Goal: Transaction & Acquisition: Purchase product/service

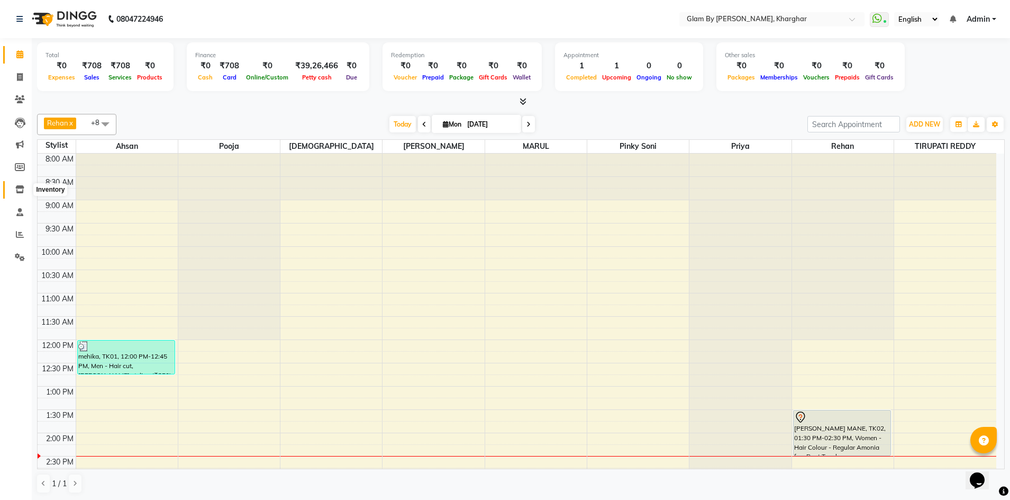
drag, startPoint x: 17, startPoint y: 191, endPoint x: 22, endPoint y: 187, distance: 6.0
click at [17, 191] on icon at bounding box center [19, 189] width 9 height 8
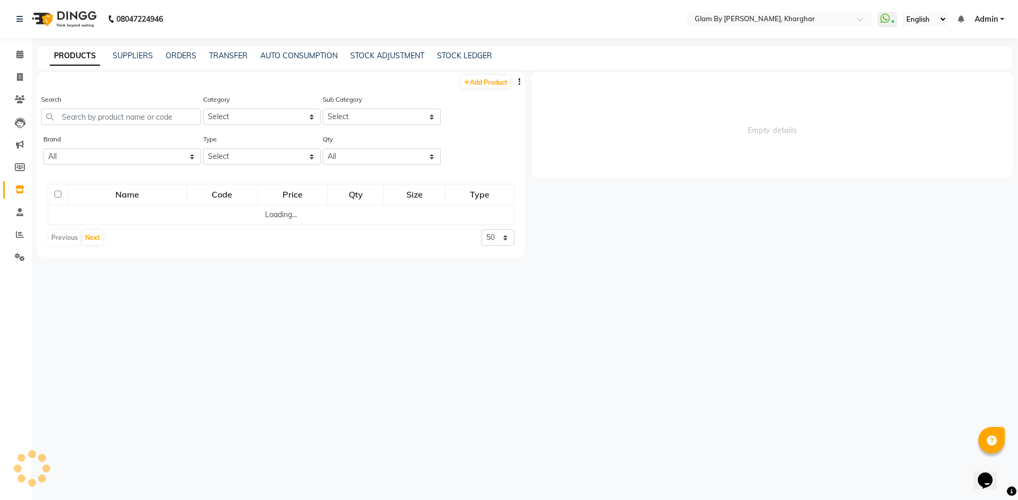
select select
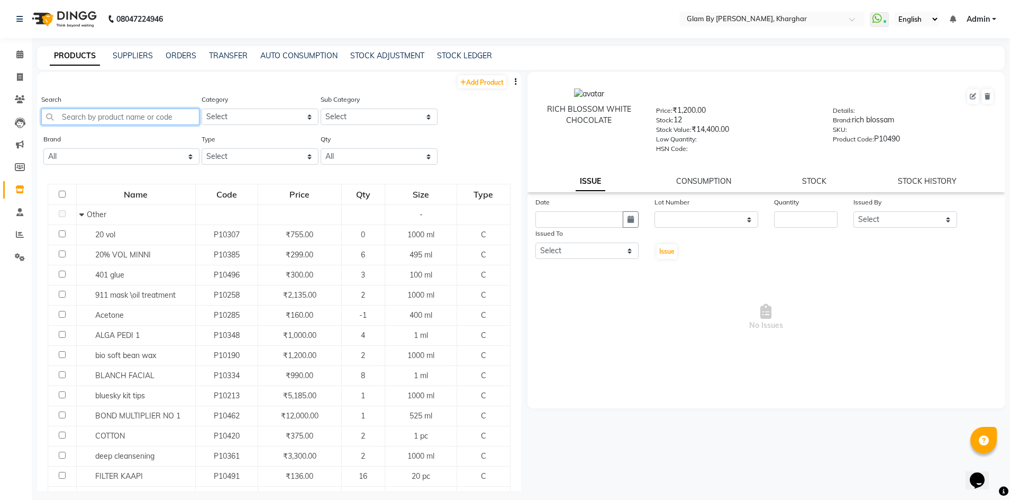
click at [67, 119] on input "text" at bounding box center [120, 117] width 158 height 16
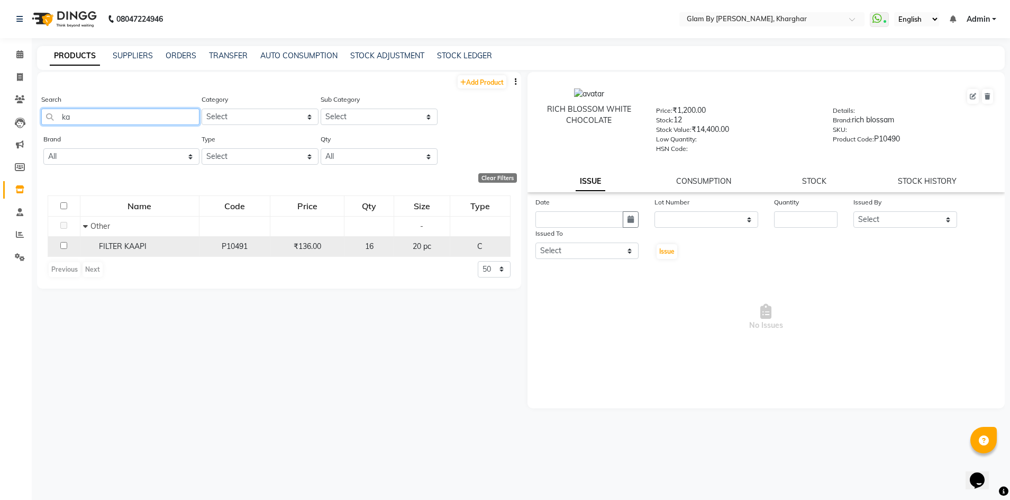
type input "ka"
click at [137, 248] on span "FILTER KAAPI" at bounding box center [123, 246] width 48 height 10
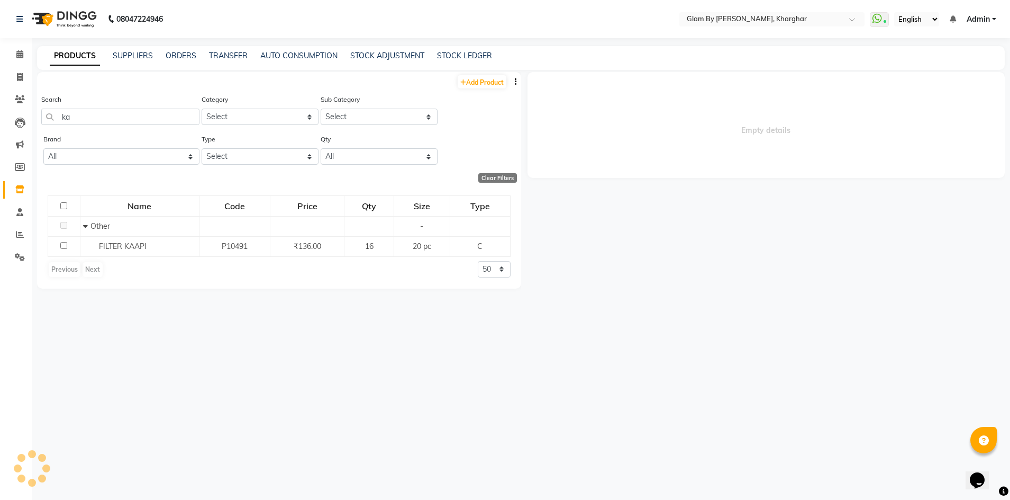
select select
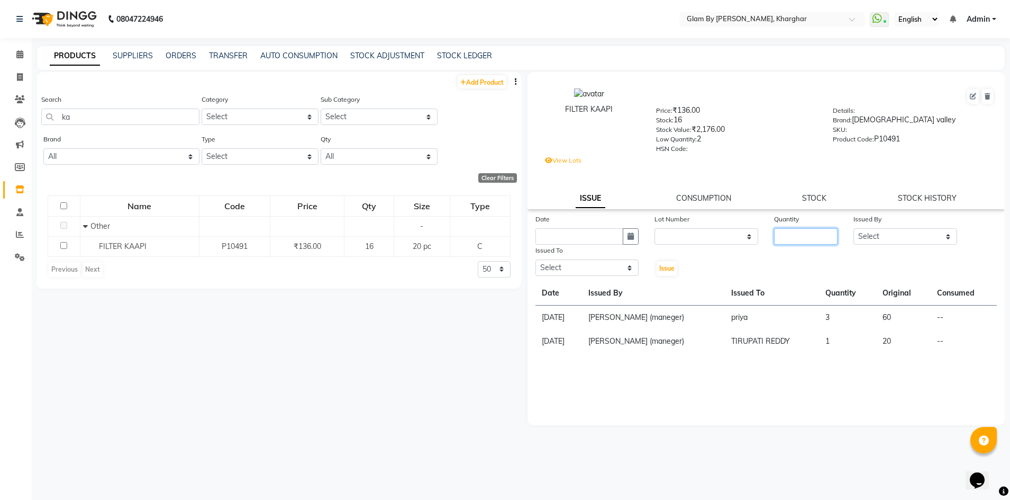
click at [789, 240] on input "number" at bounding box center [806, 236] width 64 height 16
type input "1"
click at [870, 240] on select "Select Ahsan Amandeep Avi deol kuldeep kaur (maneger) MARUL neetu pinky soni Po…" at bounding box center [906, 236] width 104 height 16
select select "77721"
click at [854, 228] on select "Select Ahsan Amandeep Avi deol kuldeep kaur (maneger) MARUL neetu pinky soni Po…" at bounding box center [906, 236] width 104 height 16
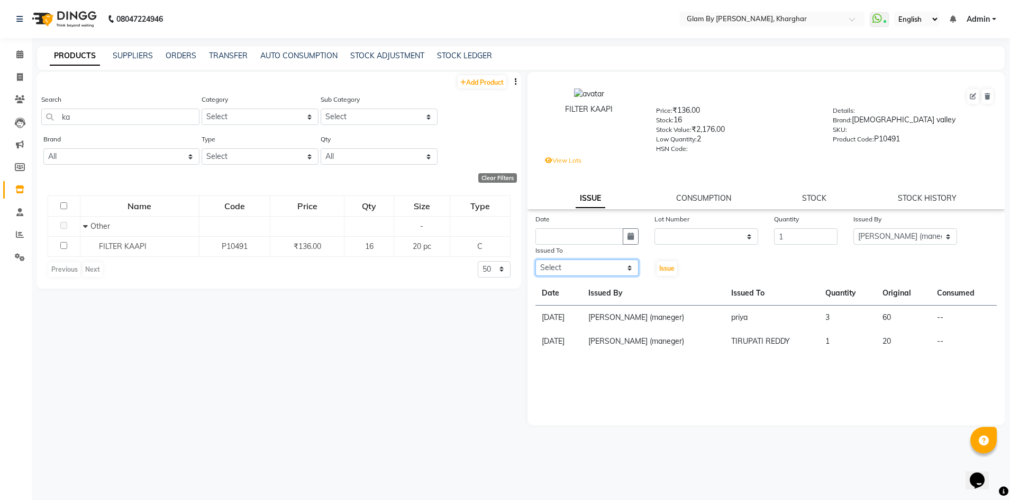
click at [588, 273] on select "Select Ahsan Amandeep Avi deol kuldeep kaur (maneger) MARUL neetu pinky soni Po…" at bounding box center [588, 267] width 104 height 16
select select "87812"
click at [536, 259] on select "Select Ahsan Amandeep Avi deol kuldeep kaur (maneger) MARUL neetu pinky soni Po…" at bounding box center [588, 267] width 104 height 16
click at [634, 240] on button "button" at bounding box center [631, 236] width 16 height 16
select select "9"
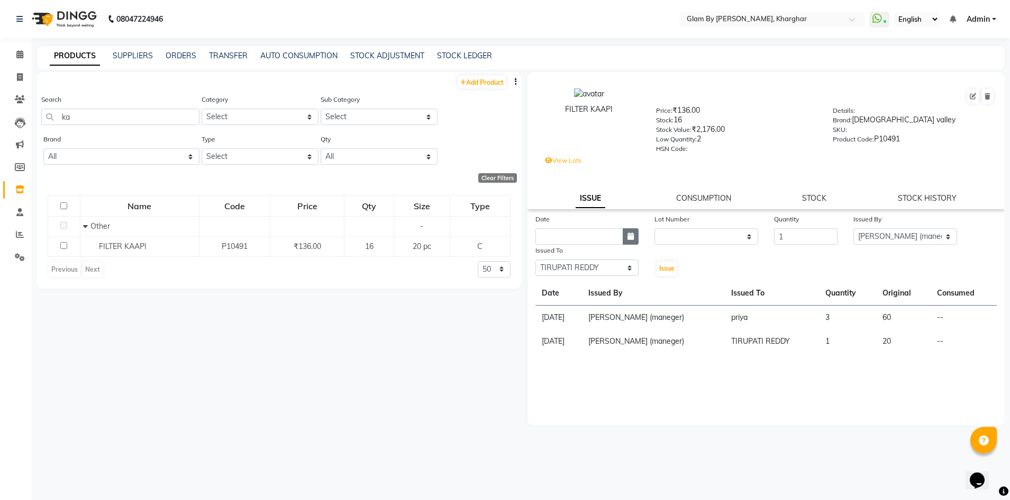
select select "2025"
drag, startPoint x: 548, startPoint y: 290, endPoint x: 557, endPoint y: 289, distance: 9.1
click at [548, 291] on div "1" at bounding box center [546, 291] width 17 height 17
type input "[DATE]"
click at [664, 268] on span "Issue" at bounding box center [667, 268] width 15 height 8
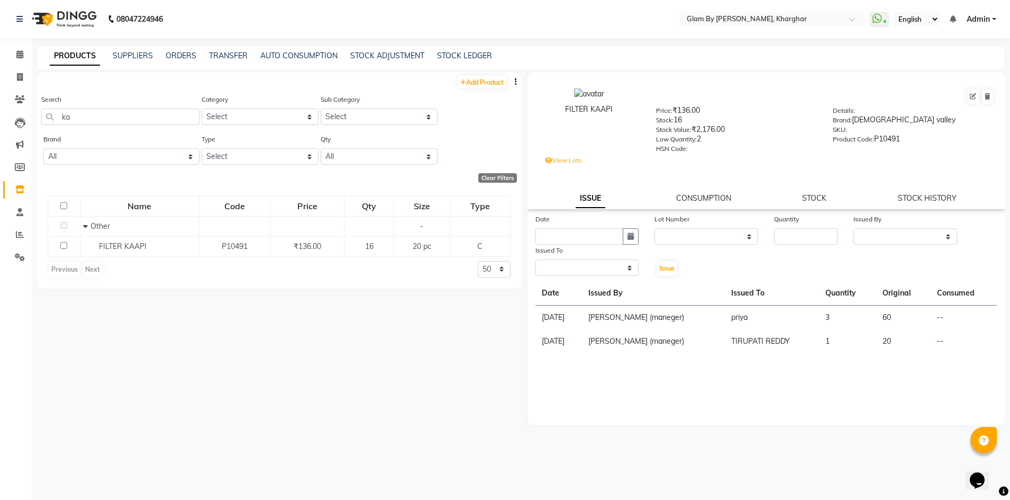
select select
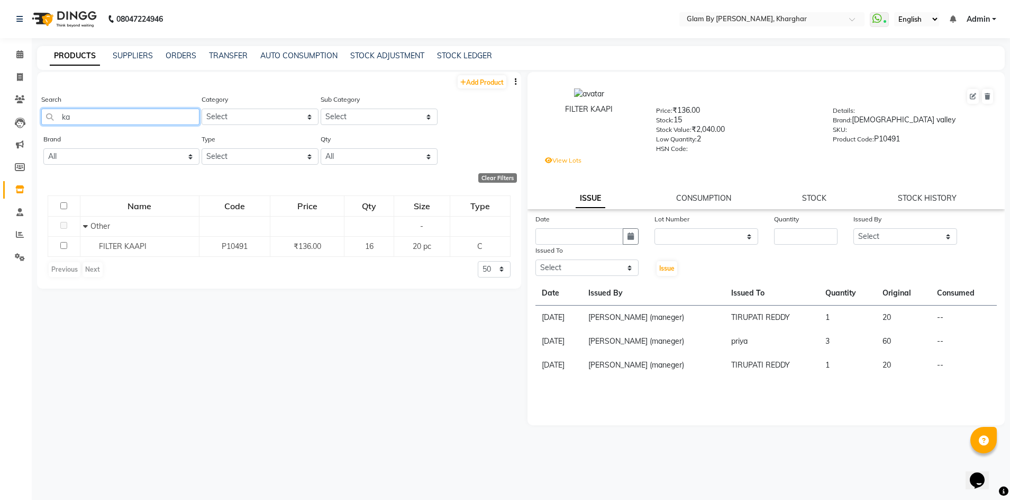
click at [74, 114] on input "ka" at bounding box center [120, 117] width 158 height 16
type input "k"
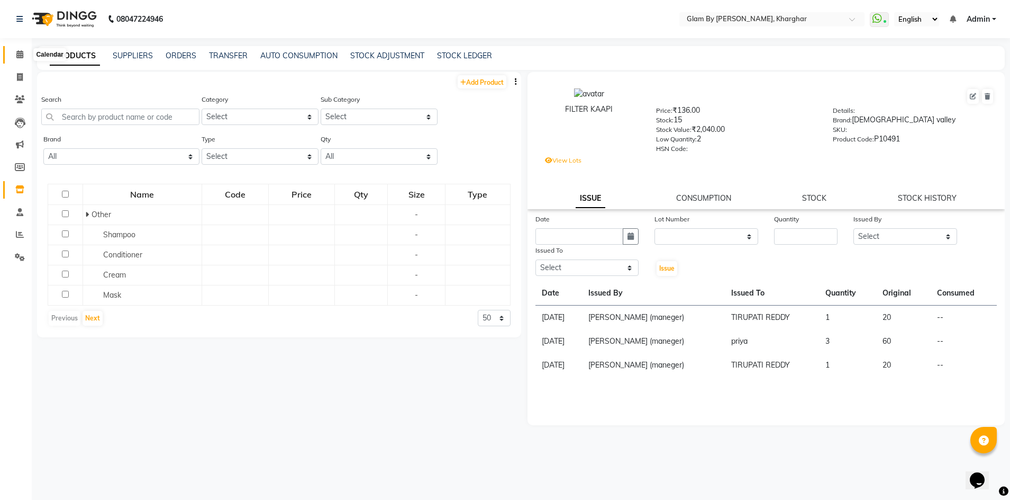
click at [17, 60] on span at bounding box center [20, 55] width 19 height 12
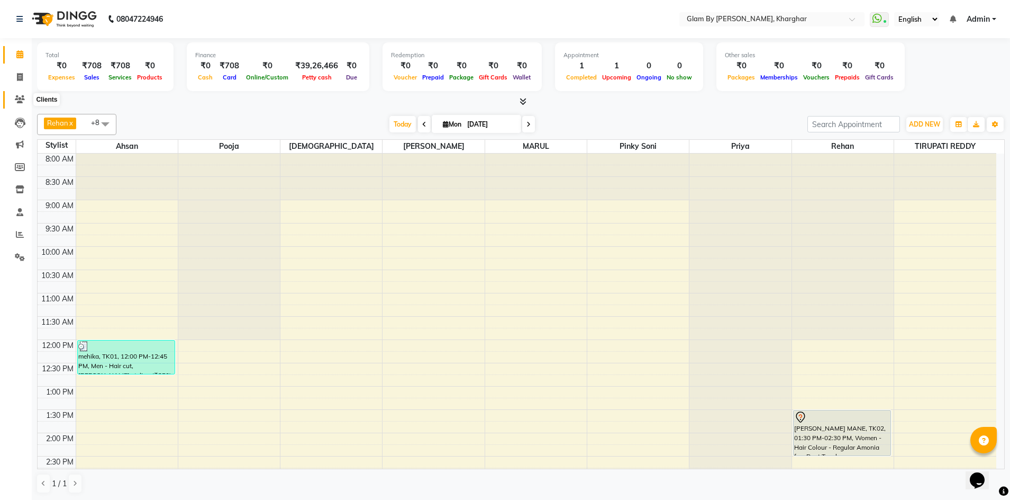
click at [23, 104] on span at bounding box center [20, 100] width 19 height 12
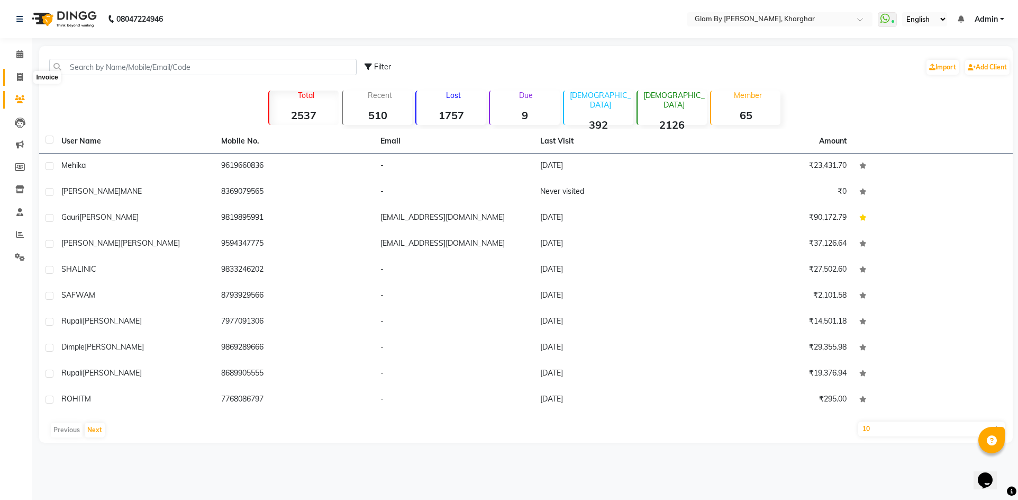
click at [20, 79] on icon at bounding box center [20, 77] width 6 height 8
select select "service"
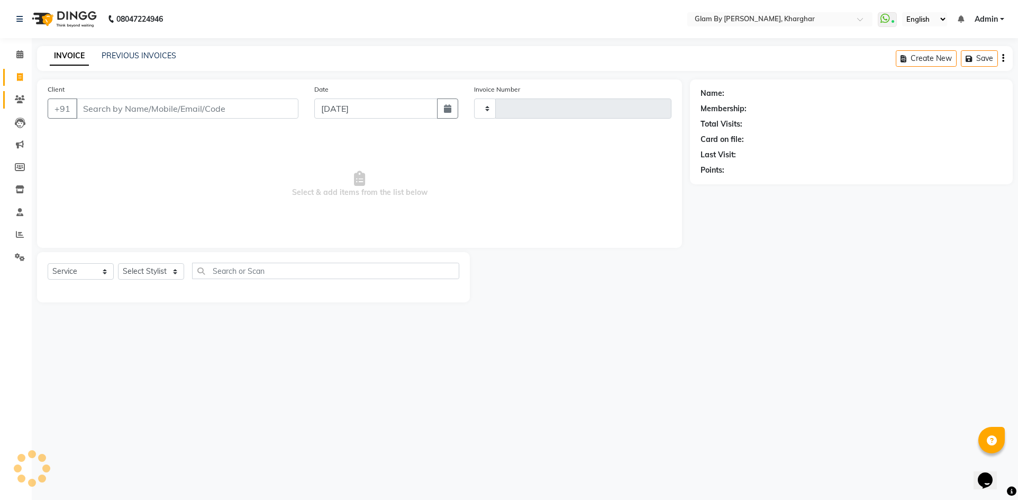
type input "1446"
select select "3992"
click at [21, 78] on icon at bounding box center [20, 77] width 6 height 8
select select "service"
click at [16, 52] on icon at bounding box center [19, 54] width 7 height 8
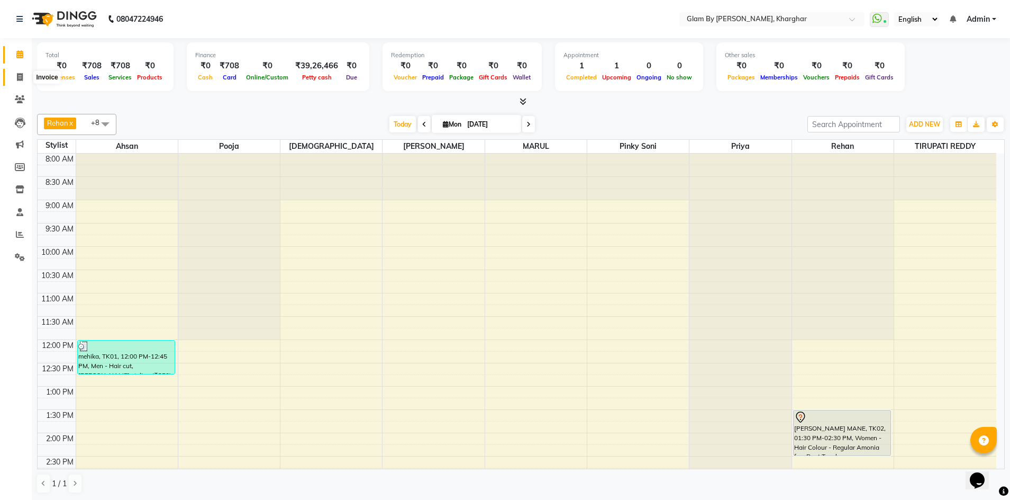
click at [22, 74] on icon at bounding box center [20, 77] width 6 height 8
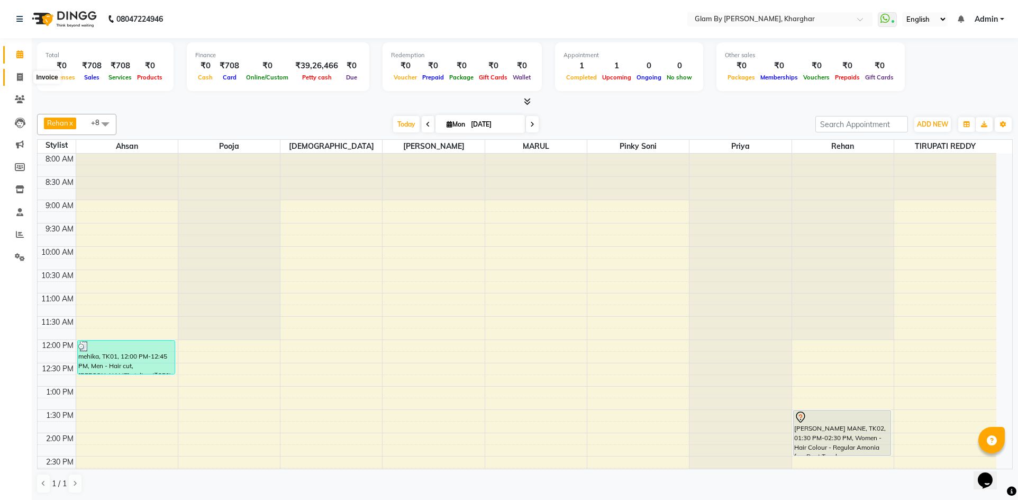
select select "3992"
select select "service"
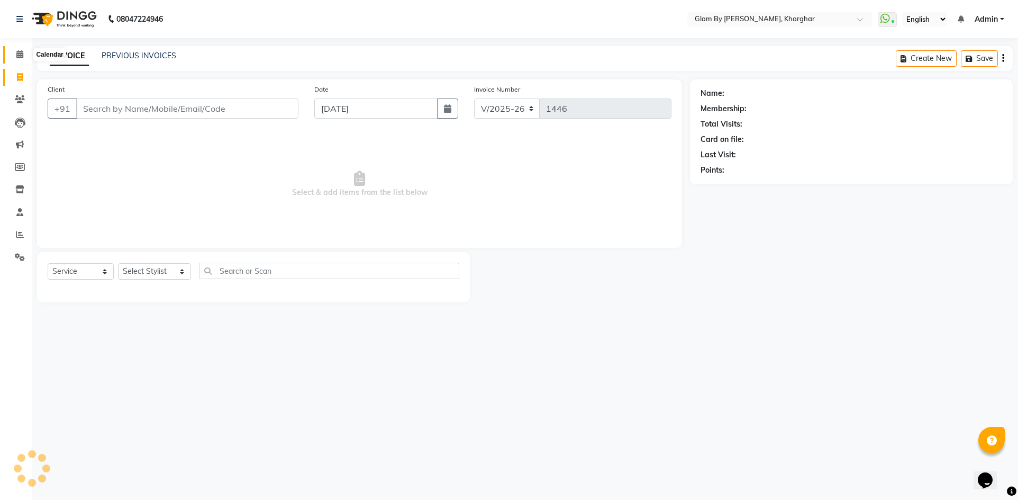
click at [22, 58] on icon at bounding box center [19, 54] width 7 height 8
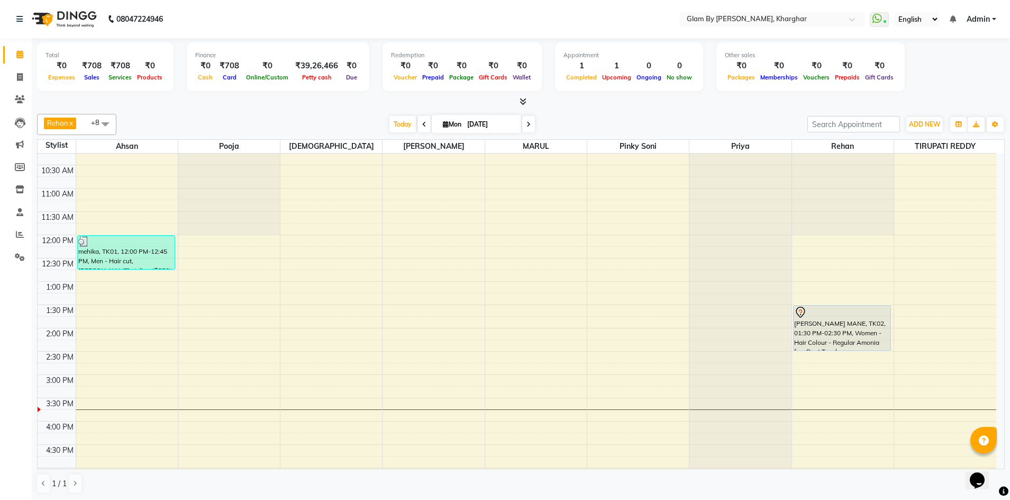
scroll to position [106, 0]
click at [834, 426] on div "8:00 AM 8:30 AM 9:00 AM 9:30 AM 10:00 AM 10:30 AM 11:00 AM 11:30 AM 12:00 PM 12…" at bounding box center [517, 397] width 959 height 698
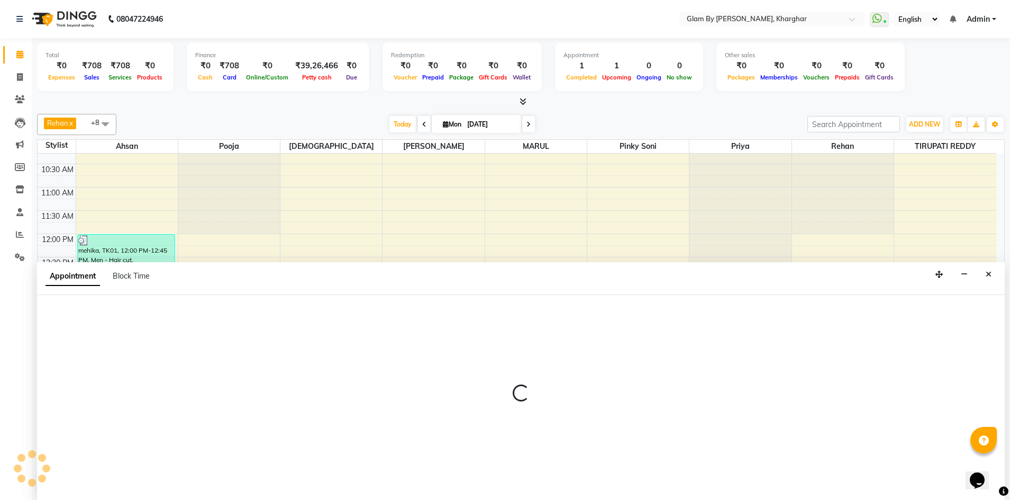
scroll to position [1, 0]
select select "52399"
select select "tentative"
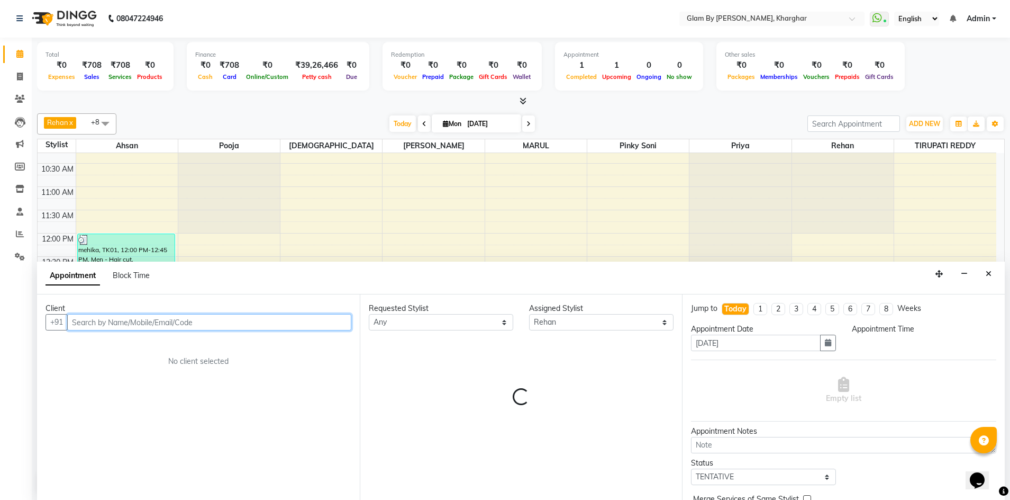
select select "960"
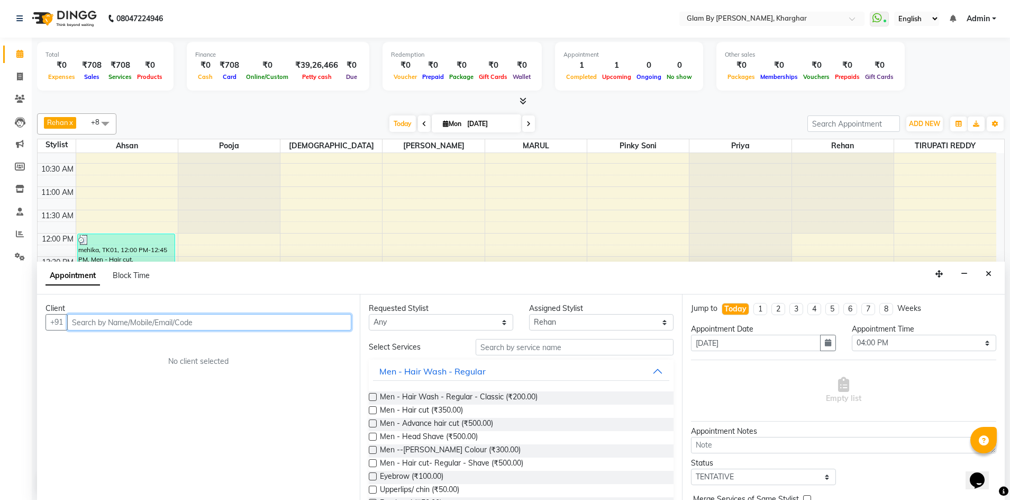
click at [87, 322] on input "text" at bounding box center [209, 322] width 284 height 16
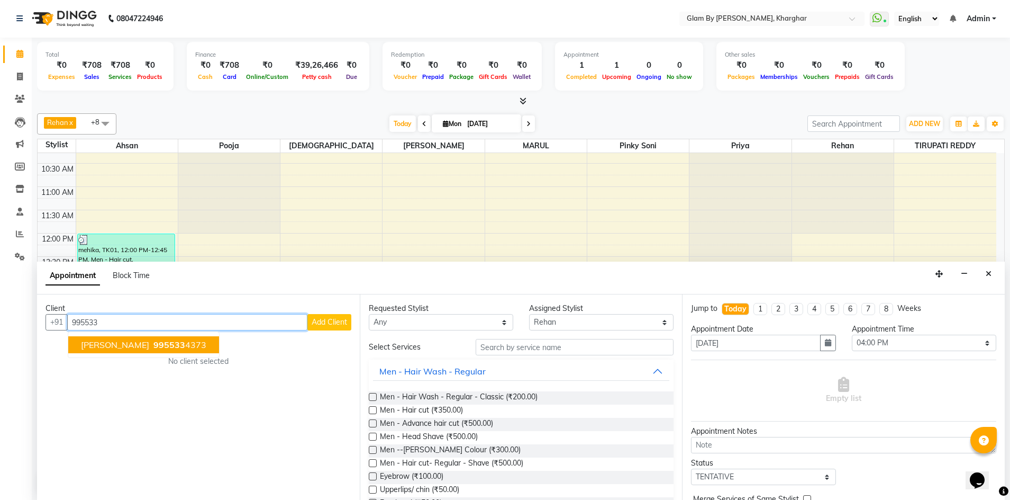
drag, startPoint x: 121, startPoint y: 346, endPoint x: 220, endPoint y: 358, distance: 99.2
click at [122, 346] on span "Sourav Gupta" at bounding box center [115, 344] width 68 height 11
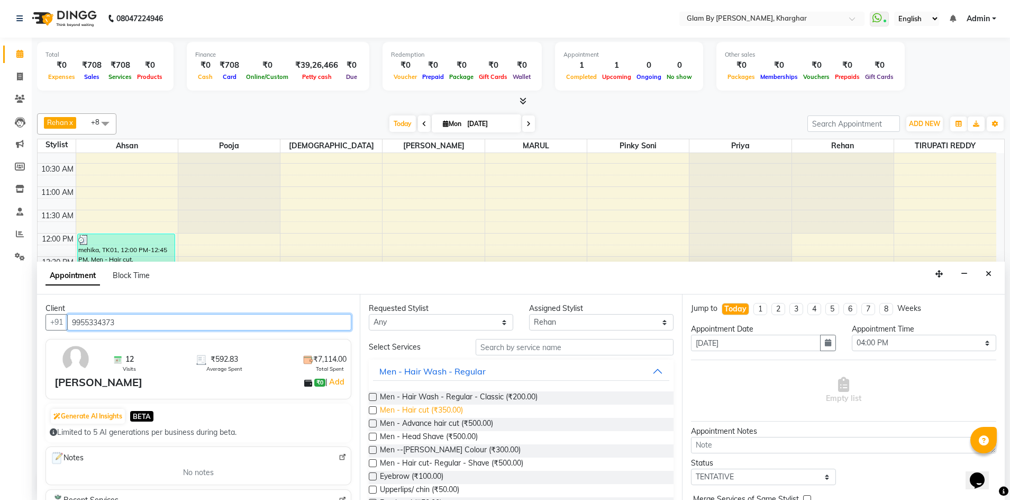
type input "9955334373"
click at [444, 411] on span "Men - Hair cut (₹350.00)" at bounding box center [421, 410] width 83 height 13
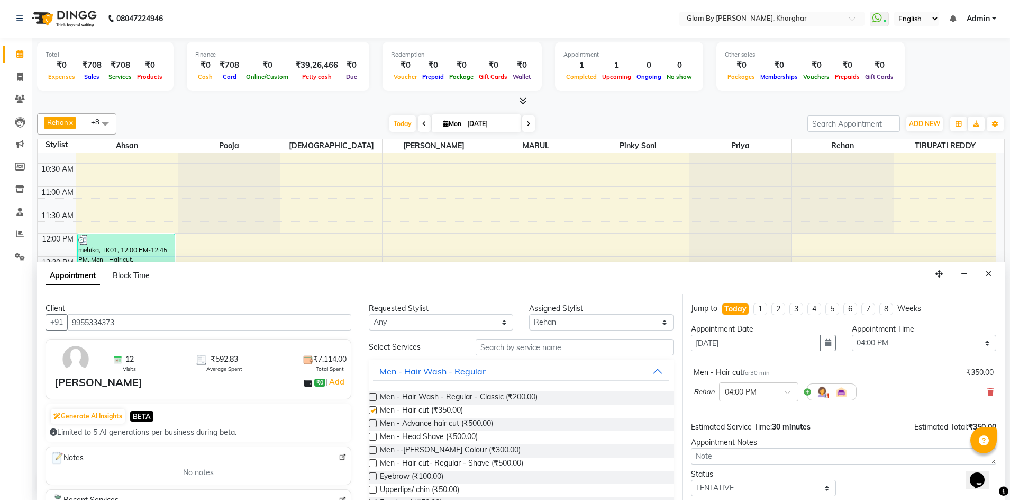
checkbox input "false"
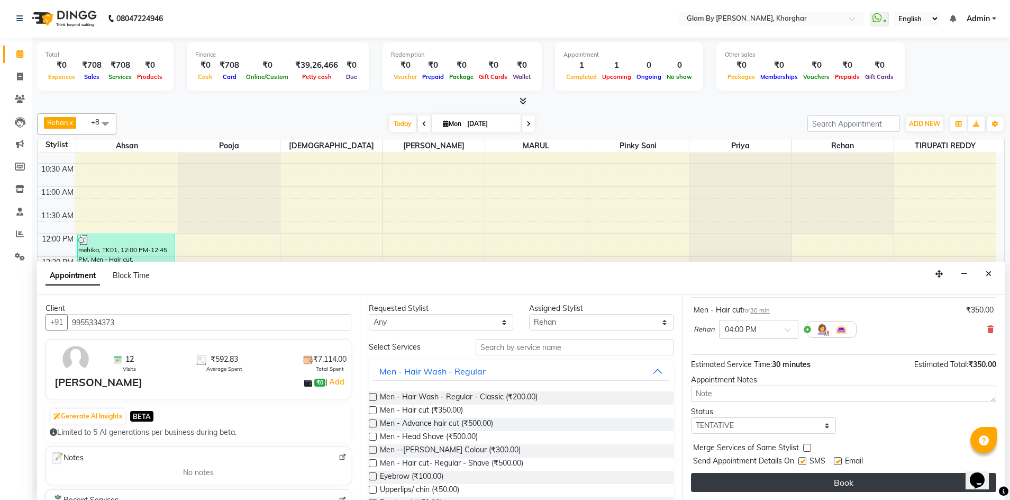
scroll to position [63, 0]
click at [860, 485] on button "Book" at bounding box center [843, 481] width 305 height 19
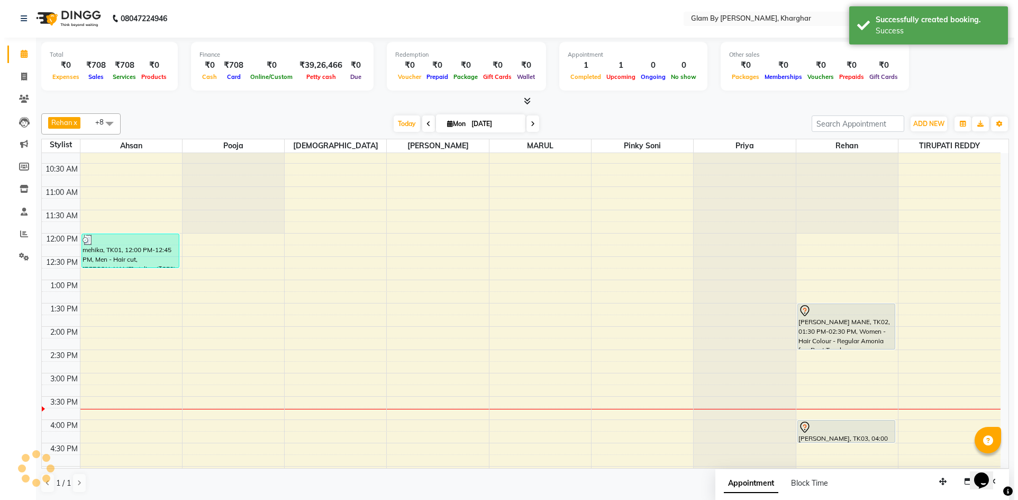
scroll to position [0, 0]
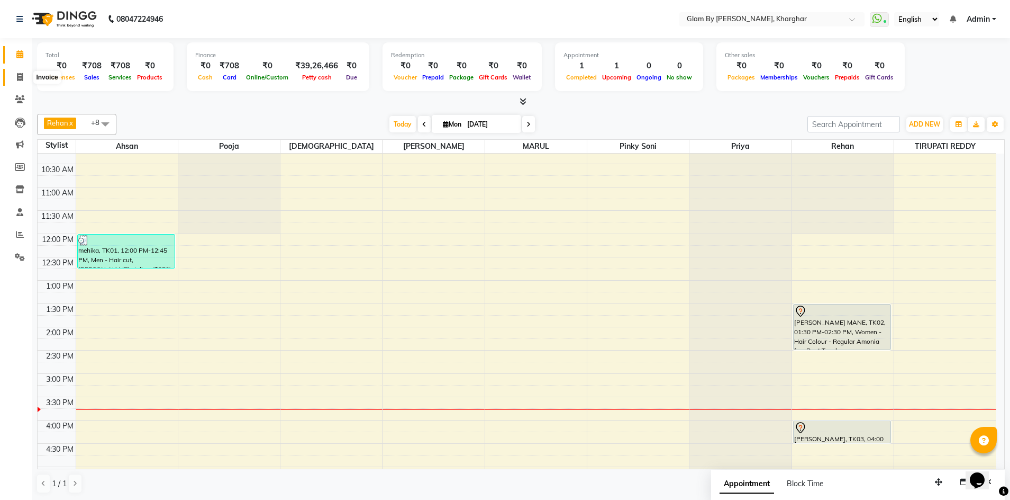
click at [22, 77] on icon at bounding box center [20, 77] width 6 height 8
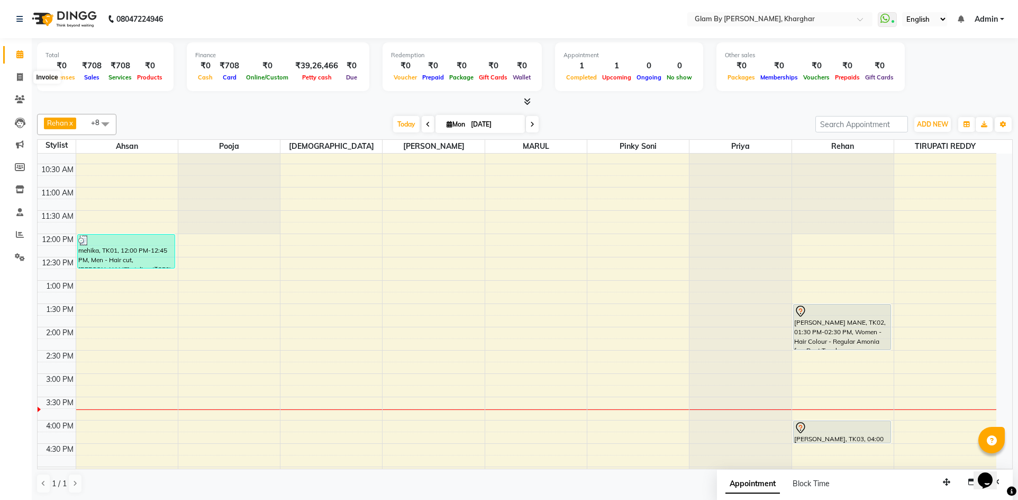
select select "3992"
select select "service"
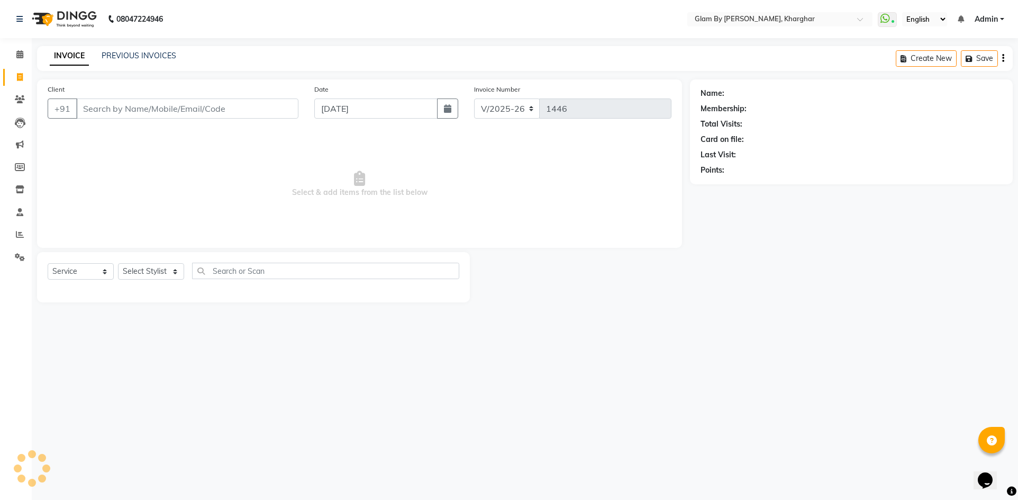
click at [94, 110] on input "Client" at bounding box center [187, 108] width 222 height 20
click at [69, 277] on select "Select Service Product Membership Package Voucher Prepaid Gift Card" at bounding box center [81, 271] width 66 height 16
click at [48, 263] on select "Select Service Product Membership Package Voucher Prepaid Gift Card" at bounding box center [81, 271] width 66 height 16
click at [126, 276] on select "Select Stylist [PERSON_NAME] Avi [PERSON_NAME] [PERSON_NAME] (maneger) MARUL [P…" at bounding box center [154, 271] width 73 height 16
select select "52399"
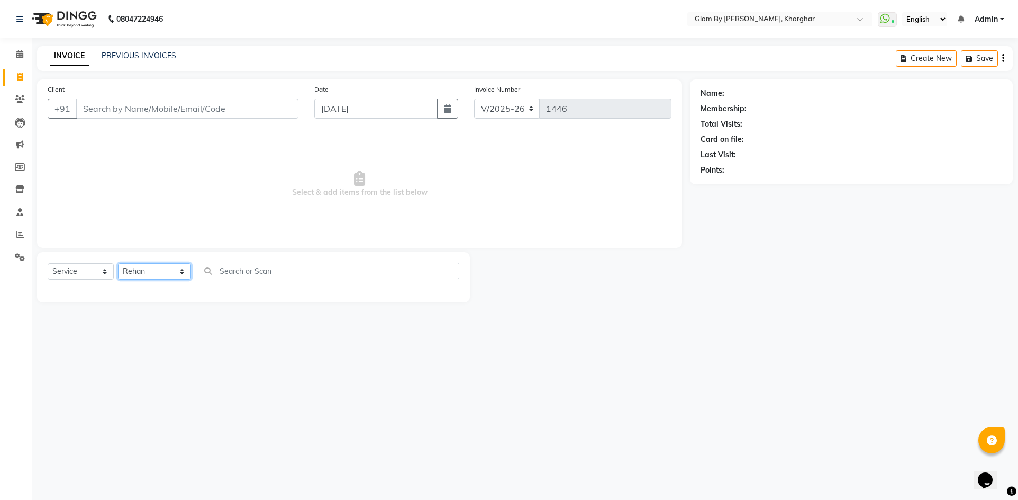
click at [118, 263] on select "Select Stylist [PERSON_NAME] Avi [PERSON_NAME] [PERSON_NAME] (maneger) MARUL [P…" at bounding box center [154, 271] width 73 height 16
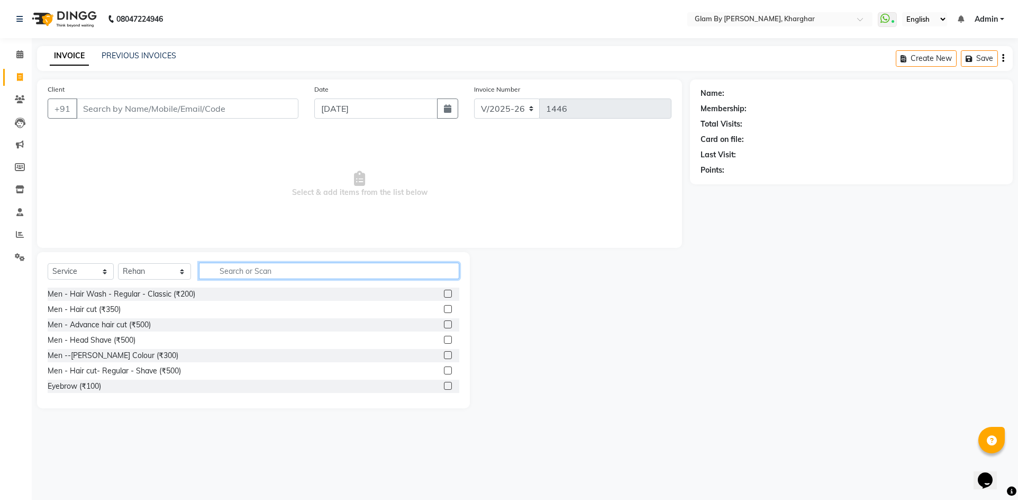
click at [228, 271] on input "text" at bounding box center [329, 271] width 260 height 16
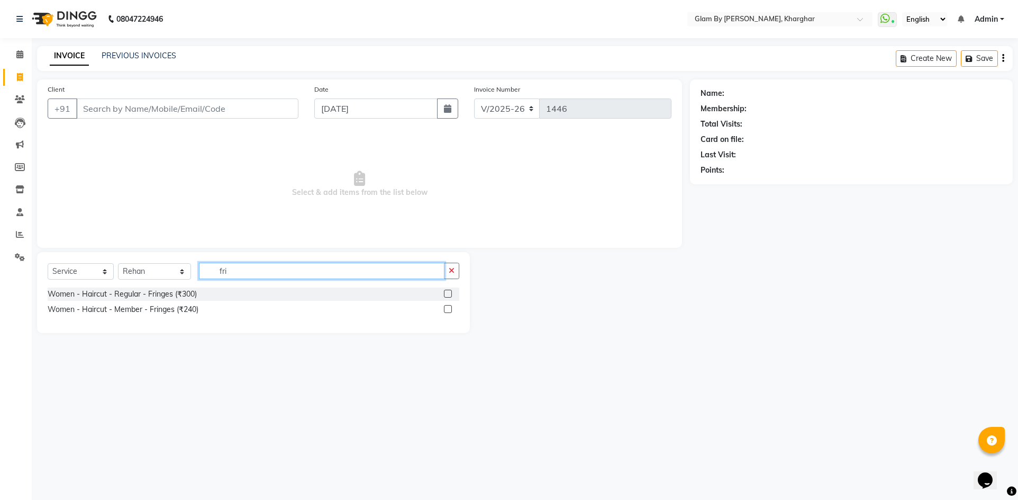
type input "fri"
click at [201, 296] on div "Women - Haircut - Regular - Fringes (₹300)" at bounding box center [254, 293] width 412 height 13
click at [170, 296] on div "Women - Haircut - Regular - Fringes (₹300)" at bounding box center [122, 293] width 149 height 11
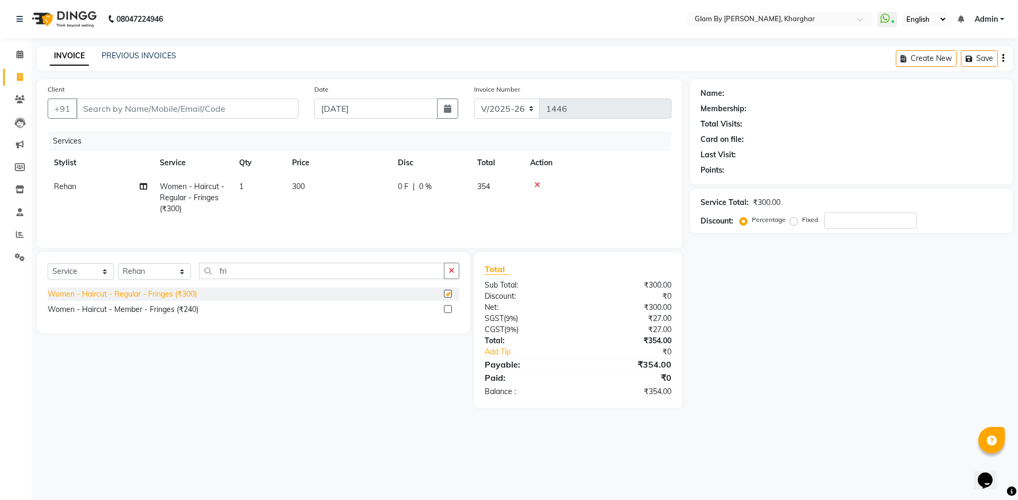
checkbox input "false"
drag, startPoint x: 286, startPoint y: 211, endPoint x: 278, endPoint y: 225, distance: 16.8
click at [285, 216] on tr "Rehan Women - Haircut - Regular - Fringes (₹300) 1 300 0 F | 0 % 354" at bounding box center [360, 198] width 624 height 46
click at [99, 109] on input "Client" at bounding box center [187, 108] width 222 height 20
type input "9"
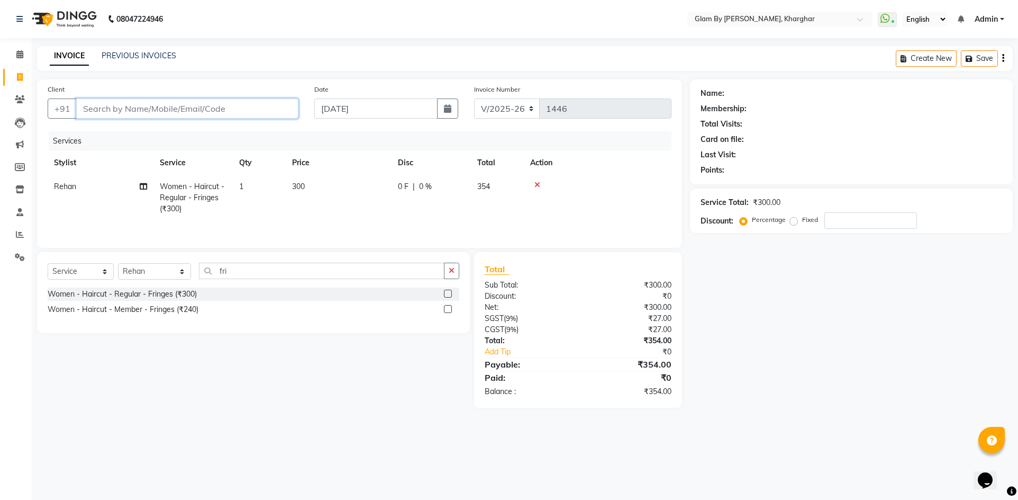
type input "0"
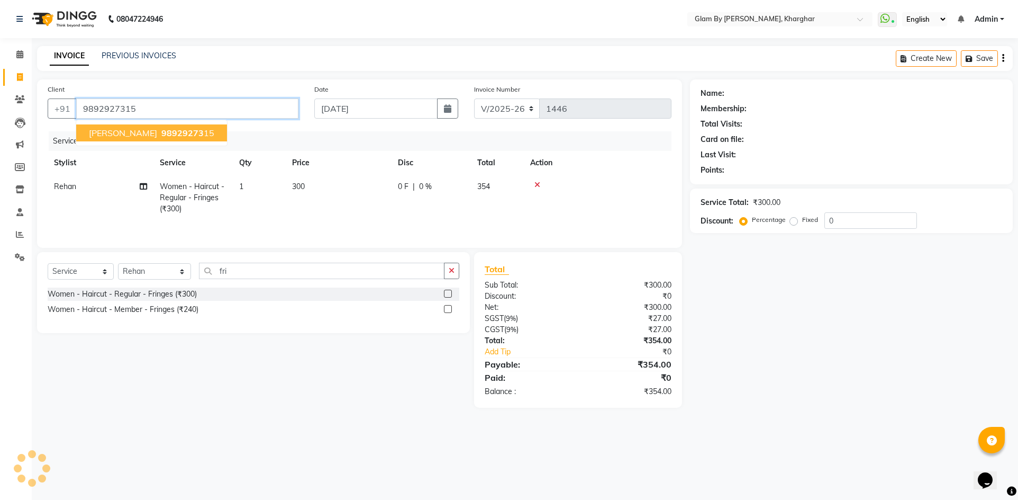
type input "9892927315"
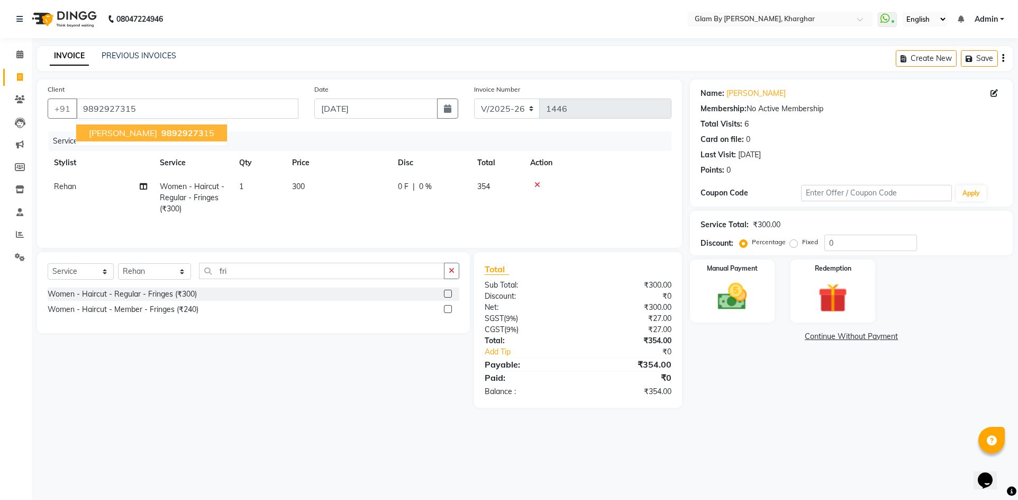
click at [119, 136] on span "Ishwari Gore" at bounding box center [123, 133] width 68 height 11
click at [757, 305] on img at bounding box center [733, 296] width 50 height 35
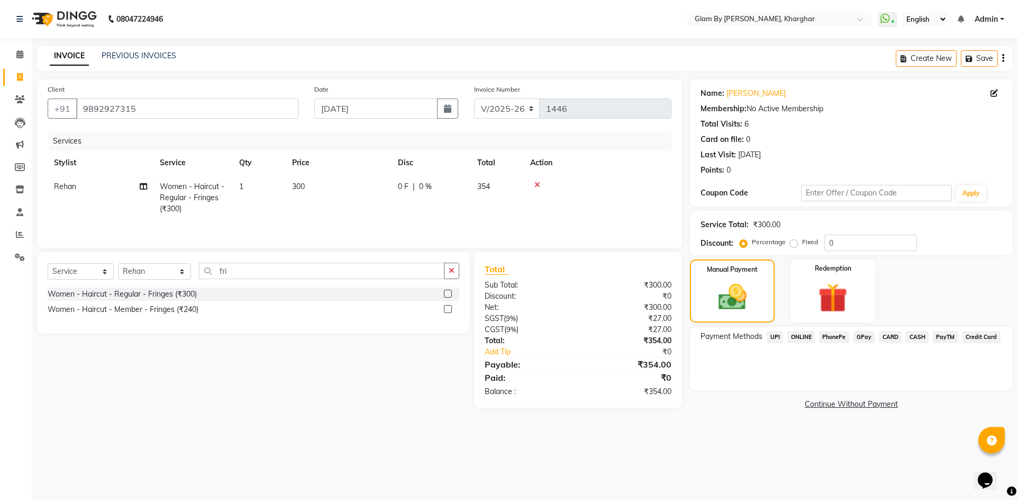
click at [925, 337] on span "CASH" at bounding box center [917, 337] width 23 height 12
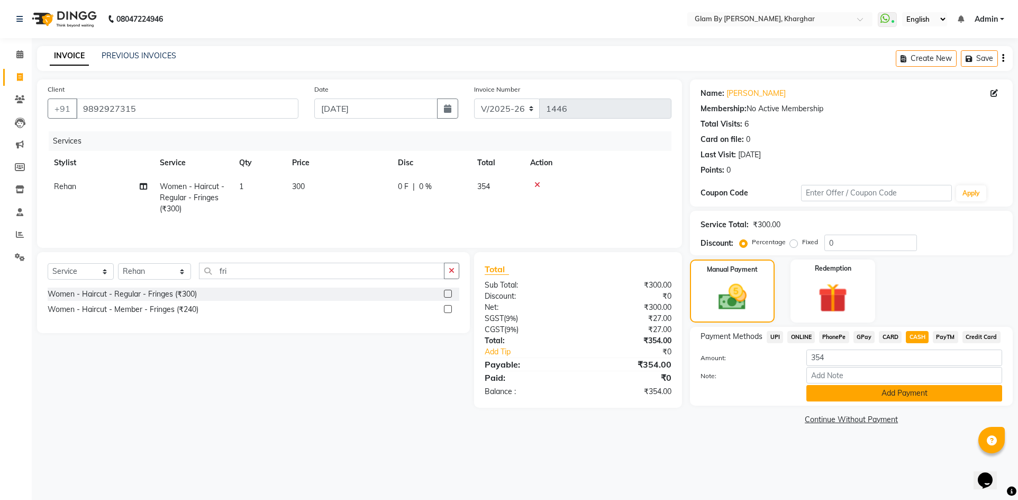
click at [896, 390] on button "Add Payment" at bounding box center [905, 393] width 196 height 16
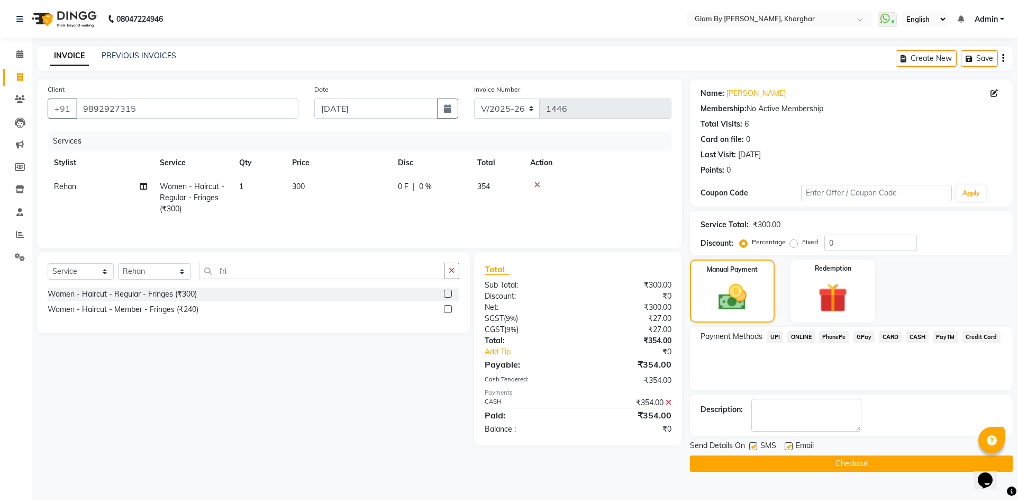
click at [858, 466] on button "Checkout" at bounding box center [851, 463] width 323 height 16
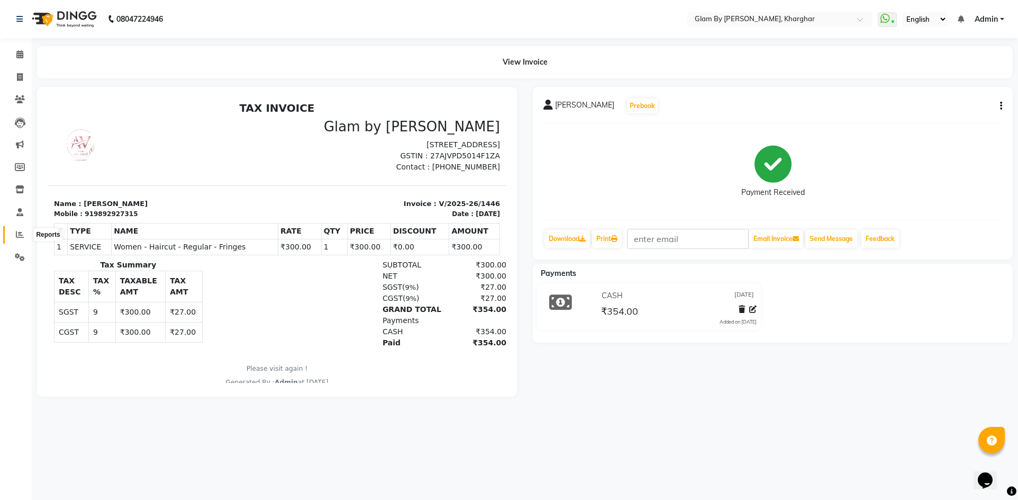
click at [23, 234] on icon at bounding box center [20, 234] width 8 height 8
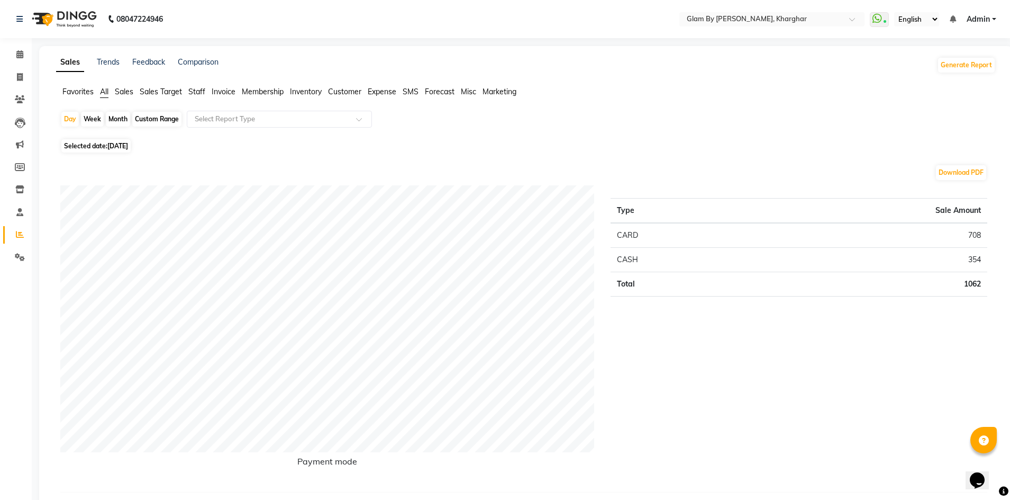
click at [165, 121] on div "Custom Range" at bounding box center [156, 119] width 49 height 15
select select "9"
select select "2025"
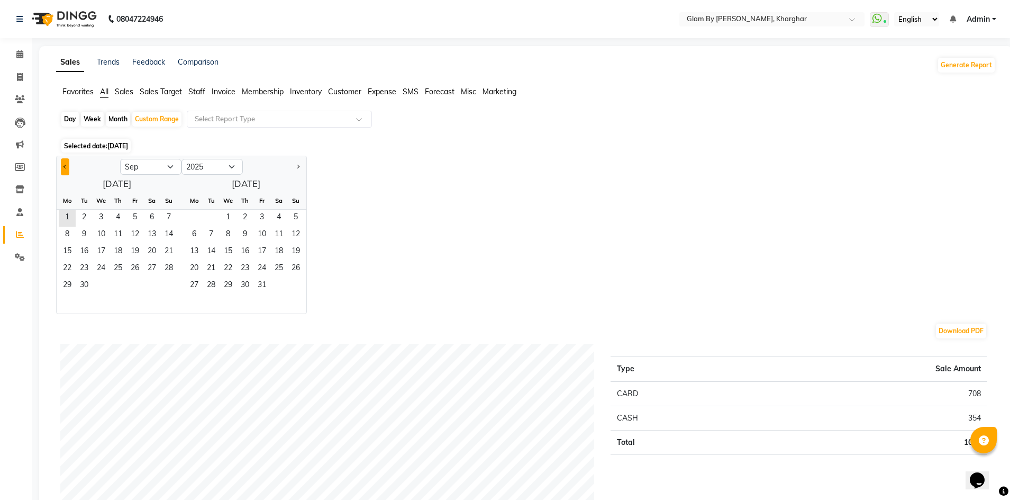
click at [67, 166] on span "Previous month" at bounding box center [66, 166] width 4 height 4
select select "8"
click at [136, 219] on span "1" at bounding box center [135, 218] width 17 height 17
click at [168, 286] on span "31" at bounding box center [168, 285] width 17 height 17
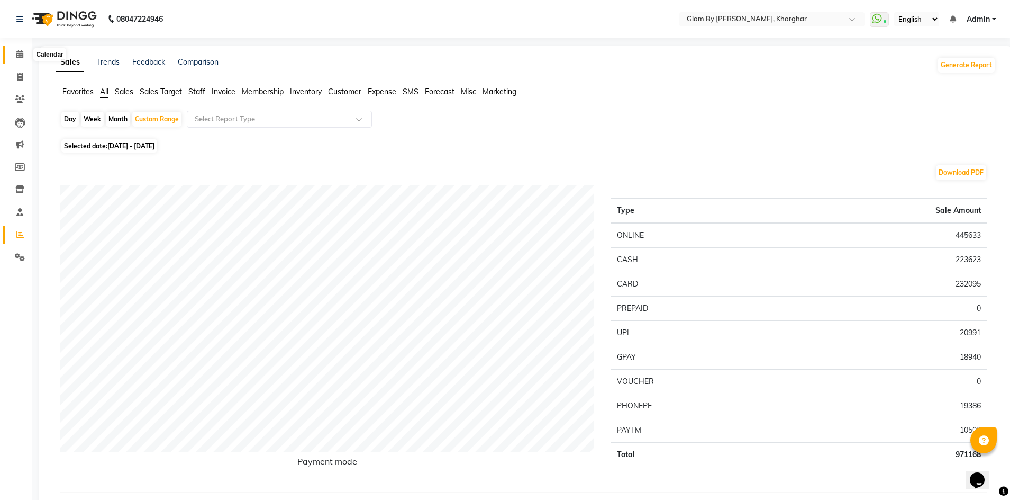
click at [21, 58] on icon at bounding box center [19, 54] width 7 height 8
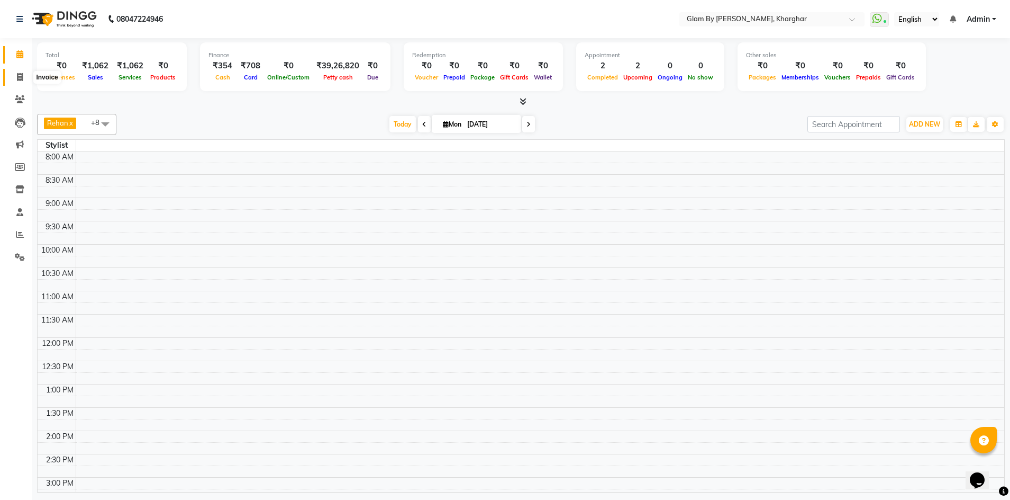
click at [21, 75] on icon at bounding box center [20, 77] width 6 height 8
select select "service"
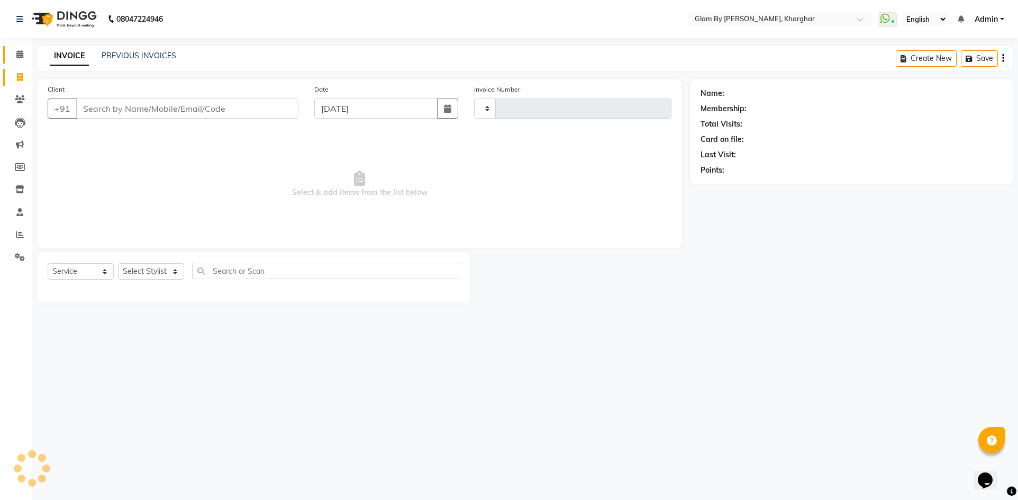
type input "1447"
select select "3992"
click at [20, 58] on icon at bounding box center [19, 54] width 7 height 8
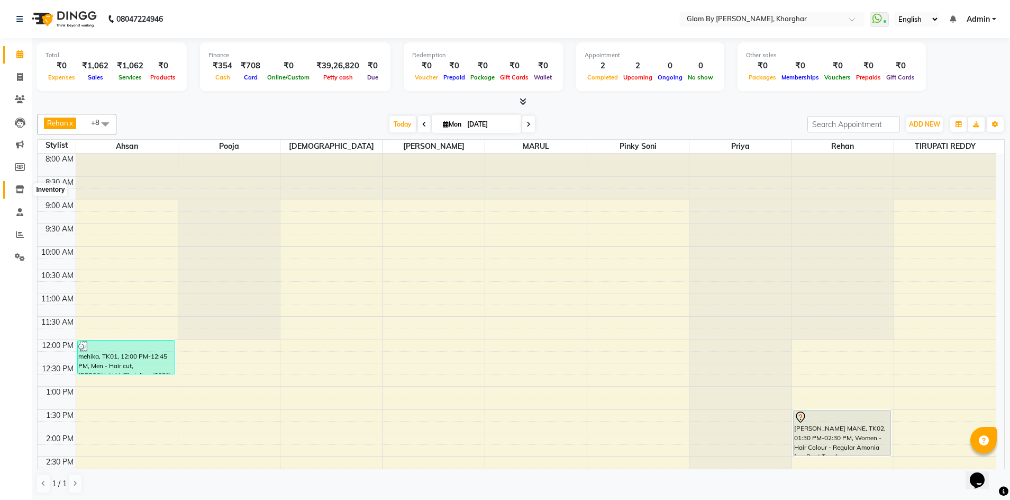
click at [22, 190] on icon at bounding box center [19, 189] width 9 height 8
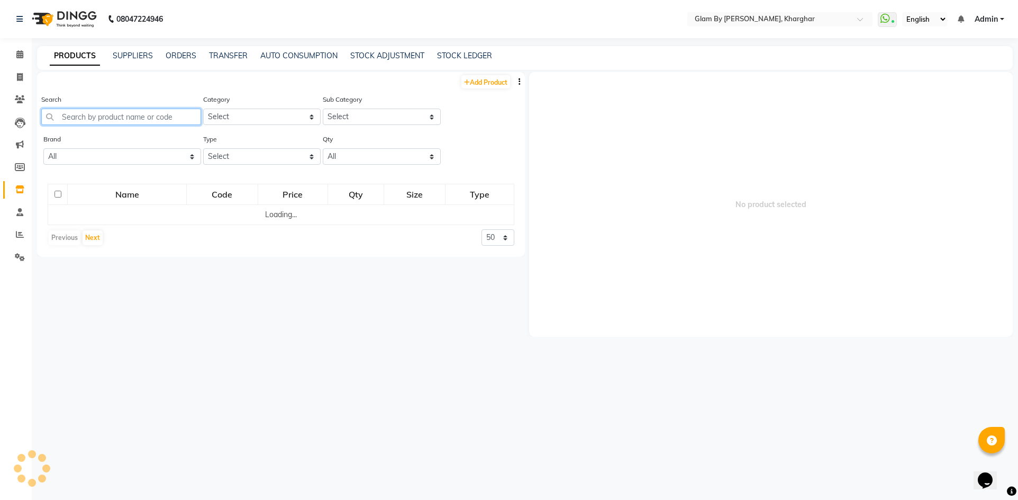
click at [69, 115] on input "text" at bounding box center [121, 117] width 160 height 16
click at [90, 118] on input "KERAT" at bounding box center [120, 117] width 158 height 16
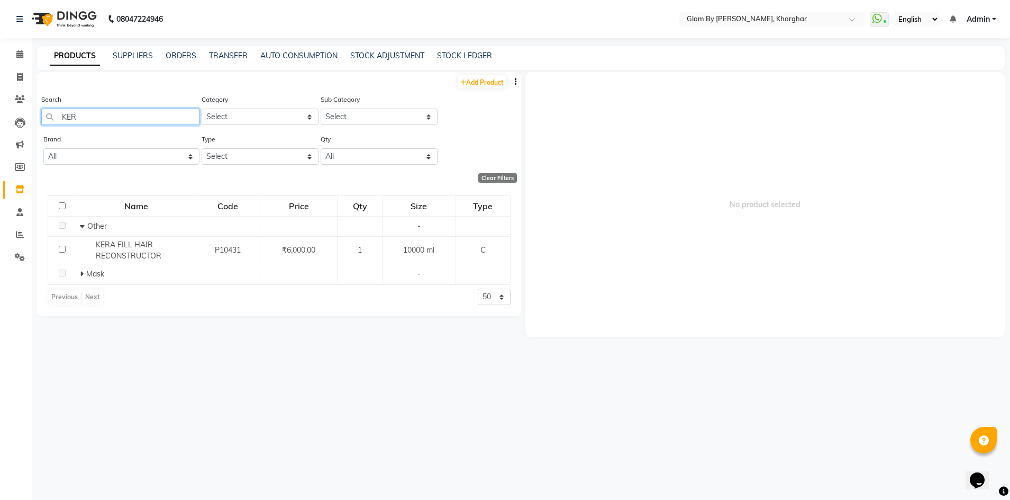
type input "KERA"
drag, startPoint x: 90, startPoint y: 116, endPoint x: 39, endPoint y: 116, distance: 50.8
click at [39, 116] on div "Search KERA Category Select Hair Skin Makeup Personal Care Appliances Beard Wax…" at bounding box center [279, 114] width 484 height 40
type input "MASK"
drag, startPoint x: 84, startPoint y: 119, endPoint x: 58, endPoint y: 112, distance: 27.3
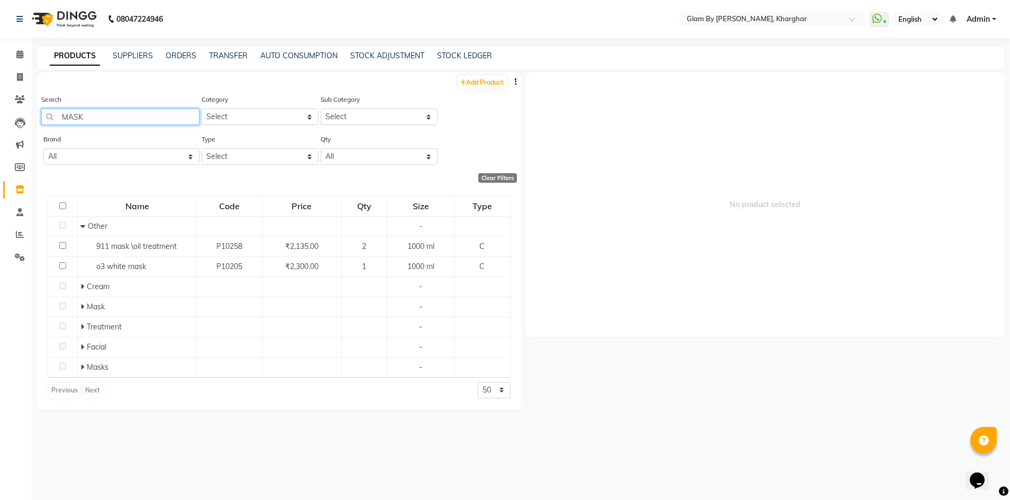
click at [58, 112] on input "MASK" at bounding box center [120, 117] width 158 height 16
type input "SYS"
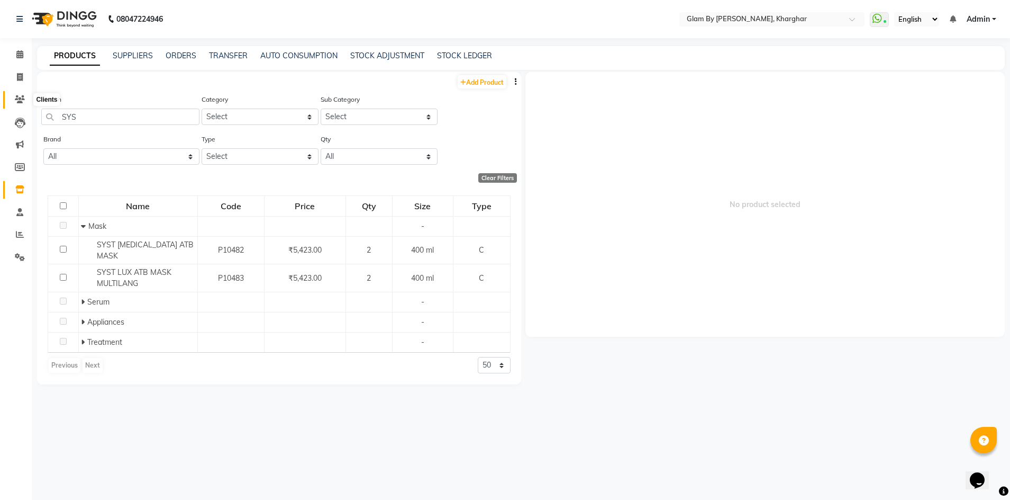
click at [20, 95] on span at bounding box center [20, 100] width 19 height 12
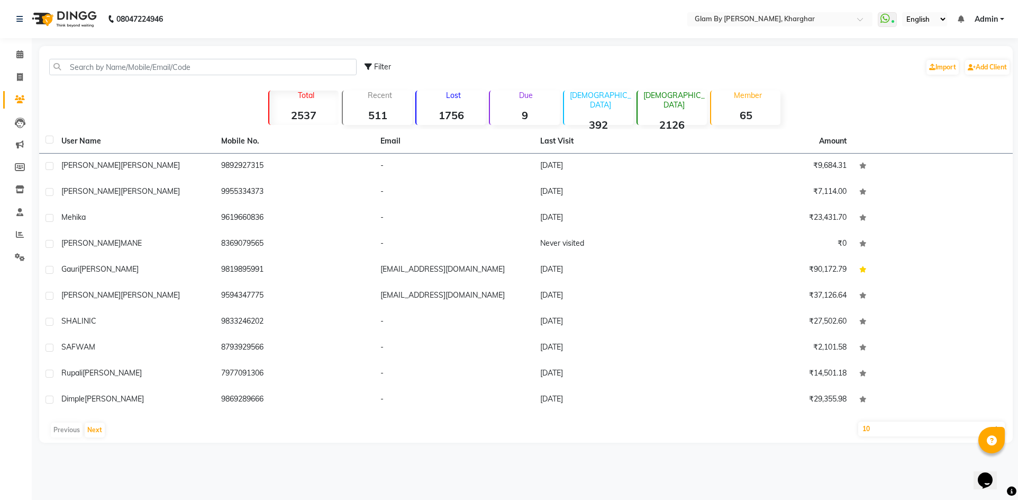
click at [96, 58] on div "Filter Import Add Client" at bounding box center [526, 66] width 970 height 33
click at [95, 70] on input "text" at bounding box center [203, 67] width 308 height 16
type input "6"
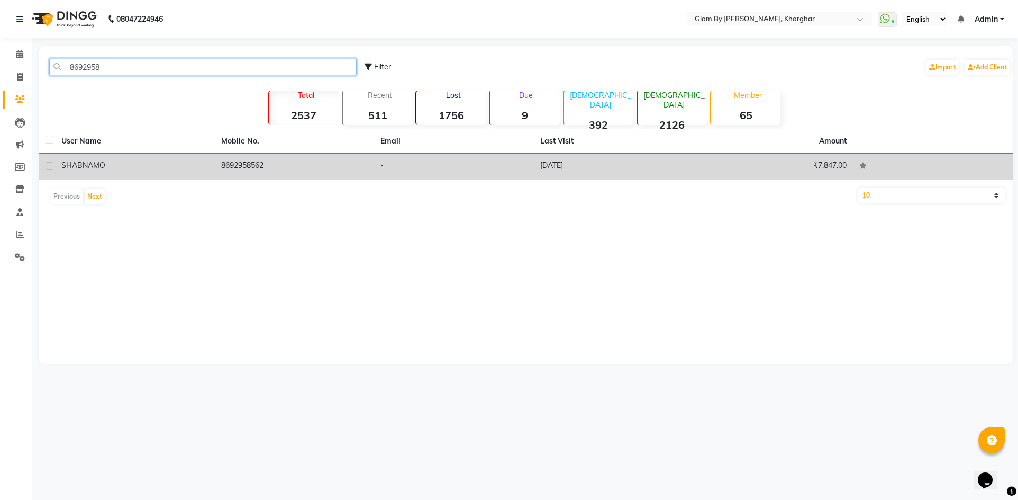
type input "8692958"
click at [242, 167] on td "8692958562" at bounding box center [295, 167] width 160 height 26
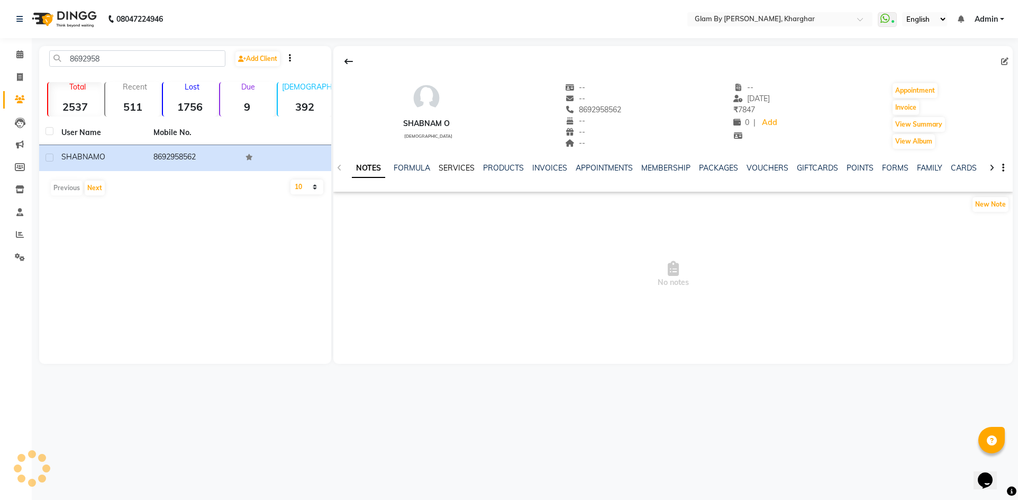
click at [467, 166] on link "SERVICES" at bounding box center [457, 168] width 36 height 10
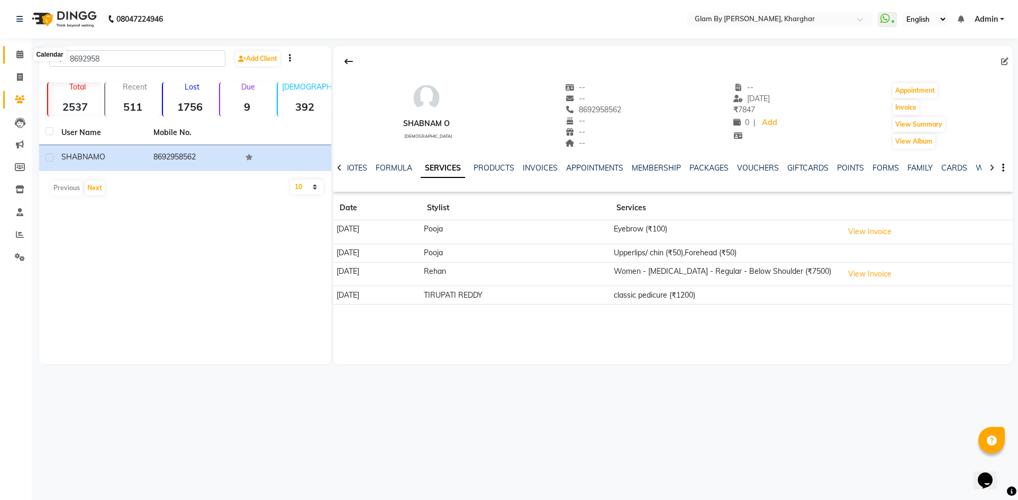
click at [23, 58] on icon at bounding box center [19, 54] width 7 height 8
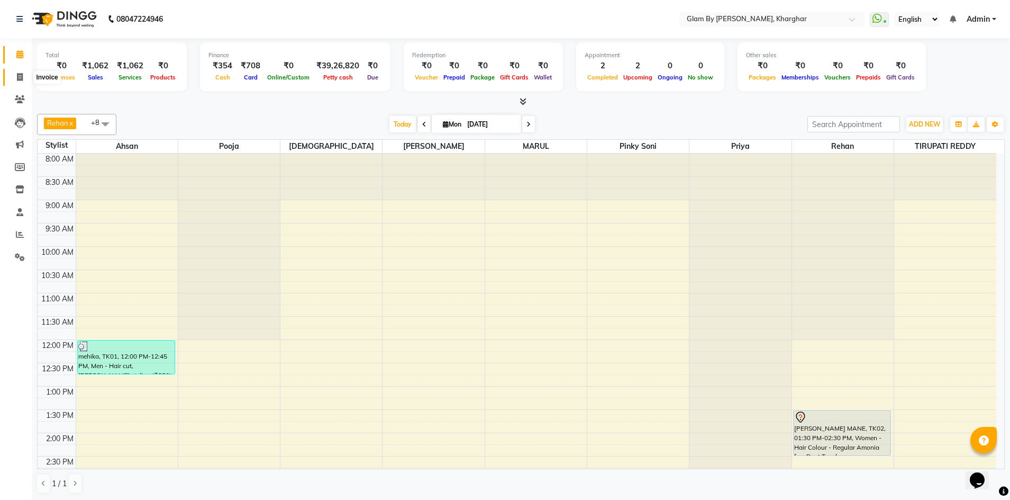
click at [17, 73] on icon at bounding box center [20, 77] width 6 height 8
select select "3992"
select select "service"
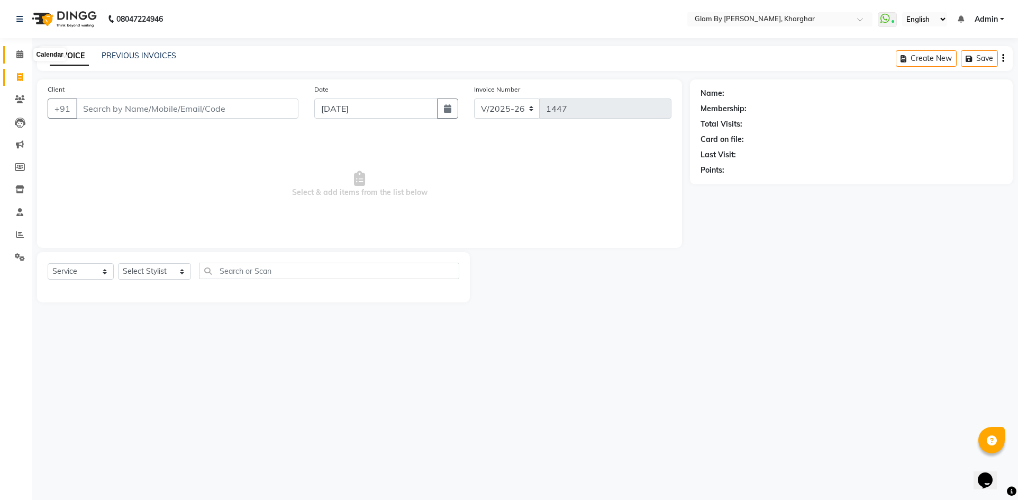
click at [18, 58] on icon at bounding box center [19, 54] width 7 height 8
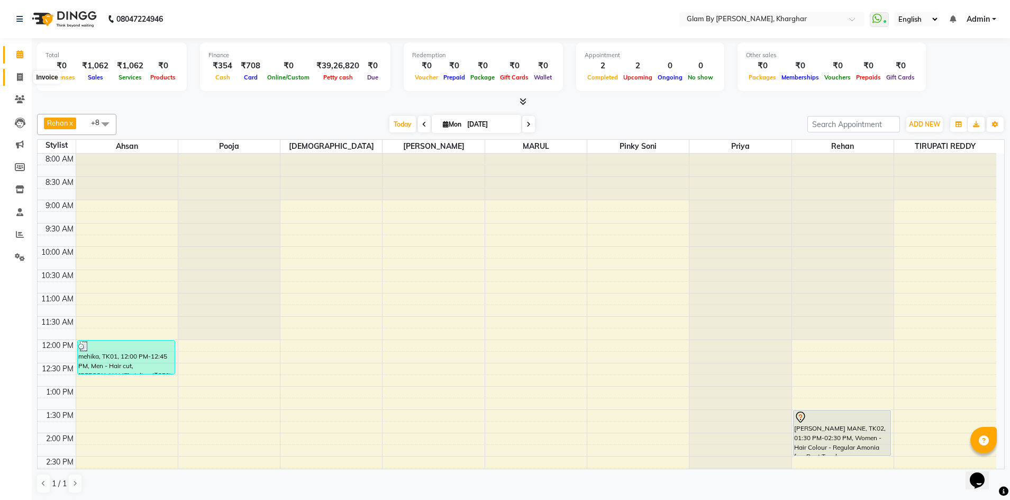
click at [20, 78] on icon at bounding box center [20, 77] width 6 height 8
select select "service"
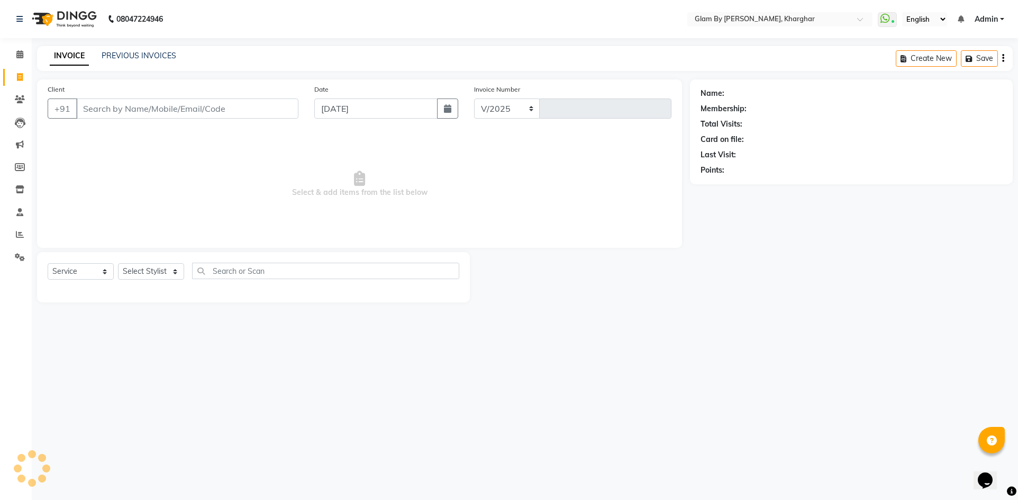
select select "3992"
type input "1447"
click at [89, 104] on input "Client" at bounding box center [187, 108] width 222 height 20
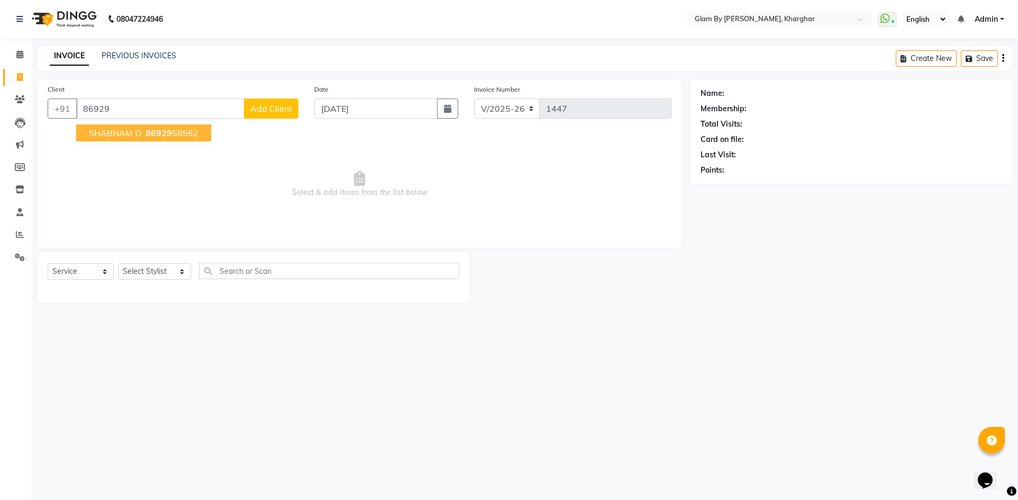
click at [121, 128] on span "SHABNAM O" at bounding box center [115, 133] width 52 height 11
type input "8692958562"
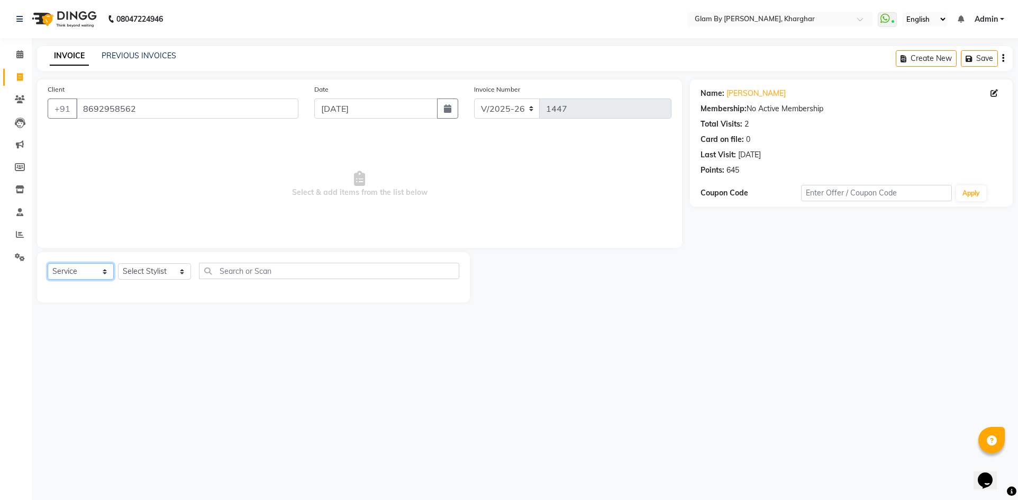
click at [72, 275] on select "Select Service Product Membership Package Voucher Prepaid Gift Card" at bounding box center [81, 271] width 66 height 16
click at [48, 263] on select "Select Service Product Membership Package Voucher Prepaid Gift Card" at bounding box center [81, 271] width 66 height 16
click at [138, 276] on select "Select Stylist [PERSON_NAME] Avi [PERSON_NAME] [PERSON_NAME] (maneger) MARUL [P…" at bounding box center [154, 271] width 73 height 16
select select "24145"
click at [118, 263] on select "Select Stylist [PERSON_NAME] Avi [PERSON_NAME] [PERSON_NAME] (maneger) MARUL [P…" at bounding box center [154, 271] width 73 height 16
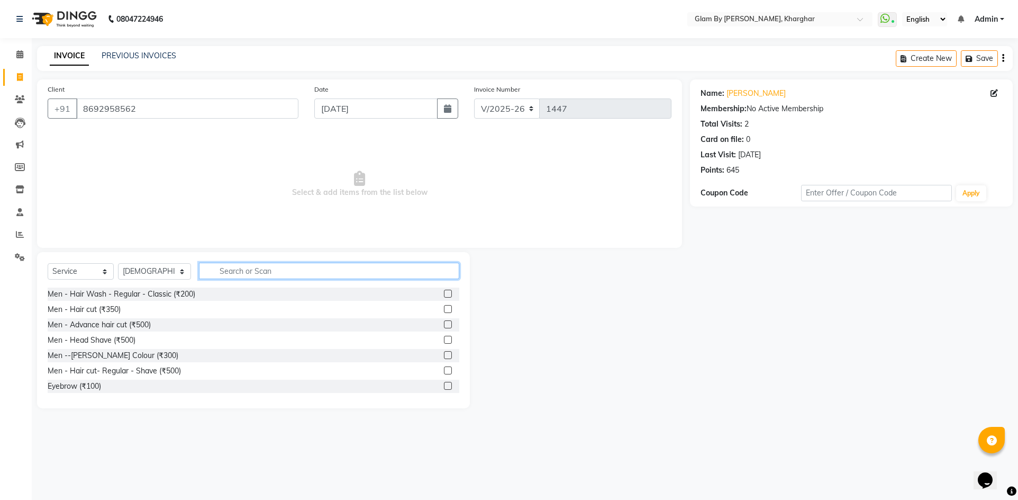
click at [229, 269] on input "text" at bounding box center [329, 271] width 260 height 16
type input "PED"
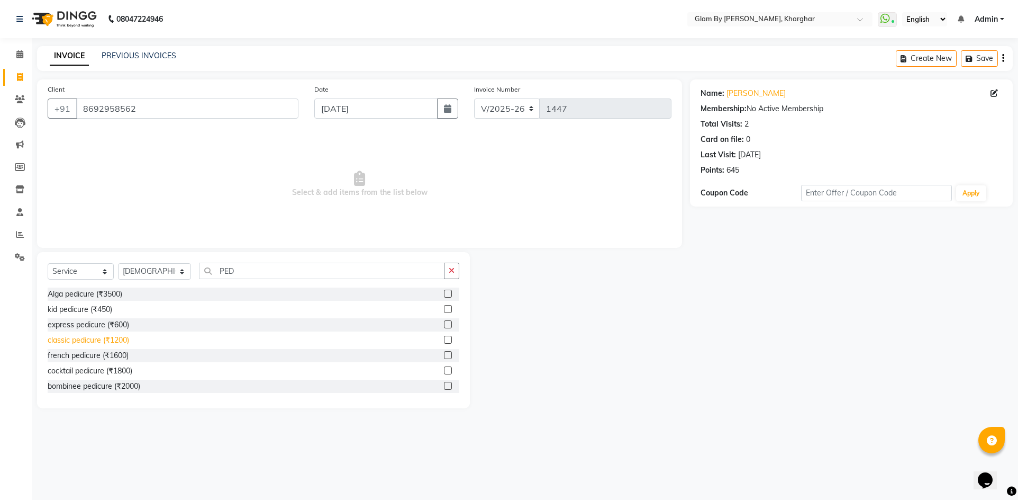
click at [115, 341] on div "classic pedicure (₹1200)" at bounding box center [89, 340] width 82 height 11
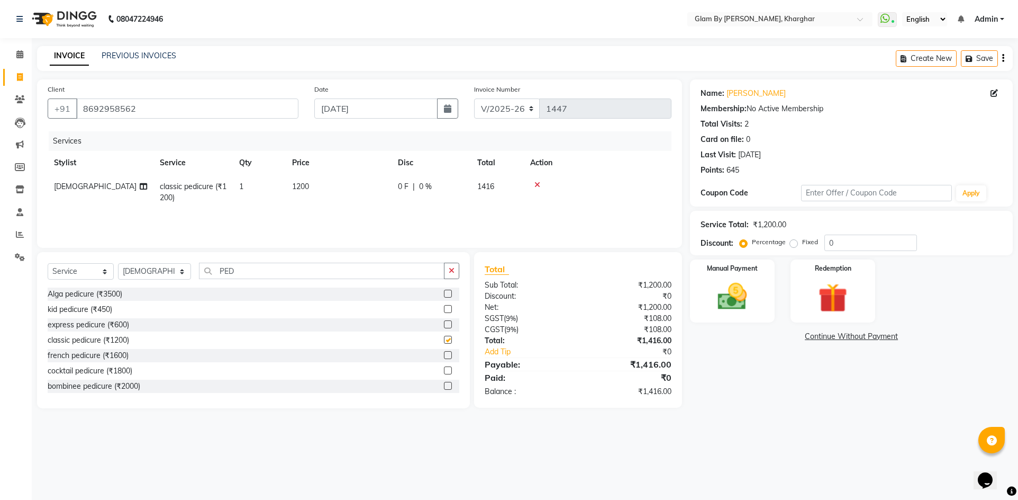
checkbox input "false"
drag, startPoint x: 756, startPoint y: 303, endPoint x: 750, endPoint y: 317, distance: 14.7
click at [757, 303] on img at bounding box center [733, 296] width 50 height 35
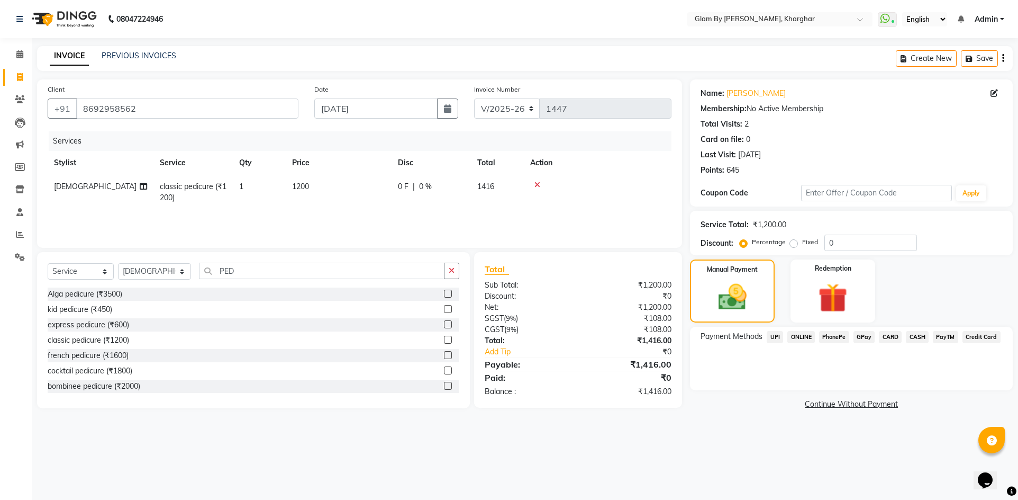
click at [918, 334] on span "CASH" at bounding box center [917, 337] width 23 height 12
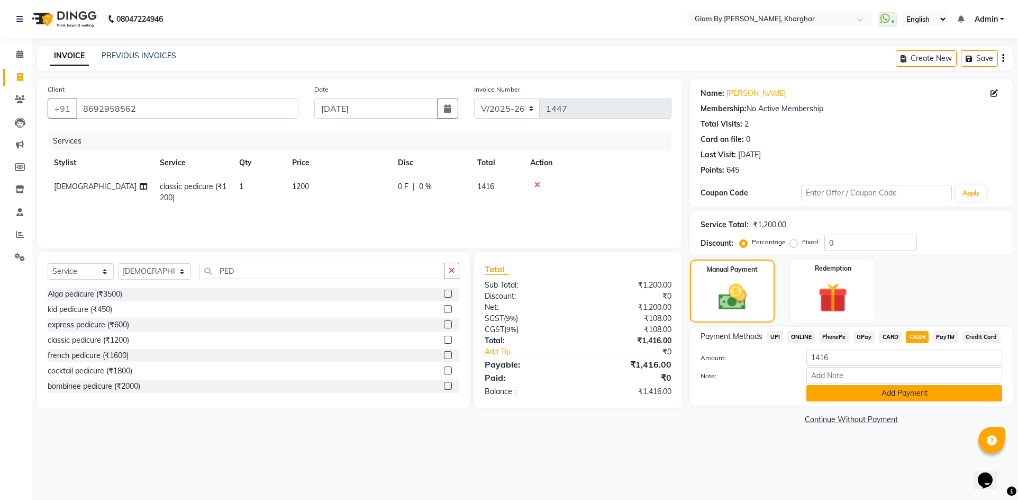
click at [872, 396] on button "Add Payment" at bounding box center [905, 393] width 196 height 16
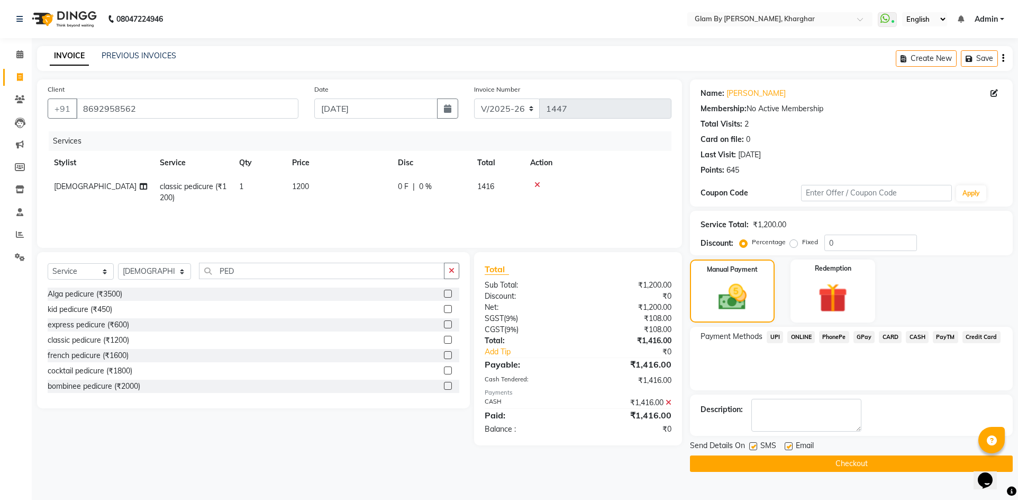
click at [66, 187] on span "[DEMOGRAPHIC_DATA]" at bounding box center [95, 187] width 83 height 10
select select "24145"
drag, startPoint x: 73, startPoint y: 187, endPoint x: 77, endPoint y: 197, distance: 10.9
click at [74, 189] on select "Ahsan Amandeep Avi deol kuldeep kaur (maneger) MARUL neetu pinky soni Pooja pri…" at bounding box center [100, 189] width 93 height 16
select select "87812"
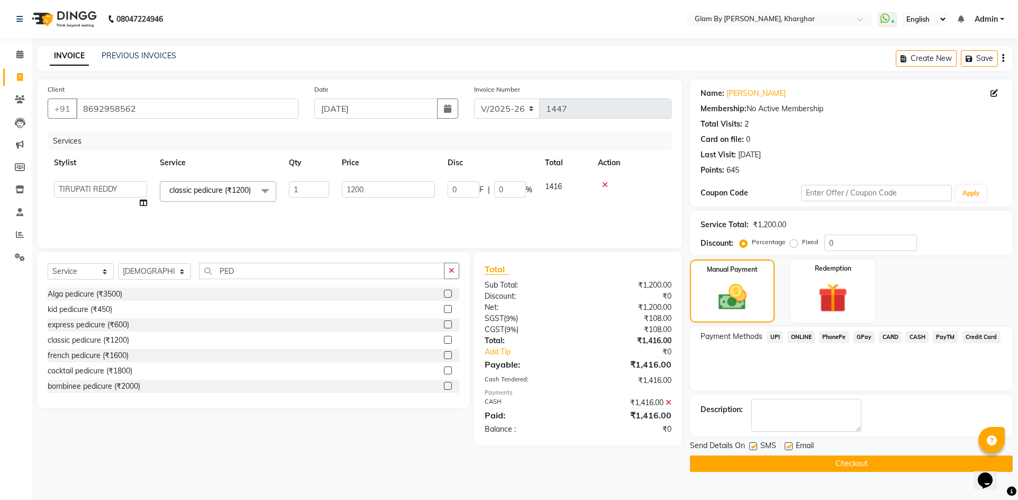
click at [854, 465] on button "Checkout" at bounding box center [851, 463] width 323 height 16
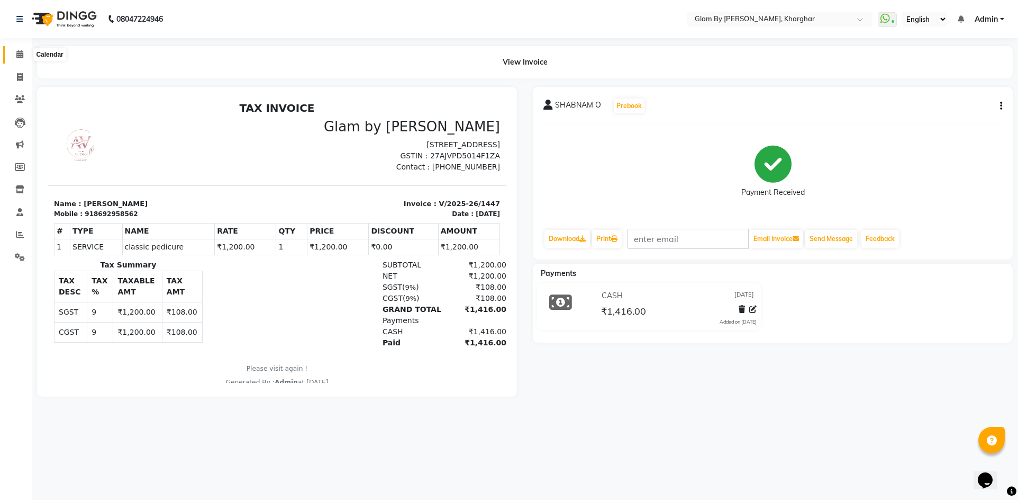
click at [17, 56] on icon at bounding box center [19, 54] width 7 height 8
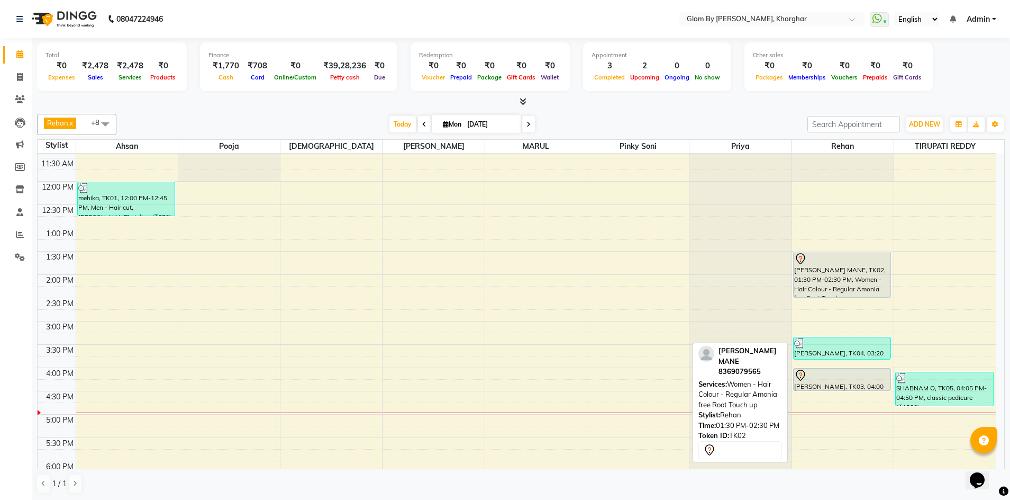
scroll to position [159, 0]
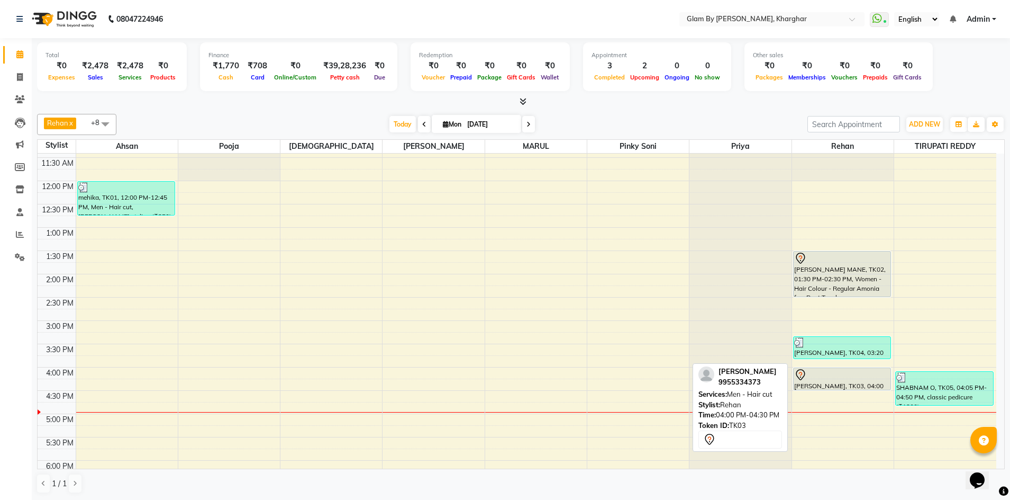
click at [820, 383] on div "Sourav Gupta, TK03, 04:00 PM-04:30 PM, Men - Hair cut" at bounding box center [842, 379] width 97 height 22
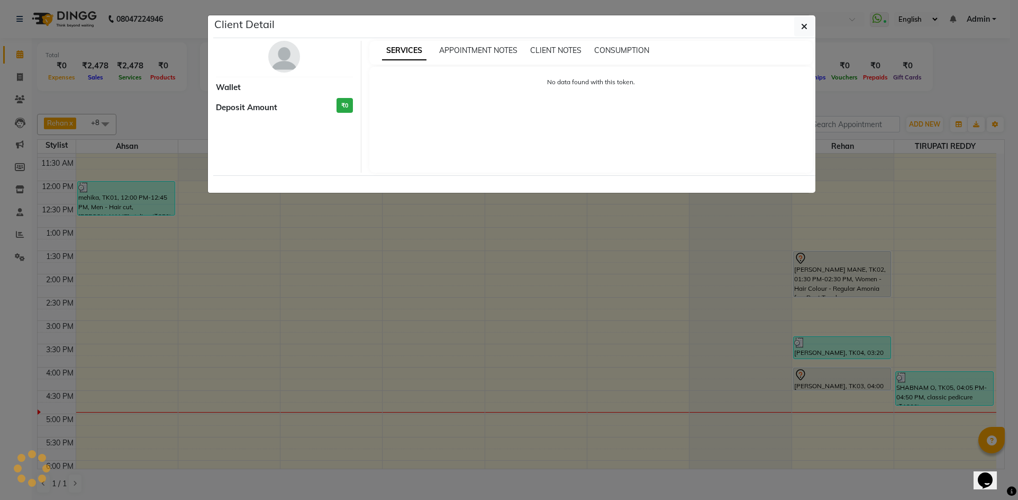
select select "7"
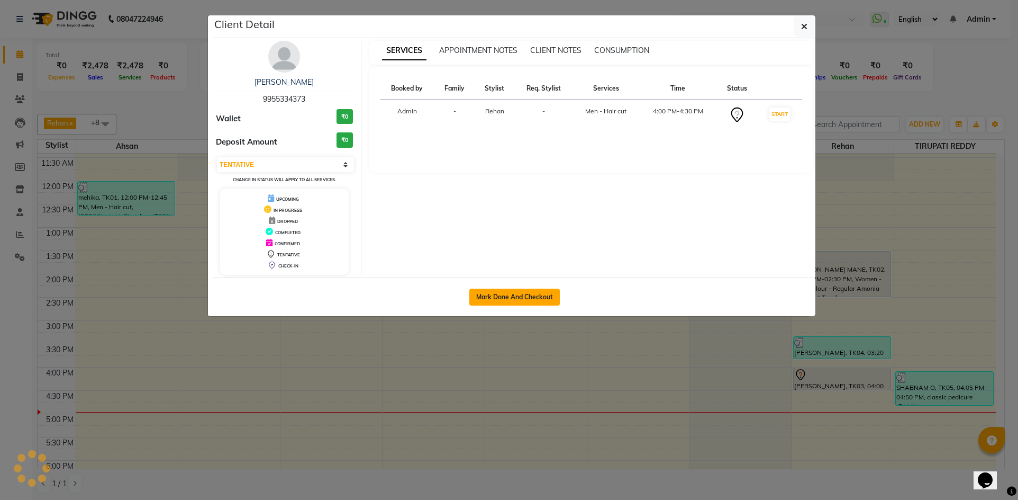
click at [484, 293] on button "Mark Done And Checkout" at bounding box center [514, 296] width 91 height 17
select select "3992"
select select "service"
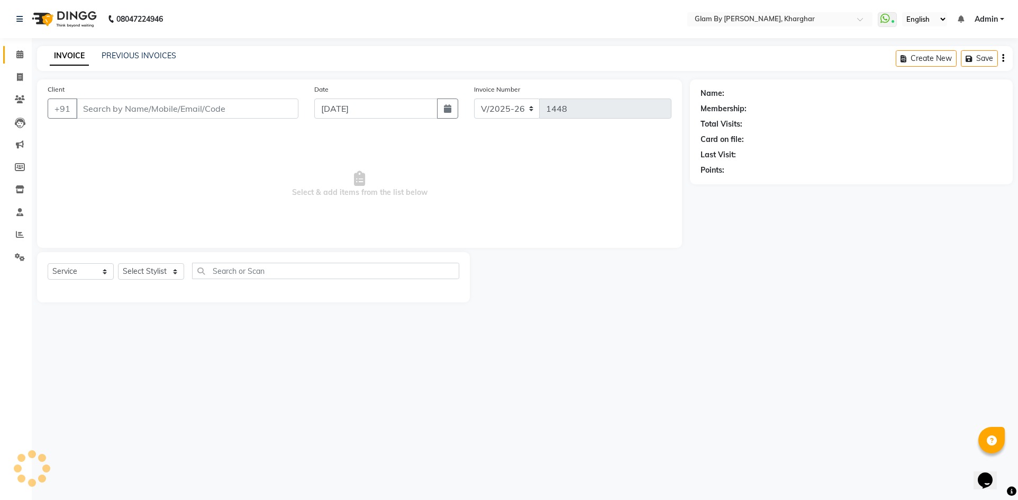
type input "9955334373"
select select "52399"
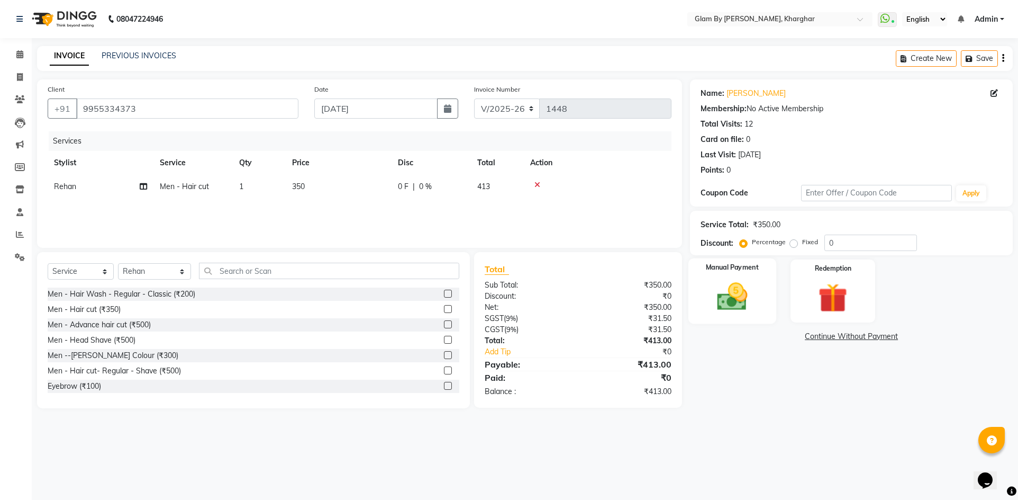
click at [756, 291] on img at bounding box center [733, 296] width 50 height 35
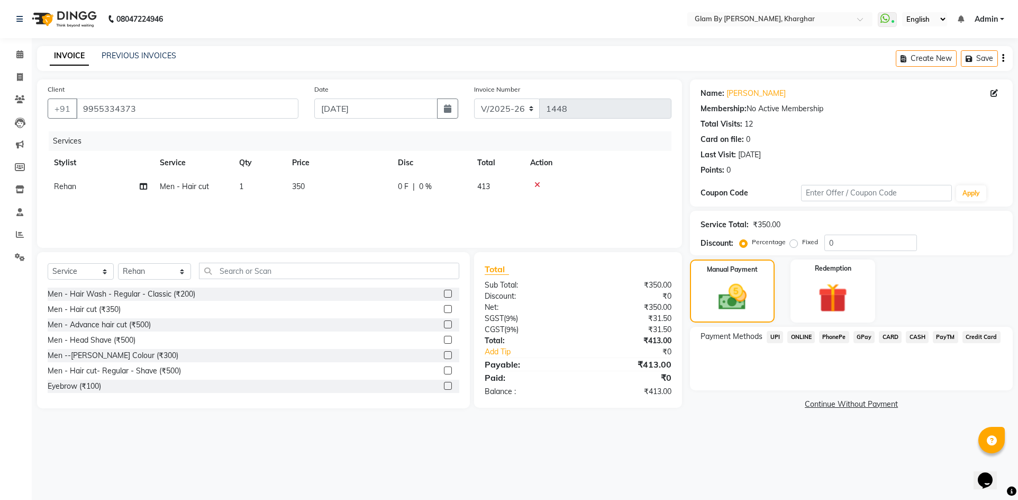
click at [809, 337] on span "ONLINE" at bounding box center [802, 337] width 28 height 12
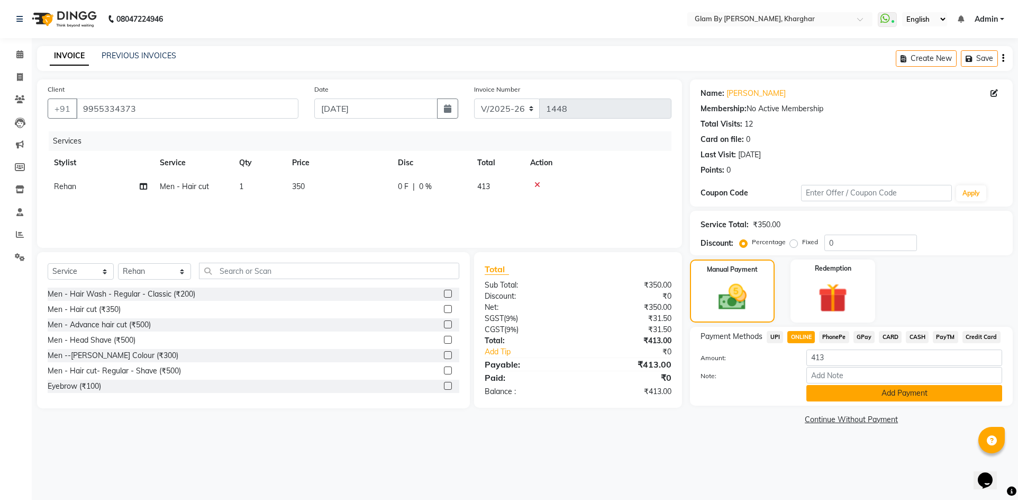
click at [891, 396] on button "Add Payment" at bounding box center [905, 393] width 196 height 16
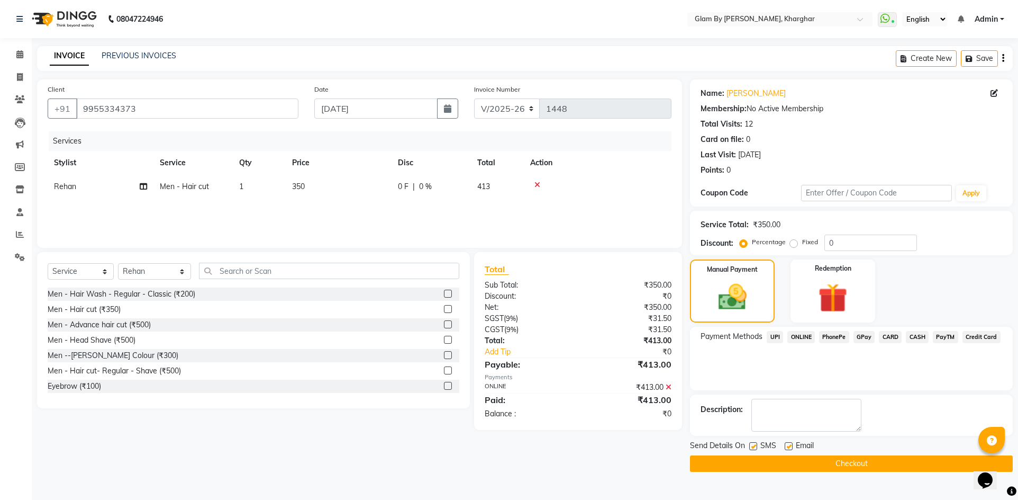
click at [856, 465] on button "Checkout" at bounding box center [851, 463] width 323 height 16
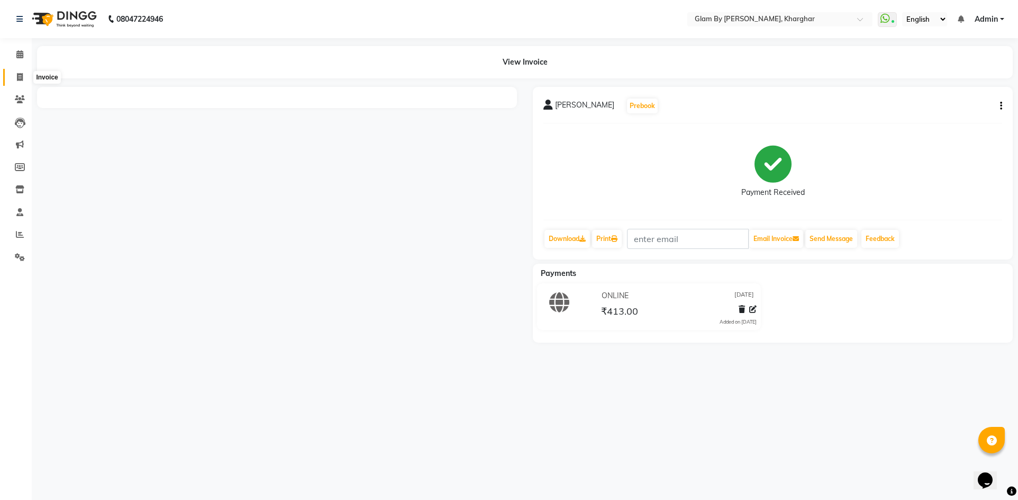
click at [19, 75] on icon at bounding box center [20, 77] width 6 height 8
select select "service"
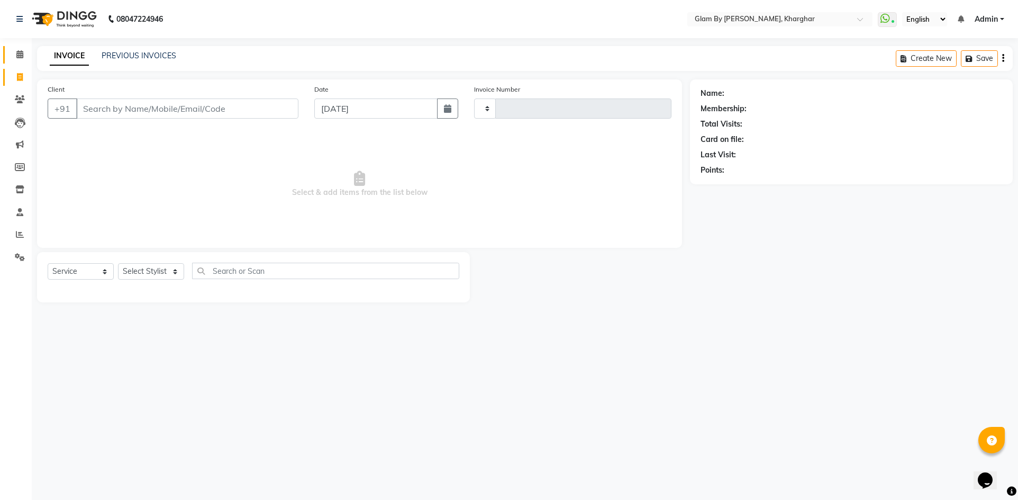
type input "1449"
select select "3992"
click at [19, 59] on span at bounding box center [20, 55] width 19 height 12
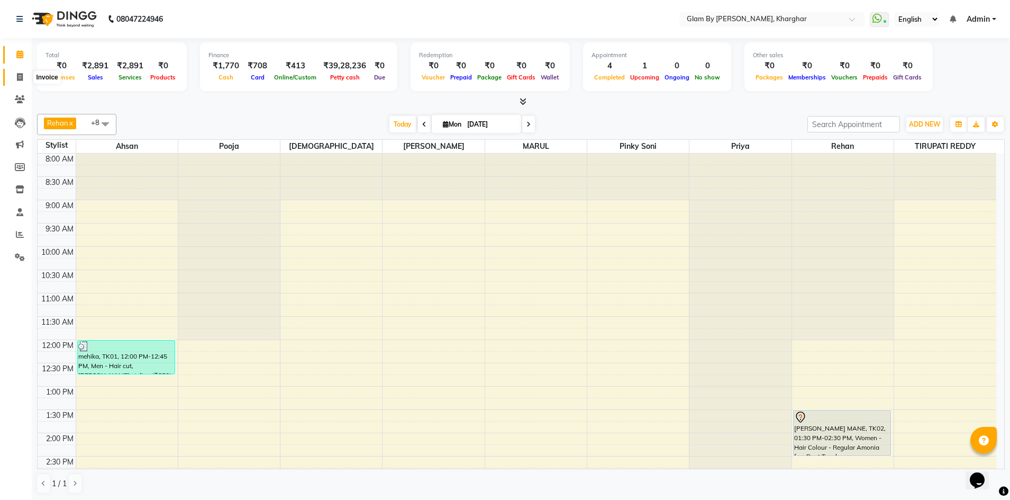
click at [17, 79] on icon at bounding box center [20, 77] width 6 height 8
select select "service"
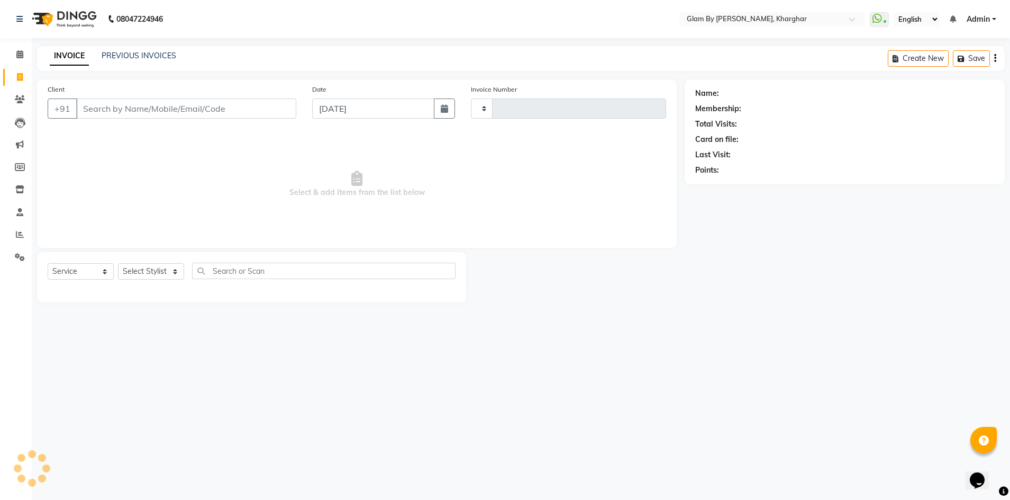
type input "1449"
select select "3992"
click at [14, 101] on span at bounding box center [20, 100] width 19 height 12
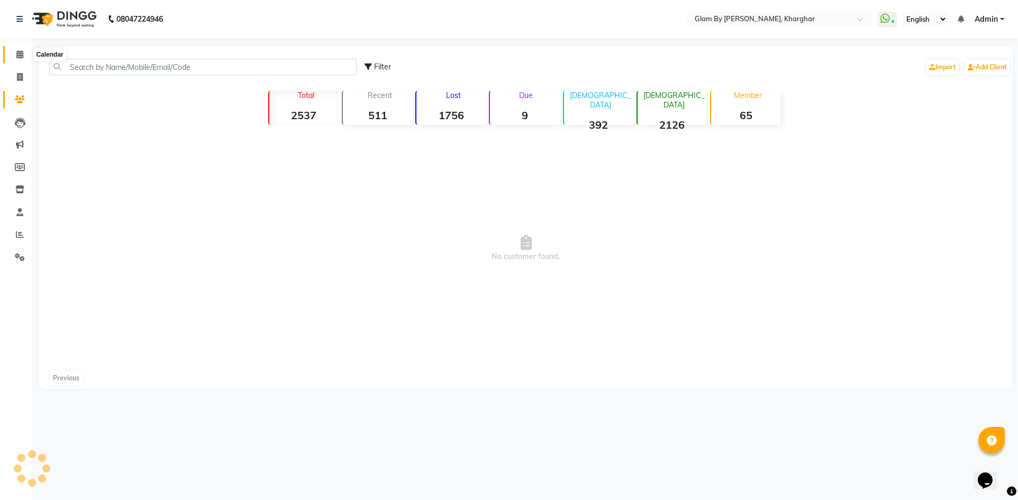
click at [18, 53] on icon at bounding box center [19, 54] width 7 height 8
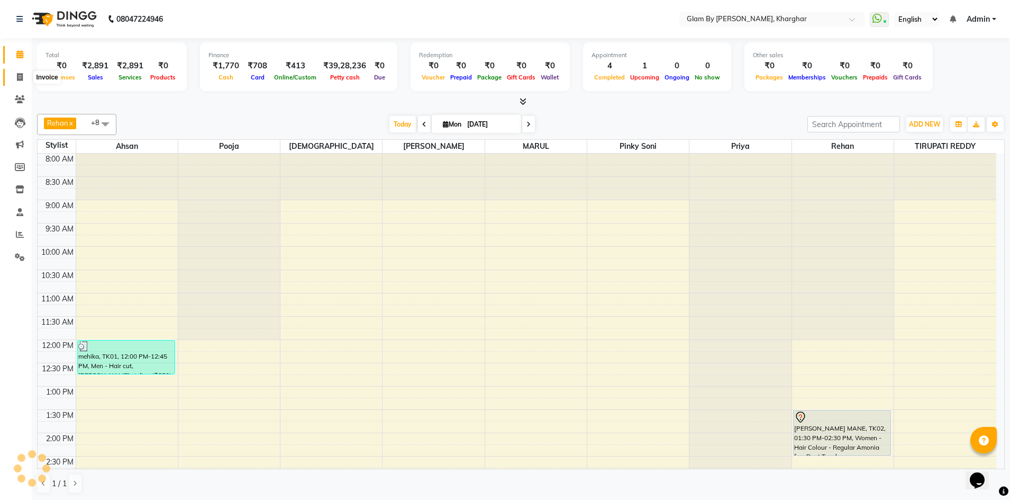
click at [23, 79] on span at bounding box center [20, 77] width 19 height 12
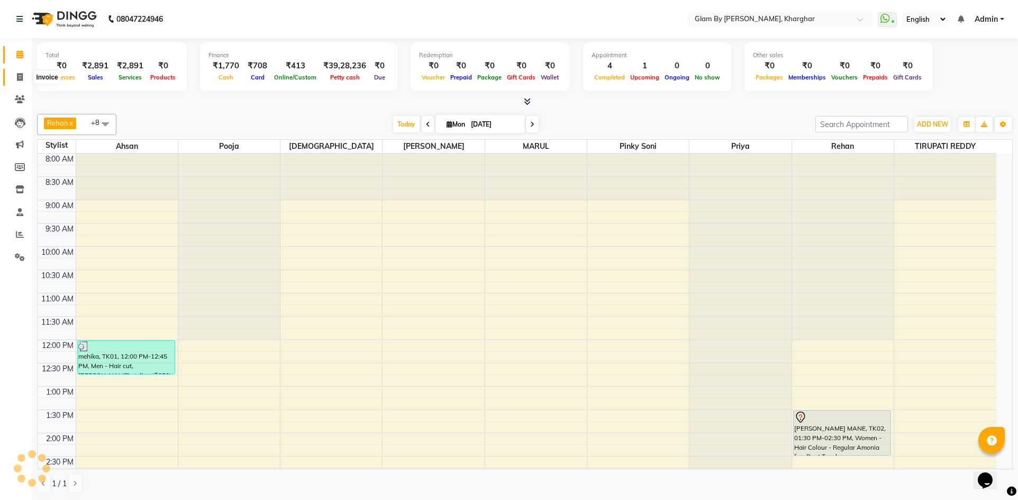
select select "service"
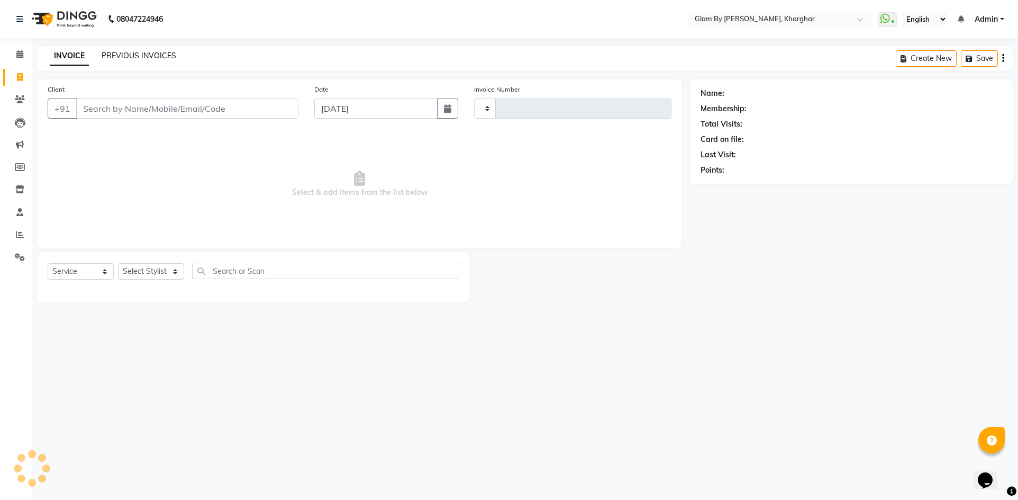
type input "1449"
click at [121, 56] on link "PREVIOUS INVOICES" at bounding box center [139, 56] width 75 height 10
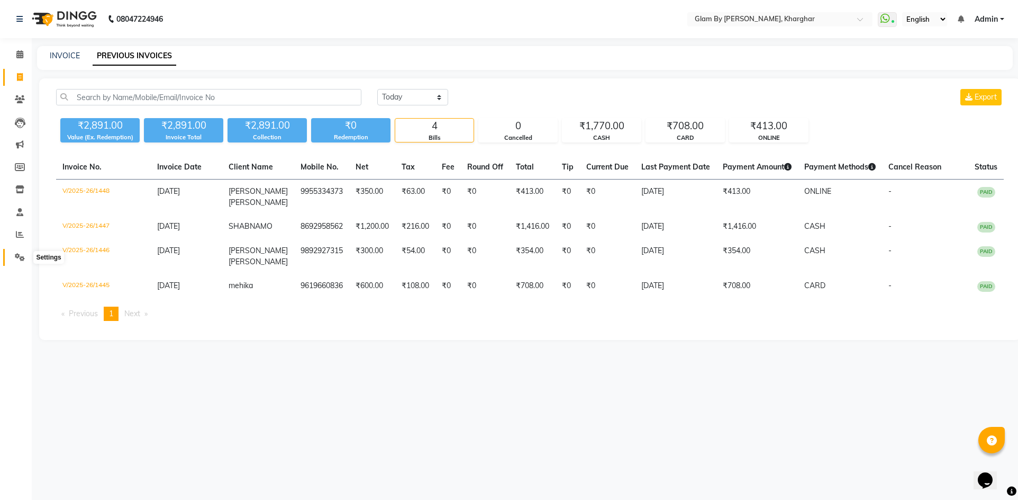
click at [19, 258] on icon at bounding box center [20, 257] width 10 height 8
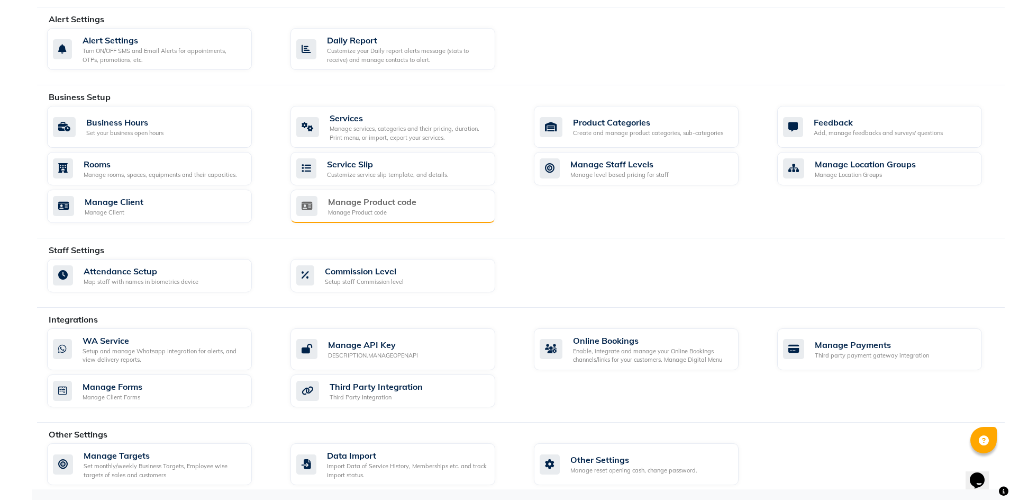
scroll to position [236, 0]
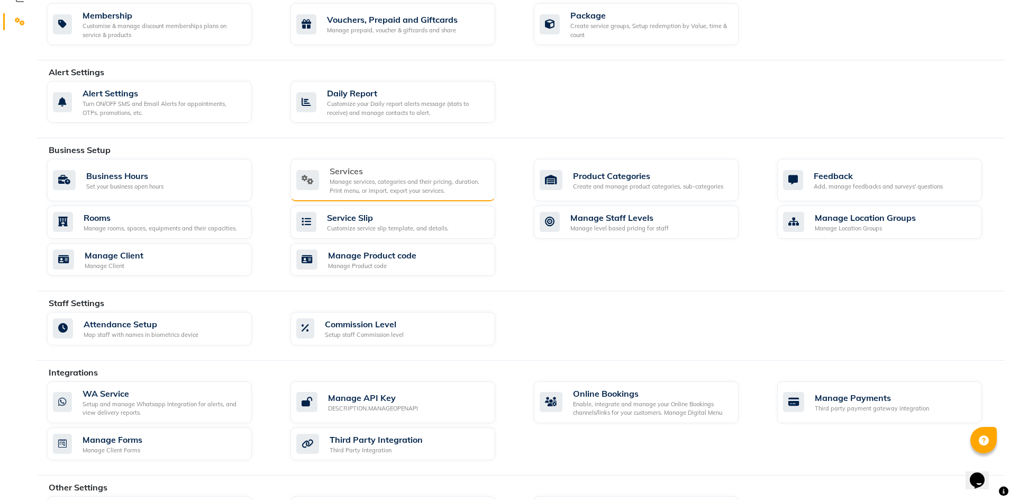
click at [377, 189] on div "Manage services, categories and their pricing, duration. Print menu, or import,…" at bounding box center [408, 185] width 157 height 17
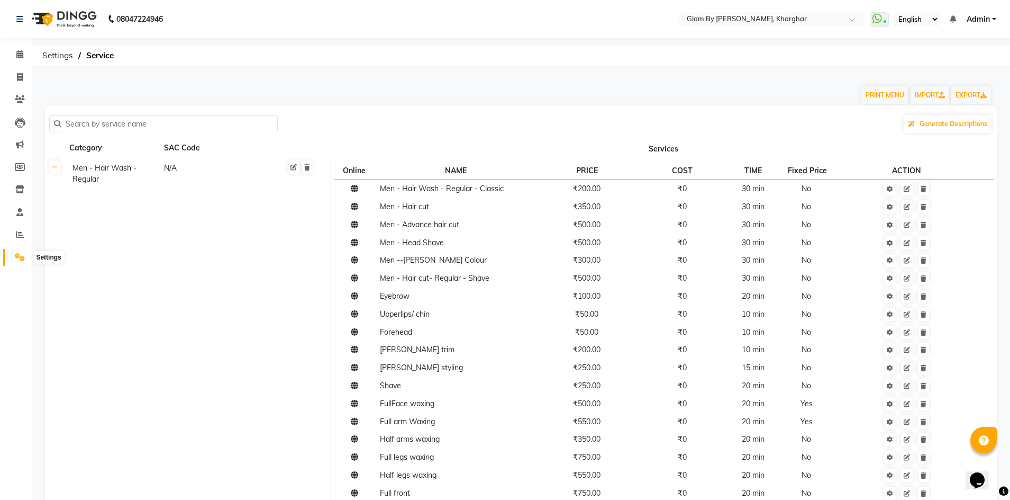
click at [19, 256] on icon at bounding box center [20, 257] width 10 height 8
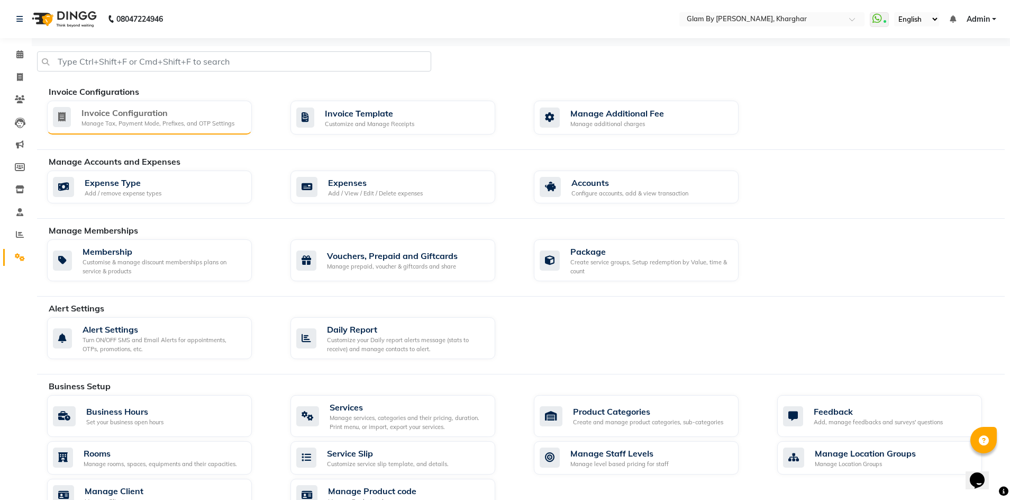
click at [138, 121] on div "Manage Tax, Payment Mode, Prefixes, and OTP Settings" at bounding box center [158, 123] width 153 height 9
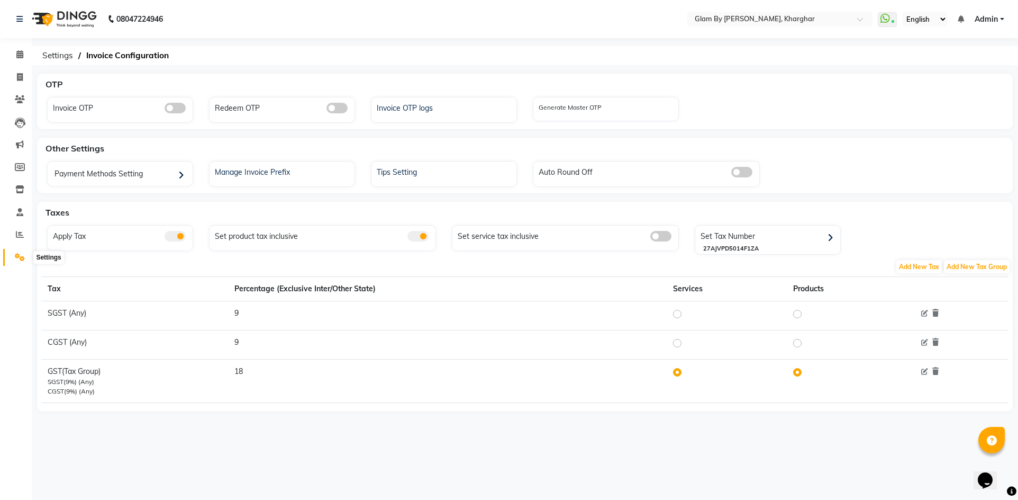
click at [19, 255] on icon at bounding box center [20, 257] width 10 height 8
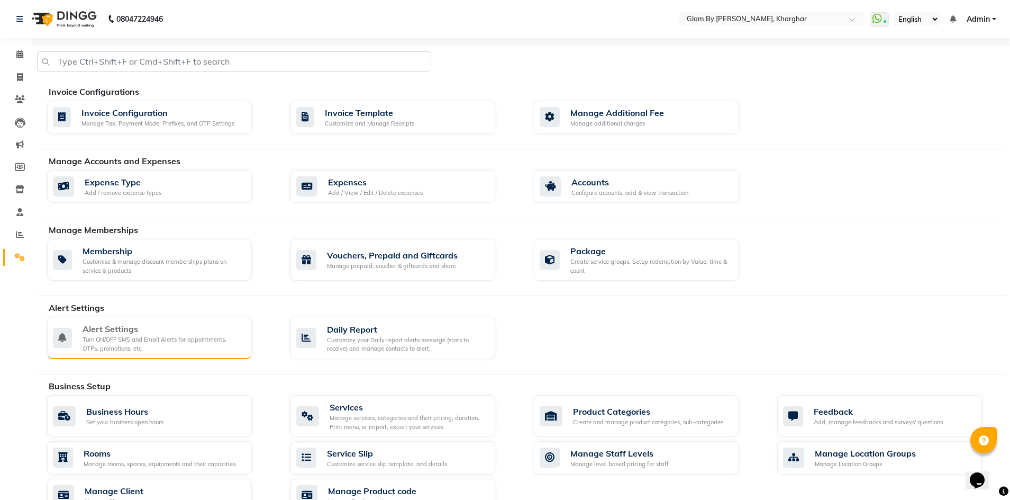
scroll to position [106, 0]
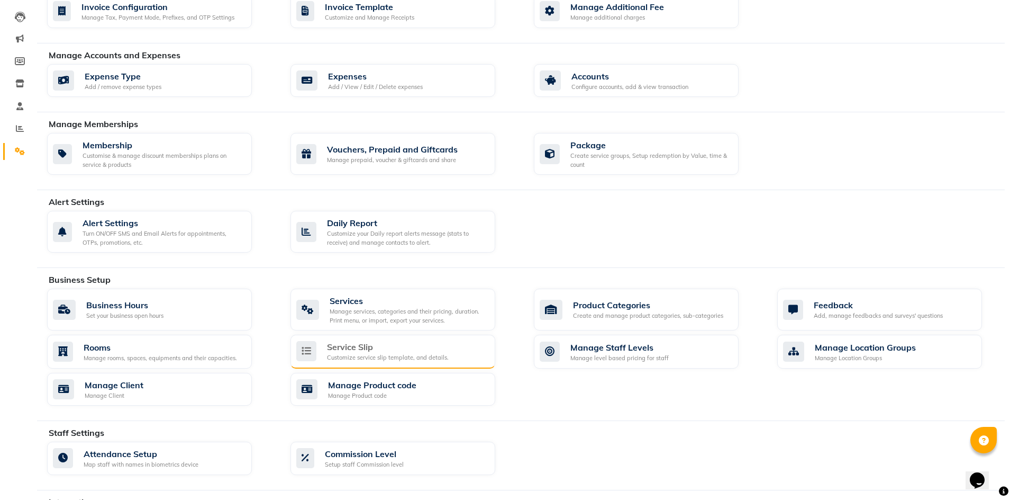
click at [373, 353] on div "Service Slip" at bounding box center [388, 346] width 122 height 13
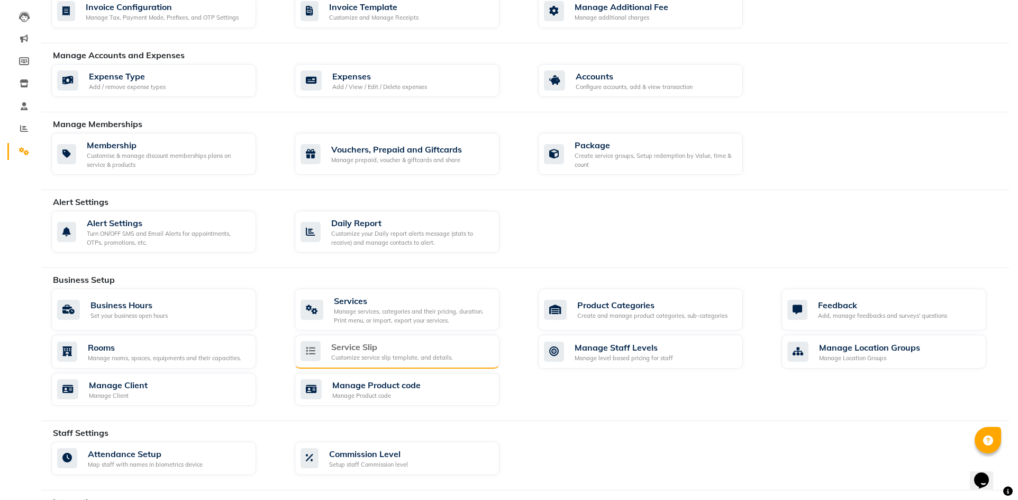
select select
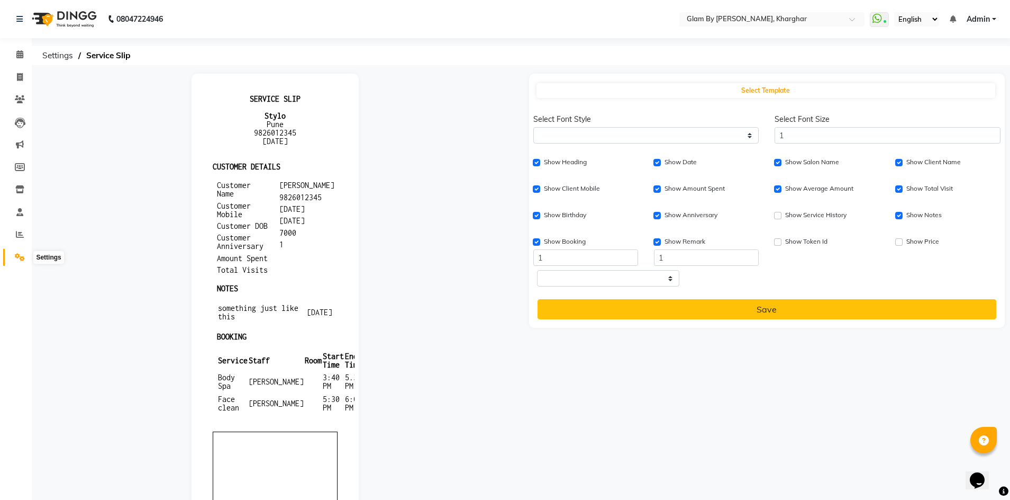
click at [21, 258] on icon at bounding box center [20, 257] width 10 height 8
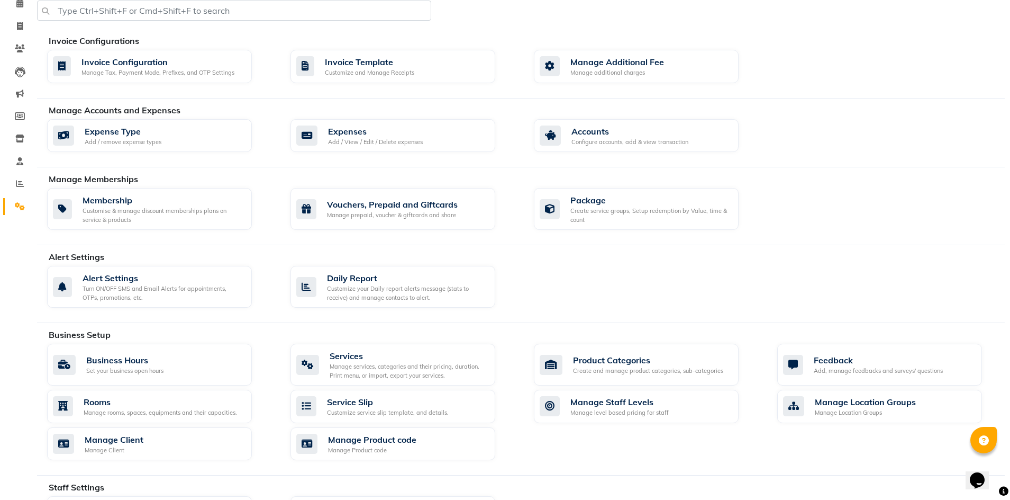
scroll to position [106, 0]
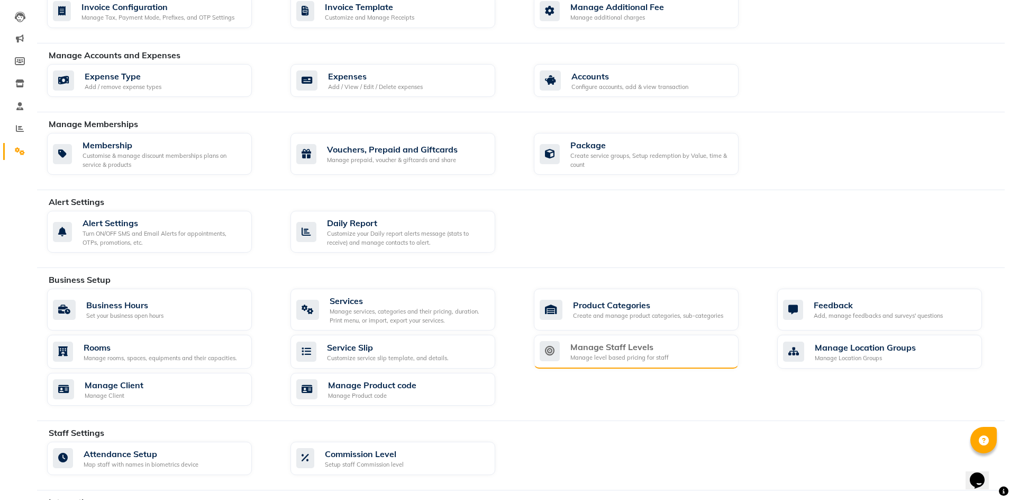
click at [600, 357] on div "Manage level based pricing for staff" at bounding box center [620, 357] width 98 height 9
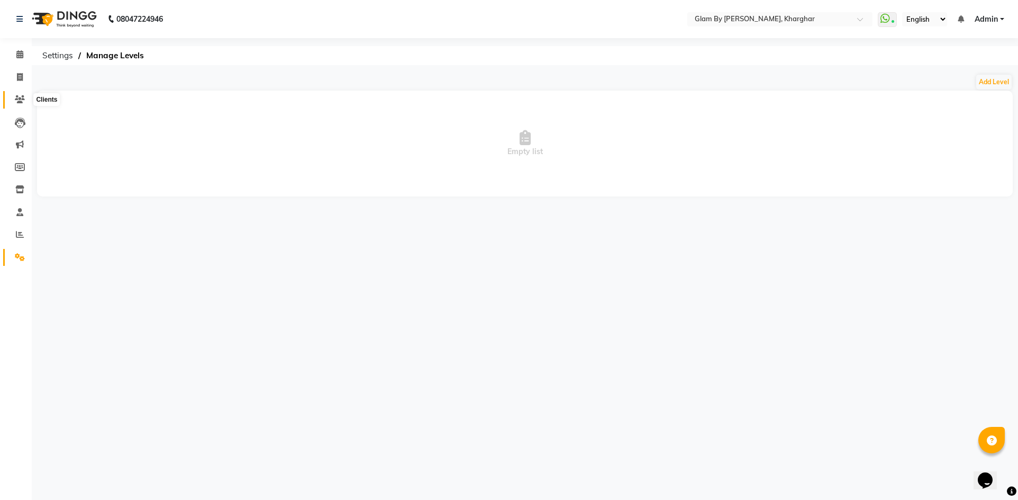
click at [16, 99] on icon at bounding box center [20, 99] width 10 height 8
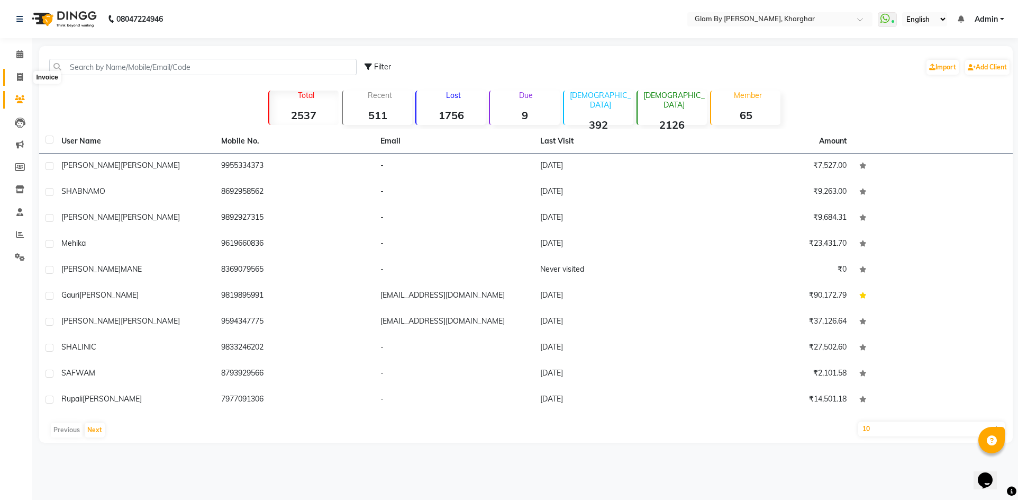
click at [19, 81] on span at bounding box center [20, 77] width 19 height 12
select select "3992"
select select "service"
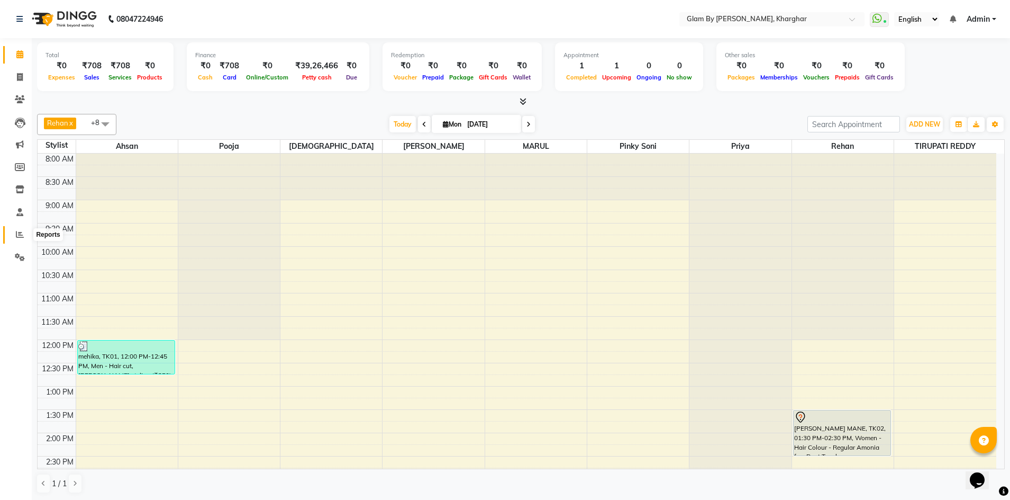
click at [16, 235] on icon at bounding box center [20, 234] width 8 height 8
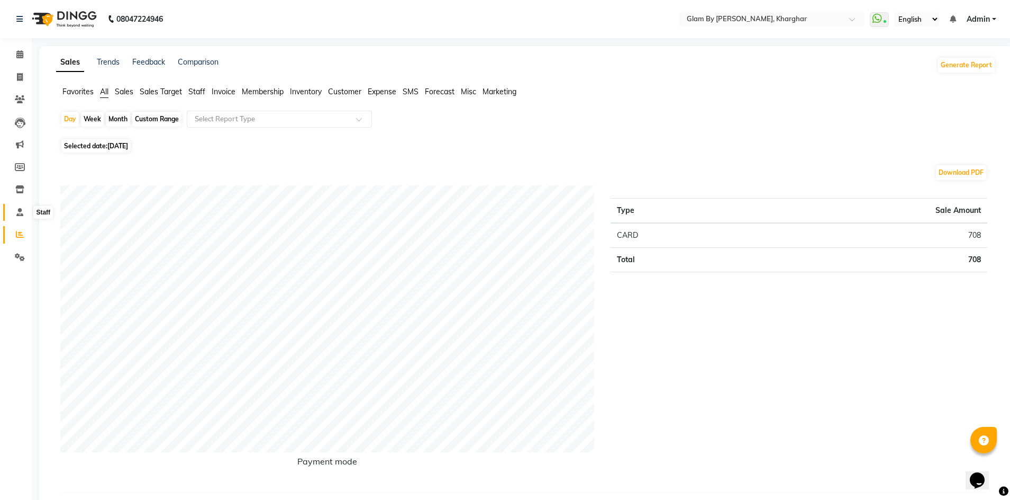
click at [18, 213] on icon at bounding box center [19, 212] width 7 height 8
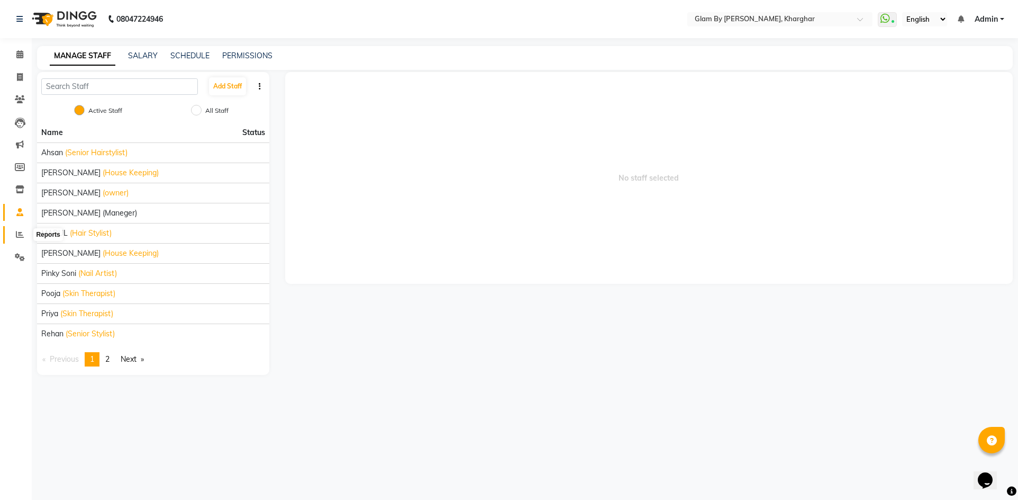
click at [17, 234] on icon at bounding box center [20, 234] width 8 height 8
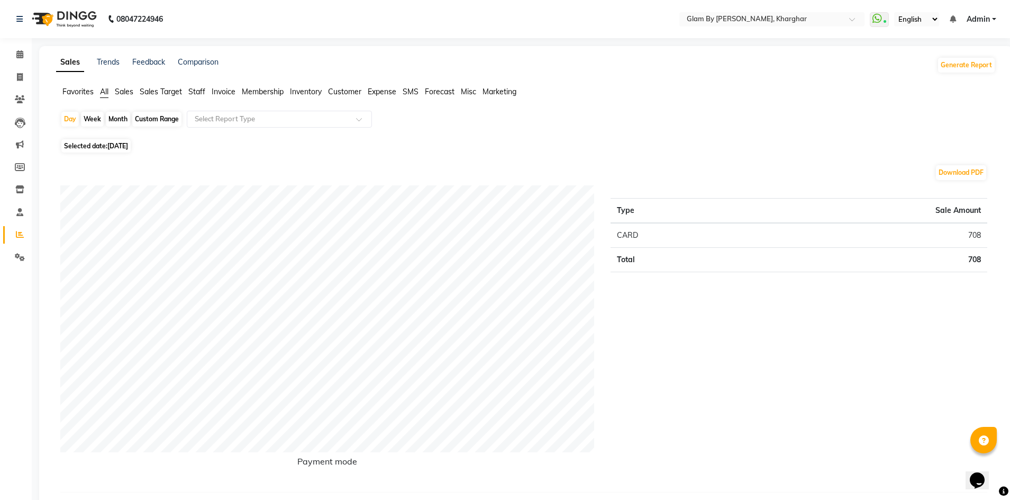
click at [200, 92] on span "Staff" at bounding box center [196, 92] width 17 height 10
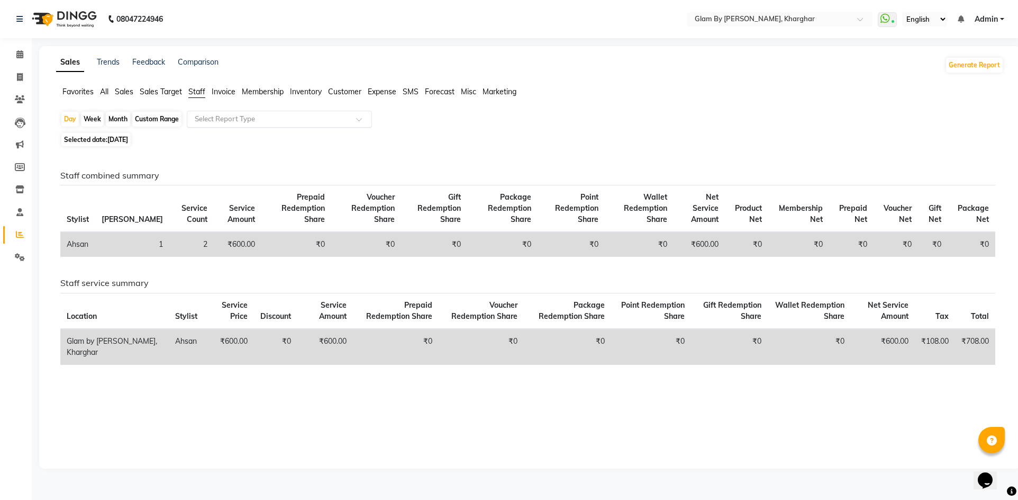
click at [208, 116] on input "text" at bounding box center [269, 119] width 152 height 11
click at [139, 157] on div "Staff combined summary Stylist Bill Count Service Count Service Amount Prepaid …" at bounding box center [528, 303] width 952 height 308
click at [231, 94] on span "Invoice" at bounding box center [224, 92] width 24 height 10
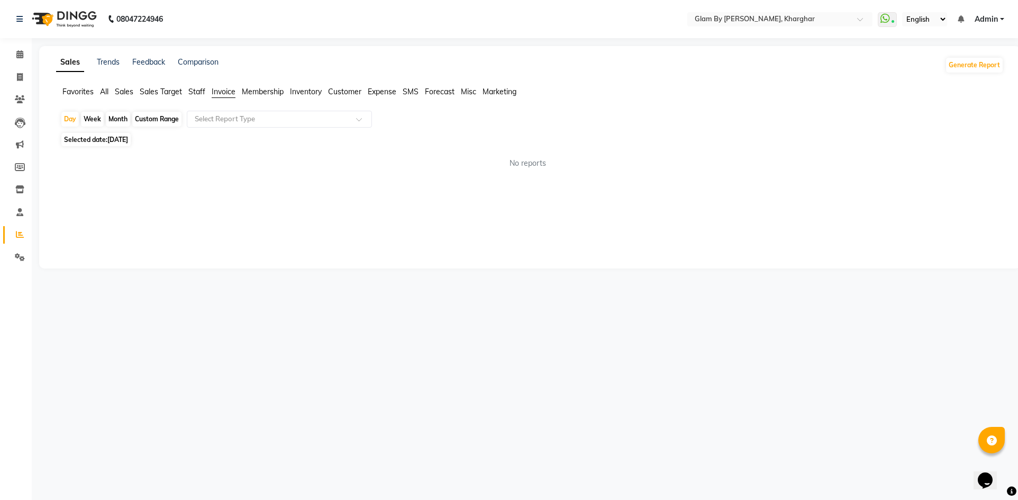
click at [106, 95] on span "All" at bounding box center [104, 92] width 8 height 10
click at [194, 92] on span "Staff" at bounding box center [196, 92] width 17 height 10
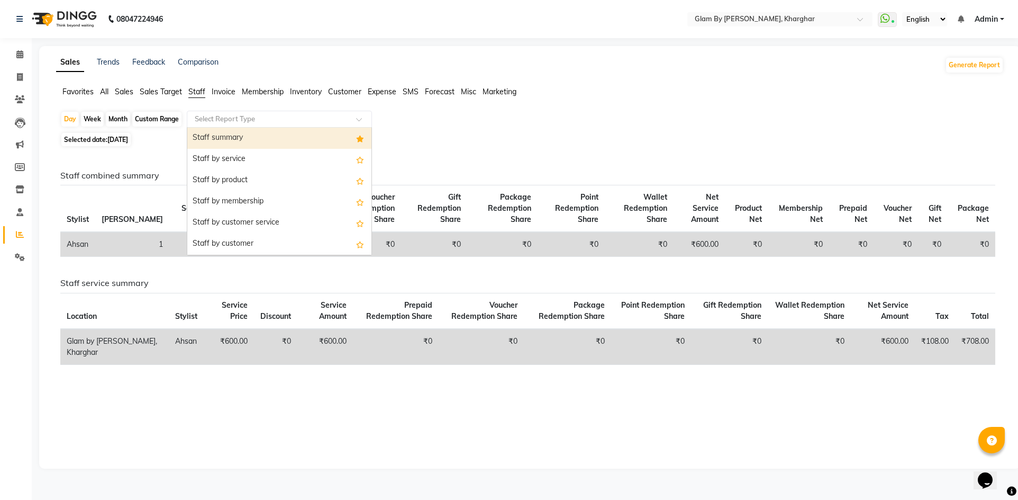
click at [202, 114] on input "text" at bounding box center [269, 119] width 152 height 11
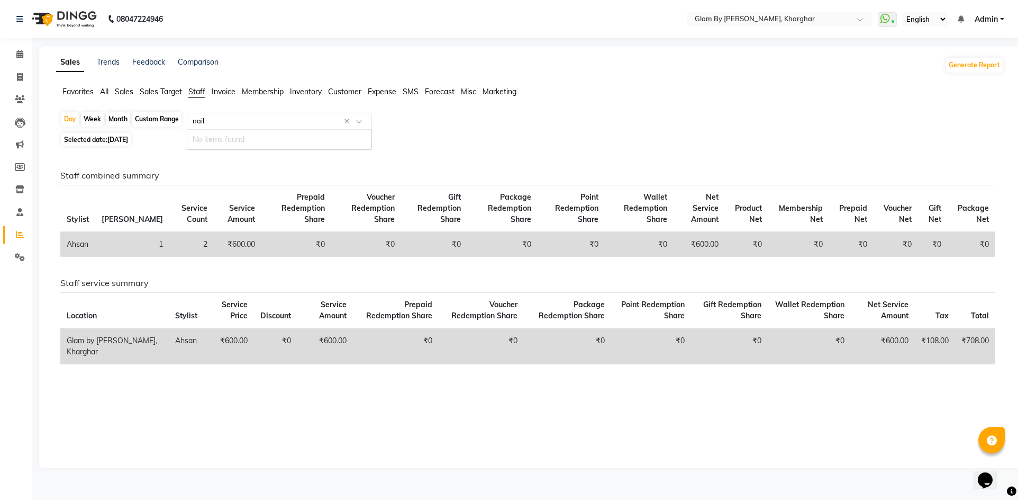
type input "nails"
click at [127, 140] on span "[DATE]" at bounding box center [117, 140] width 21 height 8
select select "9"
select select "2025"
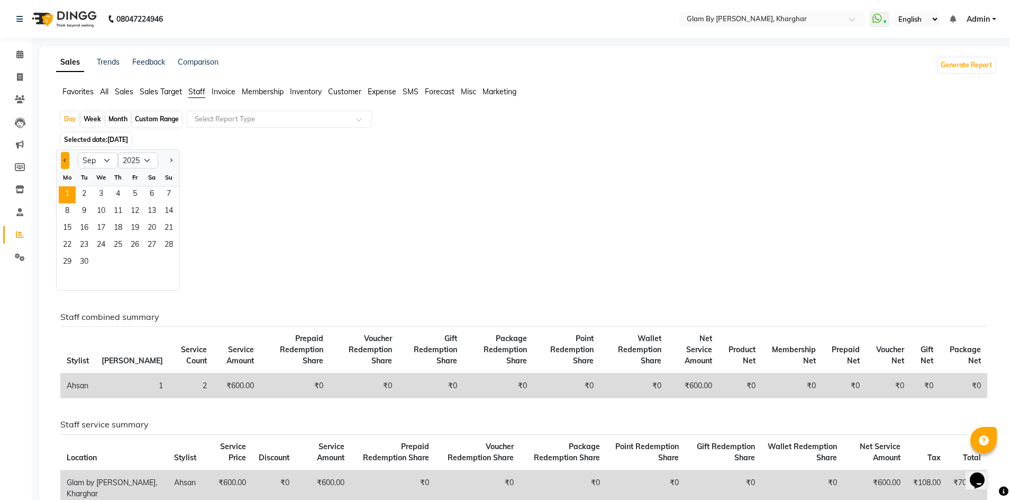
click at [68, 160] on button "Previous month" at bounding box center [65, 160] width 8 height 17
select select "8"
click at [135, 194] on span "1" at bounding box center [135, 194] width 17 height 17
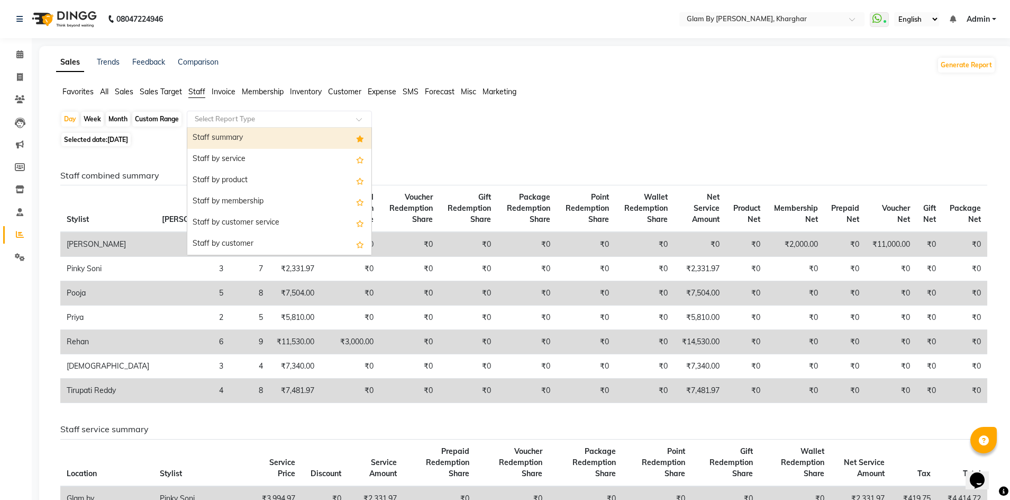
click at [207, 124] on div "Select Report Type" at bounding box center [279, 119] width 185 height 17
click at [233, 140] on div "Staff summary" at bounding box center [279, 138] width 184 height 21
select select "full_report"
select select "pdf"
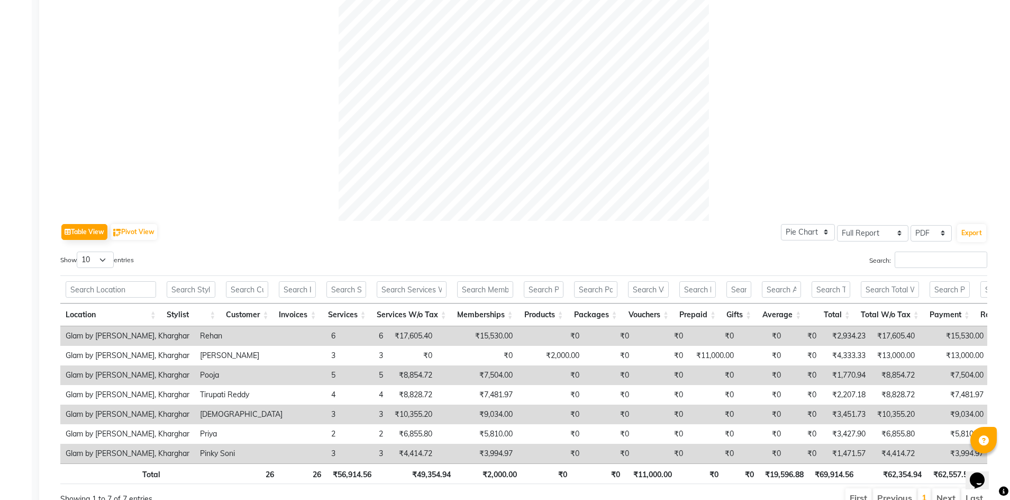
scroll to position [371, 0]
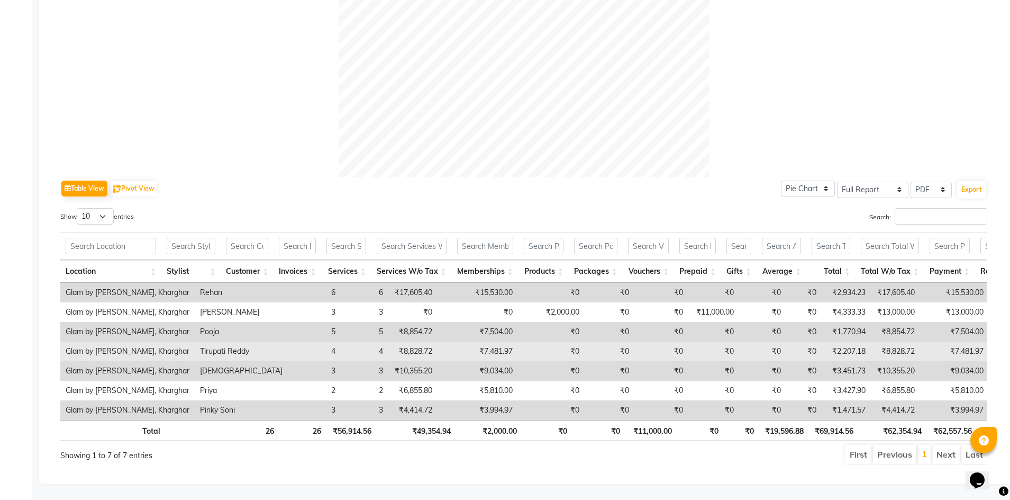
click at [341, 350] on td "4" at bounding box center [365, 351] width 48 height 20
click at [288, 345] on td "4" at bounding box center [314, 351] width 53 height 20
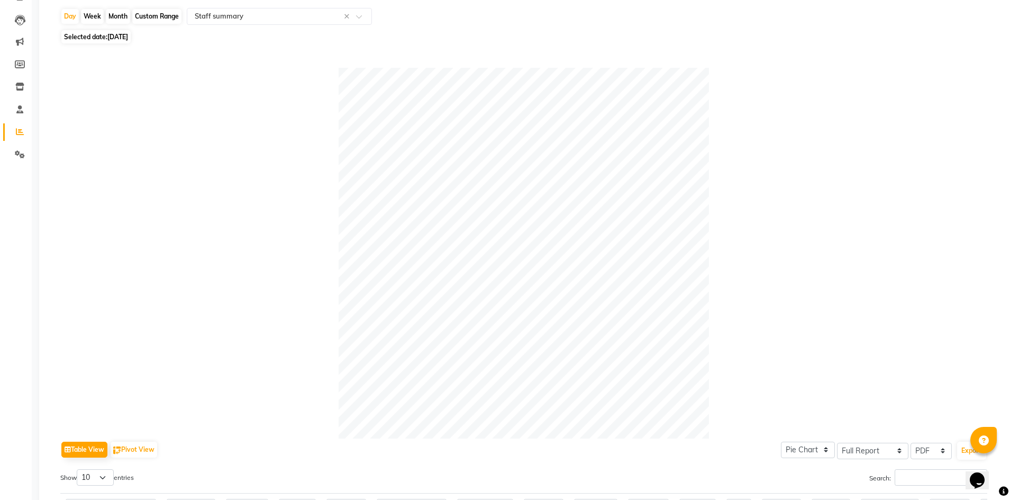
scroll to position [0, 0]
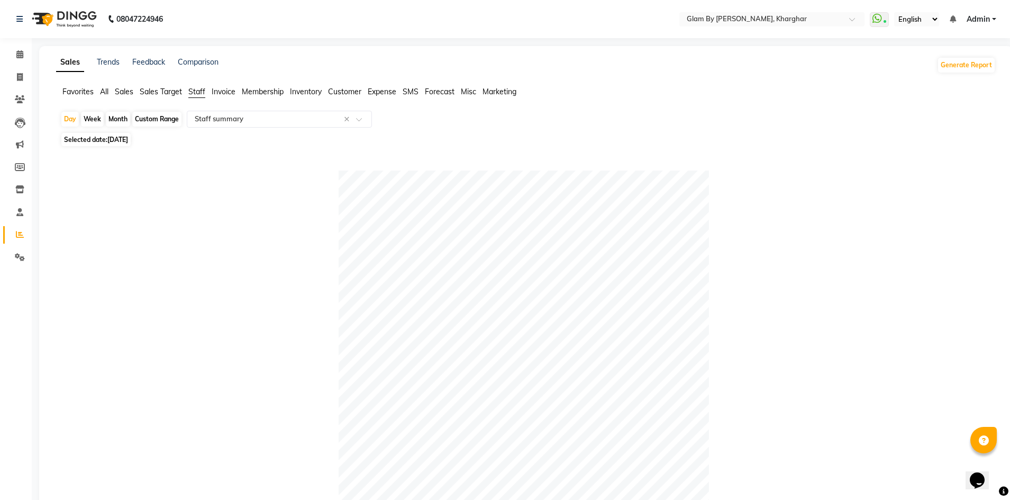
click at [119, 138] on span "[DATE]" at bounding box center [117, 140] width 21 height 8
select select "8"
select select "2025"
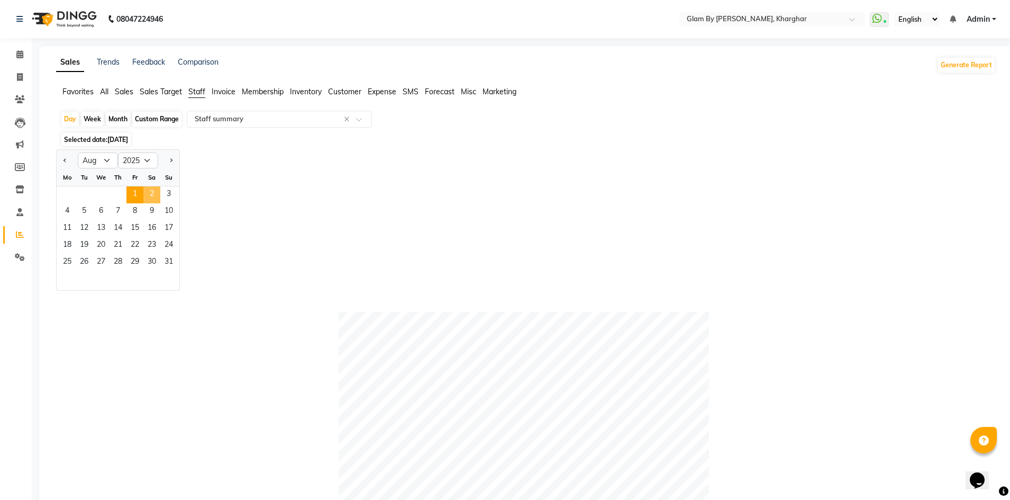
click at [150, 194] on span "2" at bounding box center [151, 194] width 17 height 17
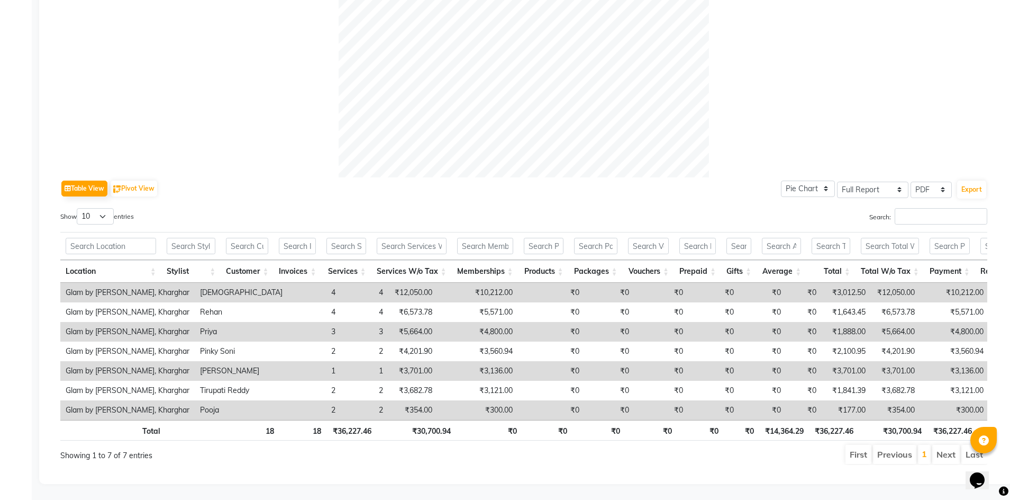
scroll to position [380, 0]
click at [911, 208] on input "Search:" at bounding box center [941, 216] width 93 height 16
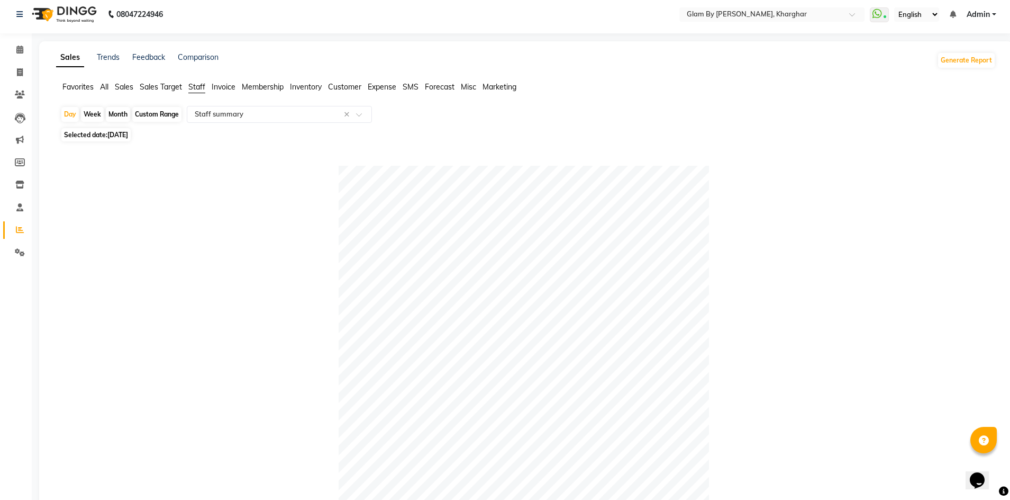
scroll to position [0, 0]
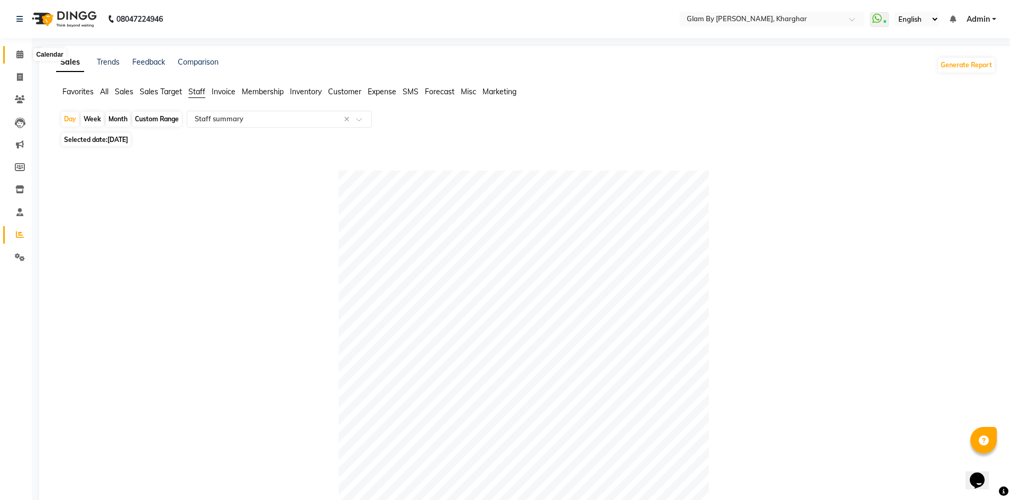
click at [16, 55] on icon at bounding box center [19, 54] width 7 height 8
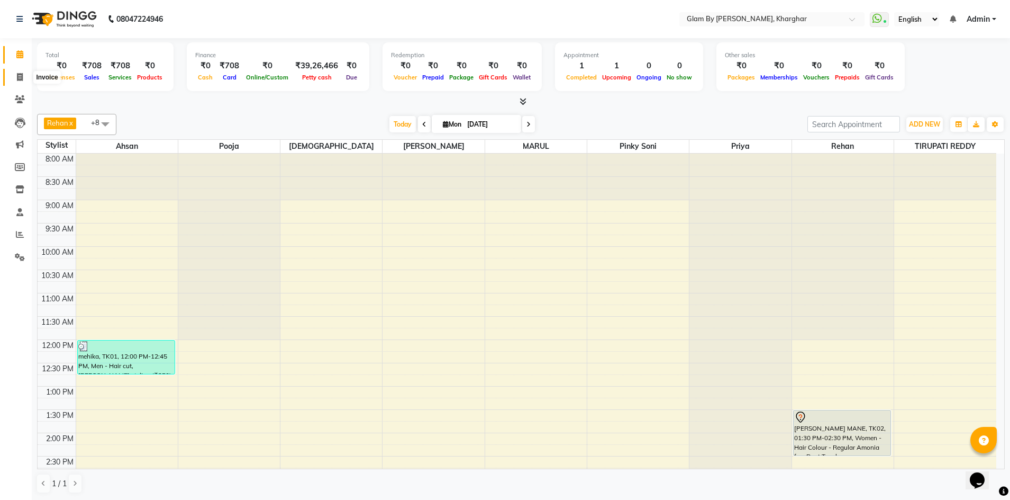
click at [21, 80] on icon at bounding box center [20, 77] width 6 height 8
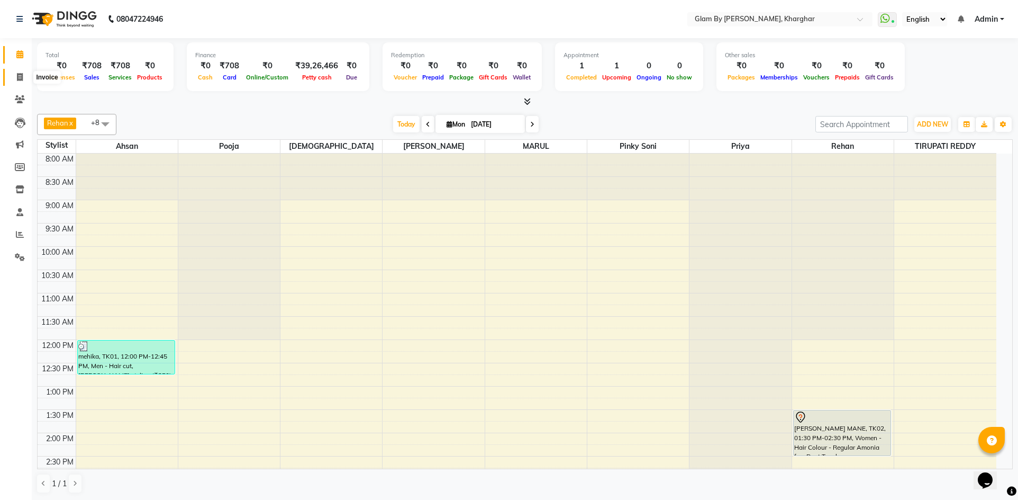
select select "service"
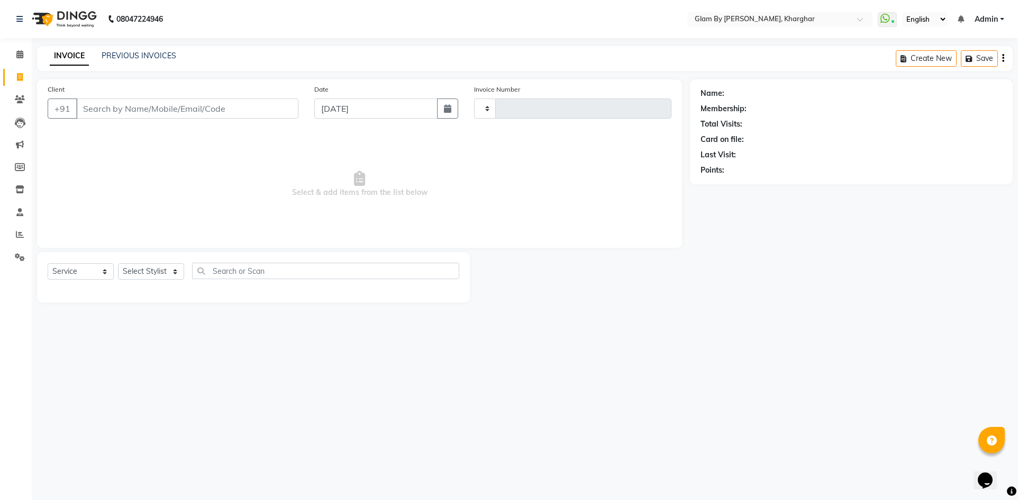
type input "1446"
select select "3992"
click at [136, 53] on link "PREVIOUS INVOICES" at bounding box center [139, 56] width 75 height 10
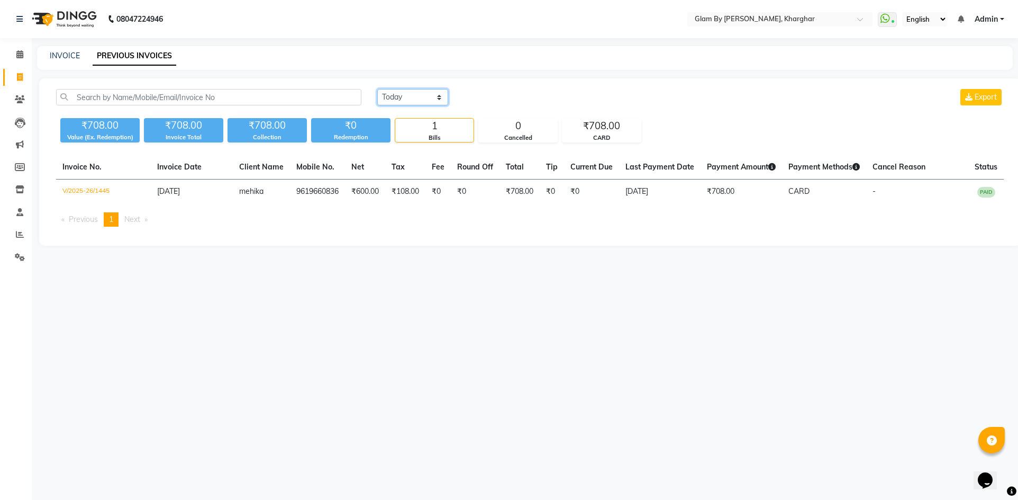
click at [419, 98] on select "Today Yesterday Custom Range" at bounding box center [412, 97] width 71 height 16
select select "range"
click at [377, 89] on select "Today Yesterday Custom Range" at bounding box center [412, 97] width 71 height 16
click at [513, 98] on input "[DATE]" at bounding box center [499, 97] width 74 height 15
select select "9"
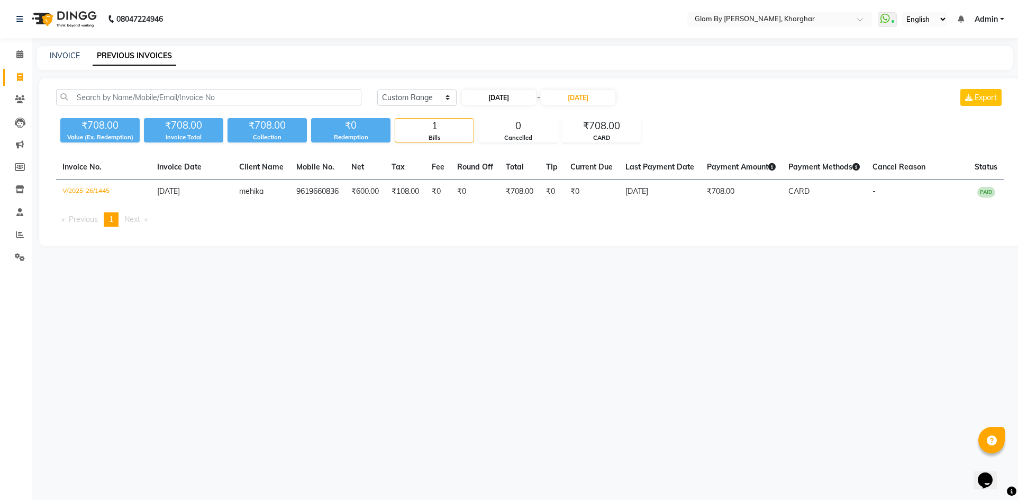
select select "2025"
click at [469, 117] on span "Previous month" at bounding box center [471, 117] width 4 height 4
select select "8"
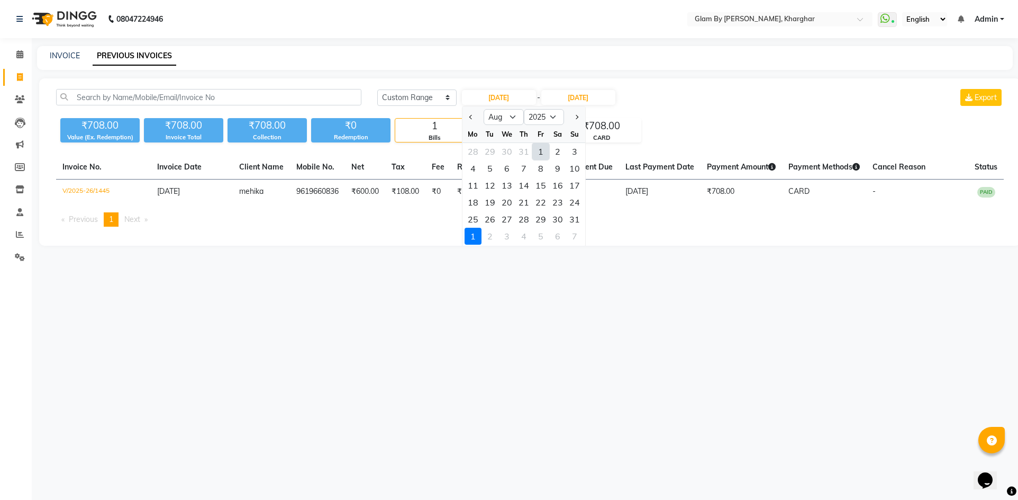
click at [540, 153] on div "1" at bounding box center [540, 151] width 17 height 17
type input "[DATE]"
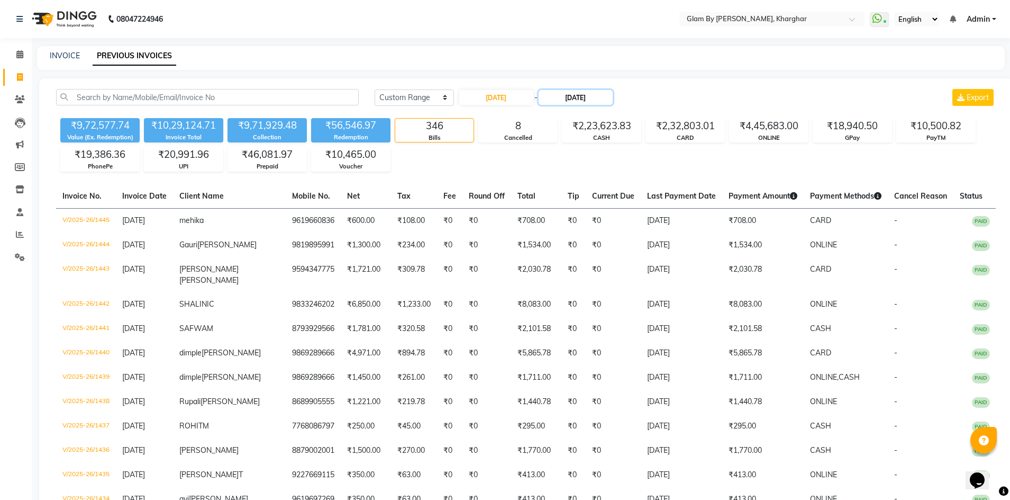
click at [578, 97] on input "[DATE]" at bounding box center [576, 97] width 74 height 15
select select "9"
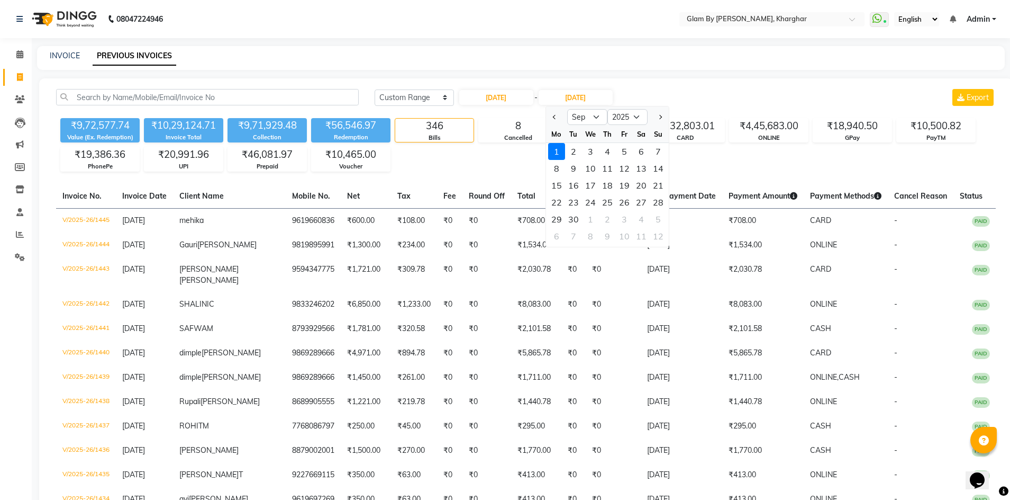
click at [561, 154] on div "1" at bounding box center [556, 151] width 17 height 17
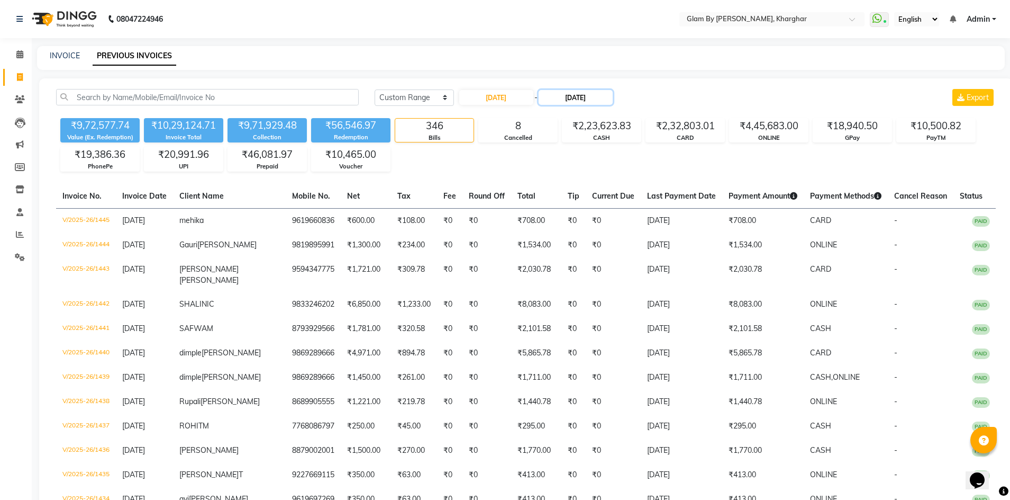
click at [584, 99] on input "[DATE]" at bounding box center [576, 97] width 74 height 15
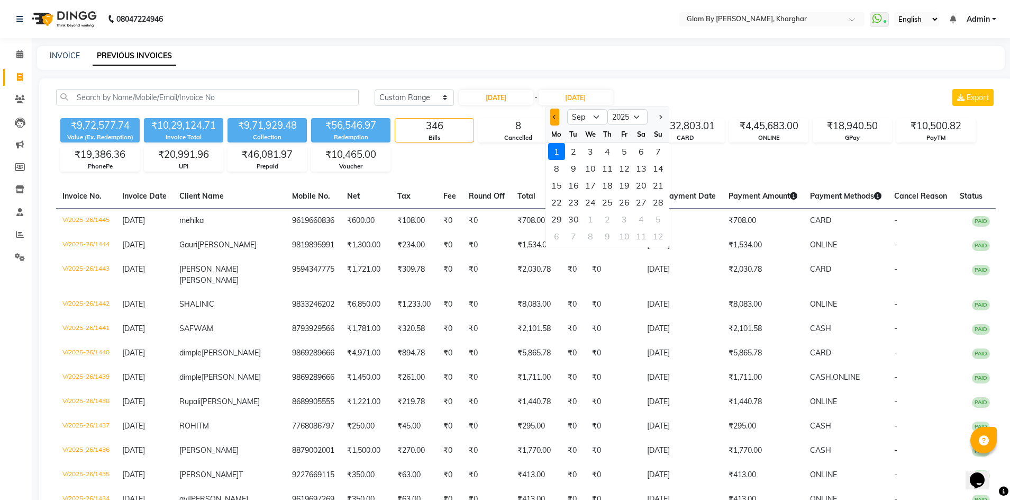
click at [555, 122] on button "Previous month" at bounding box center [554, 117] width 9 height 17
select select "8"
click at [622, 152] on div "1" at bounding box center [624, 151] width 17 height 17
type input "[DATE]"
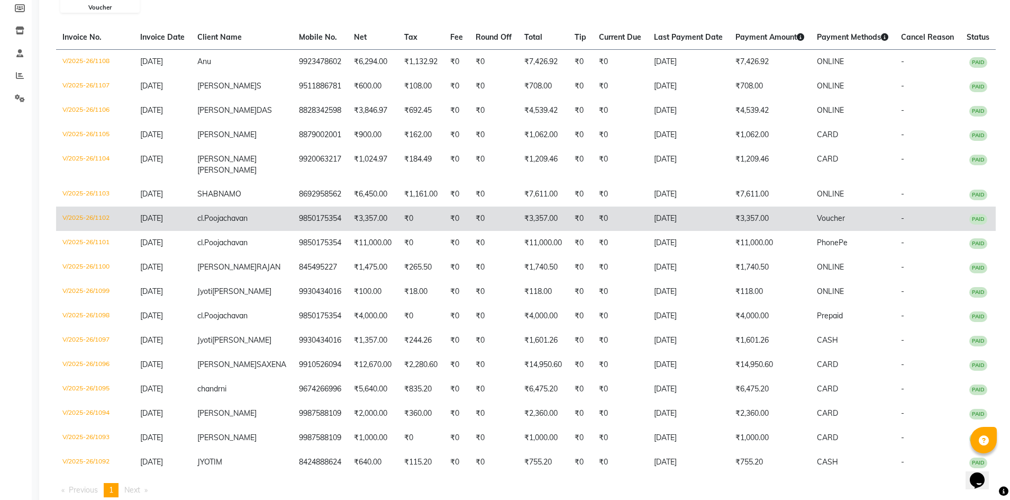
scroll to position [265, 0]
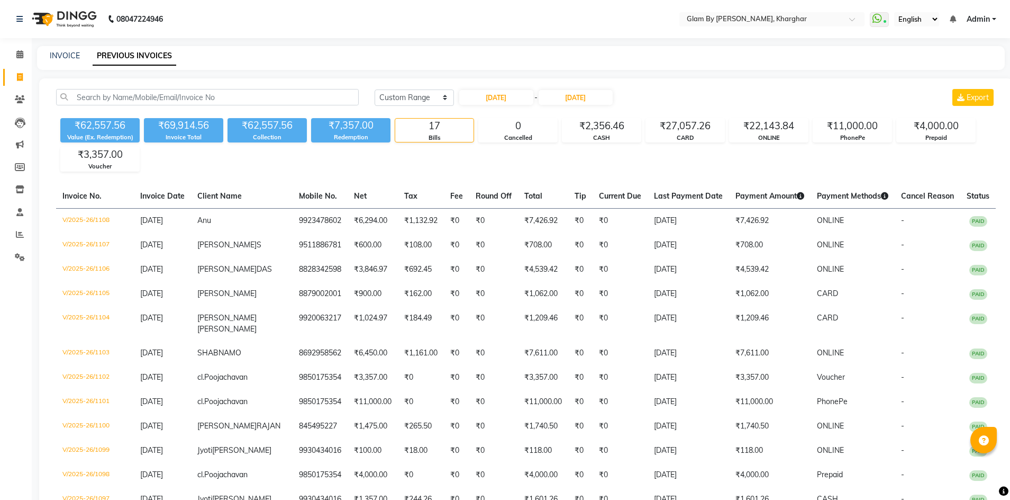
select select "range"
drag, startPoint x: 21, startPoint y: 56, endPoint x: 19, endPoint y: 66, distance: 10.2
click at [21, 56] on icon at bounding box center [19, 54] width 7 height 8
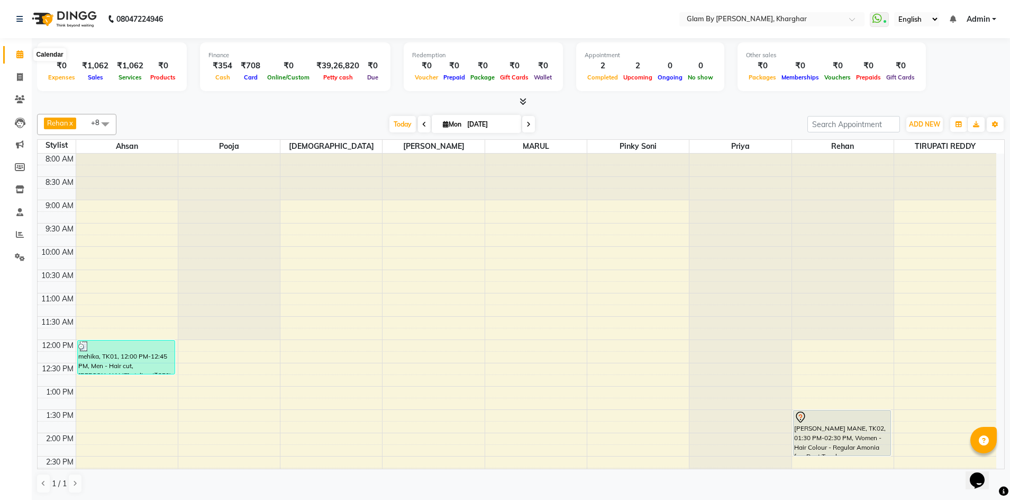
click at [20, 53] on icon at bounding box center [19, 54] width 7 height 8
drag, startPoint x: 19, startPoint y: 80, endPoint x: 19, endPoint y: 70, distance: 9.5
click at [20, 79] on icon at bounding box center [20, 77] width 6 height 8
select select "service"
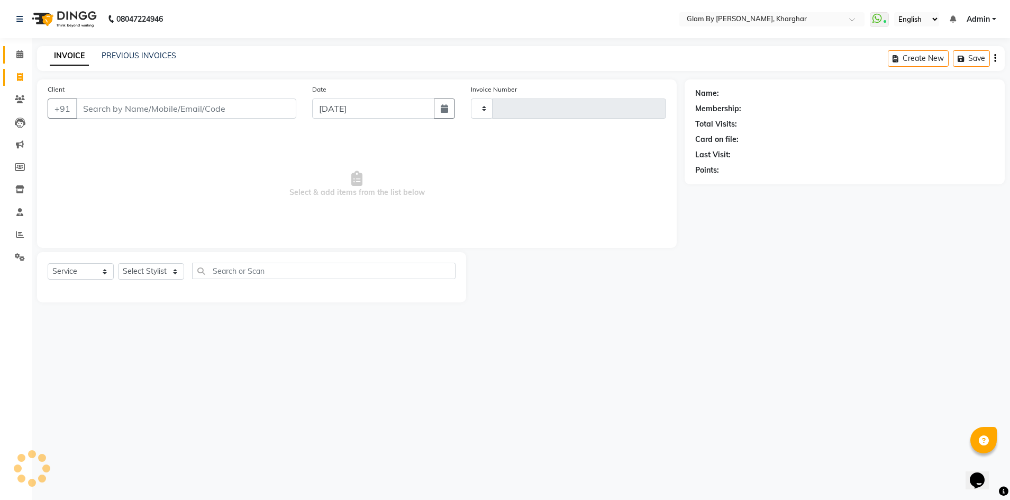
type input "1448"
select select "3992"
click at [18, 57] on icon at bounding box center [19, 54] width 7 height 8
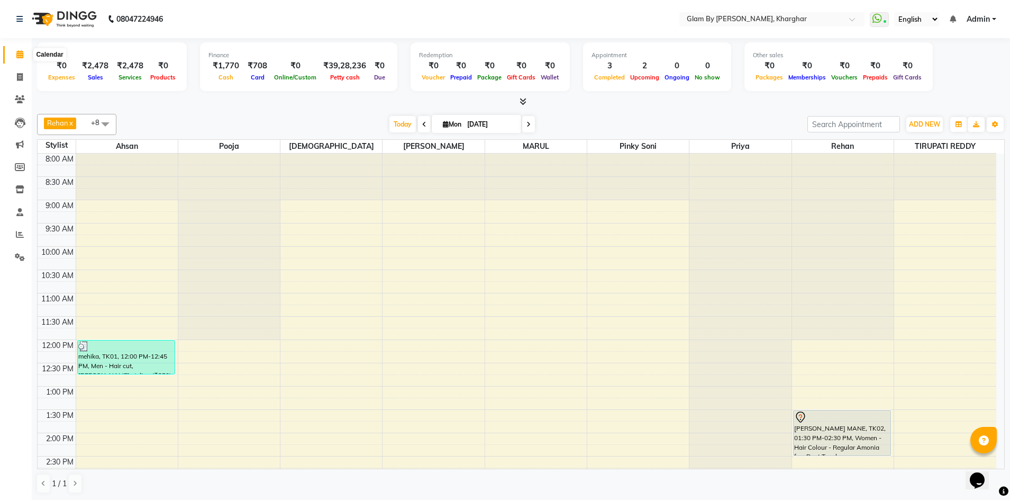
click at [17, 54] on icon at bounding box center [19, 54] width 7 height 8
click at [23, 78] on span at bounding box center [20, 77] width 19 height 12
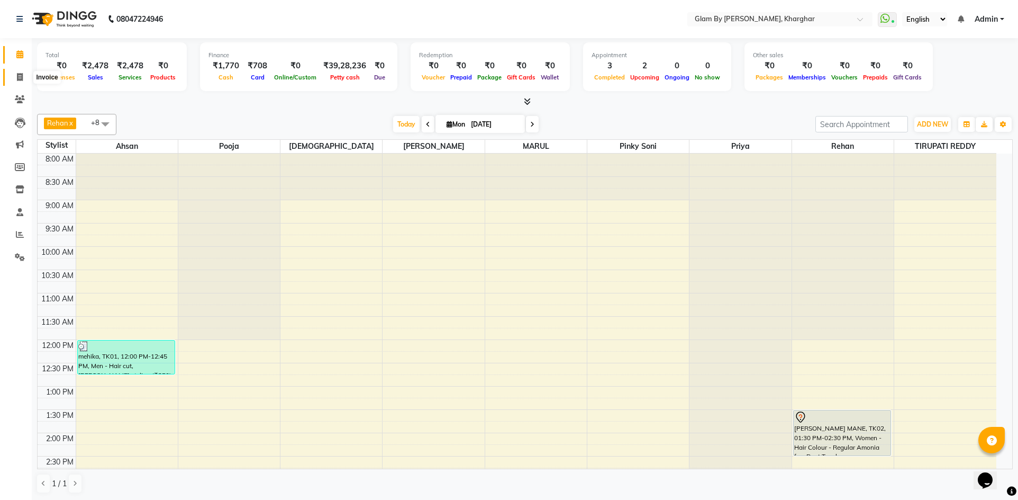
select select "3992"
select select "service"
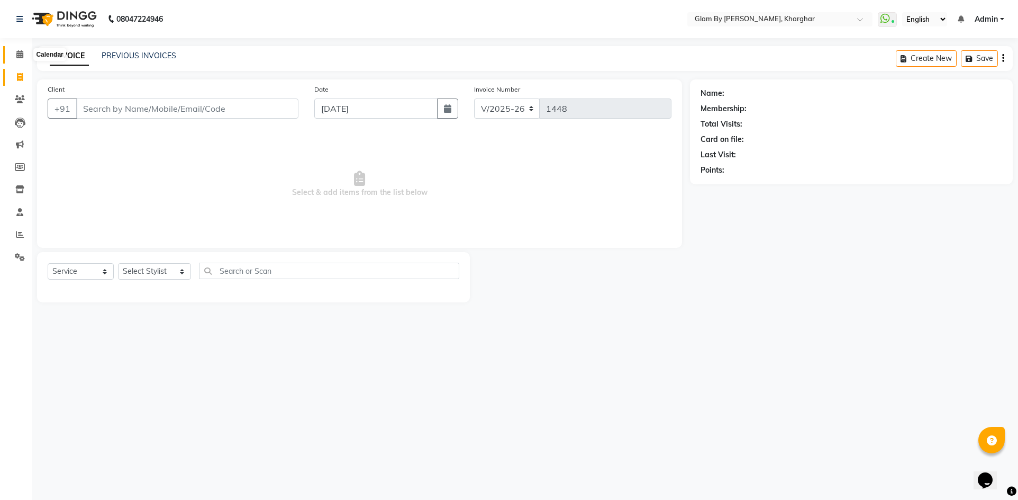
click at [24, 57] on span at bounding box center [20, 55] width 19 height 12
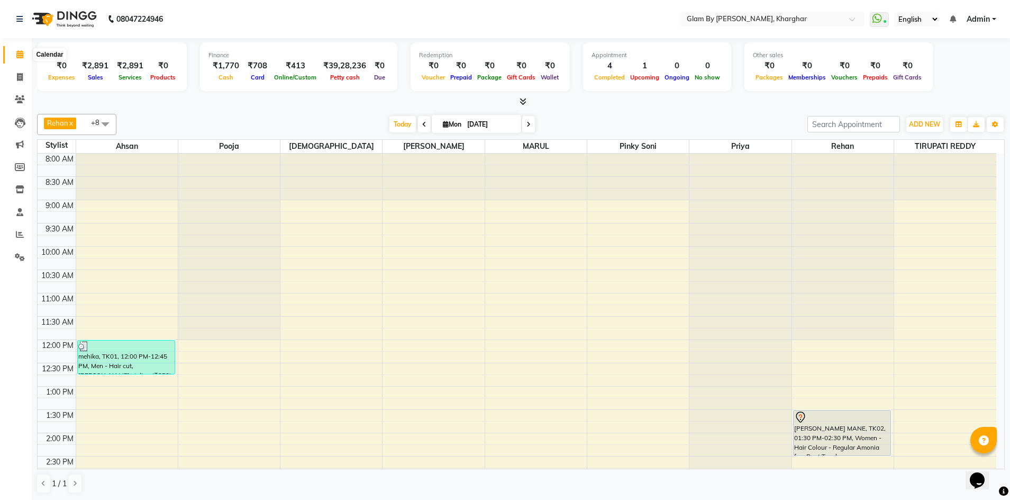
click at [17, 56] on icon at bounding box center [19, 54] width 7 height 8
click at [17, 77] on icon at bounding box center [20, 77] width 6 height 8
select select "3992"
select select "service"
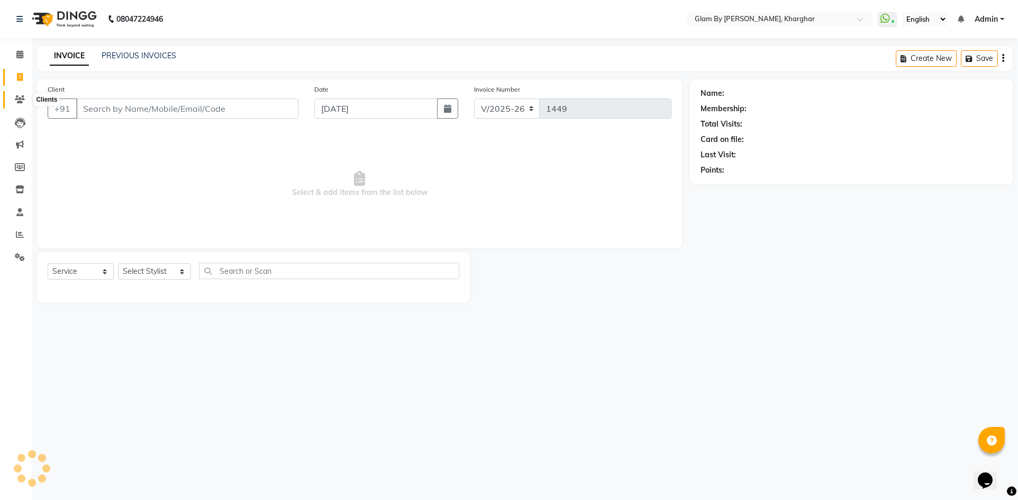
click at [19, 102] on icon at bounding box center [20, 99] width 10 height 8
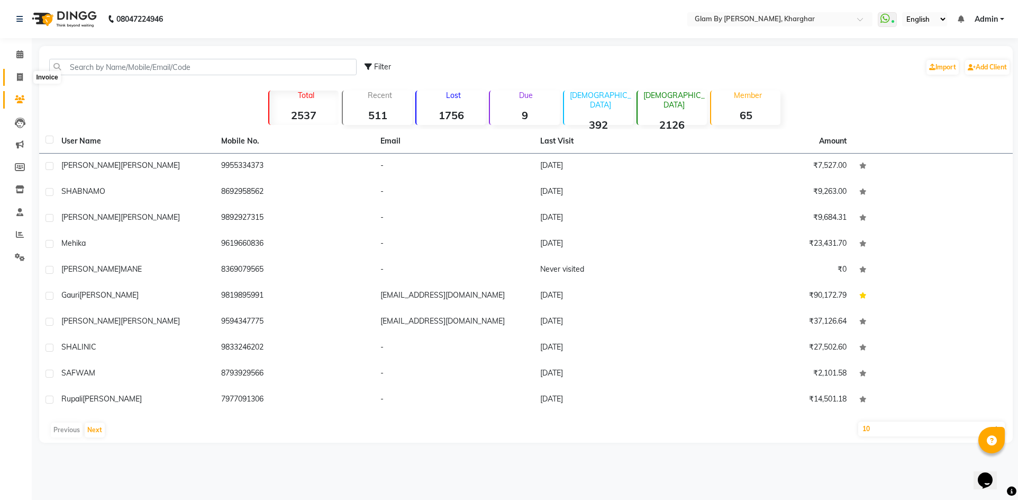
click at [19, 79] on icon at bounding box center [20, 77] width 6 height 8
select select "3992"
select select "service"
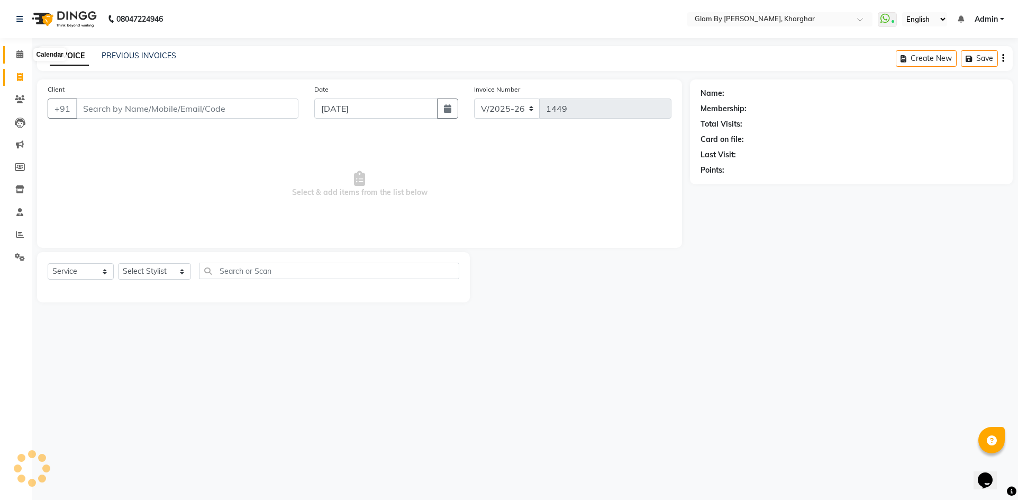
click at [21, 59] on span at bounding box center [20, 55] width 19 height 12
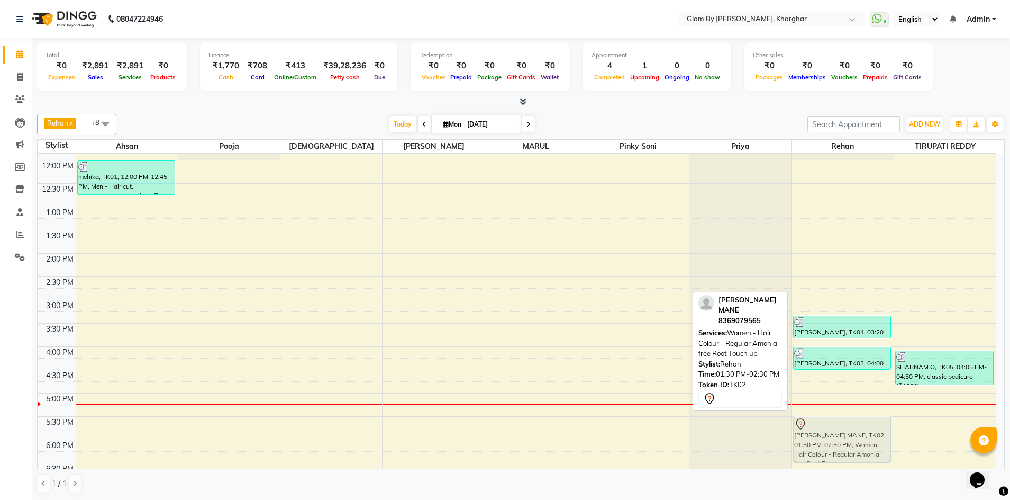
scroll to position [179, 0]
drag, startPoint x: 832, startPoint y: 283, endPoint x: 828, endPoint y: 436, distance: 153.6
click at [827, 435] on div "GOURI MANE, TK02, 01:30 PM-02:30 PM, Women - Hair Colour - Regular Amonia free …" at bounding box center [843, 323] width 102 height 698
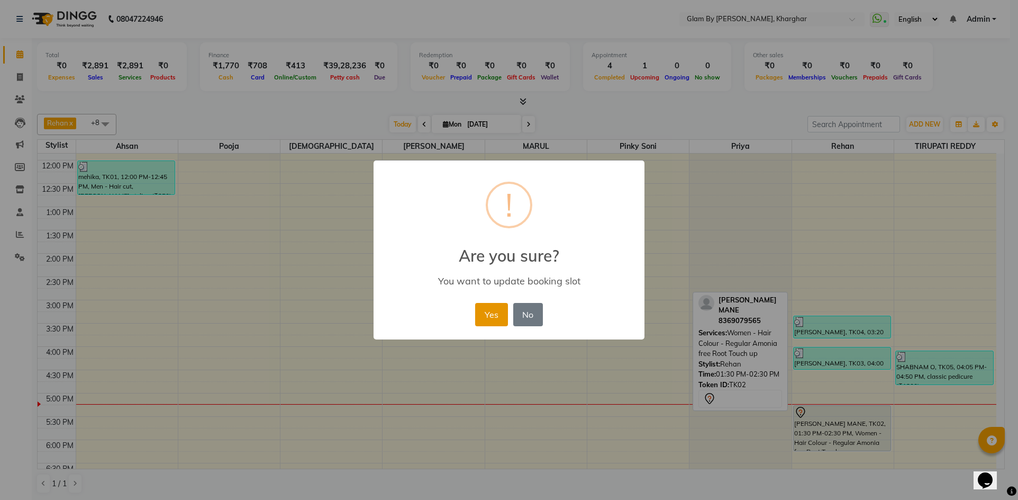
click at [488, 320] on button "Yes" at bounding box center [491, 314] width 32 height 23
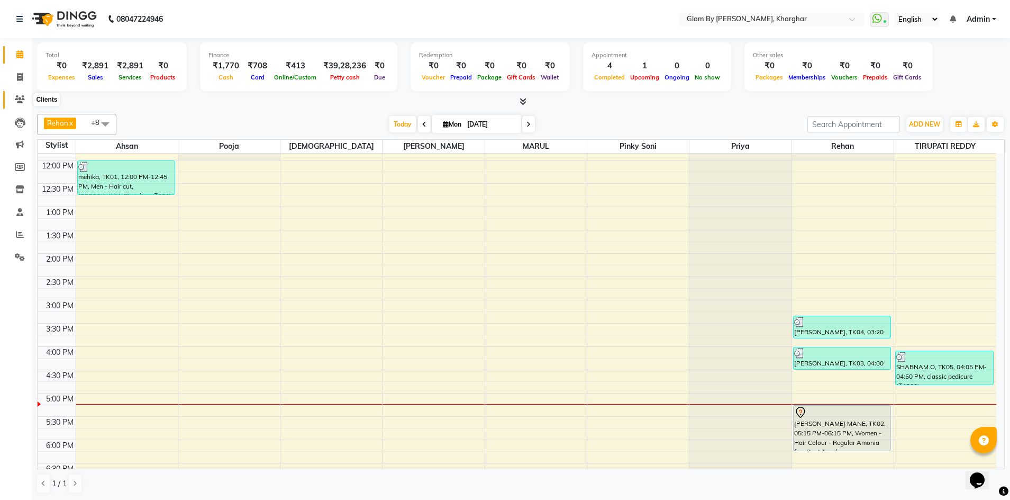
click at [19, 101] on icon at bounding box center [20, 99] width 10 height 8
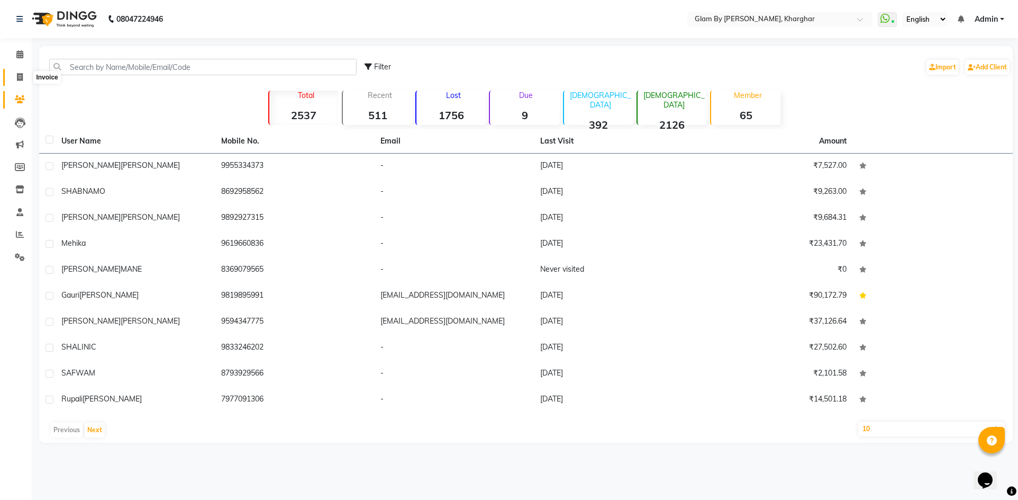
click at [19, 78] on icon at bounding box center [20, 77] width 6 height 8
select select "service"
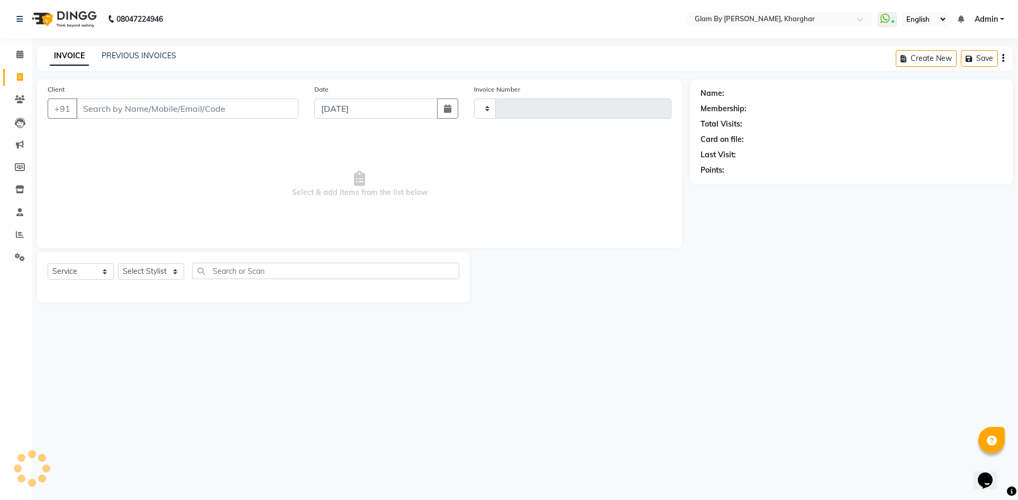
type input "1449"
select select "3992"
click at [126, 55] on link "PREVIOUS INVOICES" at bounding box center [139, 56] width 75 height 10
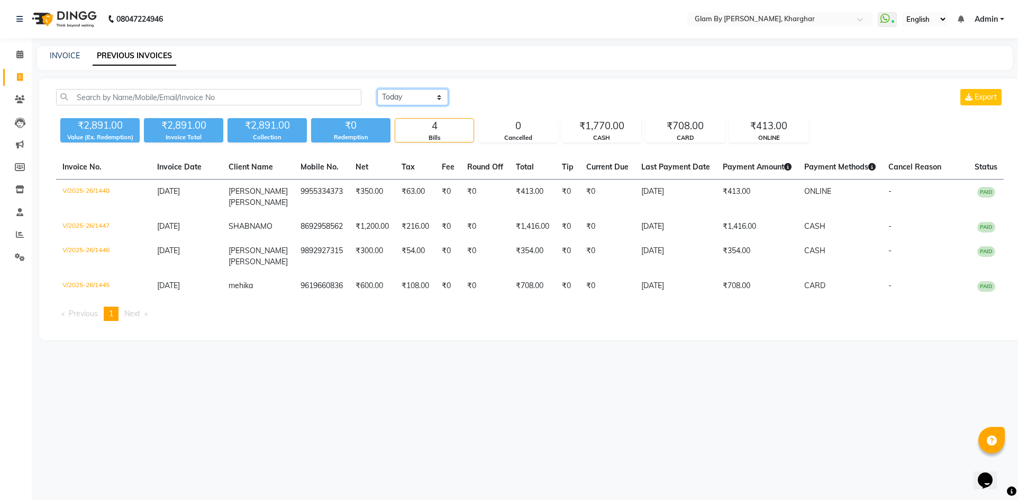
click at [438, 98] on select "Today Yesterday Custom Range" at bounding box center [412, 97] width 71 height 16
select select "range"
click at [377, 89] on select "Today Yesterday Custom Range" at bounding box center [412, 97] width 71 height 16
click at [496, 96] on input "[DATE]" at bounding box center [499, 97] width 74 height 15
select select "9"
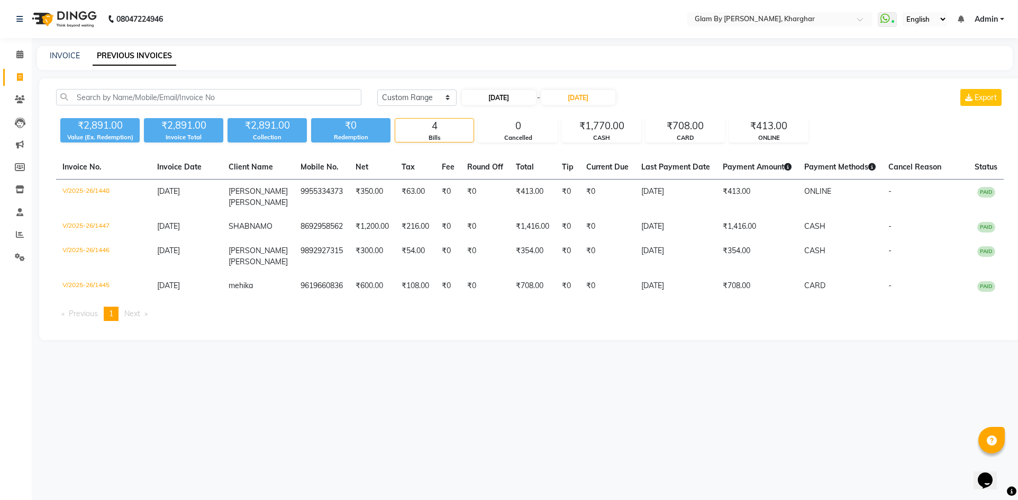
select select "2025"
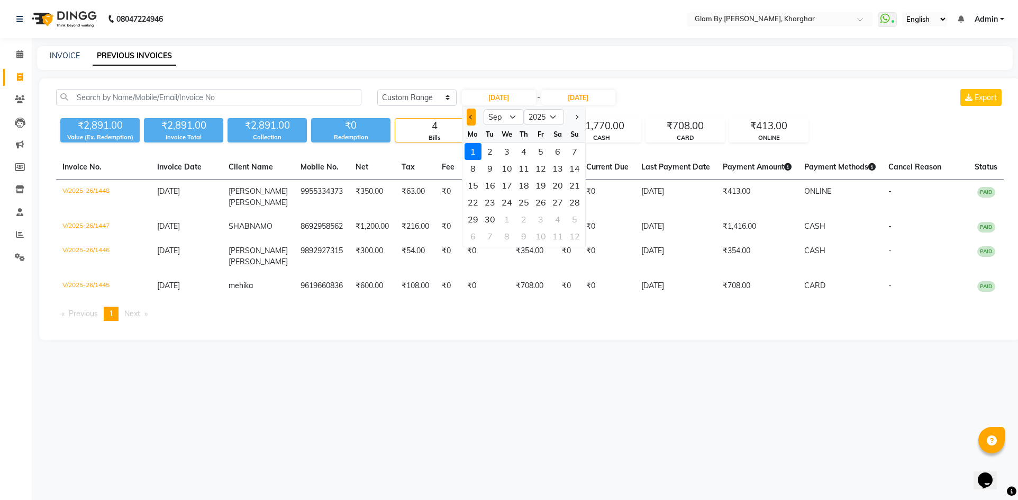
click at [470, 118] on span "Previous month" at bounding box center [471, 117] width 4 height 4
select select "8"
drag, startPoint x: 542, startPoint y: 151, endPoint x: 541, endPoint y: 141, distance: 10.1
click at [542, 150] on div "1" at bounding box center [540, 151] width 17 height 17
type input "[DATE]"
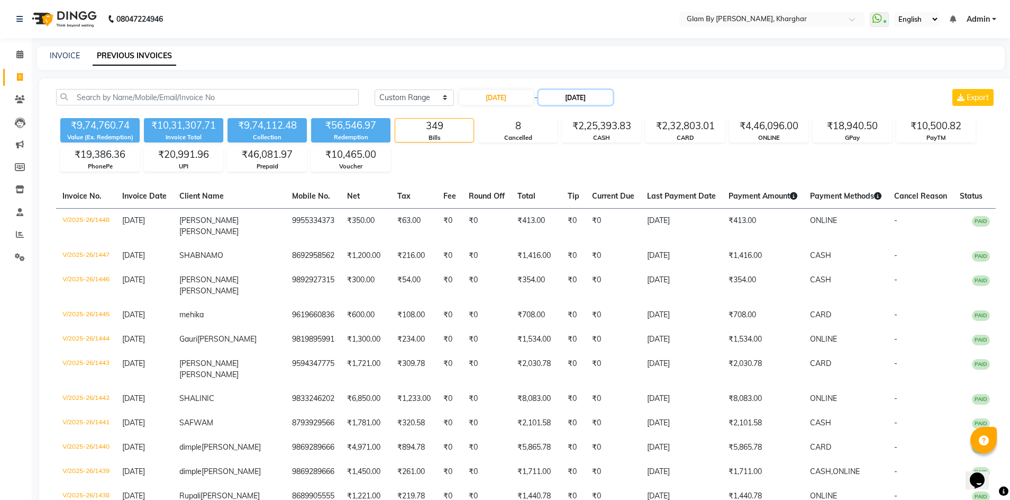
click at [584, 100] on input "[DATE]" at bounding box center [576, 97] width 74 height 15
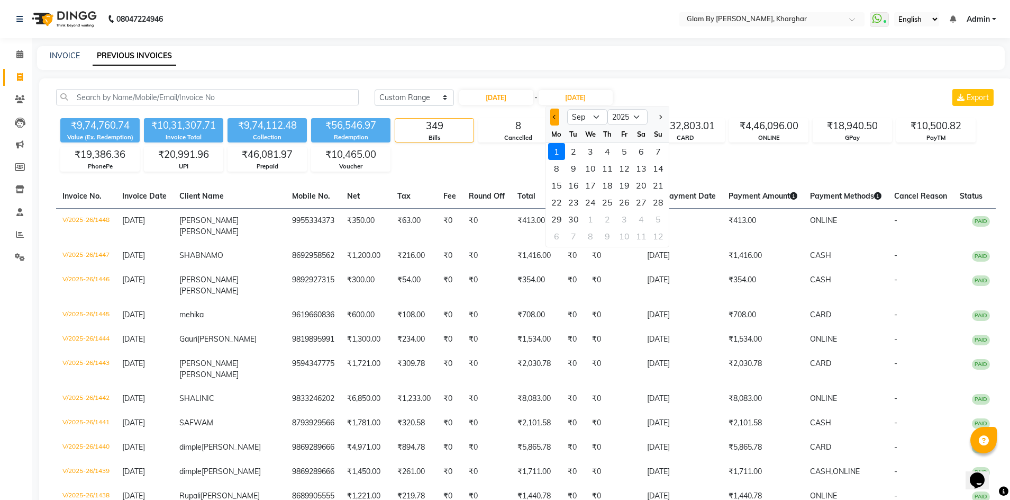
click at [553, 116] on span "Previous month" at bounding box center [555, 117] width 4 height 4
select select "8"
click at [623, 151] on div "1" at bounding box center [624, 151] width 17 height 17
type input "[DATE]"
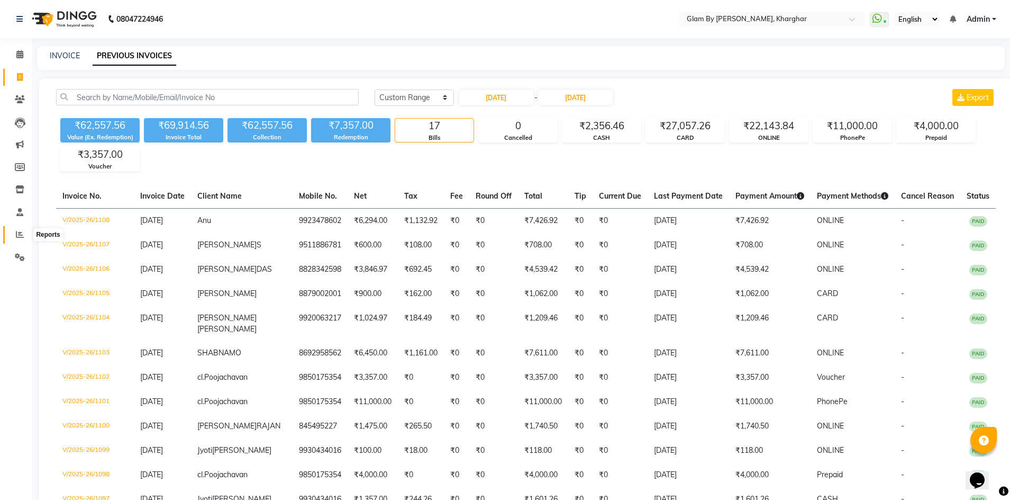
click at [21, 234] on icon at bounding box center [20, 234] width 8 height 8
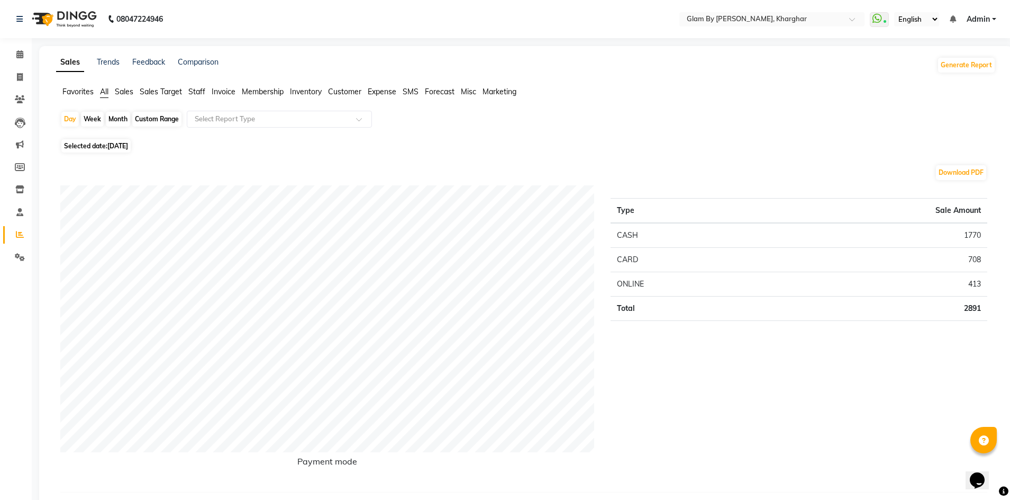
click at [194, 91] on span "Staff" at bounding box center [196, 92] width 17 height 10
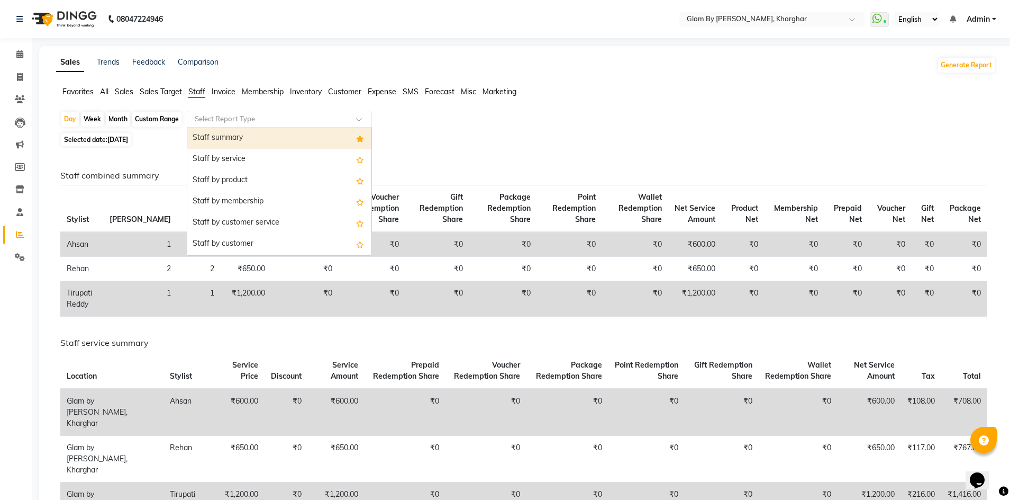
click at [357, 120] on span at bounding box center [362, 122] width 13 height 11
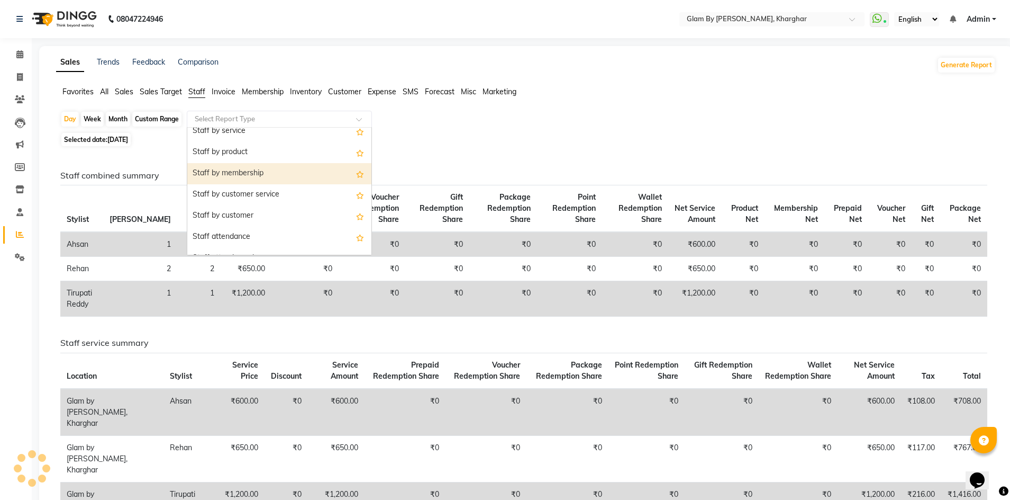
scroll to position [106, 0]
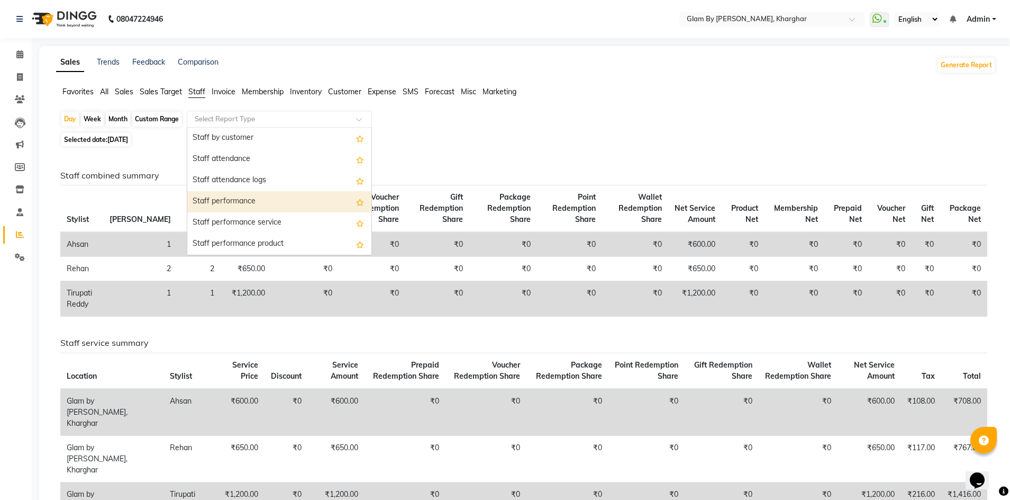
click at [225, 204] on div "Staff performance" at bounding box center [279, 201] width 184 height 21
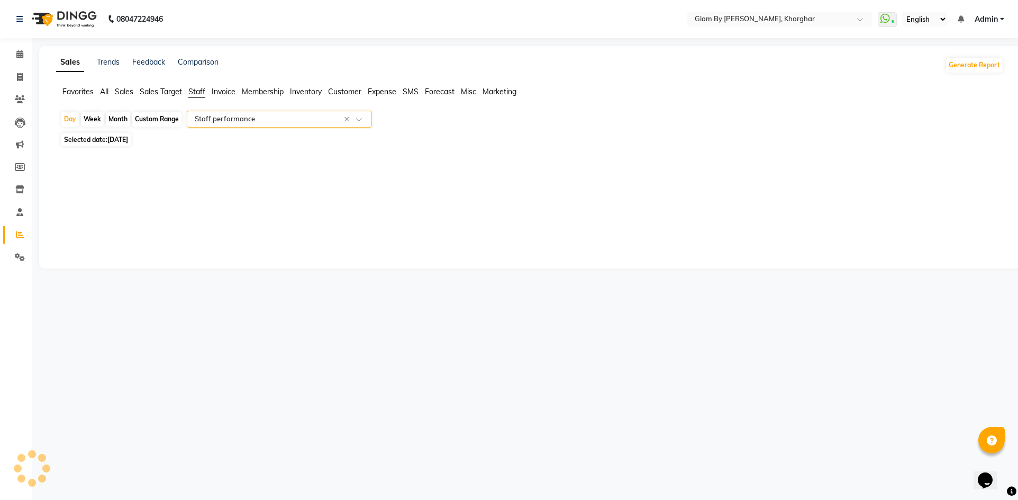
select select "full_report"
select select "pdf"
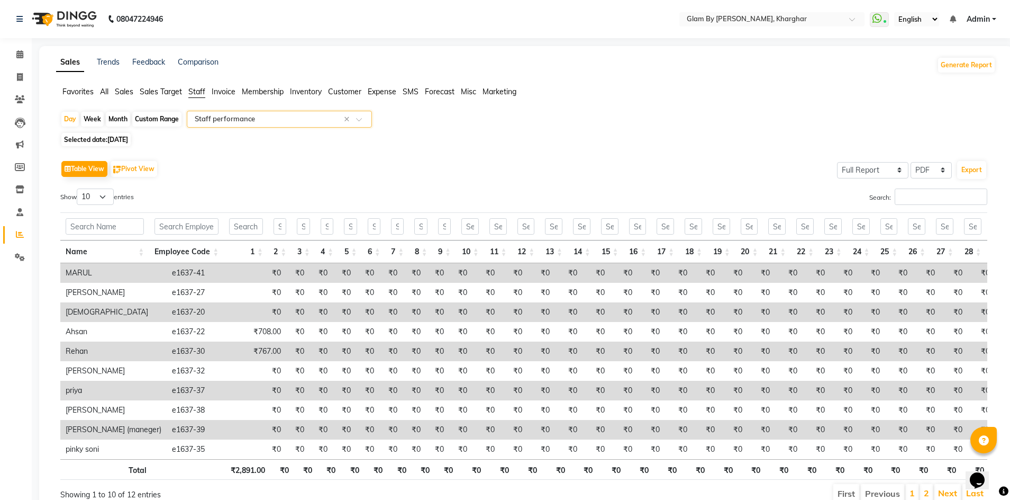
click at [110, 142] on span "[DATE]" at bounding box center [117, 140] width 21 height 8
select select "9"
select select "2025"
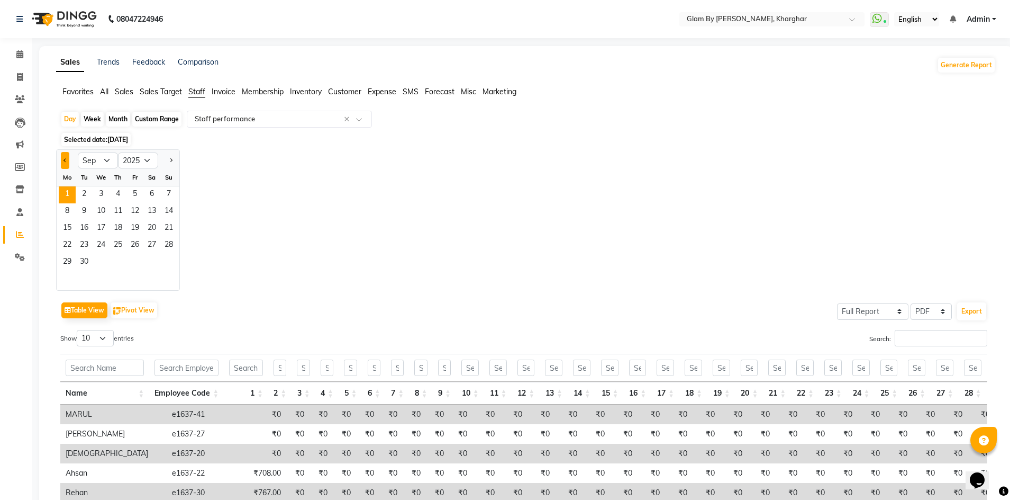
click at [67, 162] on button "Previous month" at bounding box center [65, 160] width 8 height 17
select select "8"
click at [136, 189] on span "1" at bounding box center [135, 194] width 17 height 17
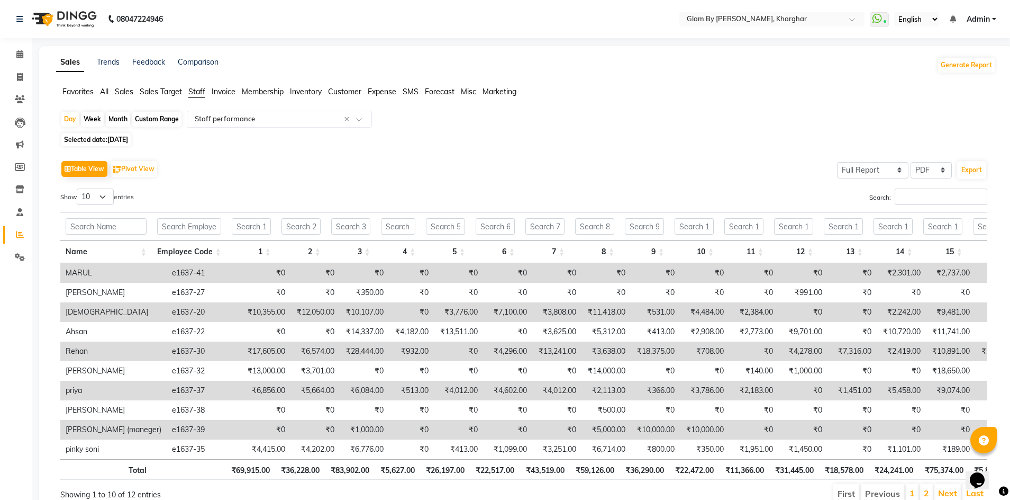
click at [113, 146] on div "Day Week Month Custom Range Select Report Type × Staff performance × Selected d…" at bounding box center [526, 312] width 940 height 402
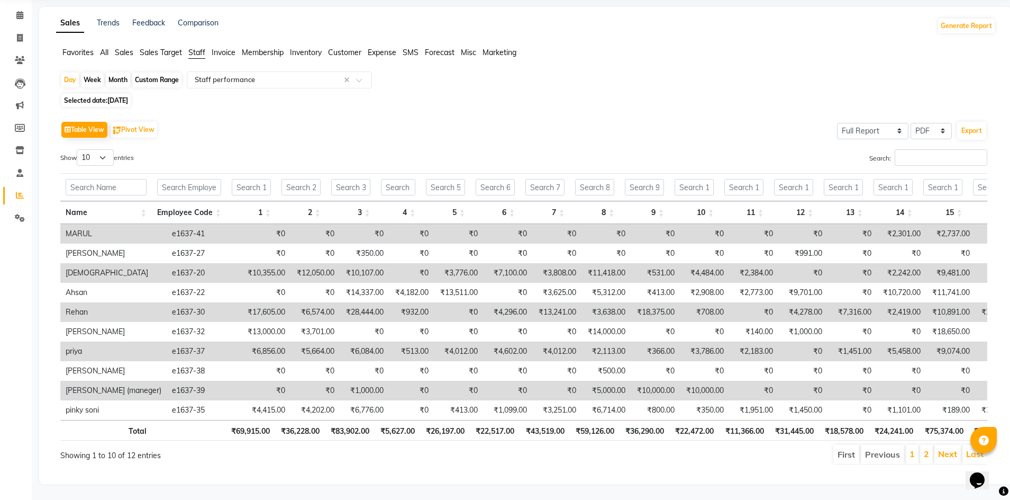
scroll to position [55, 0]
click at [124, 96] on span "[DATE]" at bounding box center [117, 100] width 21 height 8
select select "8"
select select "2025"
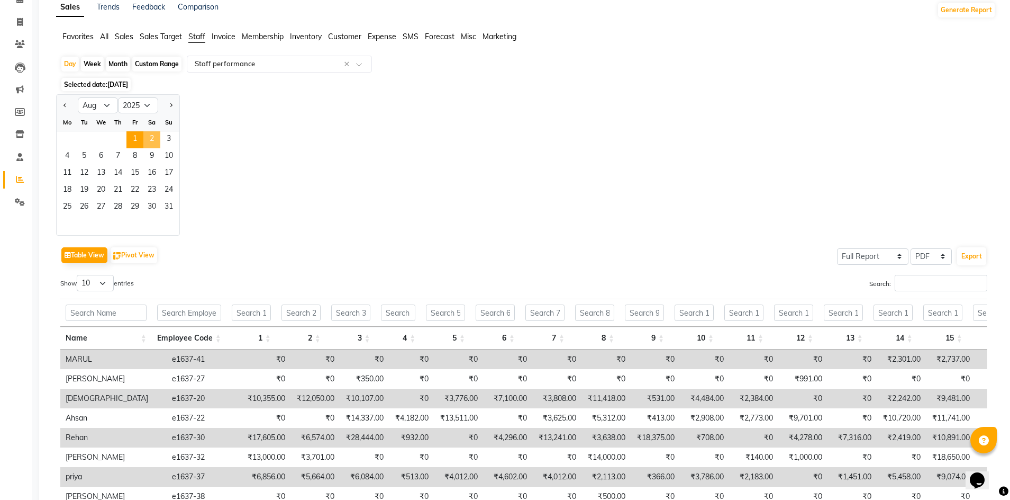
click at [154, 141] on span "2" at bounding box center [151, 139] width 17 height 17
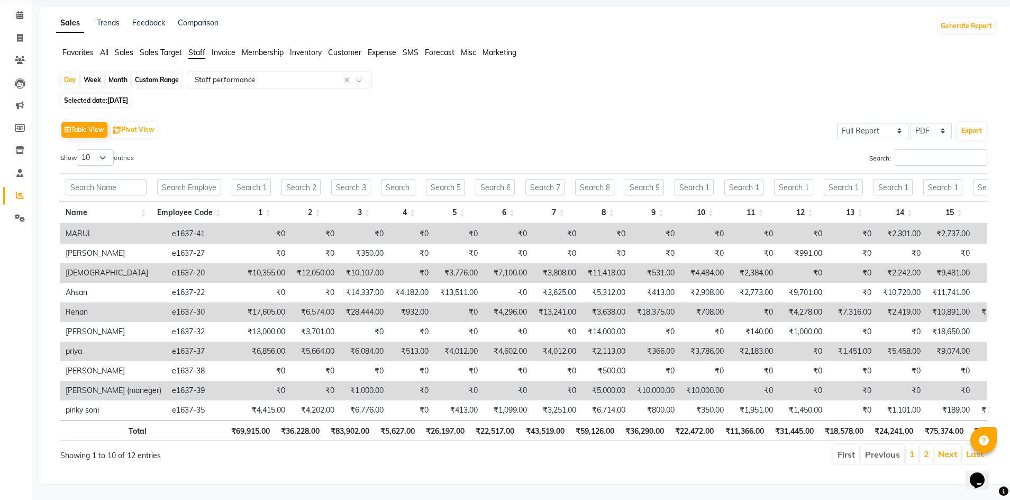
scroll to position [0, 0]
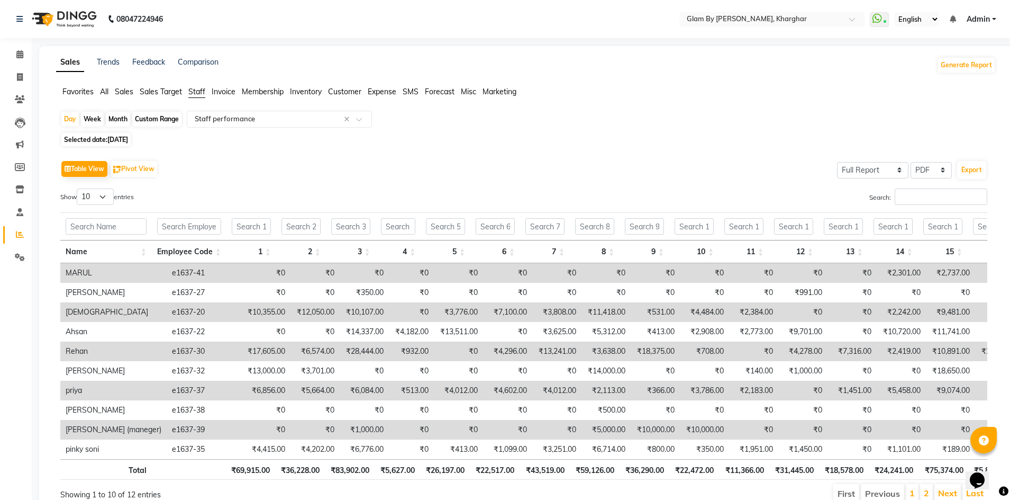
click at [113, 140] on span "02-08-2025" at bounding box center [117, 140] width 21 height 8
select select "8"
select select "2025"
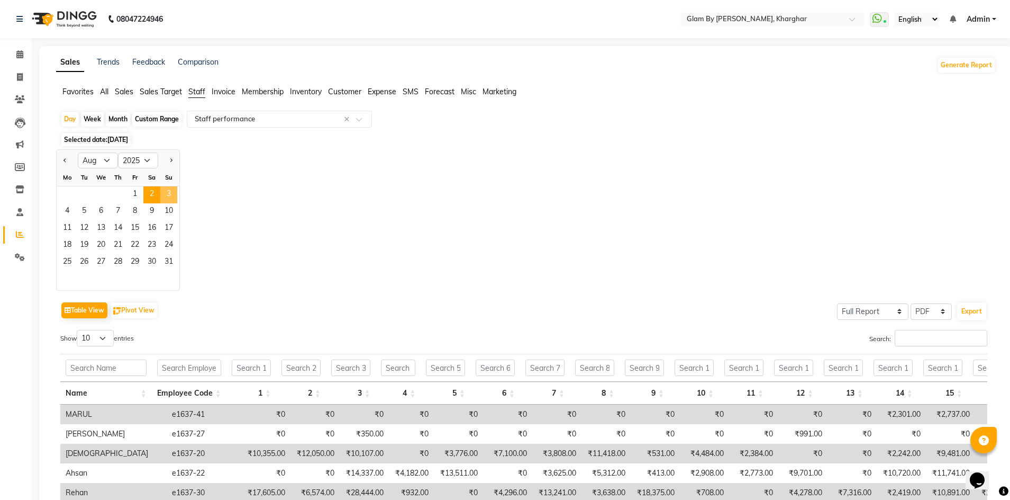
click at [168, 194] on span "3" at bounding box center [168, 194] width 17 height 17
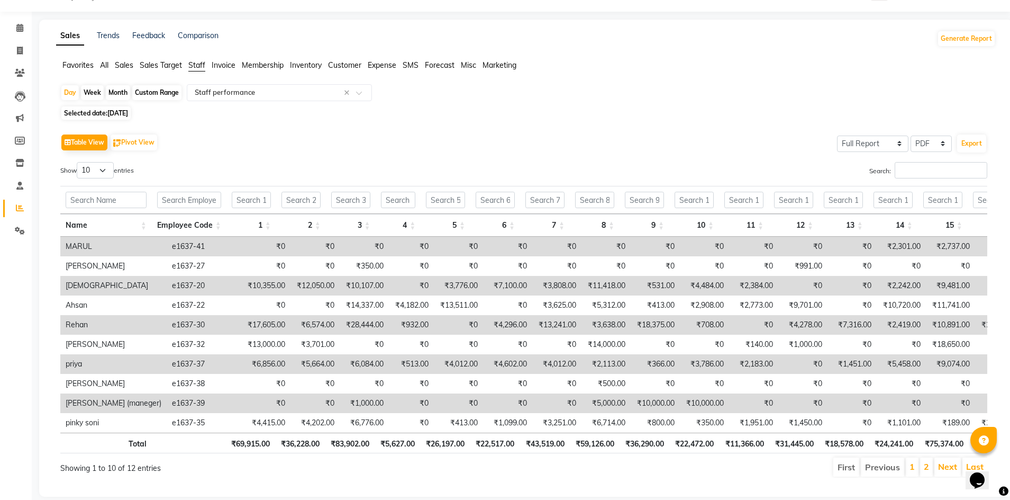
scroll to position [2, 0]
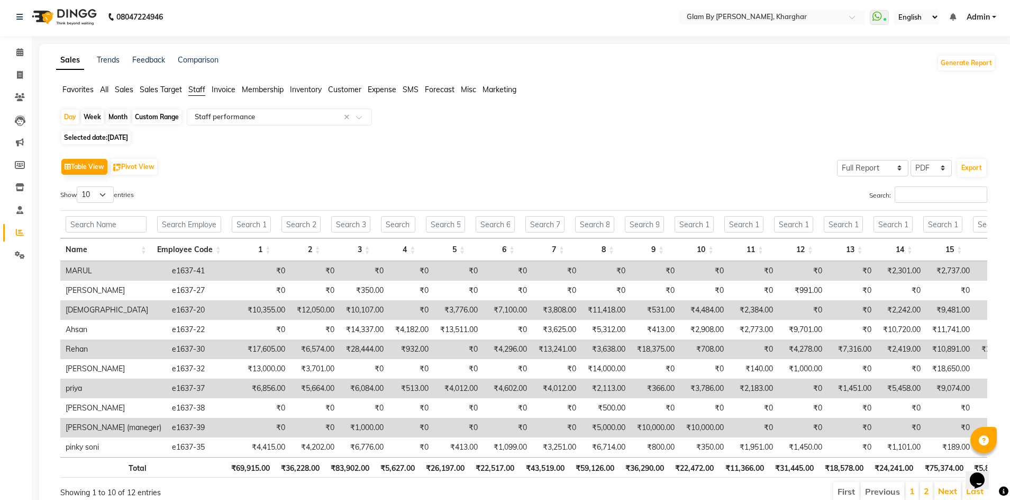
click at [122, 137] on span "03-08-2025" at bounding box center [117, 137] width 21 height 8
select select "8"
select select "2025"
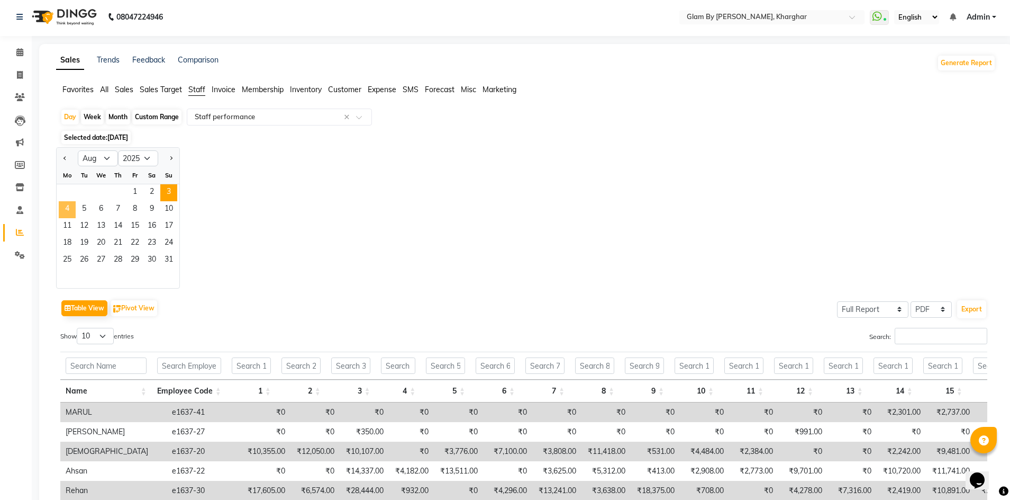
click at [65, 210] on span "4" at bounding box center [67, 209] width 17 height 17
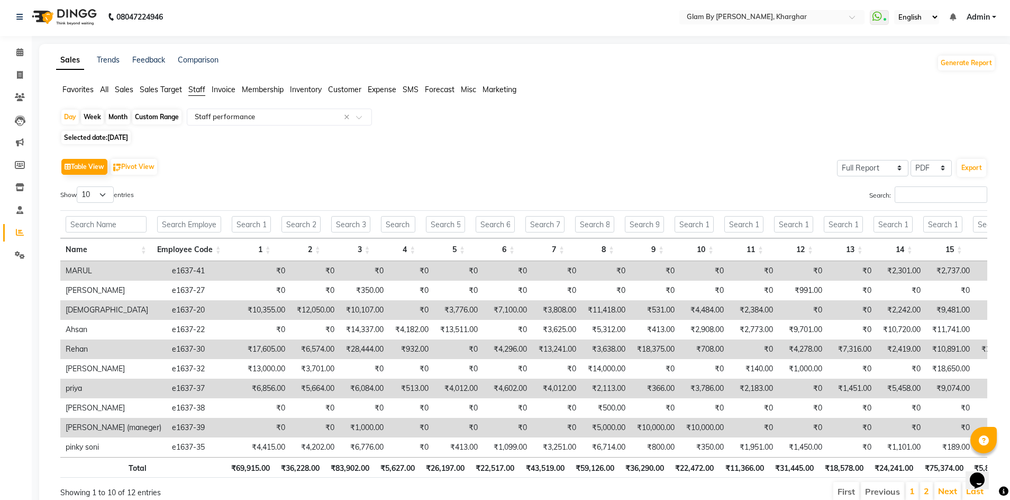
scroll to position [0, 0]
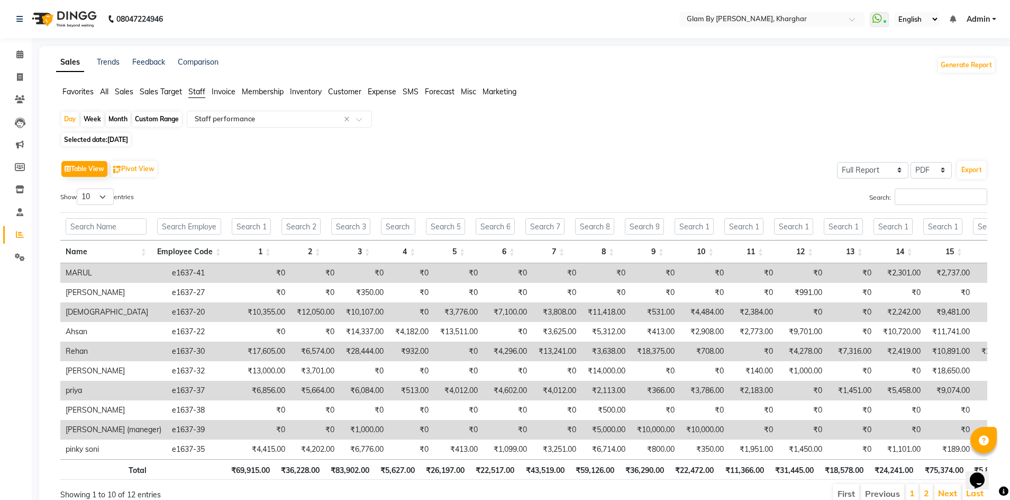
click at [115, 141] on span "04-08-2025" at bounding box center [117, 140] width 21 height 8
select select "8"
select select "2025"
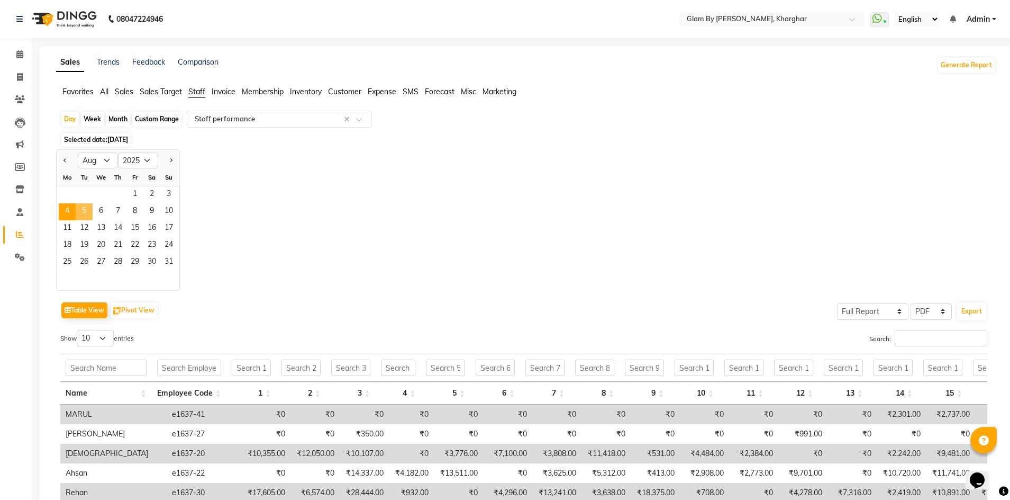
click at [84, 211] on span "5" at bounding box center [84, 211] width 17 height 17
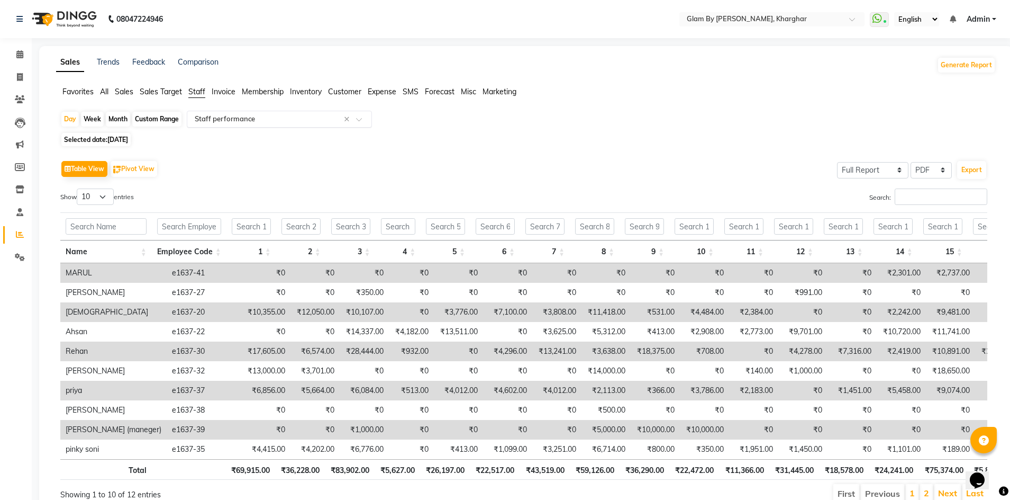
click at [213, 123] on input "text" at bounding box center [269, 119] width 152 height 11
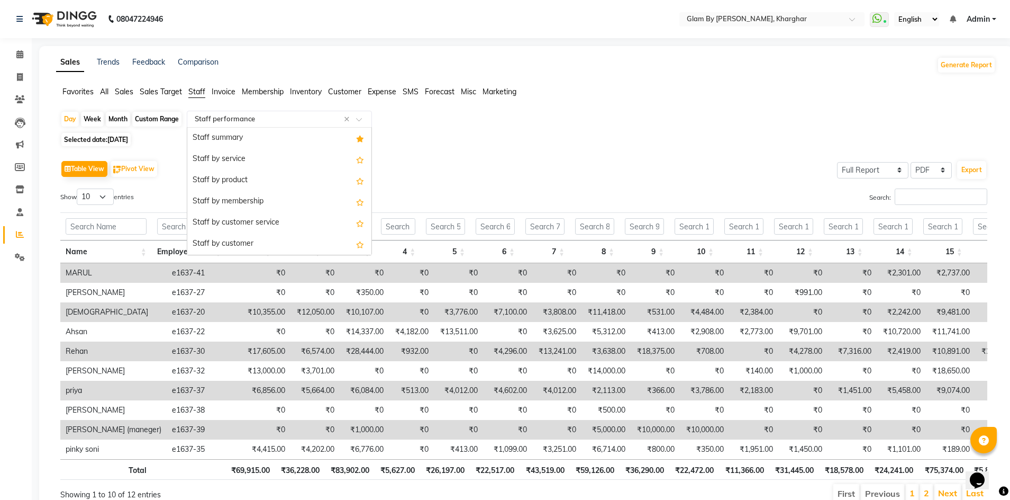
scroll to position [169, 0]
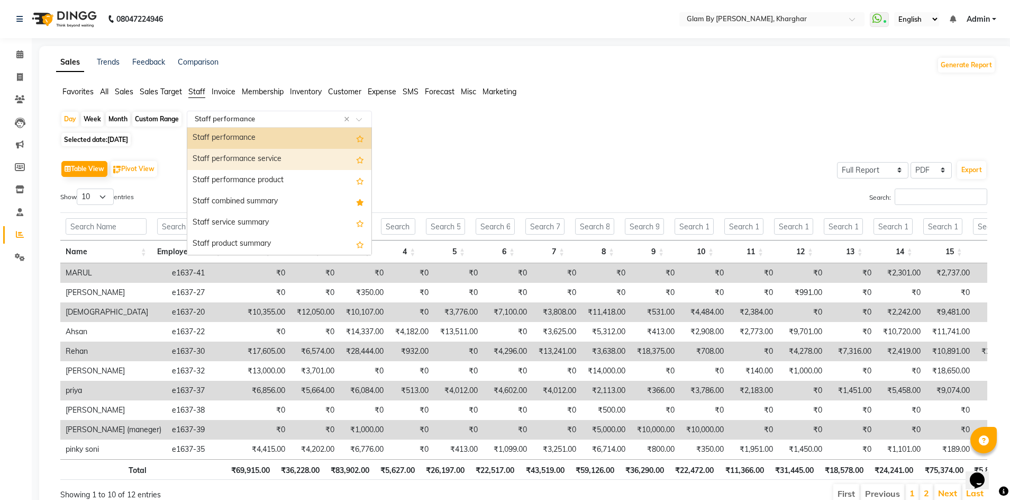
click at [217, 164] on div "Staff performance service" at bounding box center [279, 159] width 184 height 21
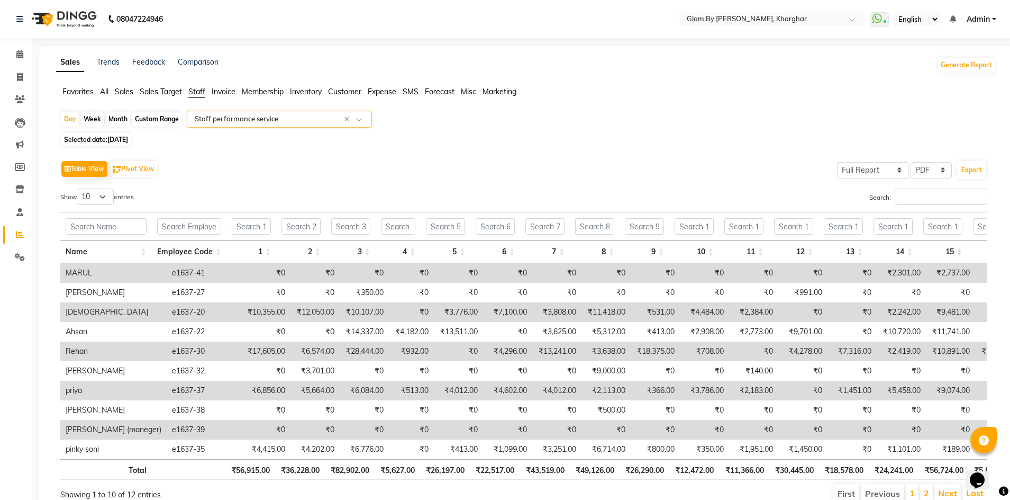
click at [104, 139] on span "Selected date: 05-08-2025" at bounding box center [95, 139] width 69 height 13
select select "8"
select select "2025"
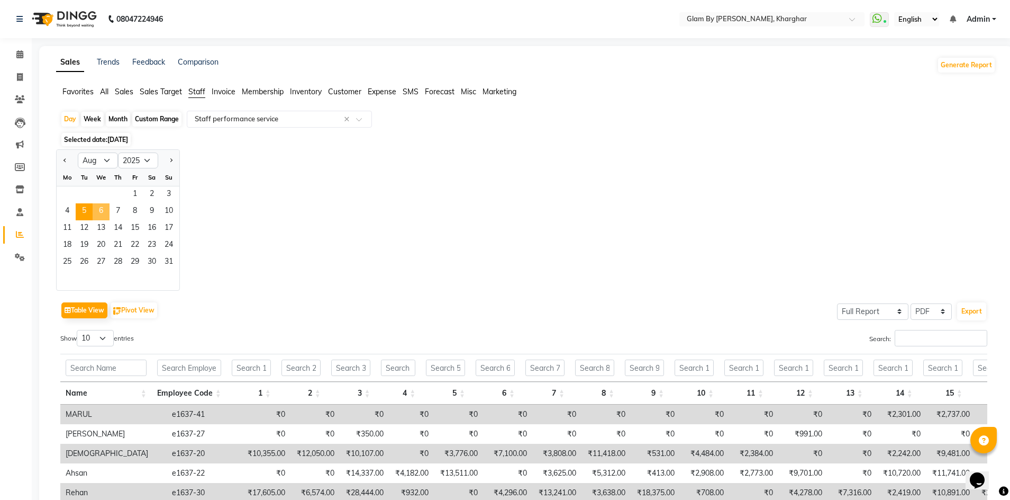
click at [101, 212] on span "6" at bounding box center [101, 211] width 17 height 17
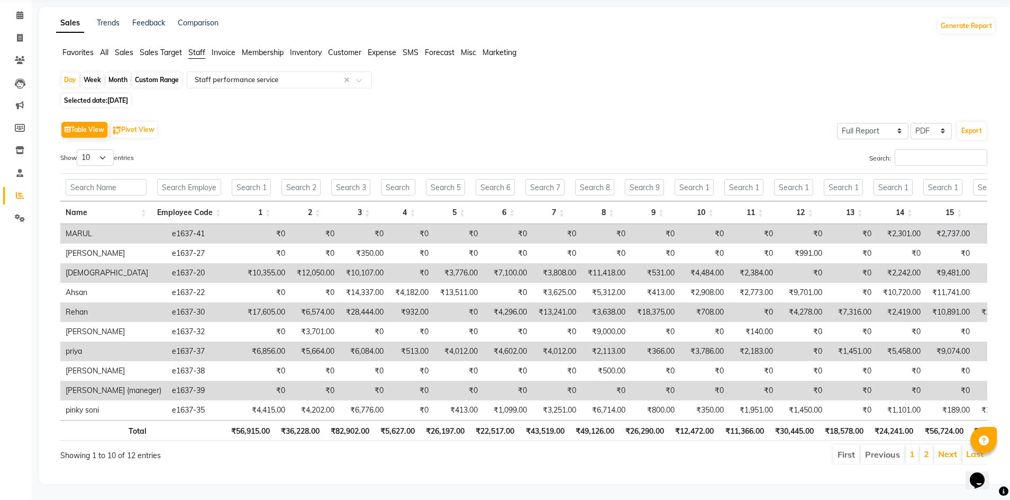
scroll to position [55, 0]
click at [947, 448] on link "Next" at bounding box center [947, 453] width 19 height 11
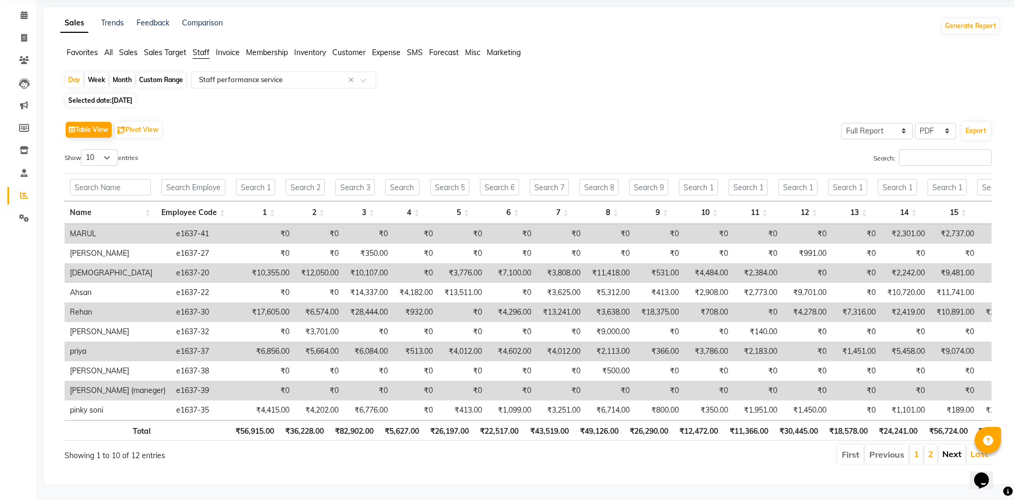
scroll to position [0, 0]
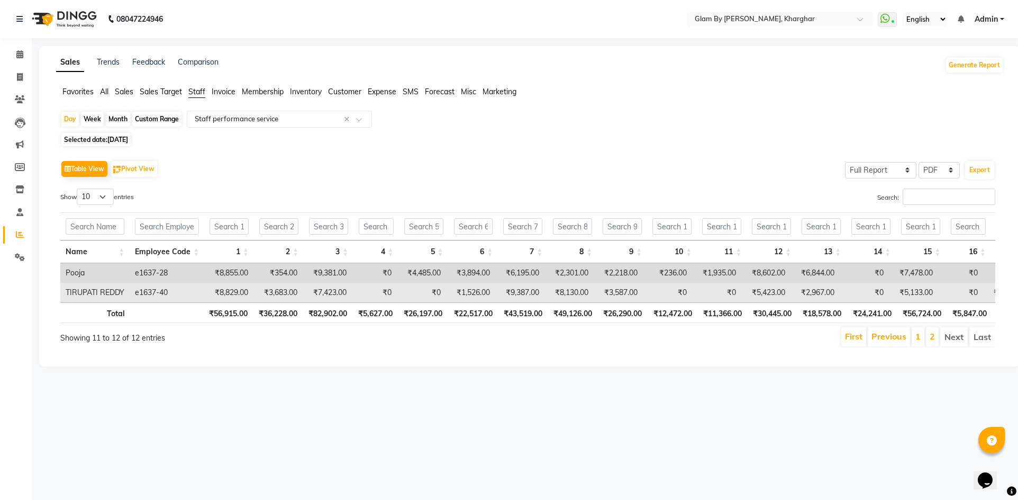
click at [353, 295] on td "₹0" at bounding box center [374, 293] width 45 height 20
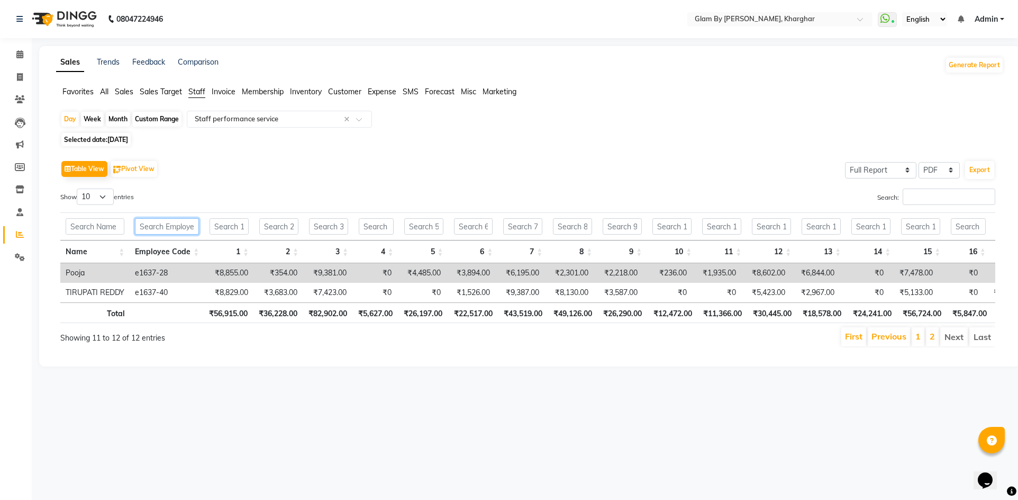
click at [165, 230] on input "text" at bounding box center [167, 226] width 64 height 16
click at [146, 227] on input "text" at bounding box center [167, 226] width 64 height 16
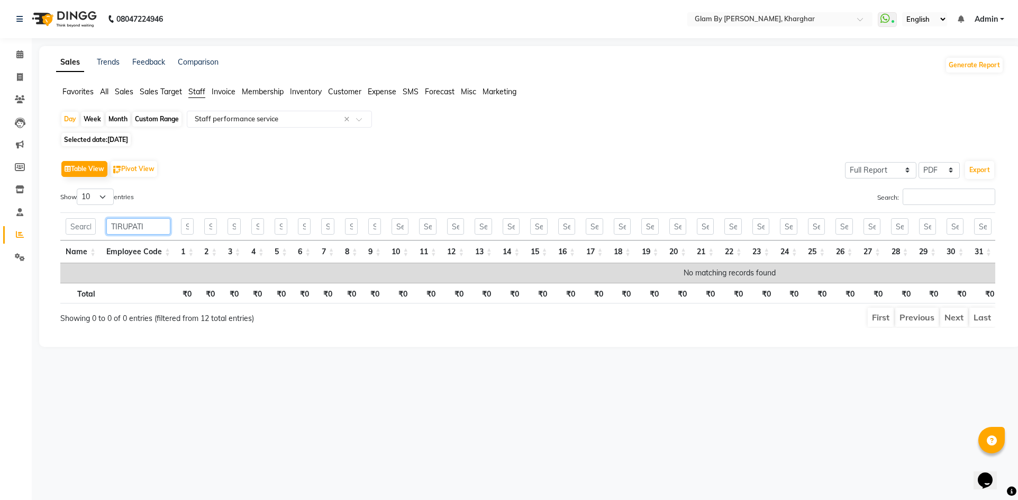
type input "TIRUPATI"
click at [119, 146] on div "Day Week Month Custom Range Select Report Type × Staff performance service × Se…" at bounding box center [530, 223] width 948 height 225
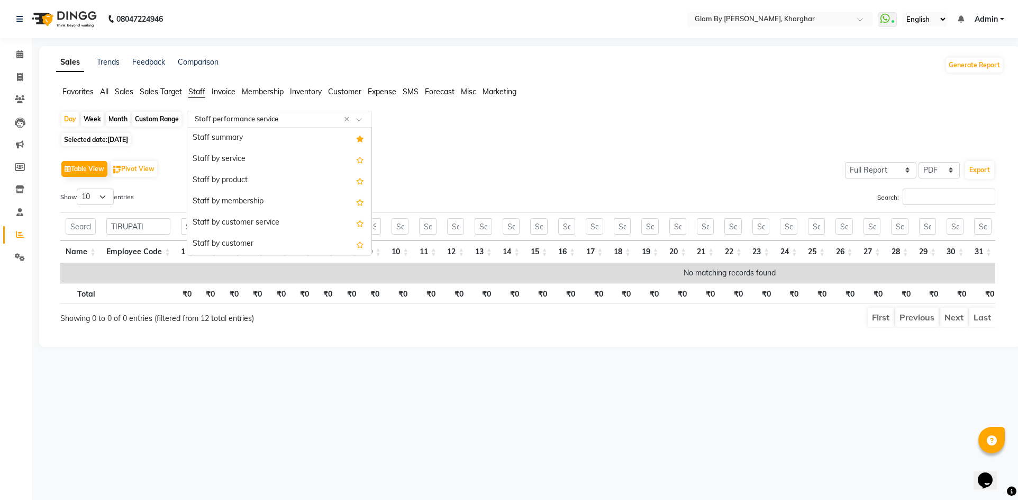
click at [228, 123] on input "text" at bounding box center [269, 119] width 152 height 11
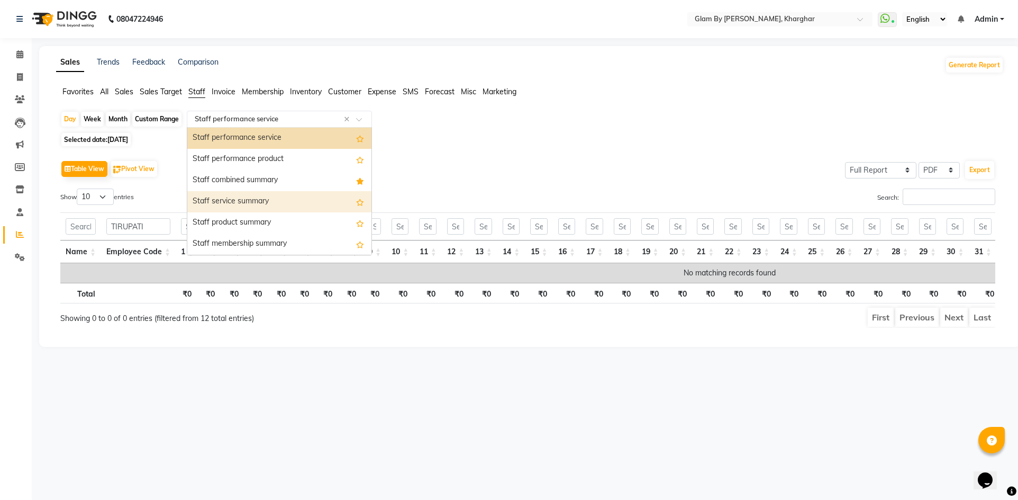
click at [228, 204] on div "Staff service summary" at bounding box center [279, 201] width 184 height 21
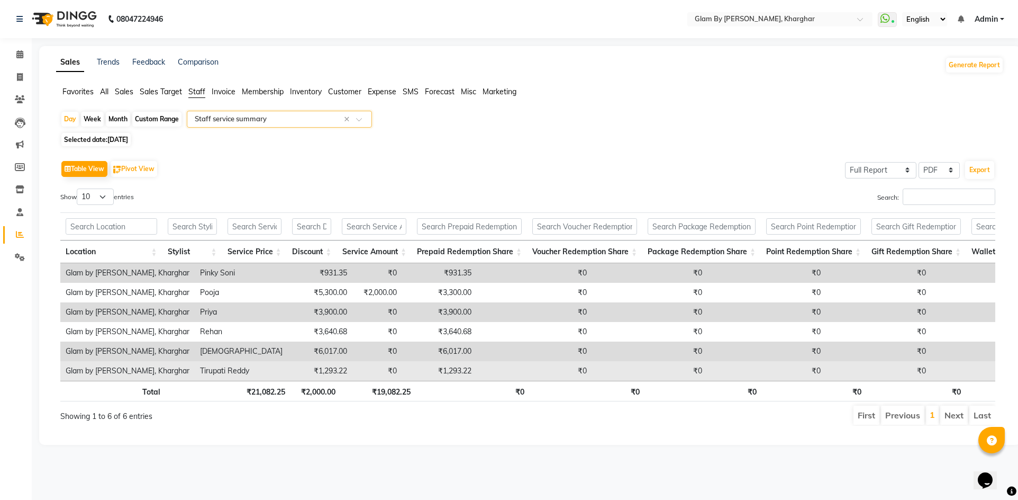
click at [288, 368] on td "₹1,293.22" at bounding box center [320, 371] width 65 height 20
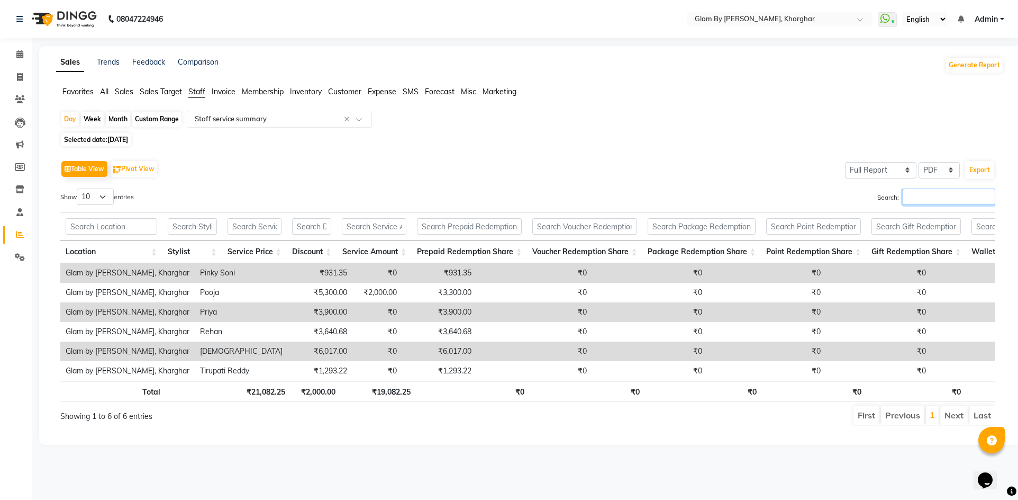
click at [934, 195] on input "Search:" at bounding box center [949, 196] width 93 height 16
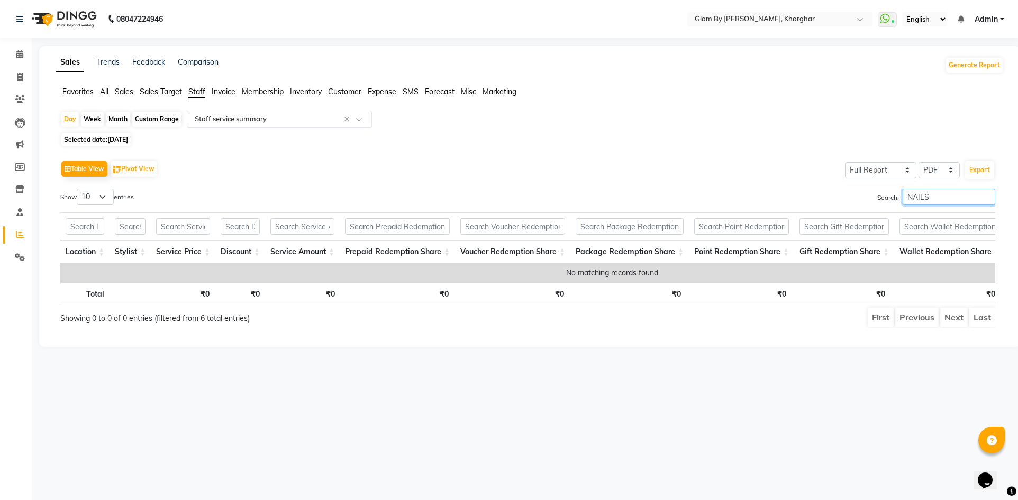
type input "NAILS"
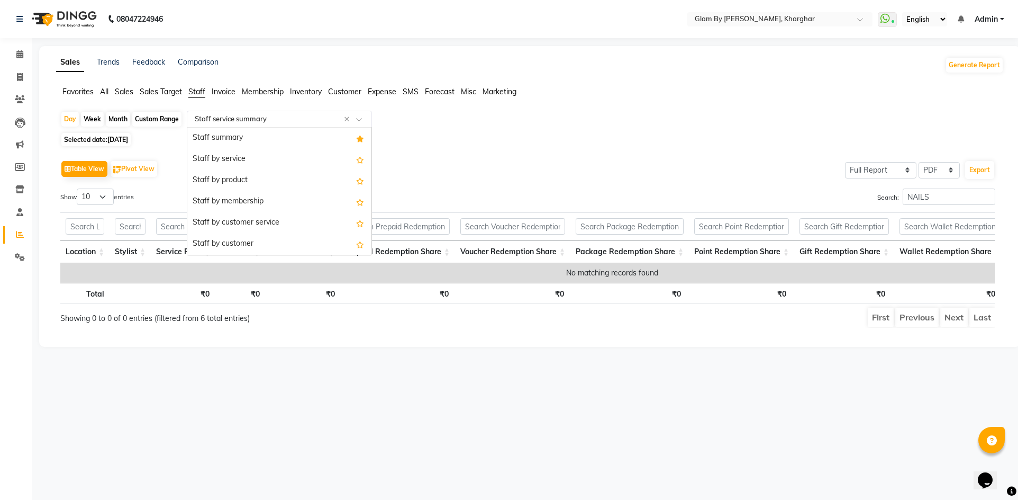
click at [214, 118] on input "text" at bounding box center [269, 119] width 152 height 11
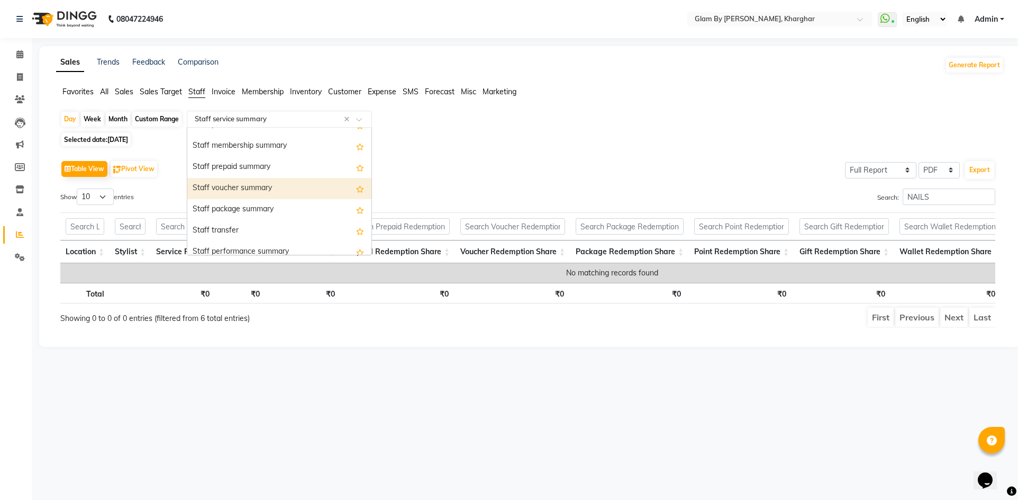
scroll to position [307, 0]
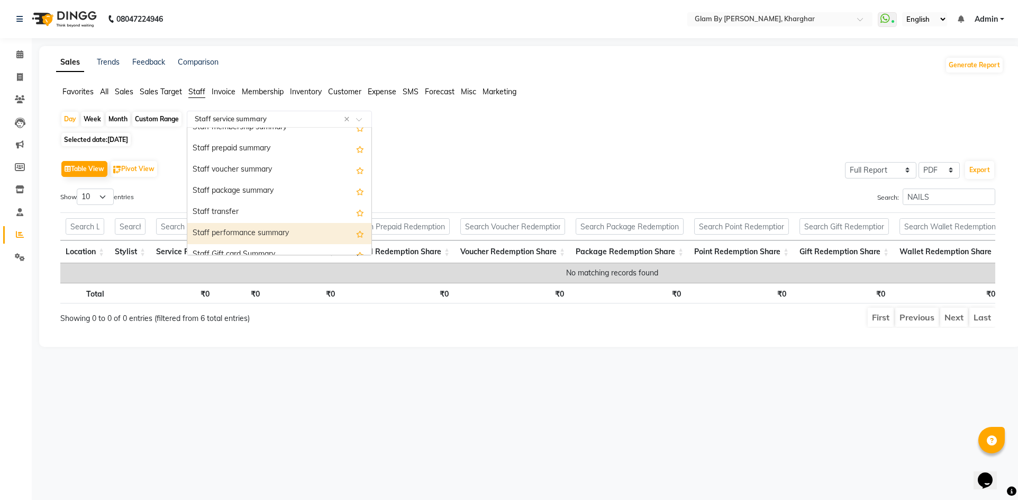
click at [227, 231] on div "Staff performance summary" at bounding box center [279, 233] width 184 height 21
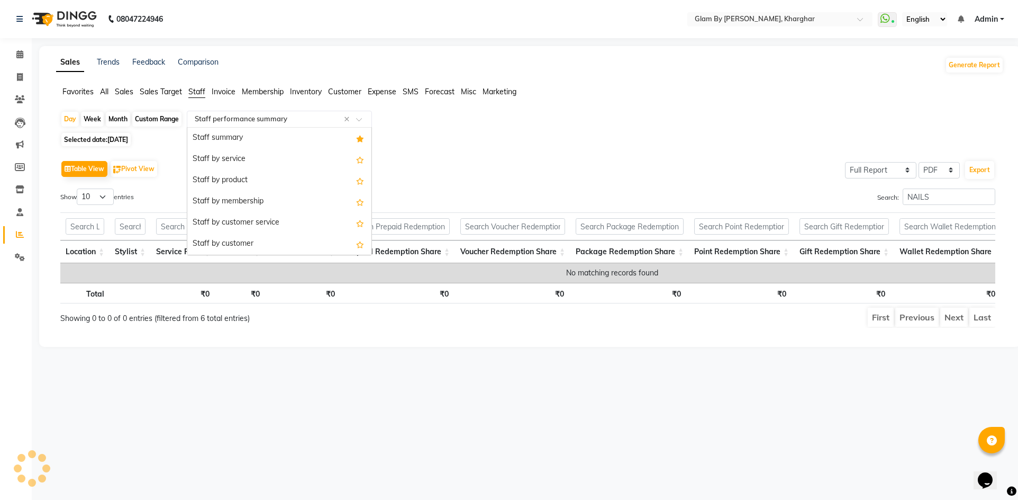
click at [246, 126] on div "Select Report Type × Staff performance summary ×" at bounding box center [279, 119] width 185 height 17
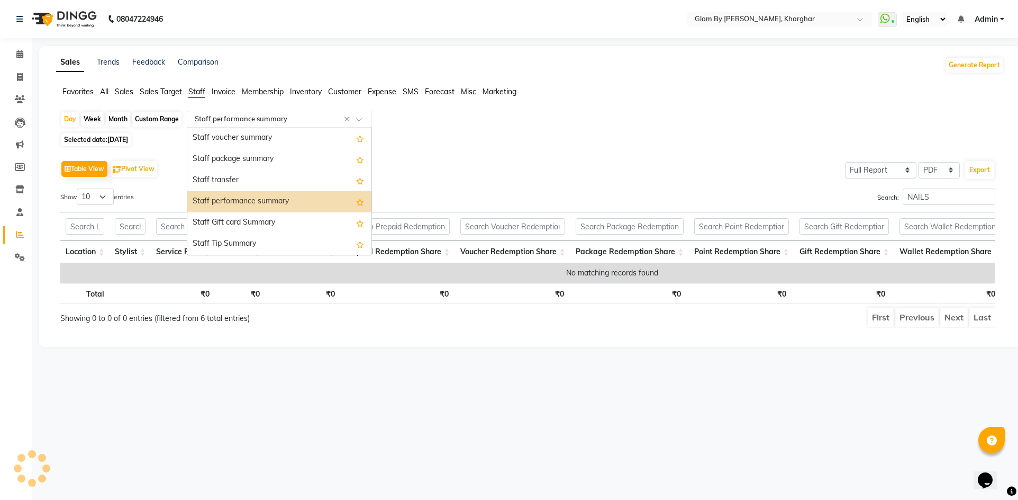
click at [223, 202] on div "Staff performance summary" at bounding box center [279, 201] width 184 height 21
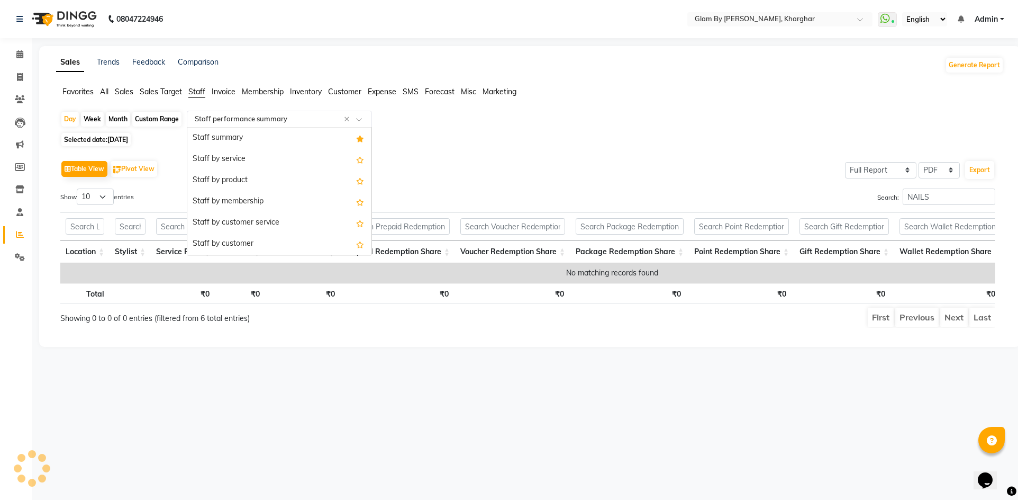
drag, startPoint x: 240, startPoint y: 121, endPoint x: 240, endPoint y: 144, distance: 22.8
click at [240, 122] on input "text" at bounding box center [269, 119] width 152 height 11
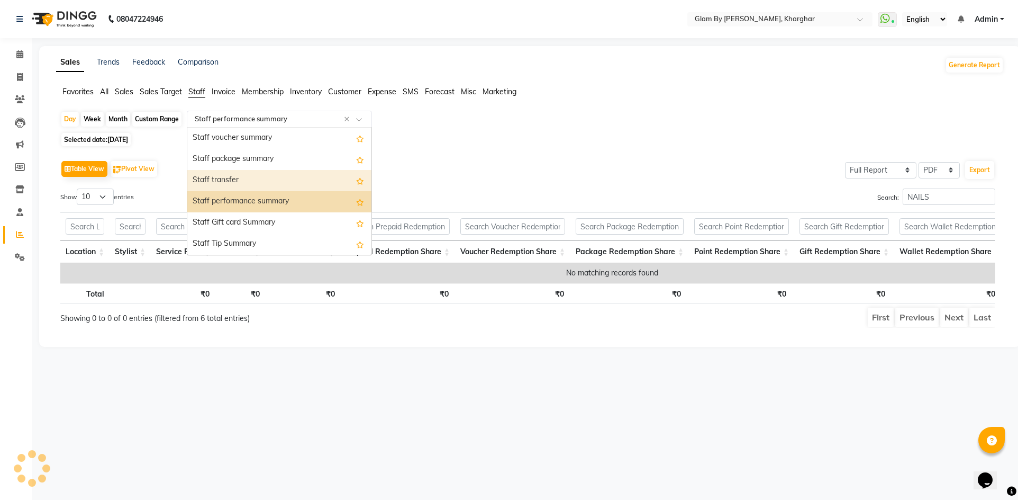
click at [225, 183] on div "Staff transfer" at bounding box center [279, 180] width 184 height 21
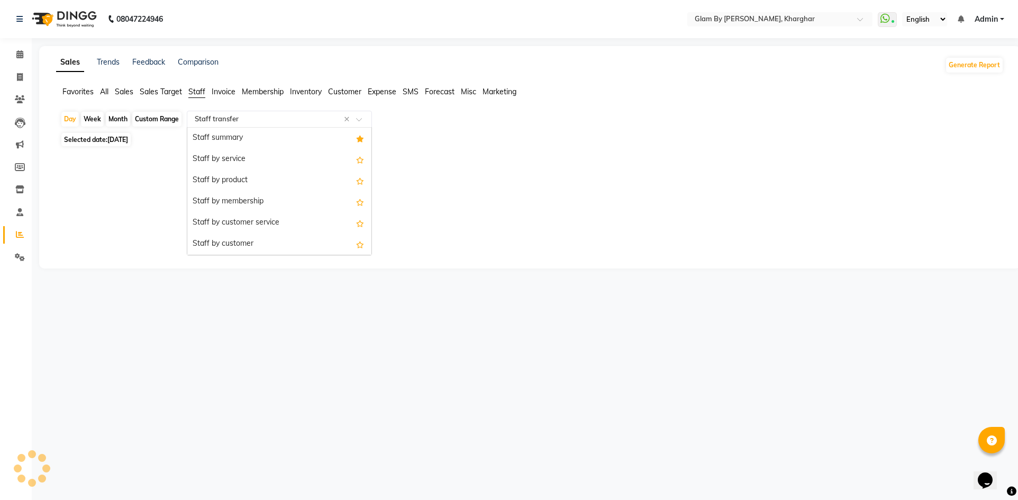
click at [219, 124] on input "text" at bounding box center [269, 119] width 152 height 11
select select "full_report"
select select "pdf"
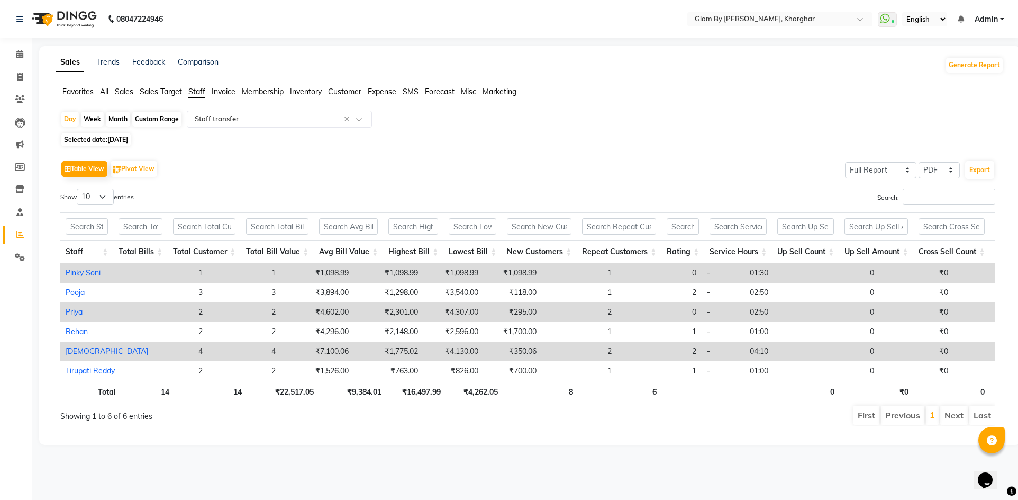
click at [477, 168] on div "Table View Pivot View Select Full Report Filtered Report Select CSV PDF Export" at bounding box center [527, 169] width 935 height 22
click at [69, 122] on div "Day" at bounding box center [69, 119] width 17 height 15
select select "8"
select select "2025"
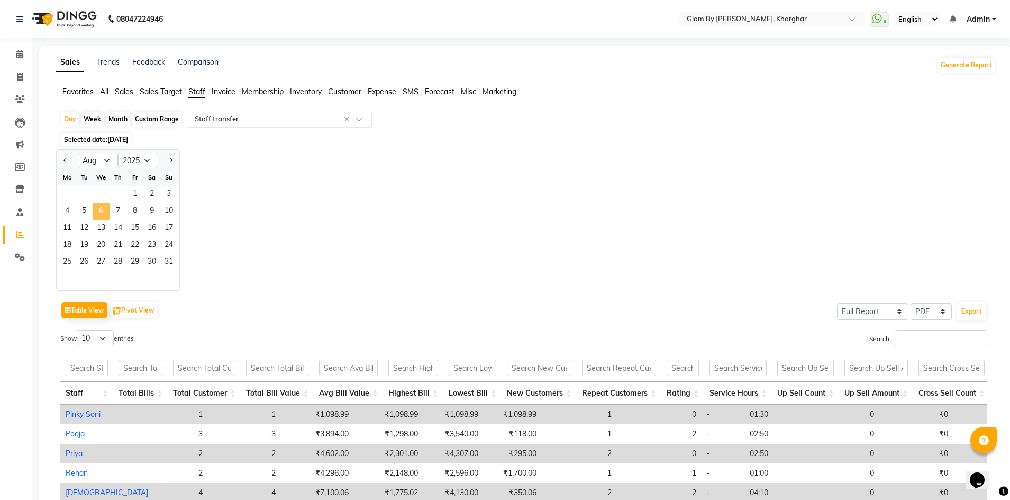
drag, startPoint x: 97, startPoint y: 213, endPoint x: 125, endPoint y: 180, distance: 43.6
click at [99, 210] on span "6" at bounding box center [101, 211] width 17 height 17
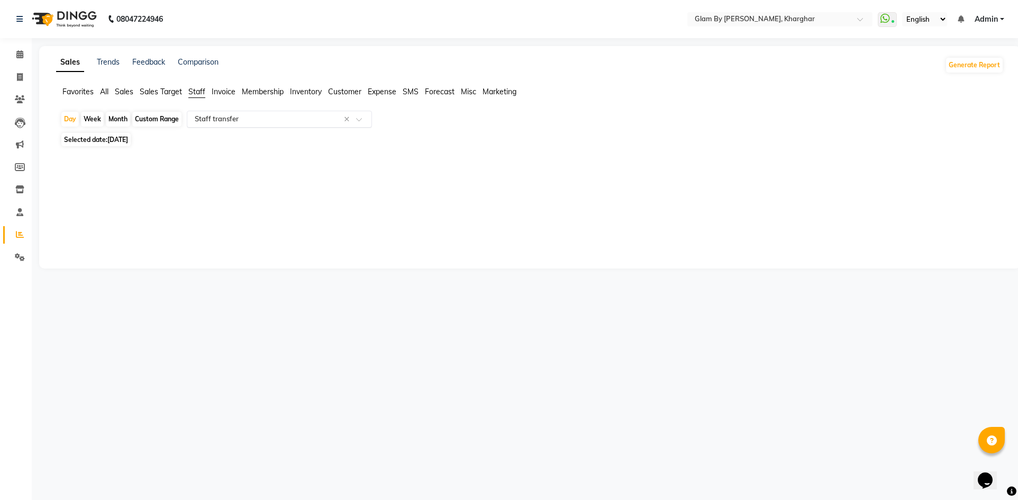
click at [210, 127] on ng-select "Select Report Type × Staff transfer ×" at bounding box center [279, 119] width 185 height 17
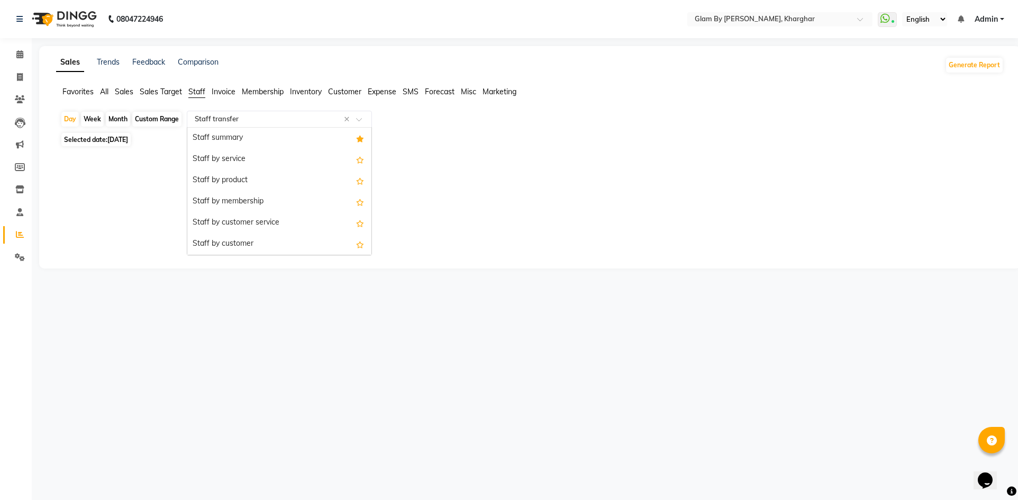
scroll to position [339, 0]
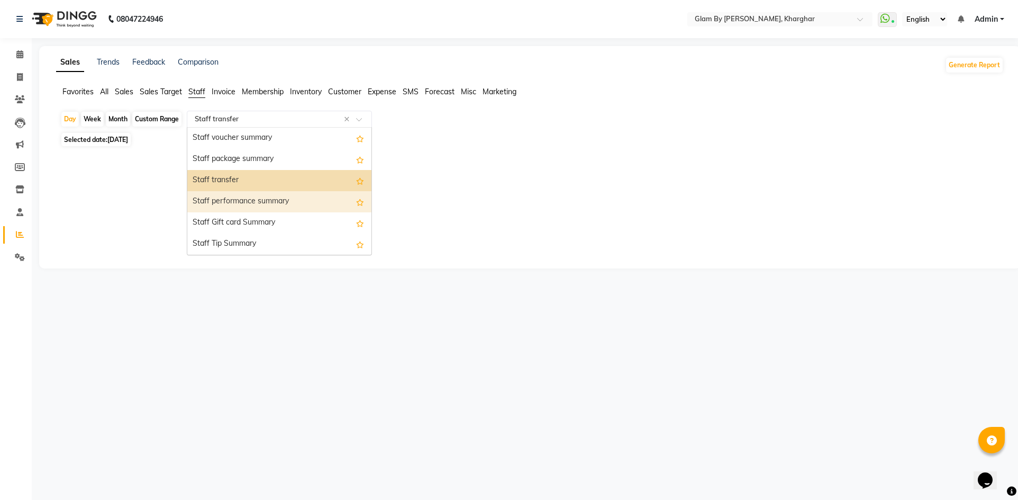
click at [216, 198] on div "Staff performance summary" at bounding box center [279, 201] width 184 height 21
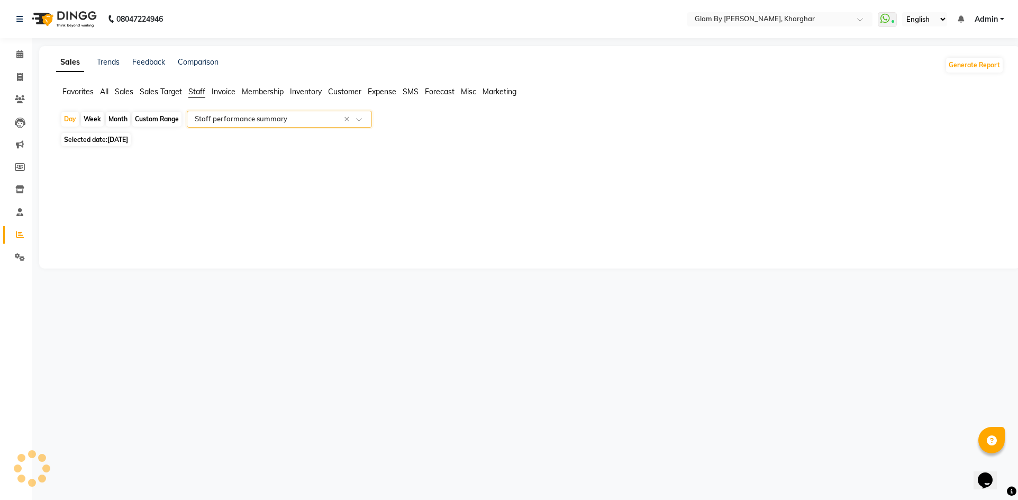
click at [261, 121] on input "text" at bounding box center [269, 119] width 152 height 11
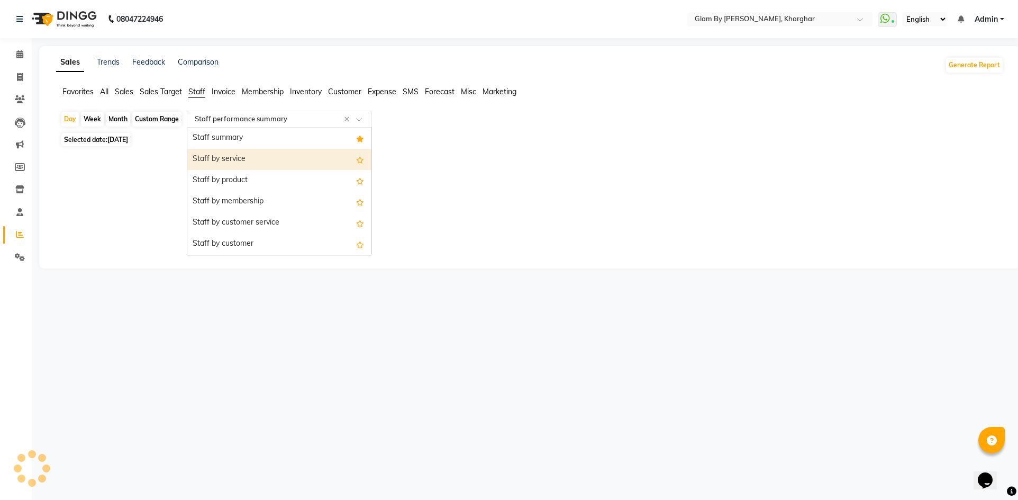
select select "full_report"
select select "pdf"
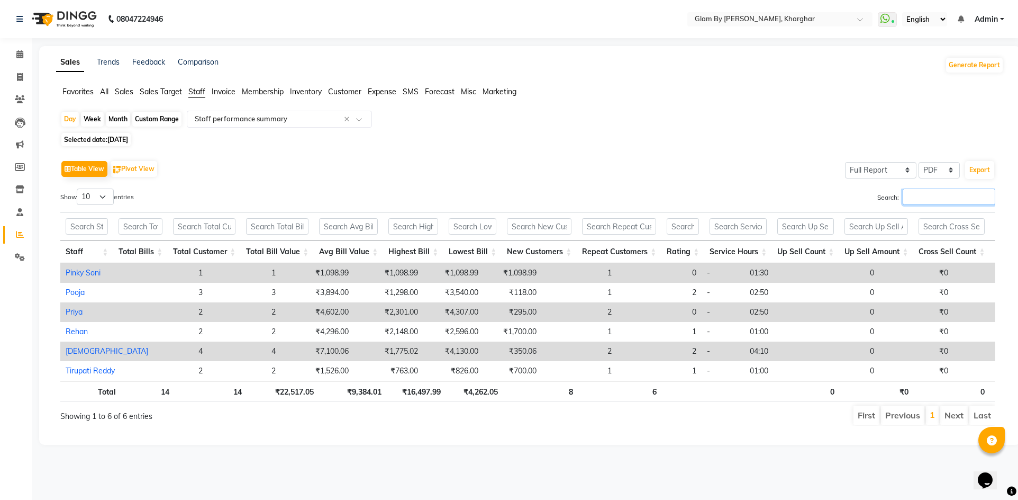
click at [916, 196] on input "Search:" at bounding box center [949, 196] width 93 height 16
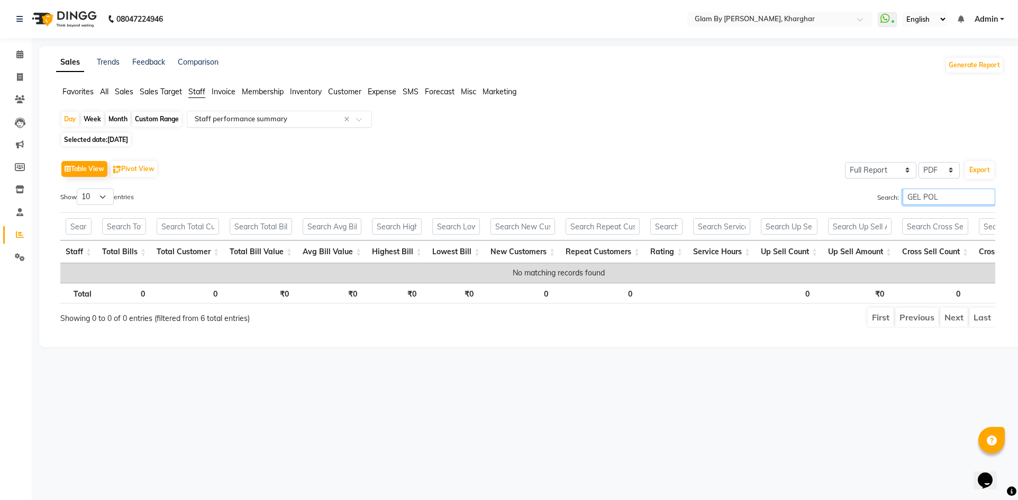
type input "GEL POL"
click at [204, 119] on input "text" at bounding box center [269, 119] width 152 height 11
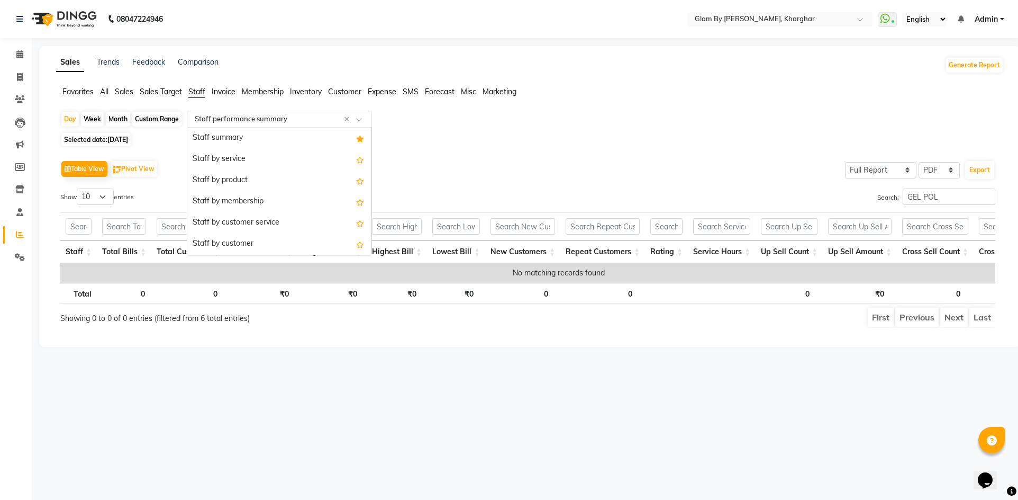
scroll to position [339, 0]
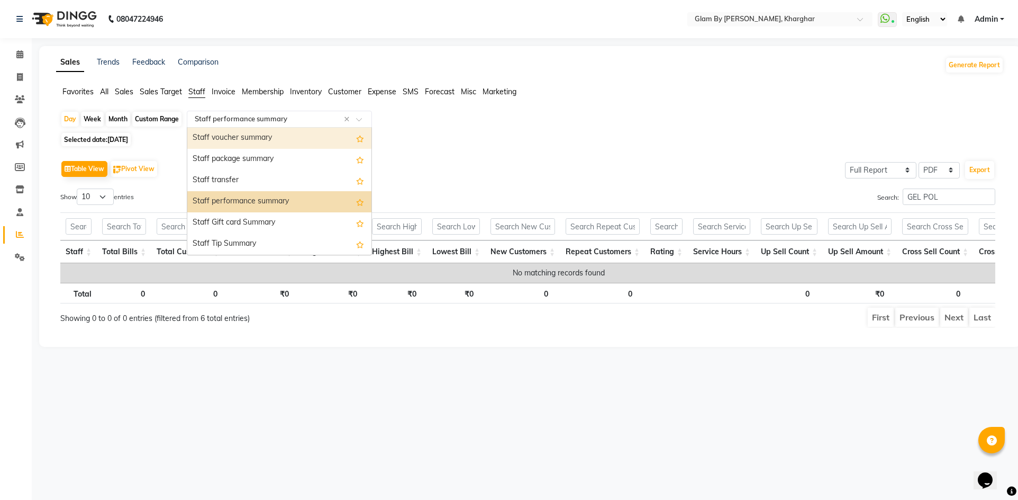
click at [226, 142] on div "Staff voucher summary" at bounding box center [279, 138] width 184 height 21
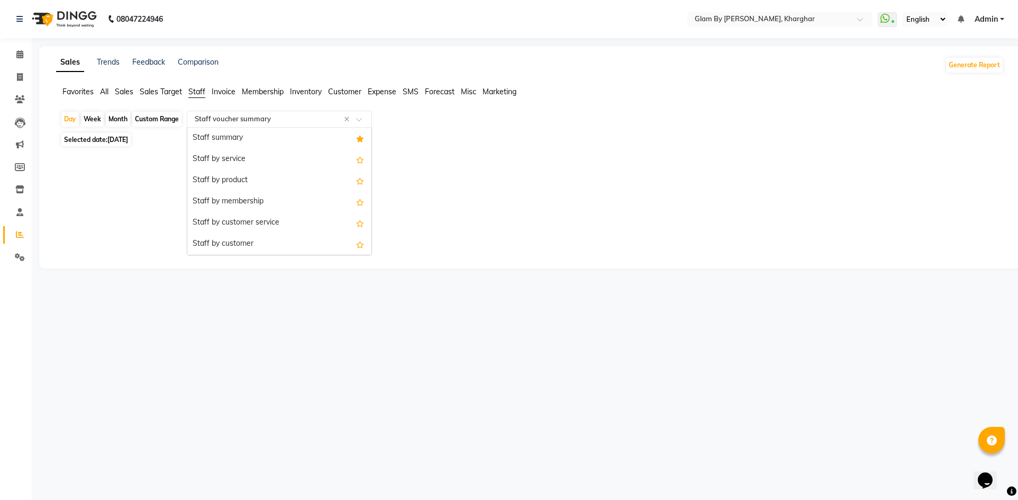
drag, startPoint x: 229, startPoint y: 124, endPoint x: 235, endPoint y: 139, distance: 16.1
click at [229, 125] on div "Select Report Type × Staff voucher summary ×" at bounding box center [279, 119] width 185 height 17
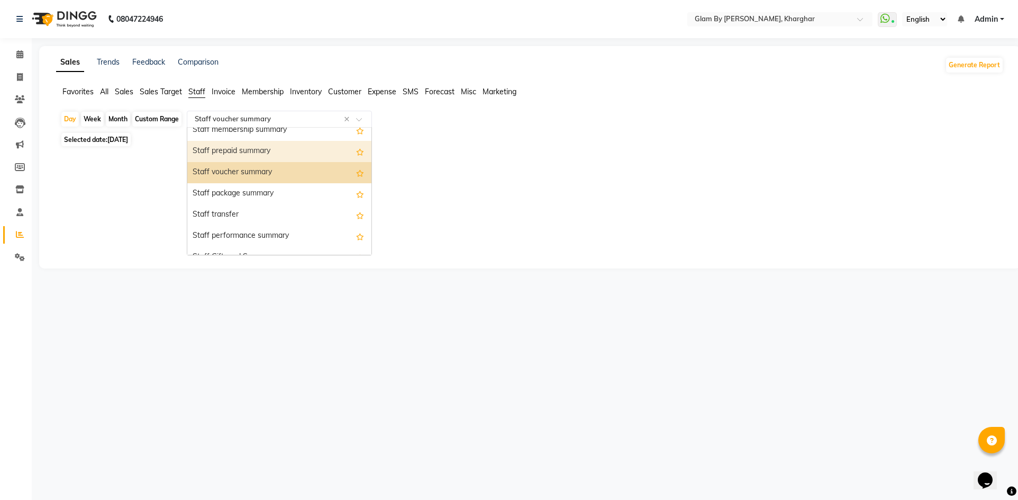
scroll to position [286, 0]
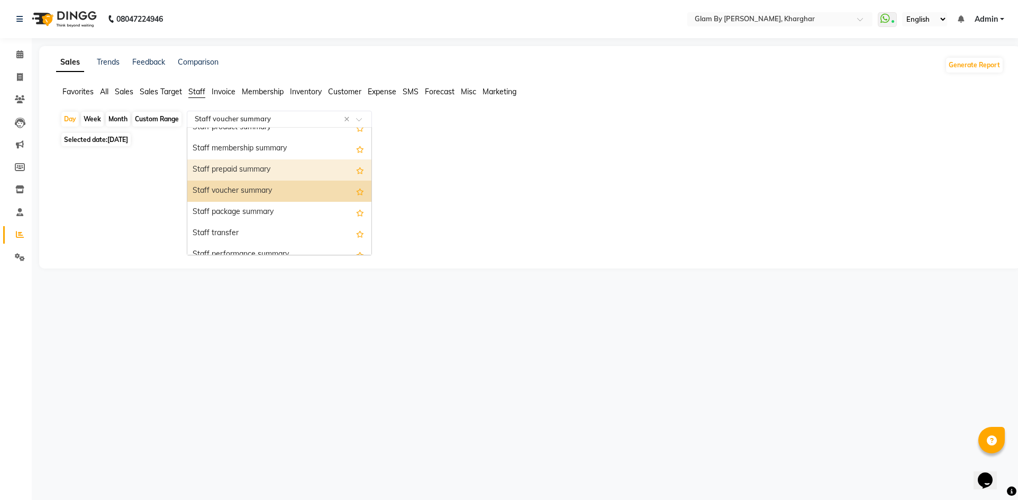
click at [240, 171] on div "Staff prepaid summary" at bounding box center [279, 169] width 184 height 21
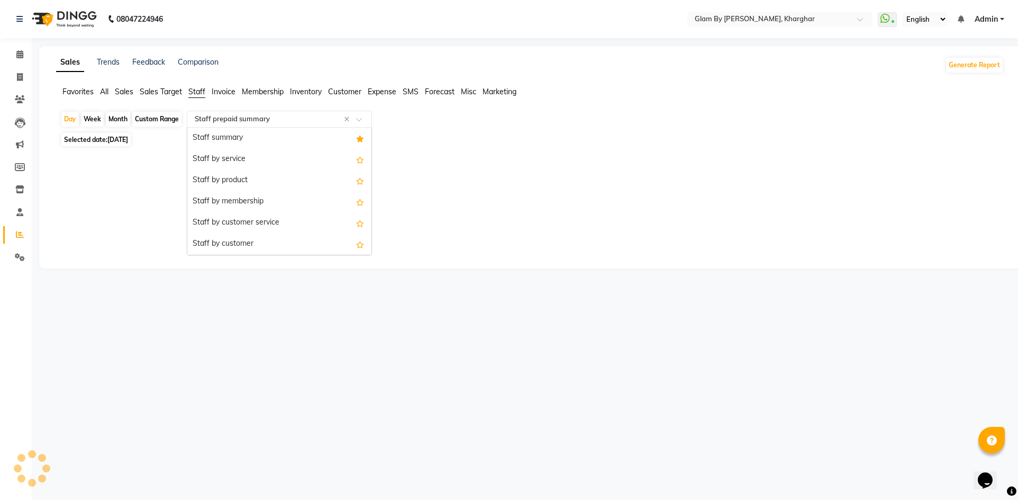
click at [236, 122] on input "text" at bounding box center [269, 119] width 152 height 11
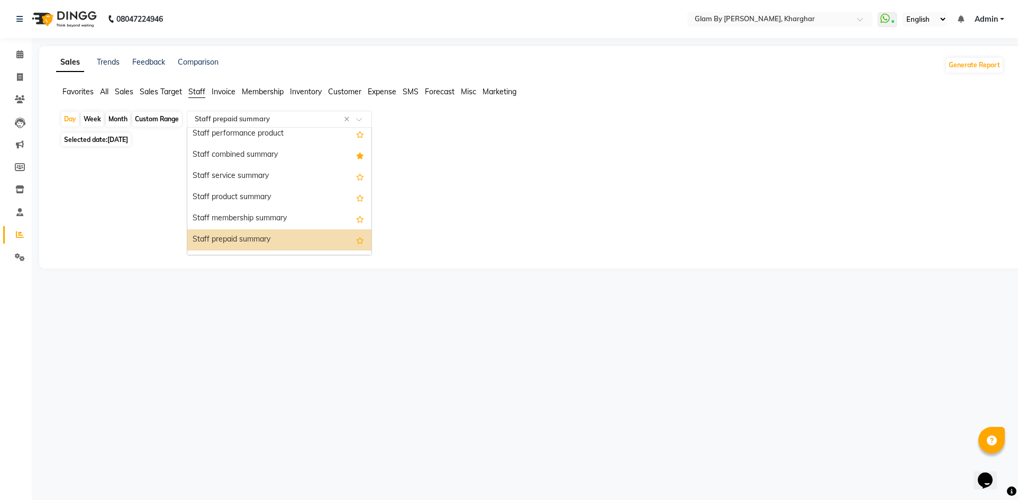
scroll to position [212, 0]
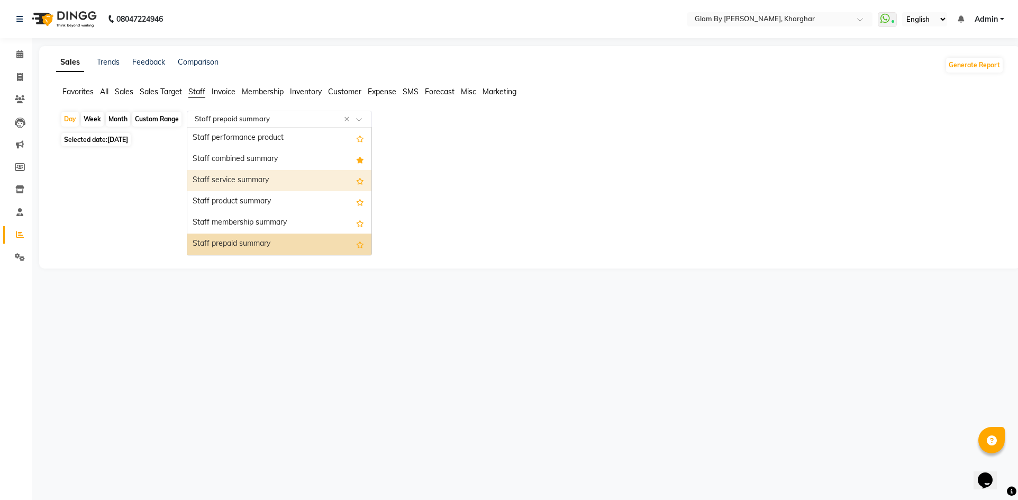
click at [236, 182] on div "Staff service summary" at bounding box center [279, 180] width 184 height 21
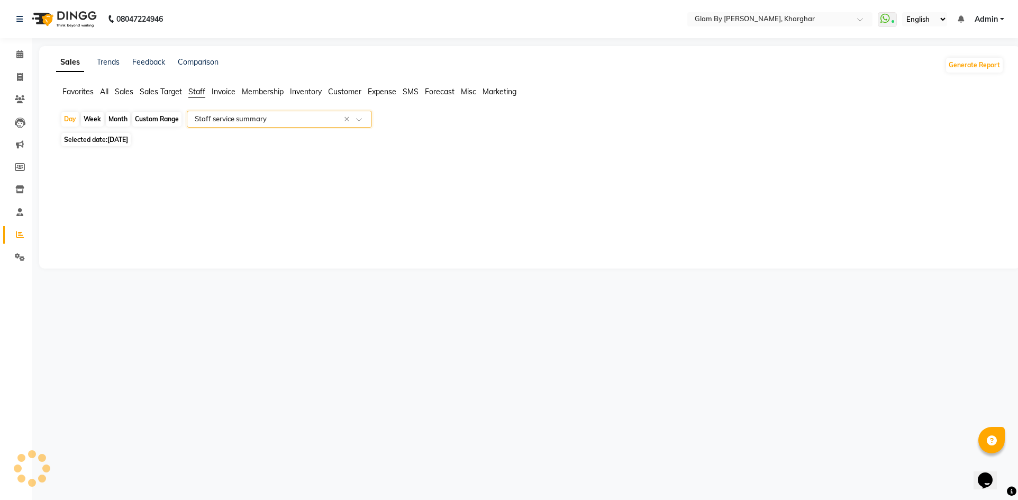
select select "full_report"
select select "pdf"
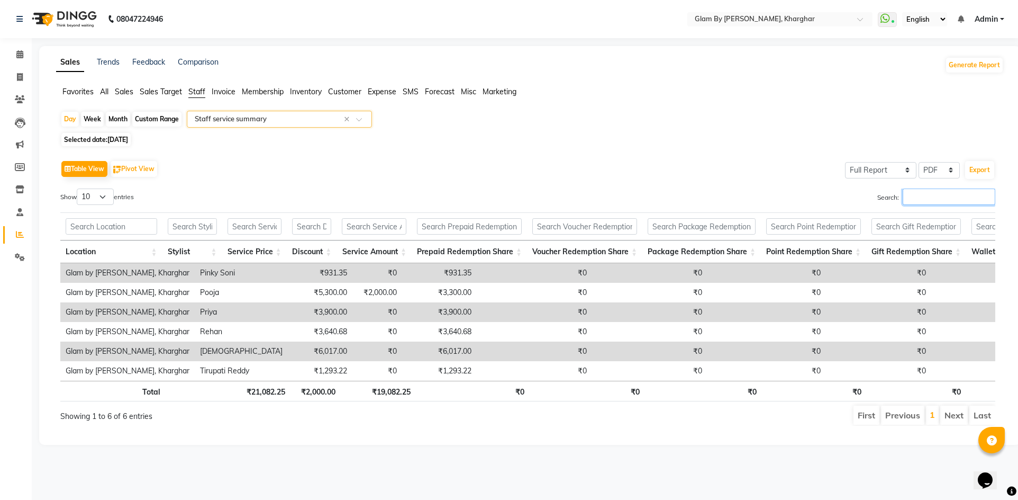
click at [904, 196] on input "Search:" at bounding box center [949, 196] width 93 height 16
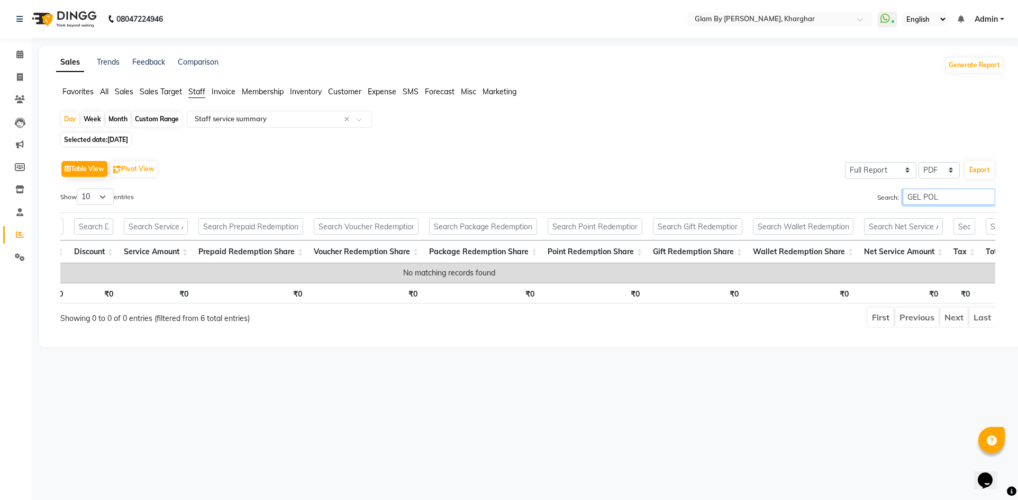
scroll to position [0, 163]
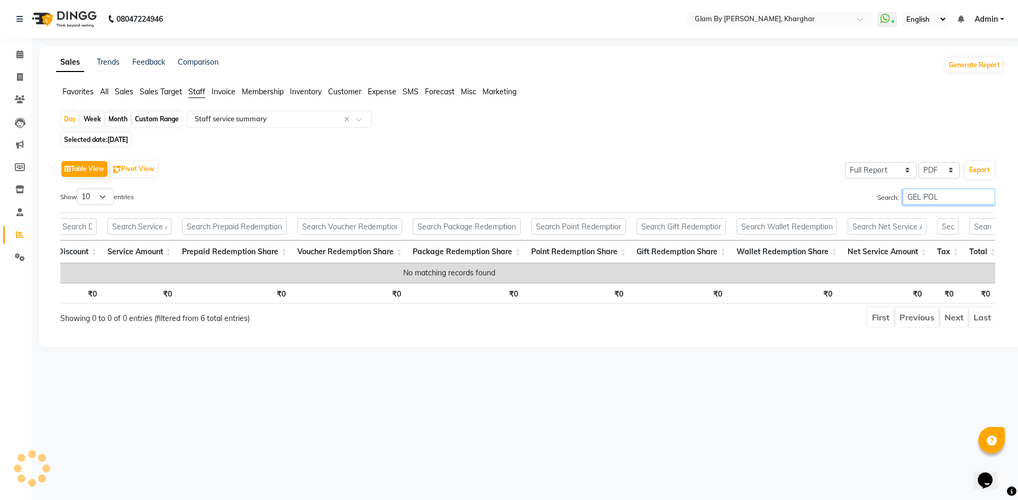
type input "GEL POL"
click at [110, 146] on span "Selected date: 06-08-2025" at bounding box center [95, 139] width 69 height 13
select select "8"
select select "2025"
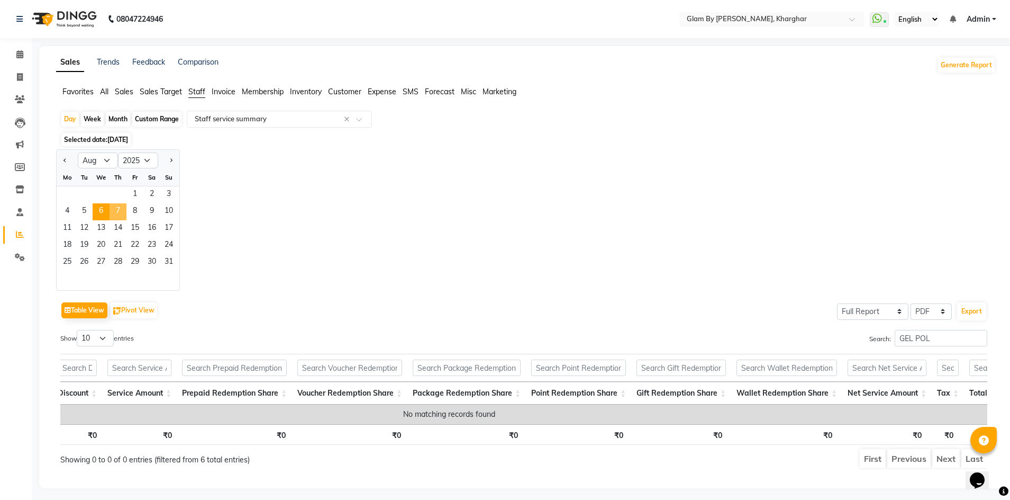
click at [119, 212] on span "7" at bounding box center [118, 211] width 17 height 17
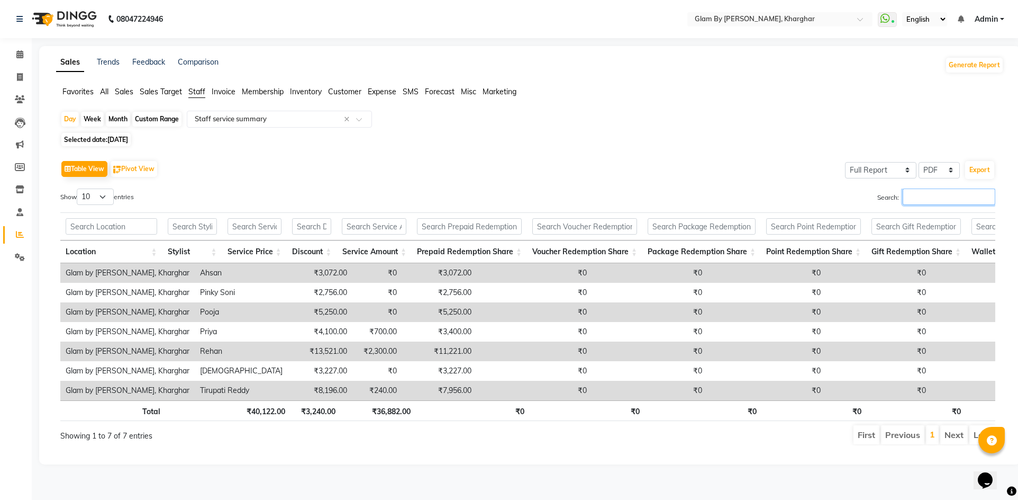
click at [913, 195] on input "Search:" at bounding box center [949, 196] width 93 height 16
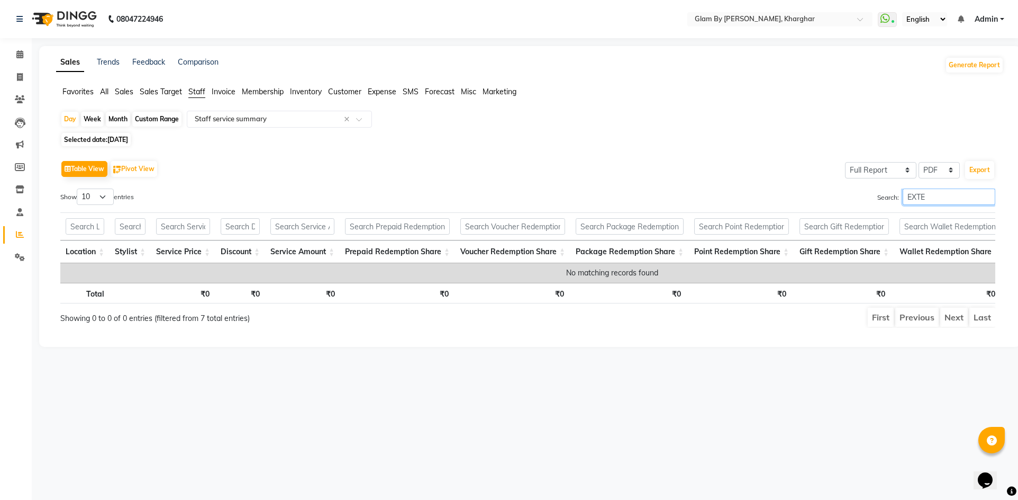
type input "EXTE"
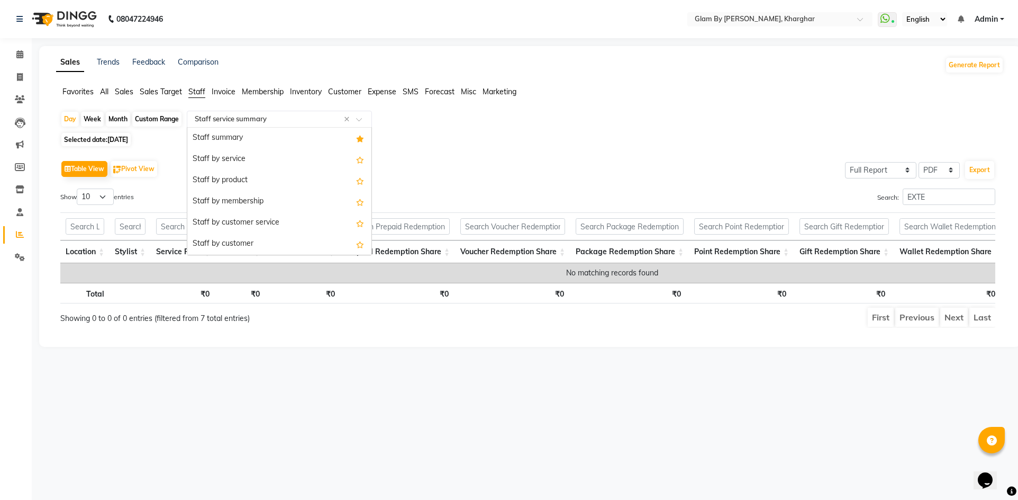
click at [228, 119] on input "text" at bounding box center [269, 119] width 152 height 11
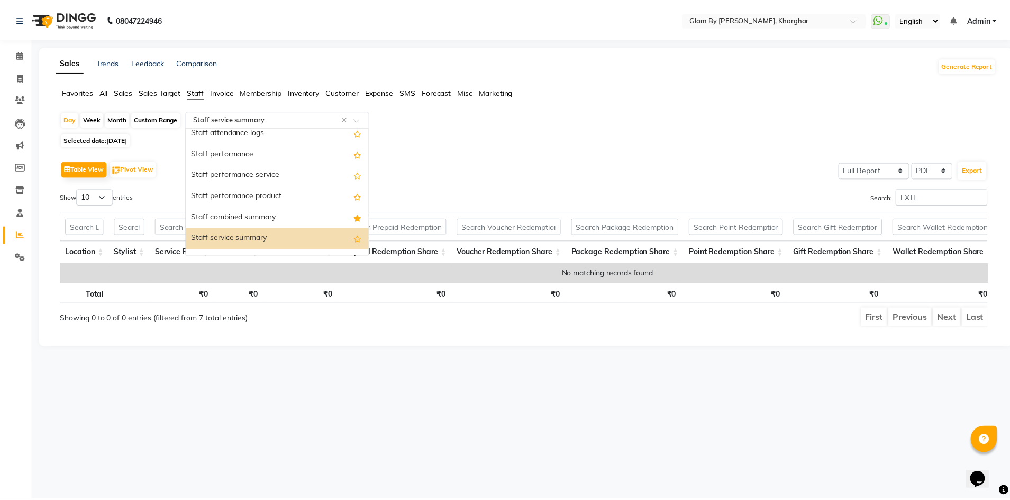
scroll to position [148, 0]
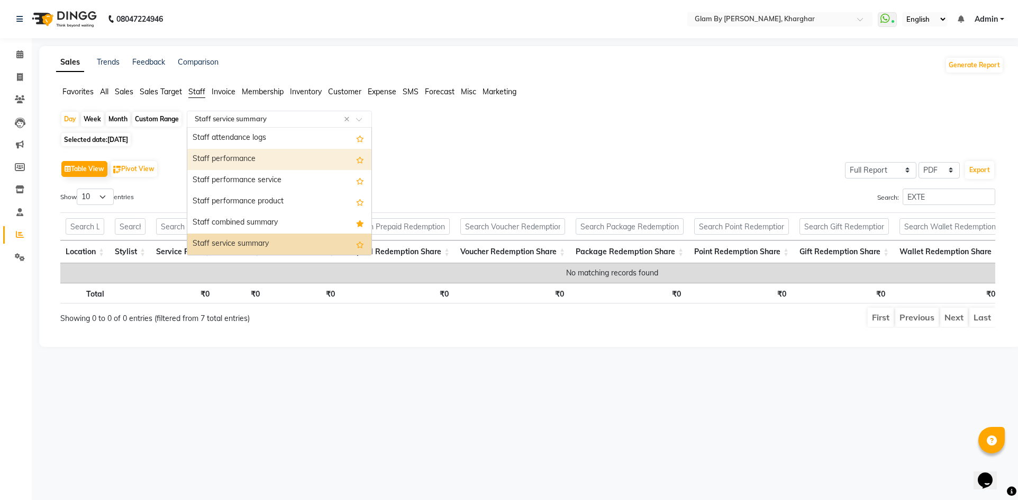
click at [238, 159] on div "Staff performance" at bounding box center [279, 159] width 184 height 21
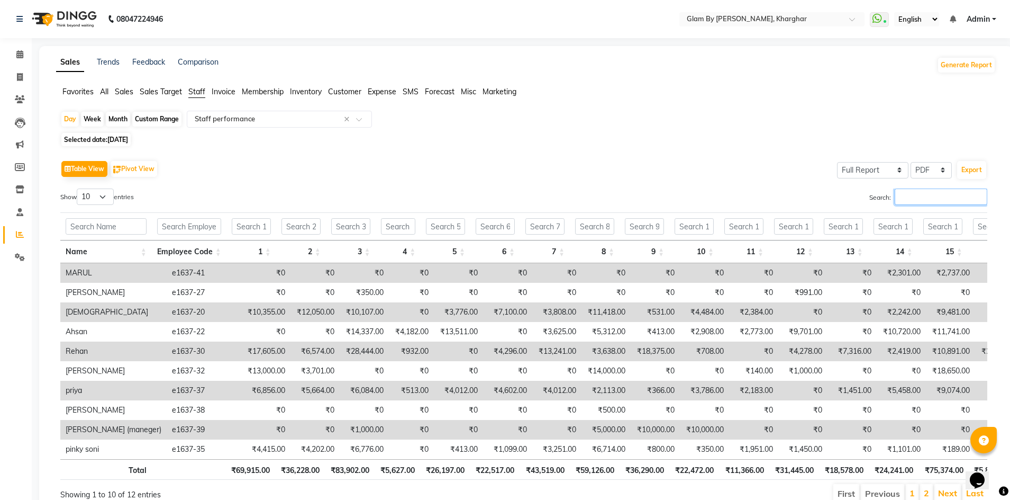
click at [908, 194] on input "Search:" at bounding box center [941, 196] width 93 height 16
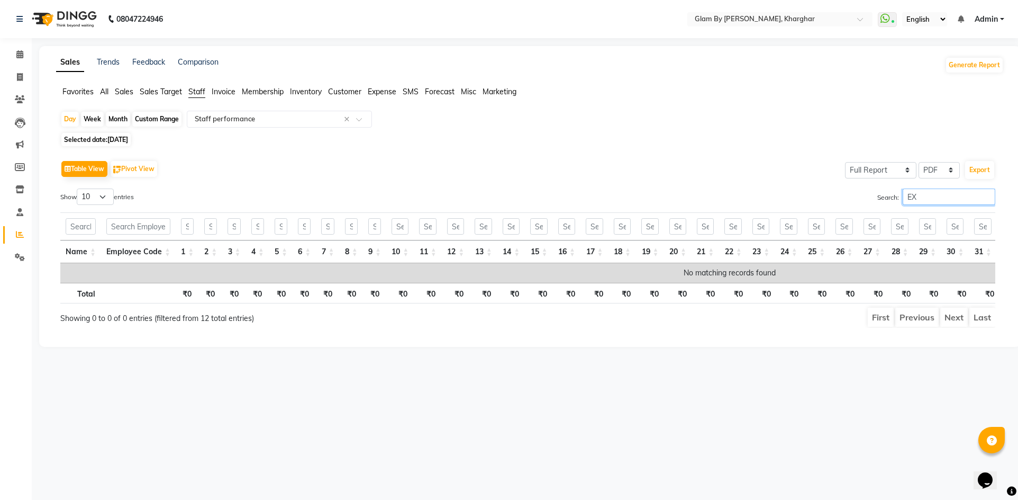
type input "E"
type input "GEL POL"
click at [149, 123] on div "Custom Range" at bounding box center [156, 119] width 49 height 15
select select "8"
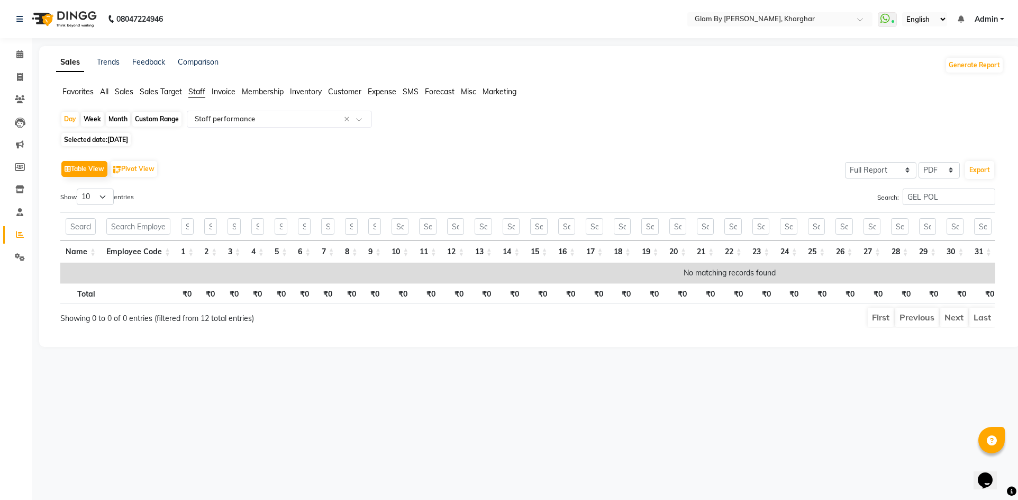
select select "2025"
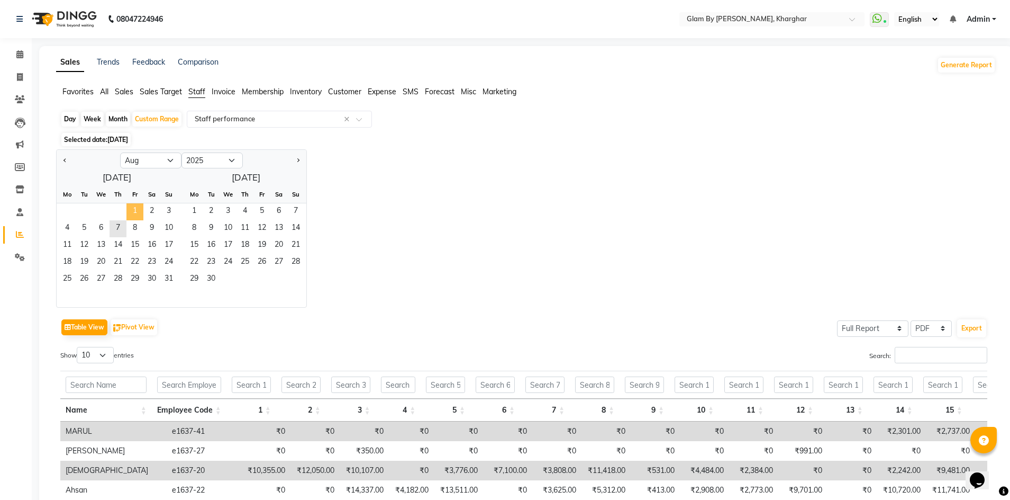
click at [134, 211] on span "1" at bounding box center [135, 211] width 17 height 17
click at [170, 281] on span "31" at bounding box center [168, 279] width 17 height 17
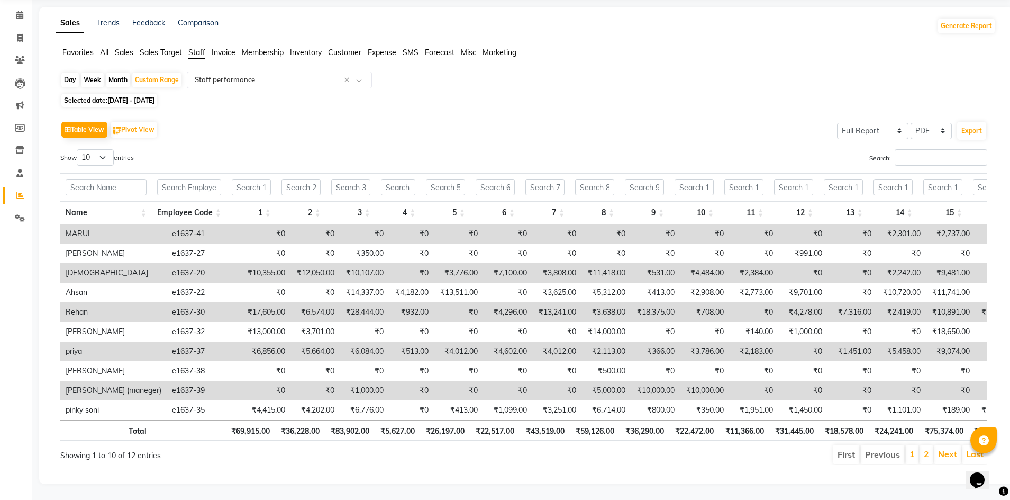
scroll to position [55, 0]
click at [941, 448] on link "Next" at bounding box center [947, 453] width 19 height 11
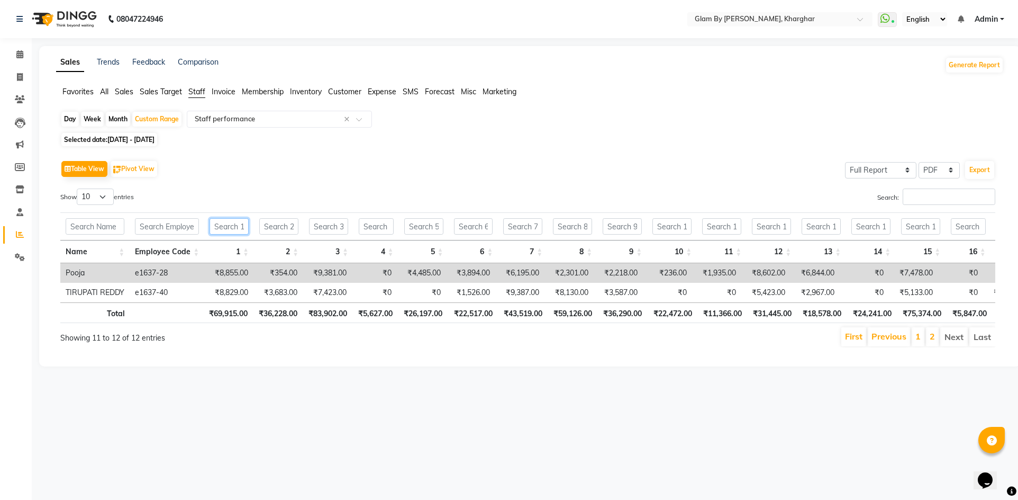
click at [231, 230] on input "text" at bounding box center [229, 226] width 39 height 16
click at [279, 230] on input "text" at bounding box center [278, 226] width 39 height 16
click at [326, 227] on input "text" at bounding box center [328, 226] width 39 height 16
click at [369, 229] on input "text" at bounding box center [376, 226] width 35 height 16
click at [971, 65] on button "Generate Report" at bounding box center [974, 65] width 57 height 15
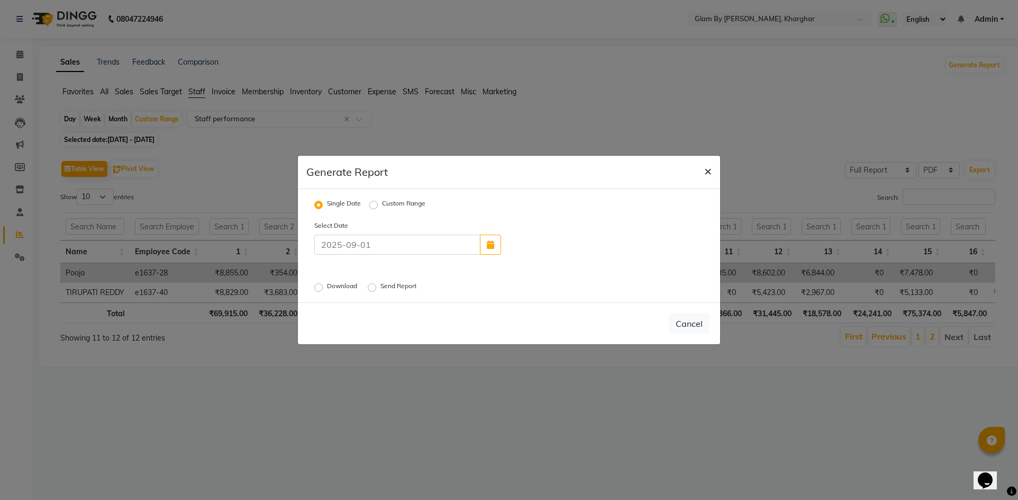
click at [709, 171] on span "×" at bounding box center [708, 170] width 7 height 16
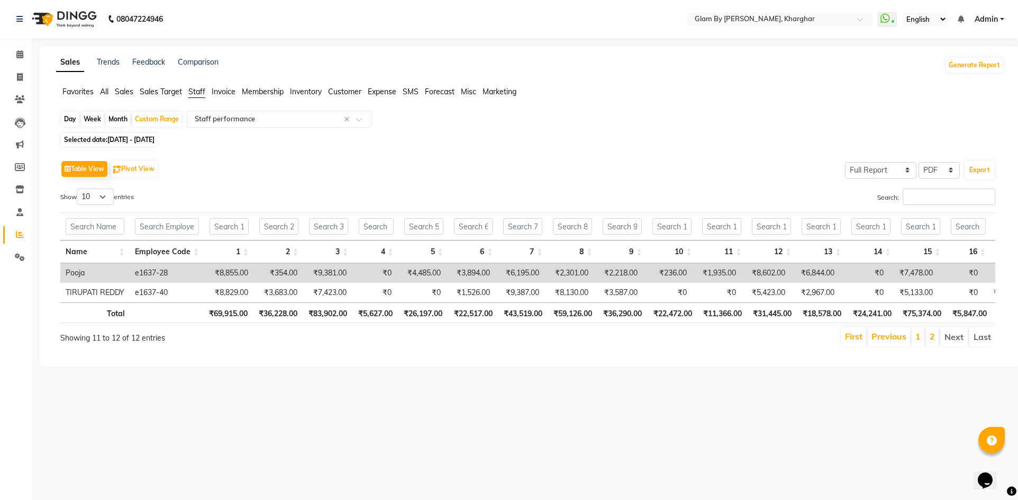
click at [216, 93] on span "Invoice" at bounding box center [224, 92] width 24 height 10
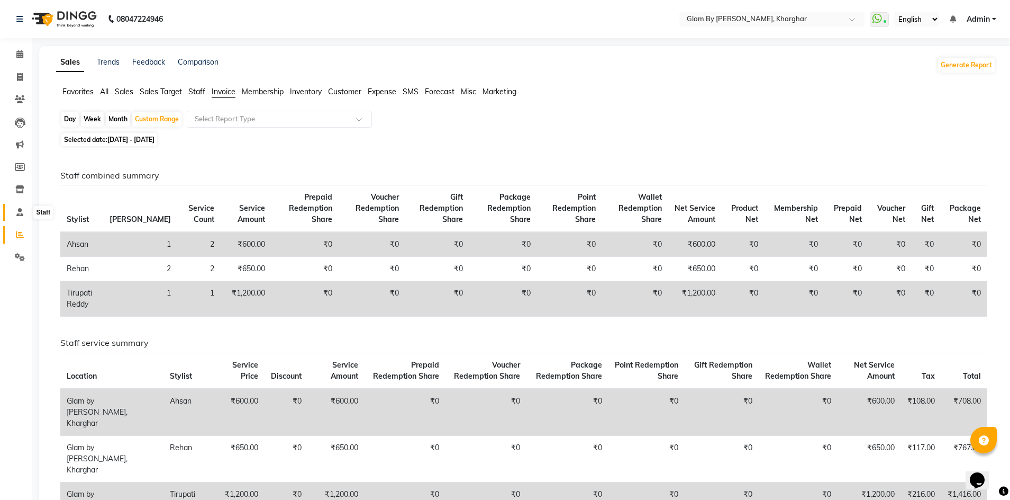
click at [19, 212] on icon at bounding box center [19, 212] width 7 height 8
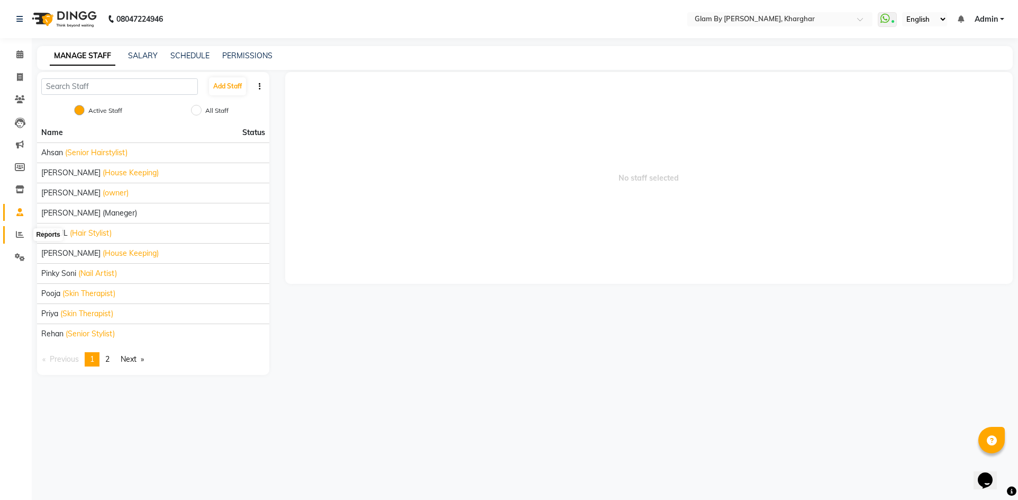
click at [19, 237] on icon at bounding box center [20, 234] width 8 height 8
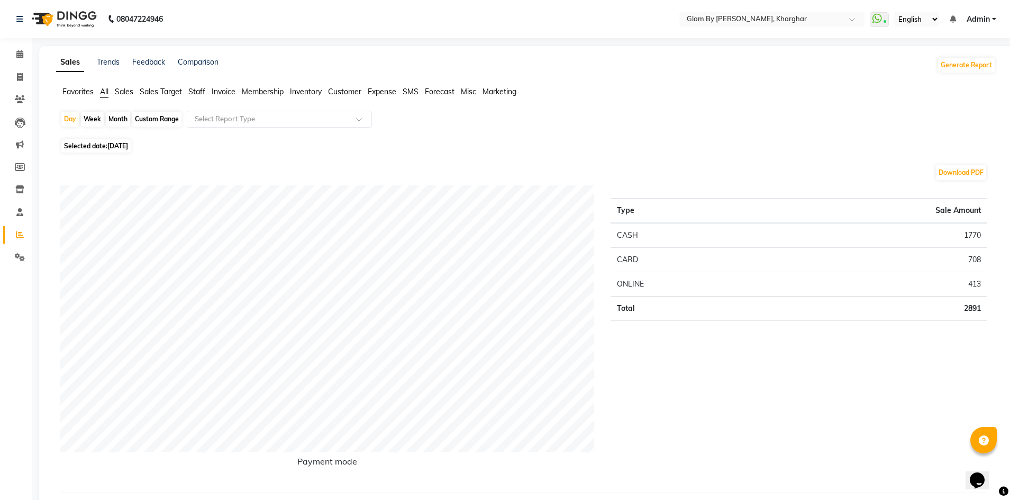
click at [196, 89] on span "Staff" at bounding box center [196, 92] width 17 height 10
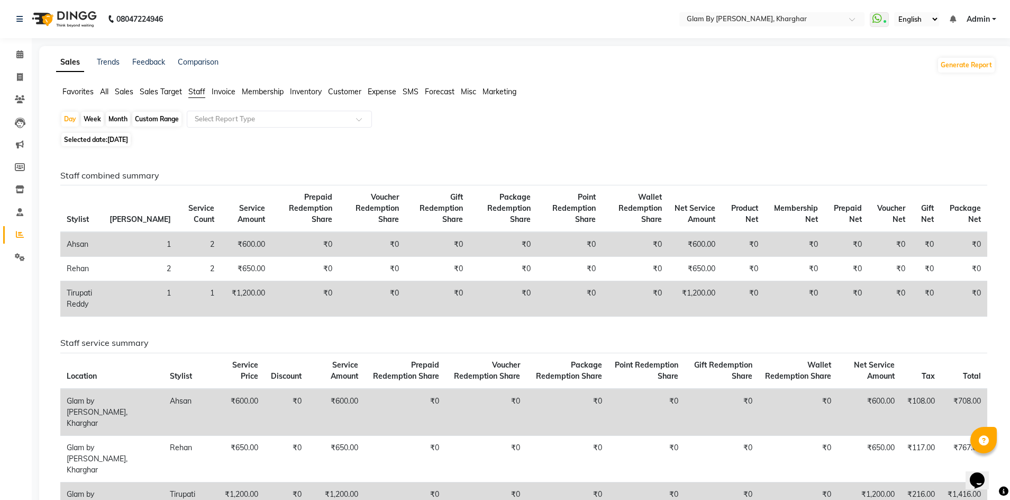
click at [196, 88] on span "Staff" at bounding box center [196, 92] width 17 height 10
click at [20, 80] on icon at bounding box center [20, 77] width 6 height 8
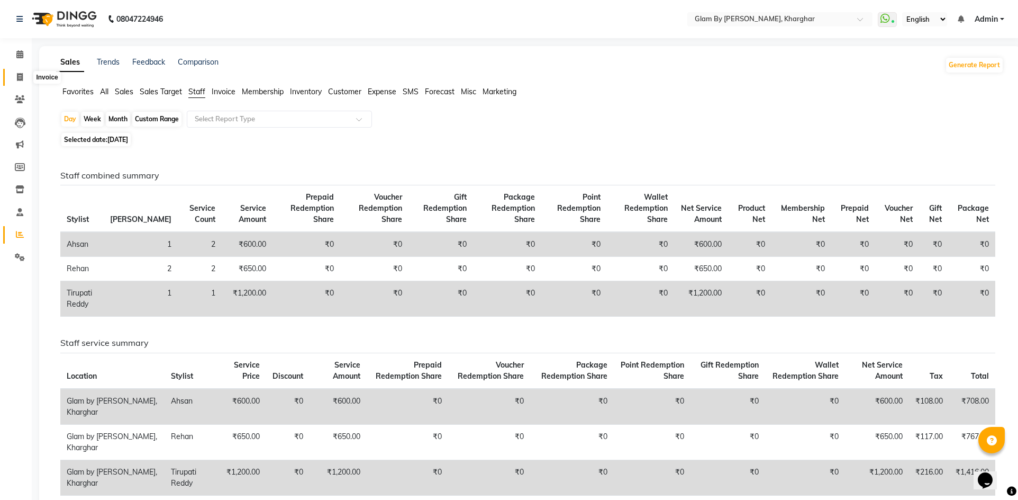
select select "3992"
select select "service"
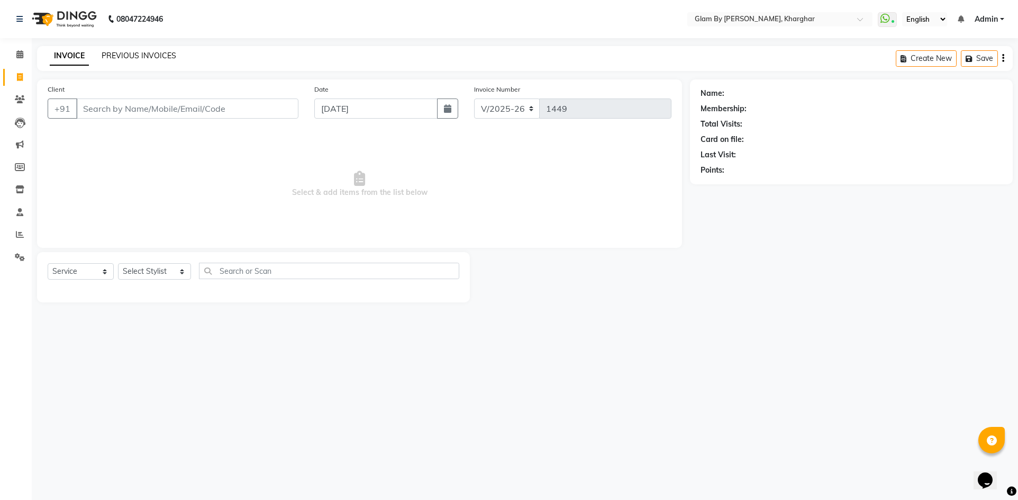
click at [113, 56] on link "PREVIOUS INVOICES" at bounding box center [139, 56] width 75 height 10
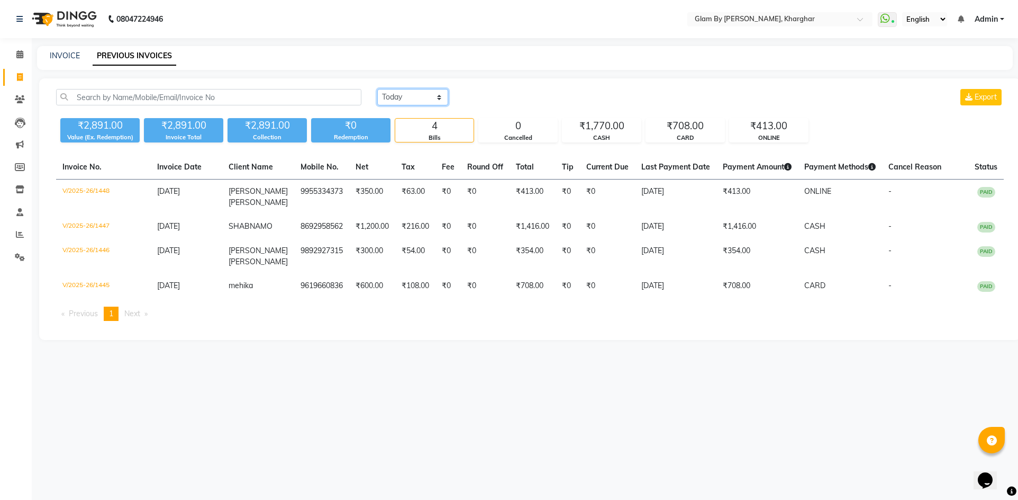
click at [437, 96] on select "Today Yesterday Custom Range" at bounding box center [412, 97] width 71 height 16
select select "range"
click at [377, 89] on select "Today Yesterday Custom Range" at bounding box center [412, 97] width 71 height 16
click at [496, 97] on input "[DATE]" at bounding box center [499, 97] width 74 height 15
select select "9"
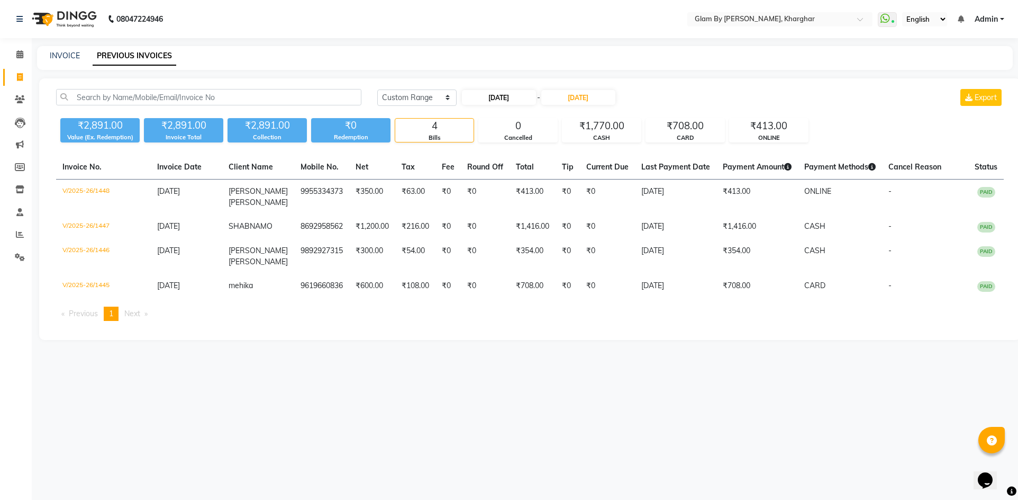
select select "2025"
click at [473, 153] on div "1" at bounding box center [473, 151] width 17 height 17
click at [507, 99] on input "[DATE]" at bounding box center [499, 97] width 74 height 15
select select "9"
select select "2025"
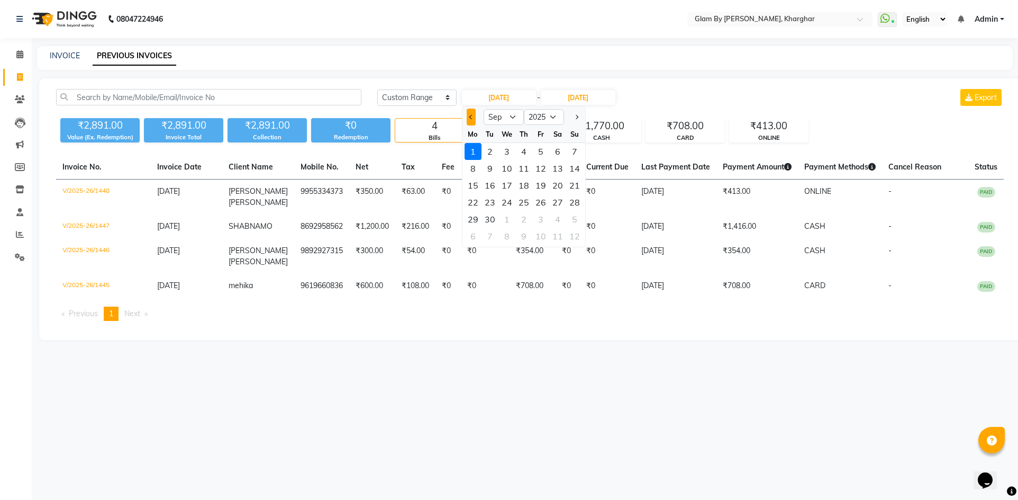
click at [472, 119] on span "Previous month" at bounding box center [471, 117] width 4 height 4
select select "8"
click at [539, 152] on div "1" at bounding box center [540, 151] width 17 height 17
type input "[DATE]"
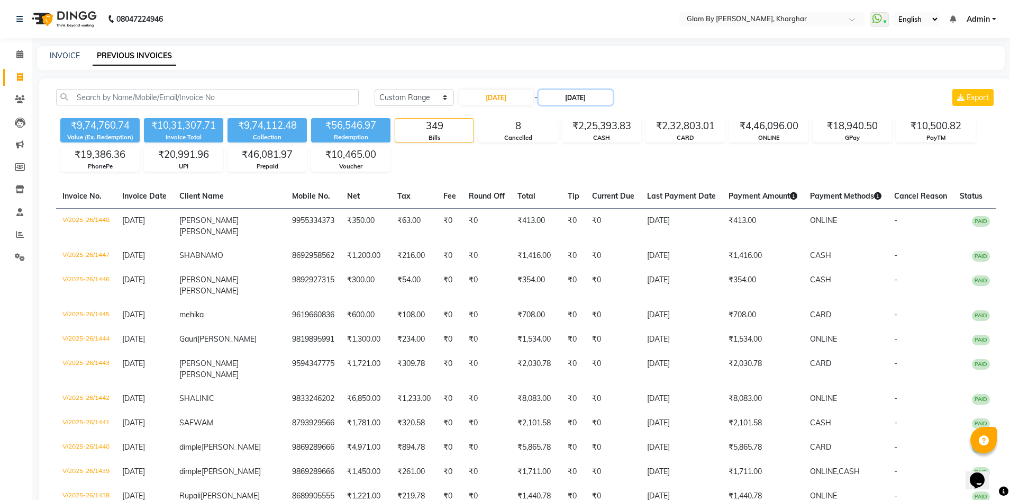
drag, startPoint x: 579, startPoint y: 98, endPoint x: 580, endPoint y: 105, distance: 7.0
click at [580, 102] on input "[DATE]" at bounding box center [576, 97] width 74 height 15
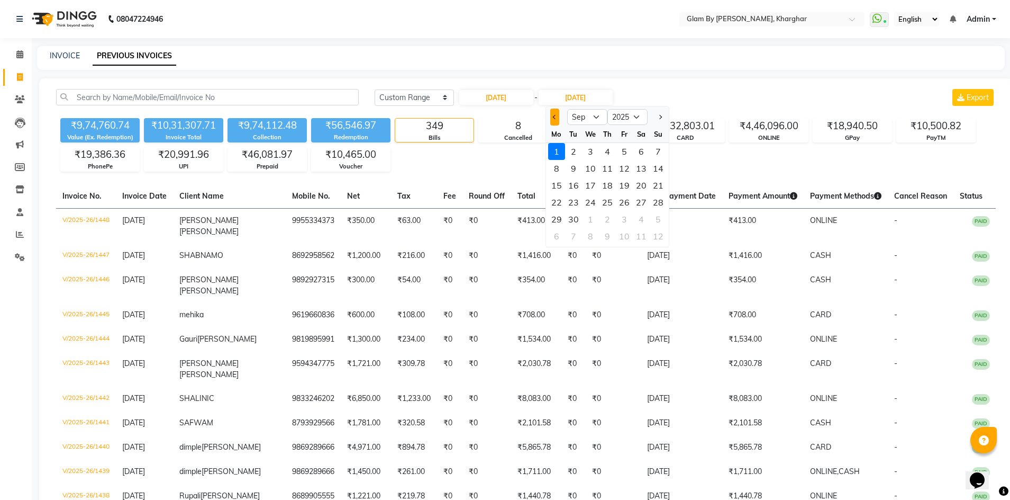
click at [553, 118] on button "Previous month" at bounding box center [554, 117] width 9 height 17
select select "8"
click at [622, 155] on div "1" at bounding box center [624, 151] width 17 height 17
type input "[DATE]"
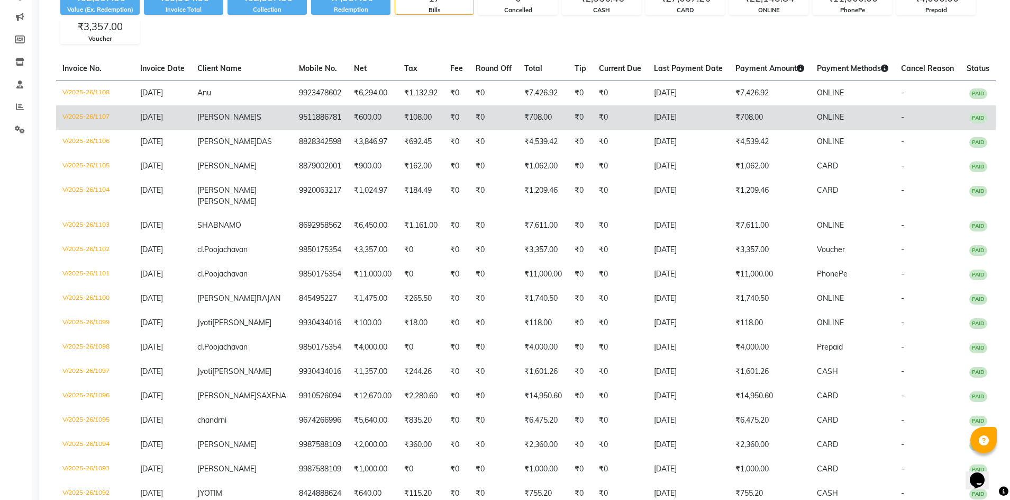
scroll to position [265, 0]
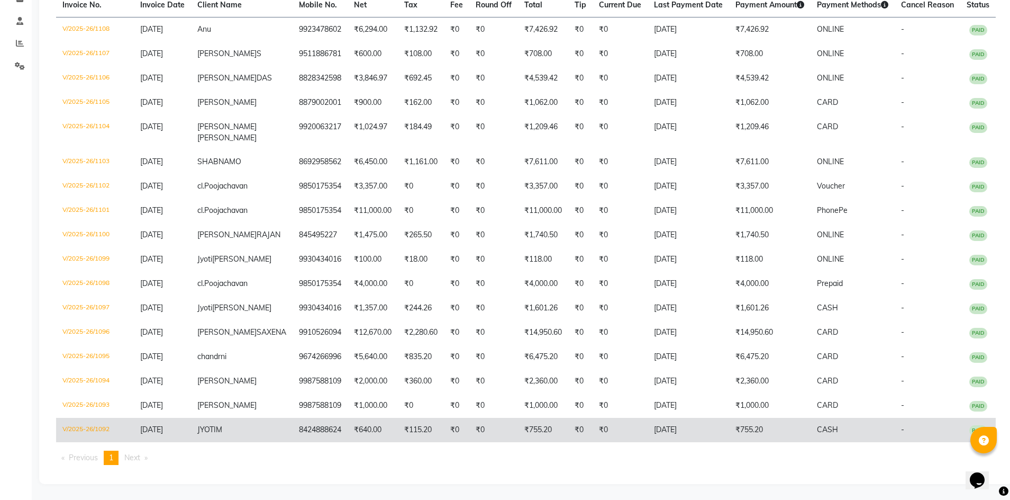
click at [71, 425] on td "V/2025-26/1092" at bounding box center [95, 430] width 78 height 24
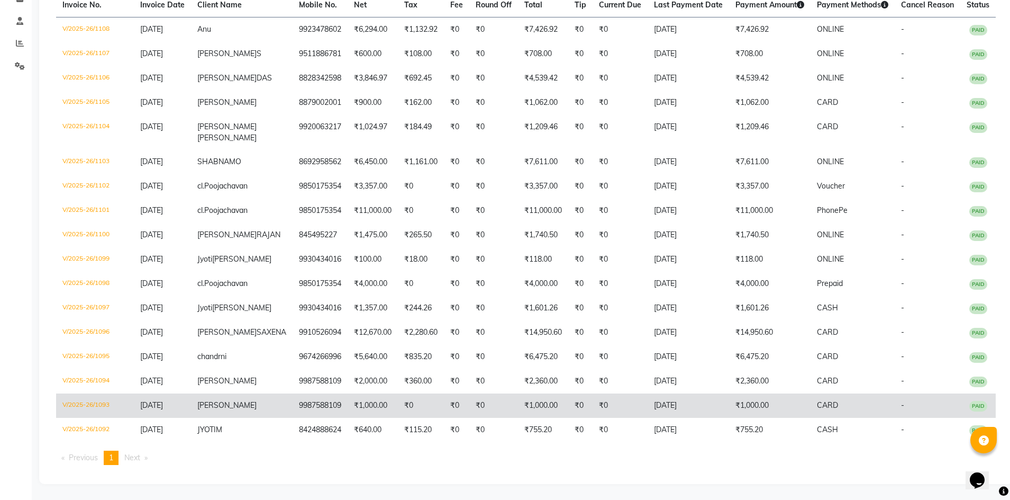
click at [95, 405] on td "V/2025-26/1093" at bounding box center [95, 405] width 78 height 24
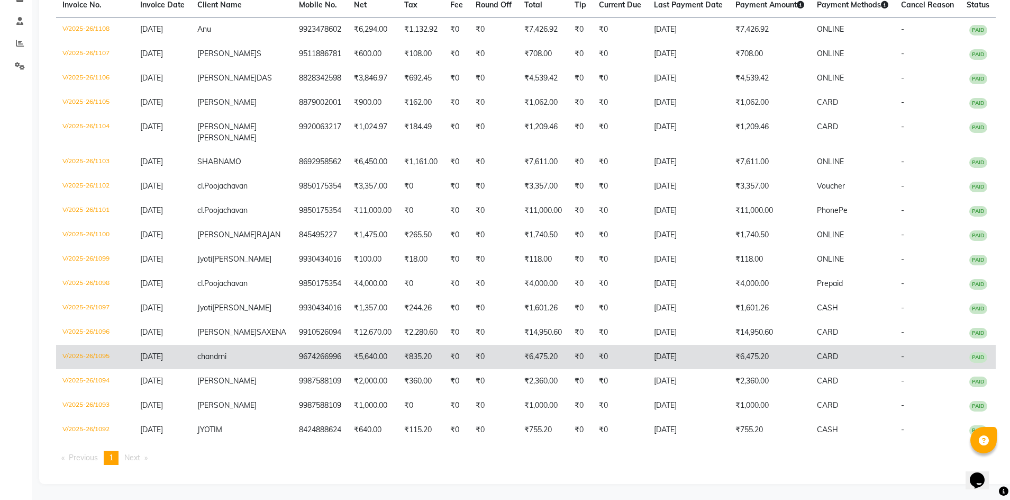
click at [102, 357] on td "V/2025-26/1095" at bounding box center [95, 357] width 78 height 24
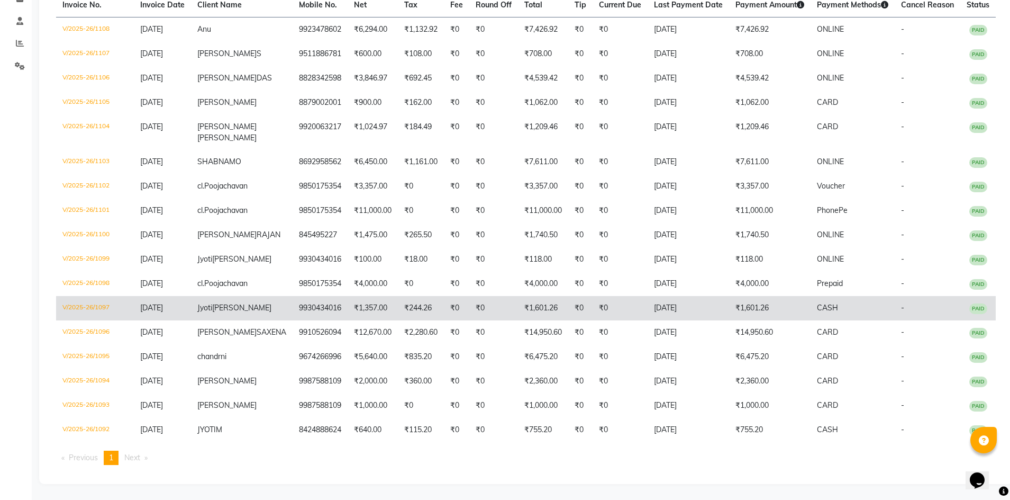
click at [96, 296] on td "V/2025-26/1097" at bounding box center [95, 308] width 78 height 24
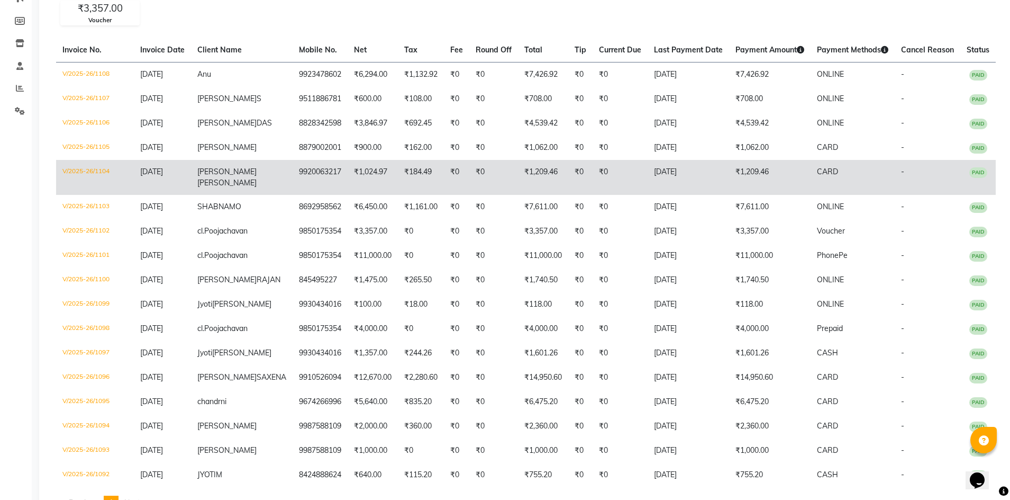
scroll to position [0, 0]
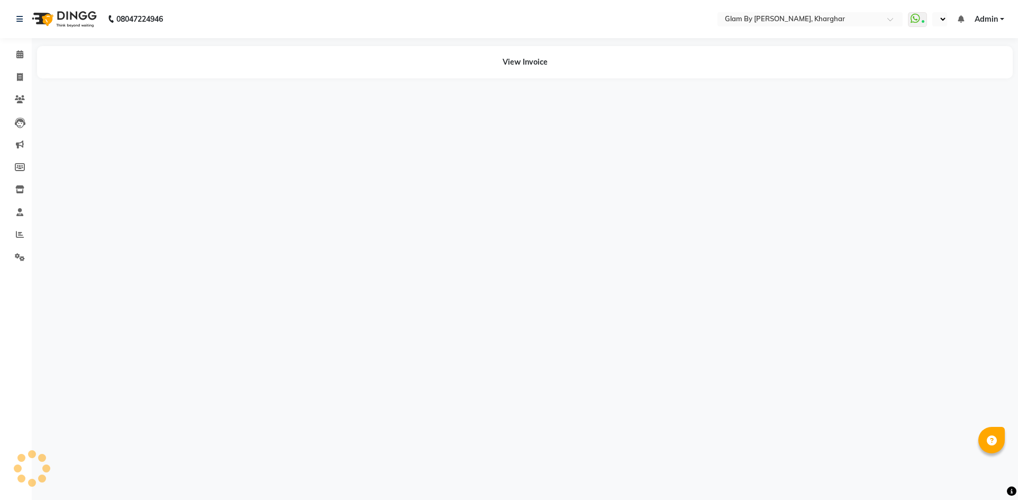
select select "en"
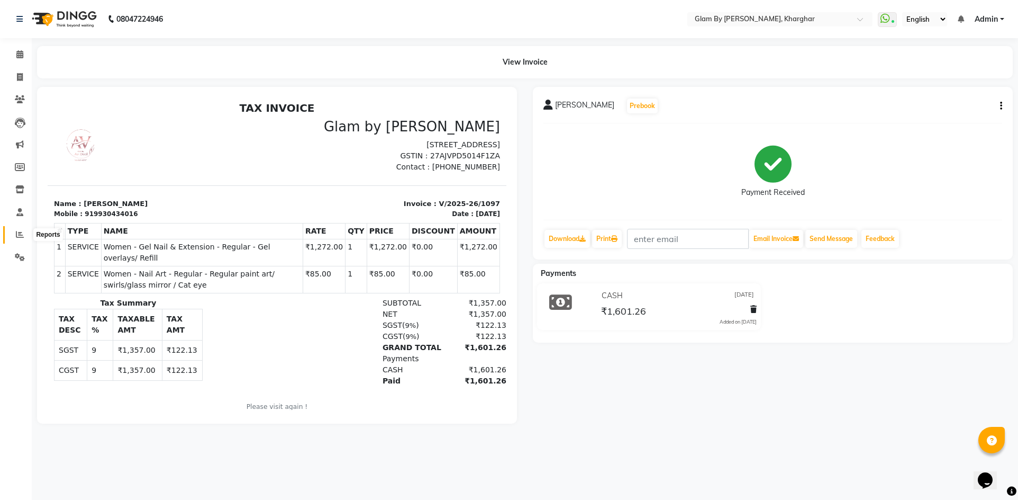
drag, startPoint x: 17, startPoint y: 233, endPoint x: 26, endPoint y: 214, distance: 20.8
click at [17, 233] on icon at bounding box center [20, 234] width 8 height 8
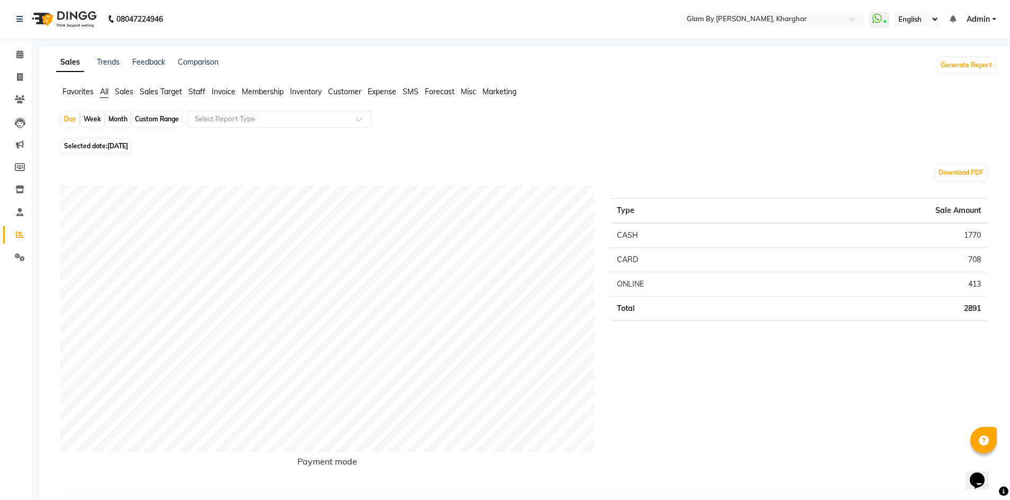
click at [204, 90] on span "Staff" at bounding box center [196, 92] width 17 height 10
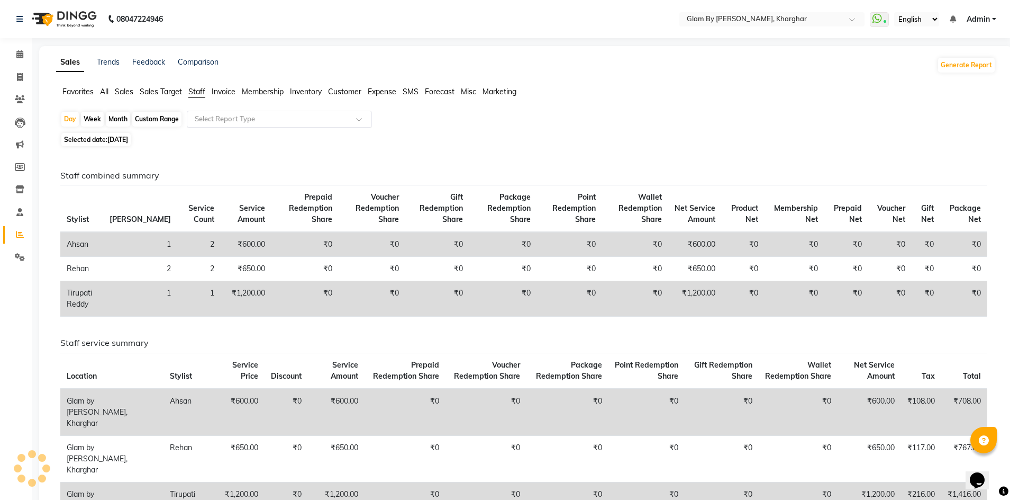
click at [220, 119] on input "text" at bounding box center [269, 119] width 152 height 11
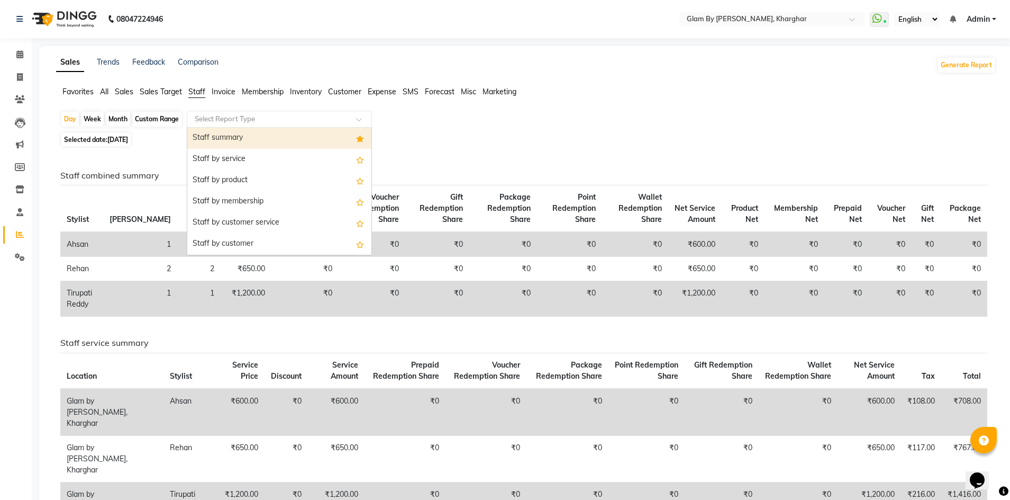
click at [225, 139] on div "Staff summary" at bounding box center [279, 138] width 184 height 21
select select "full_report"
select select "pdf"
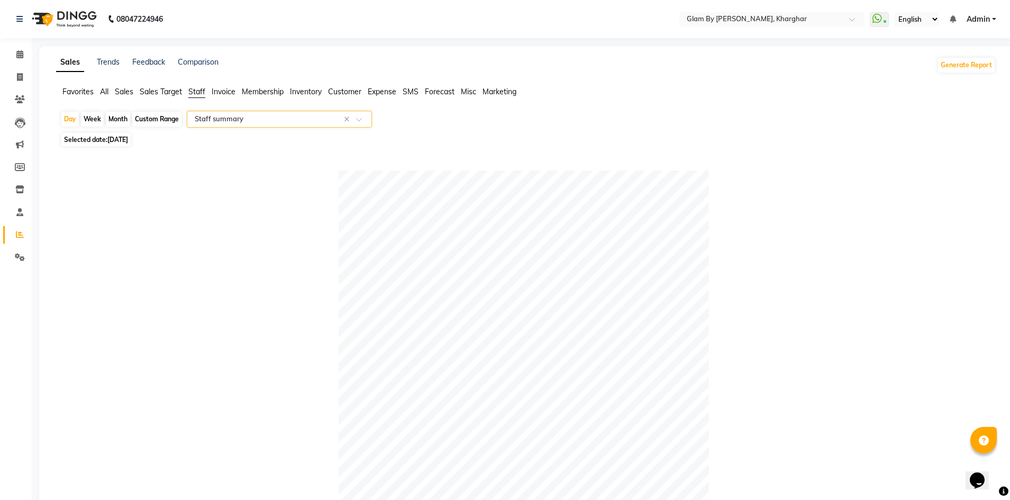
click at [159, 114] on div "Custom Range" at bounding box center [156, 119] width 49 height 15
select select "9"
select select "2025"
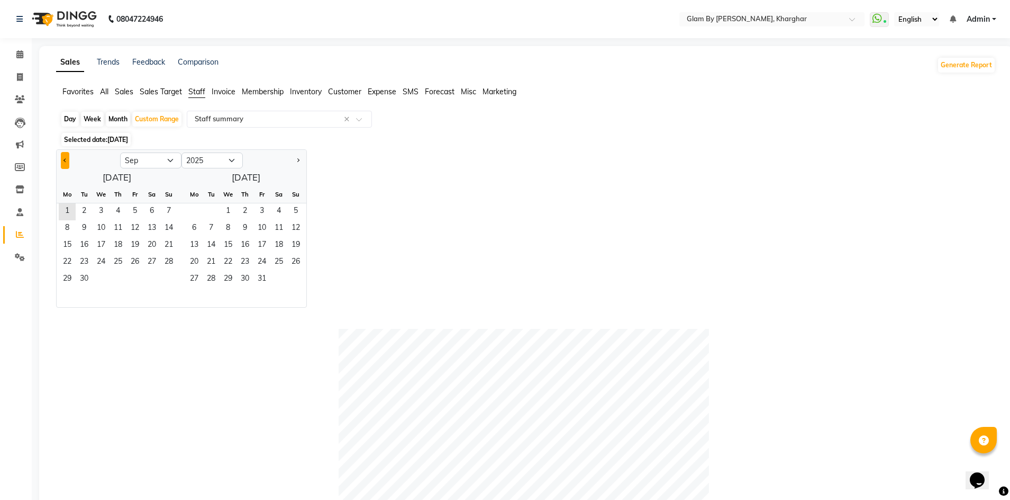
drag, startPoint x: 63, startPoint y: 157, endPoint x: 69, endPoint y: 165, distance: 9.8
click at [65, 158] on button "Previous month" at bounding box center [65, 160] width 8 height 17
select select "8"
click at [138, 211] on span "1" at bounding box center [135, 211] width 17 height 17
click at [169, 278] on span "31" at bounding box center [168, 279] width 17 height 17
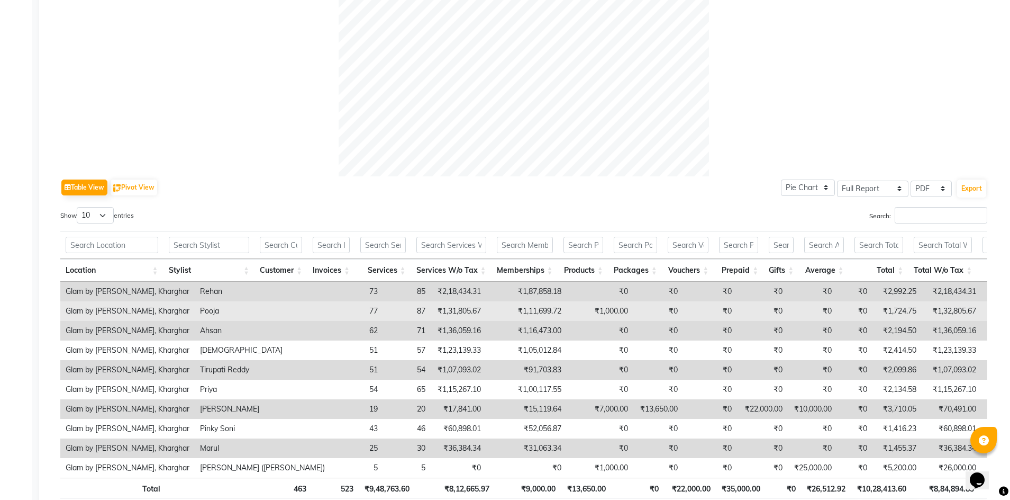
scroll to position [371, 0]
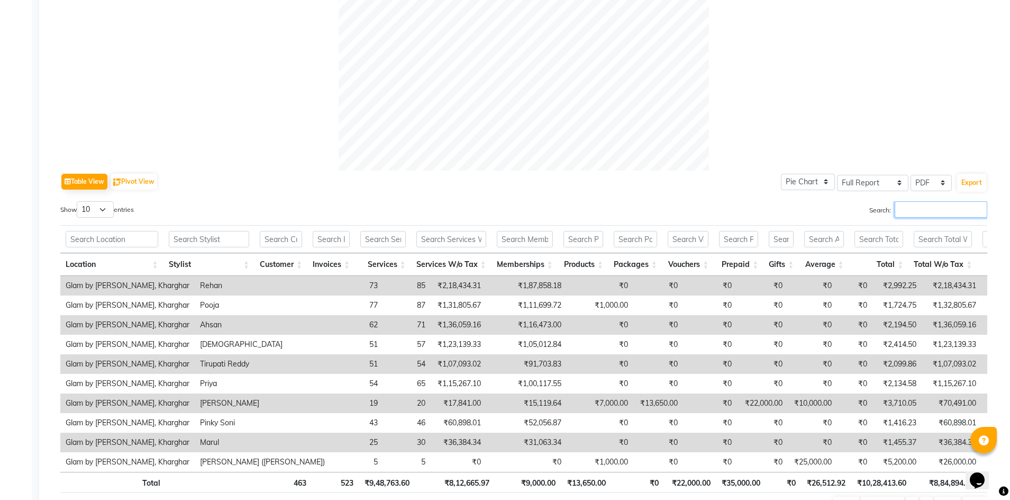
click at [904, 208] on input "Search:" at bounding box center [941, 209] width 93 height 16
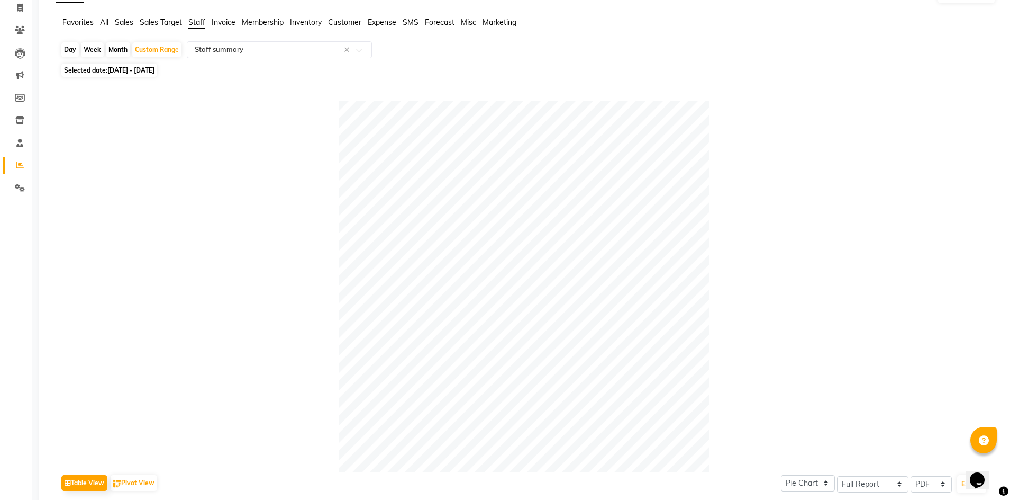
scroll to position [50, 0]
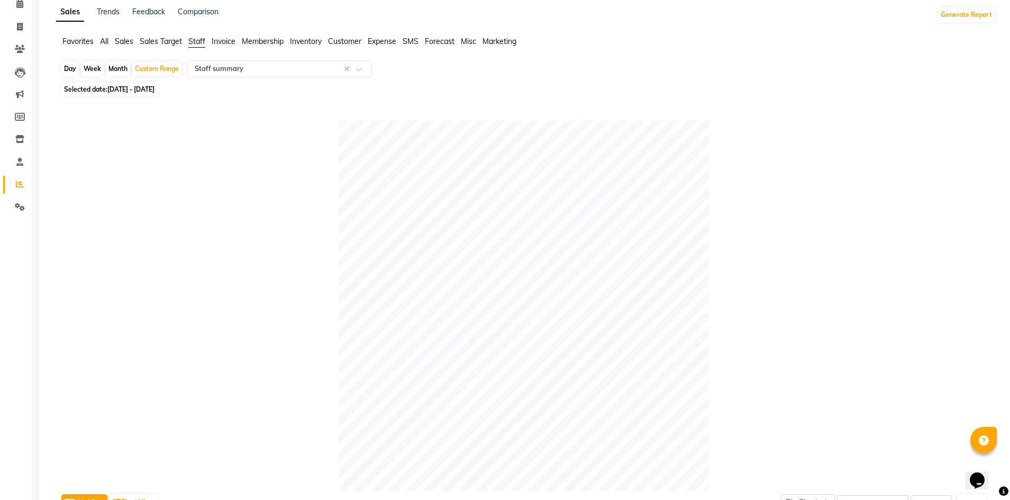
type input "GEL NAIL EXTEN"
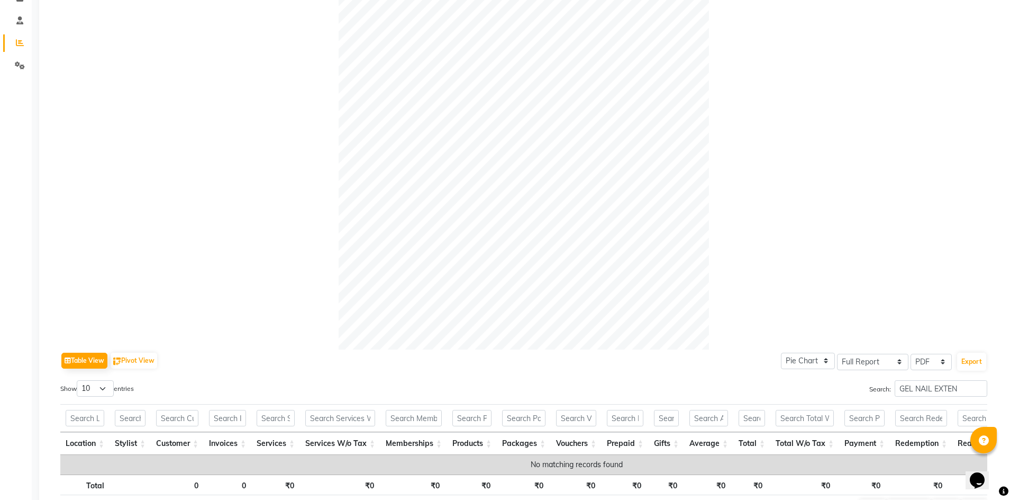
scroll to position [262, 0]
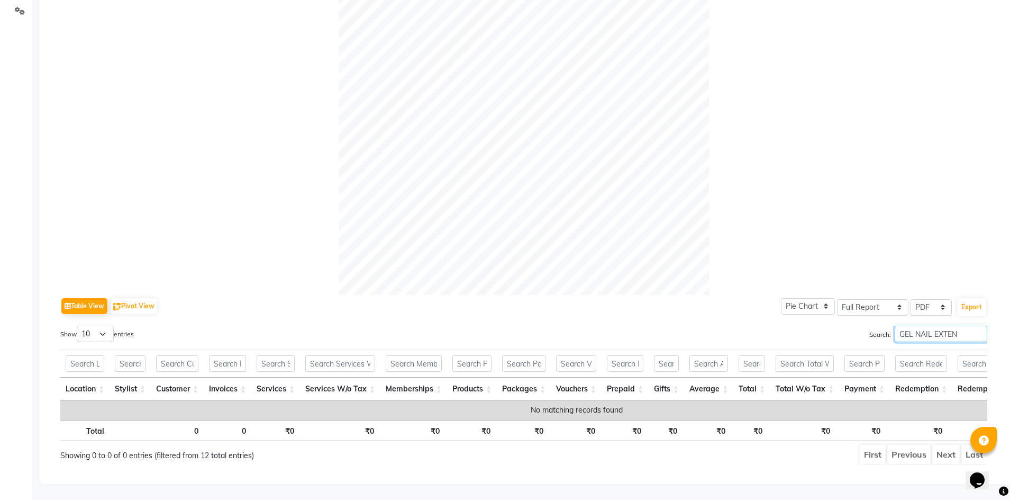
click at [960, 326] on input "GEL NAIL EXTEN" at bounding box center [941, 334] width 93 height 16
drag, startPoint x: 958, startPoint y: 318, endPoint x: 893, endPoint y: 318, distance: 64.6
click at [895, 326] on input "GEL NAIL EXTEN" at bounding box center [941, 334] width 93 height 16
type input "EXTEFV N"
drag, startPoint x: 912, startPoint y: 315, endPoint x: 883, endPoint y: 312, distance: 28.7
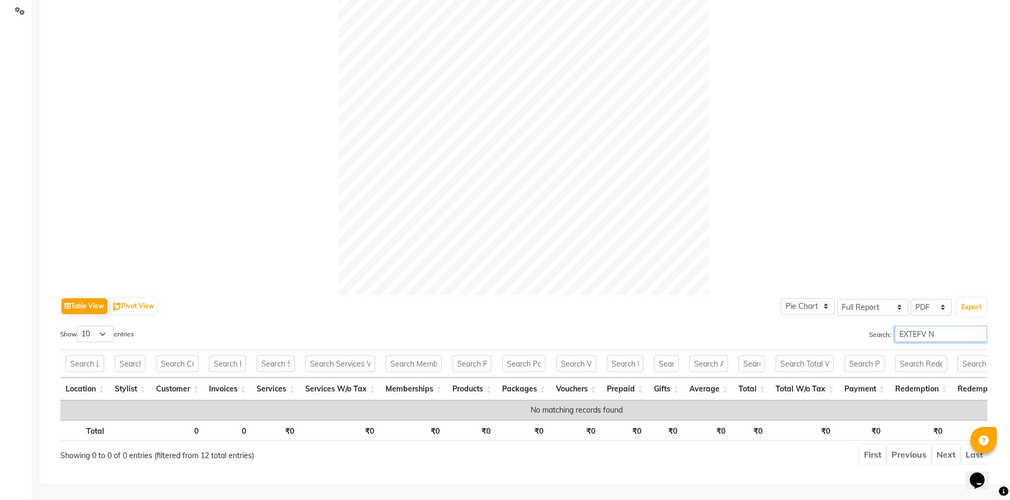
click at [886, 326] on label "Search: EXTEFV N" at bounding box center [929, 334] width 118 height 16
drag, startPoint x: 937, startPoint y: 318, endPoint x: 889, endPoint y: 315, distance: 47.7
click at [889, 326] on label "Search: EXTEFV N" at bounding box center [929, 334] width 118 height 16
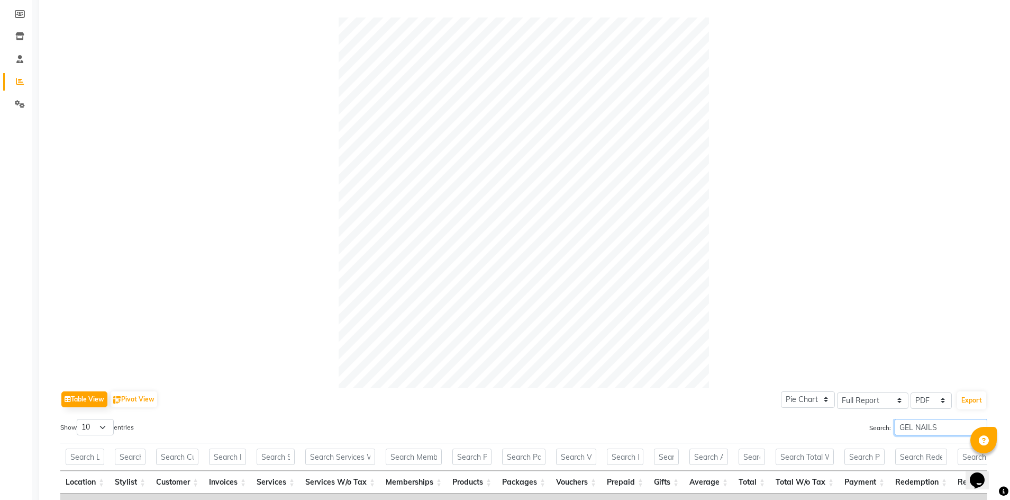
scroll to position [0, 0]
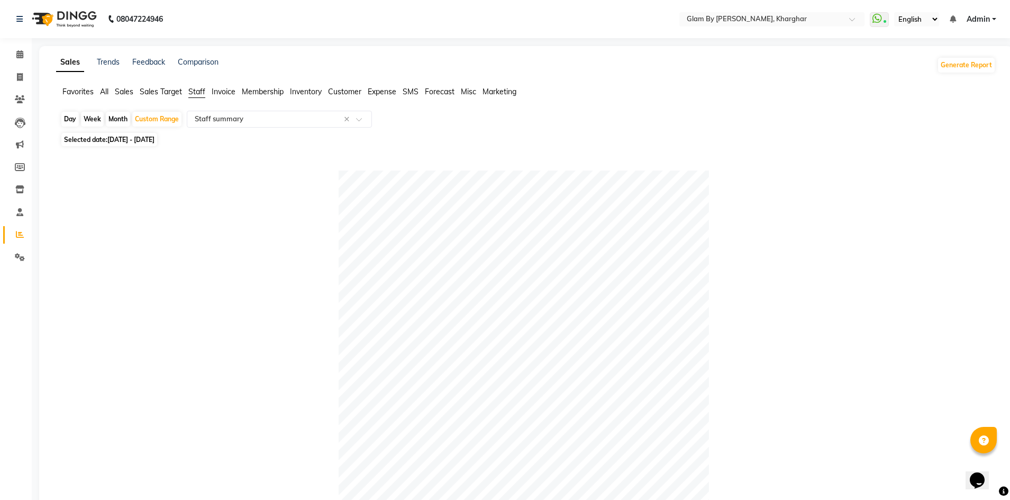
type input "GEL NAILS"
click at [137, 140] on span "[DATE] - [DATE]" at bounding box center [130, 140] width 47 height 8
select select "8"
select select "2025"
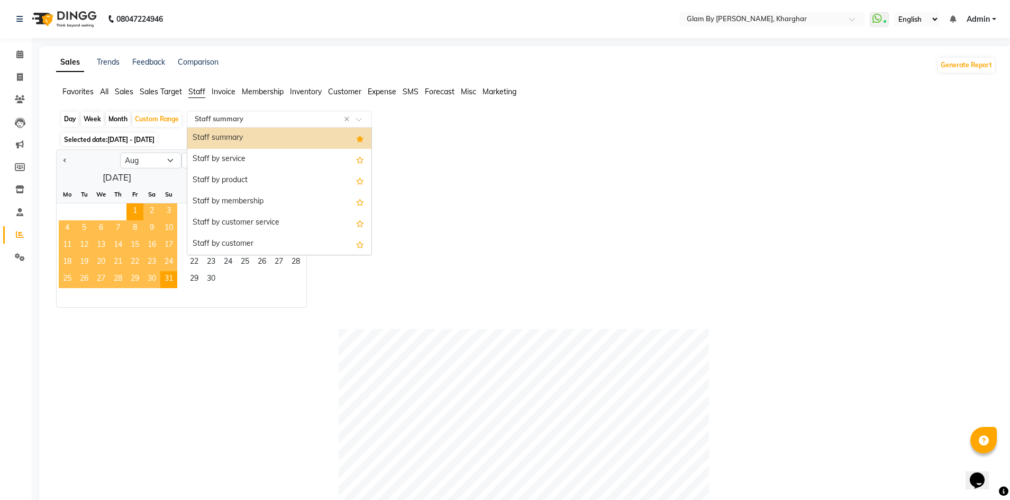
click at [209, 124] on div "Select Report Type × Staff summary ×" at bounding box center [279, 119] width 185 height 17
click at [216, 159] on div "Staff by service" at bounding box center [279, 159] width 184 height 21
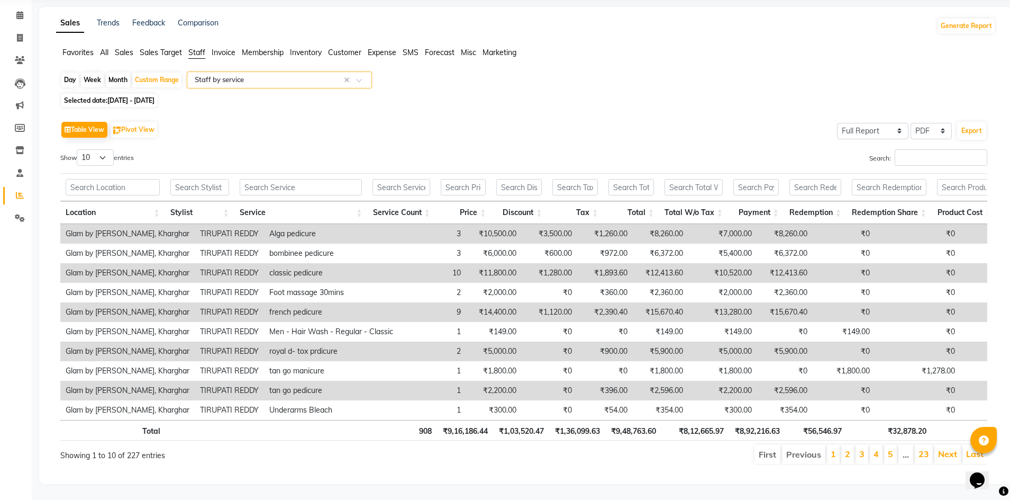
scroll to position [55, 0]
click at [847, 448] on link "2" at bounding box center [847, 453] width 5 height 11
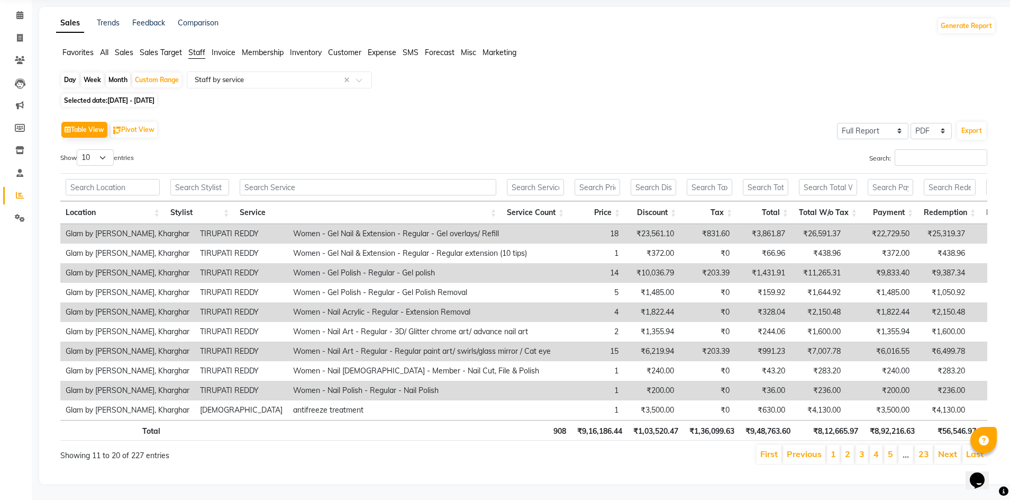
click at [859, 449] on li "3" at bounding box center [862, 454] width 13 height 19
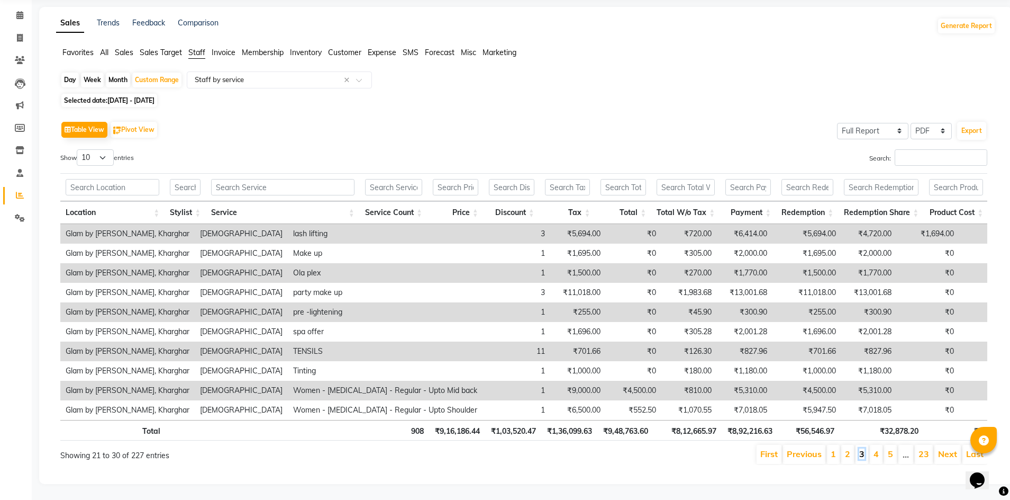
click at [864, 451] on link "3" at bounding box center [862, 453] width 5 height 11
click at [879, 448] on link "4" at bounding box center [876, 453] width 5 height 11
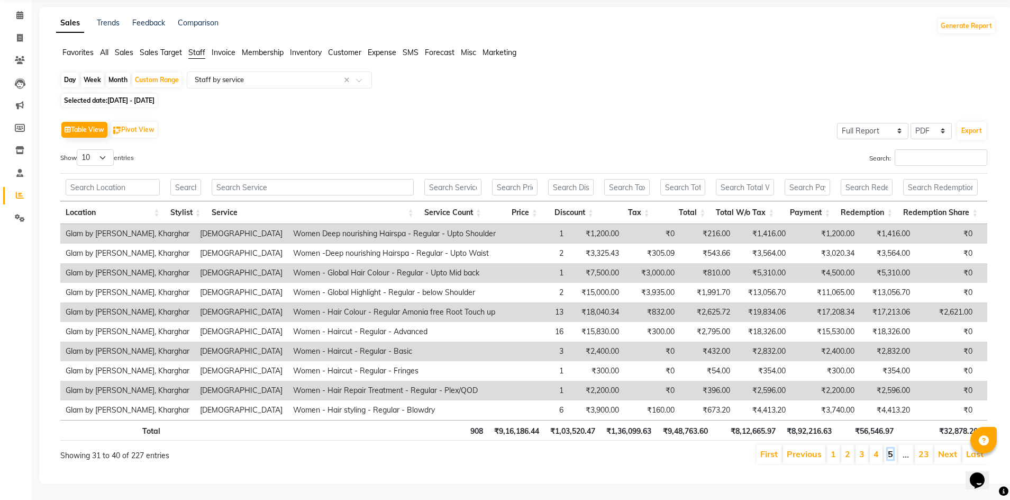
click at [891, 448] on link "5" at bounding box center [890, 453] width 5 height 11
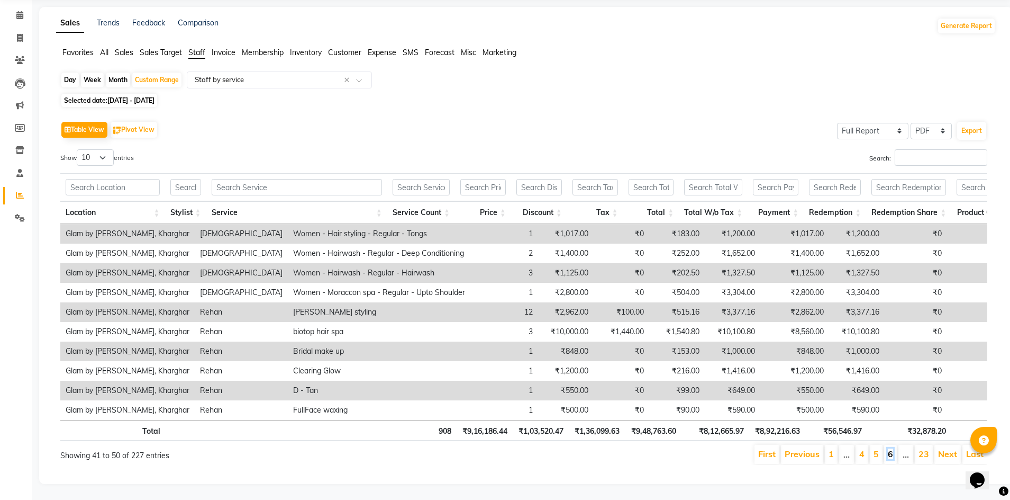
click at [890, 448] on link "6" at bounding box center [890, 453] width 5 height 11
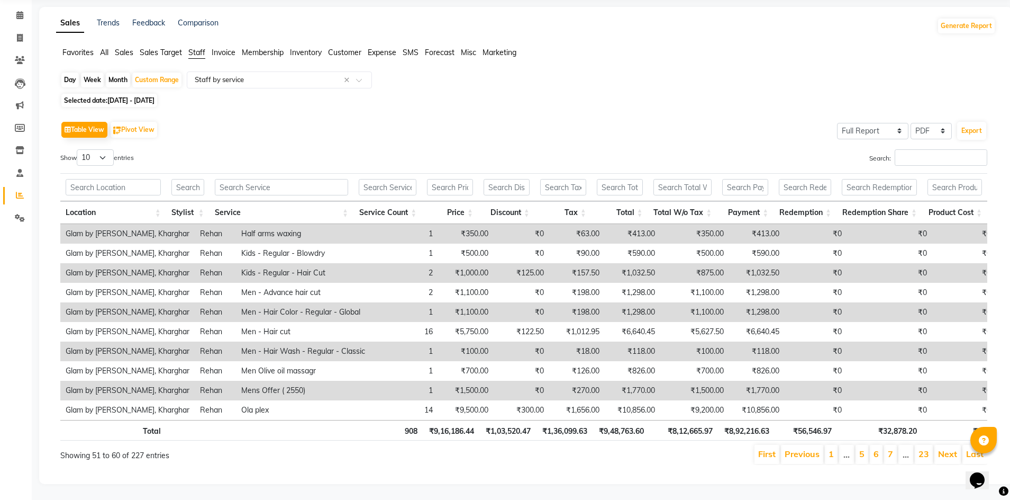
scroll to position [47, 0]
click at [893, 448] on link "7" at bounding box center [890, 453] width 5 height 11
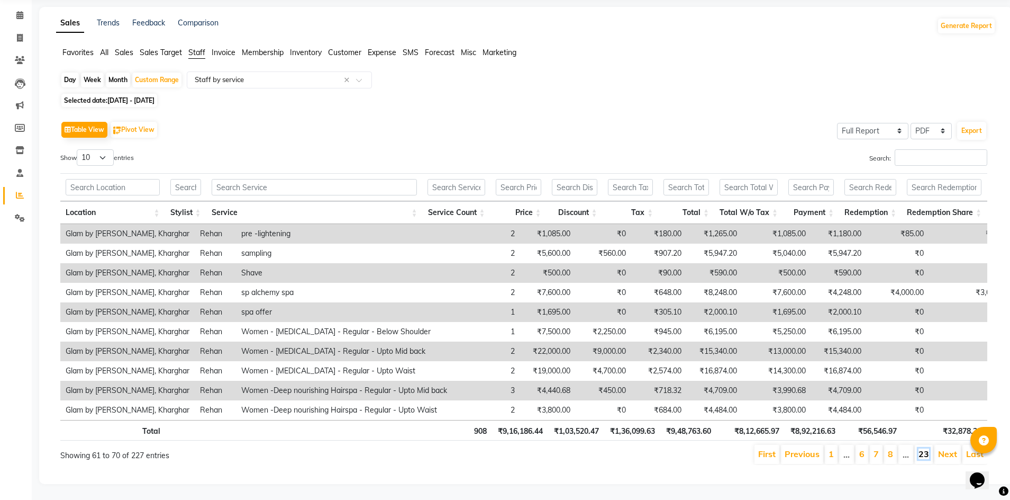
click at [923, 454] on link "23" at bounding box center [924, 453] width 11 height 11
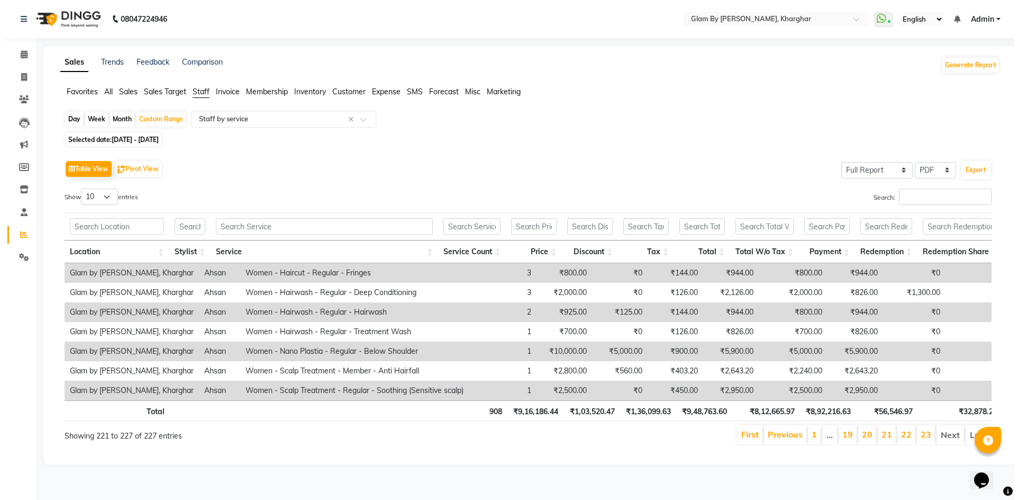
scroll to position [0, 0]
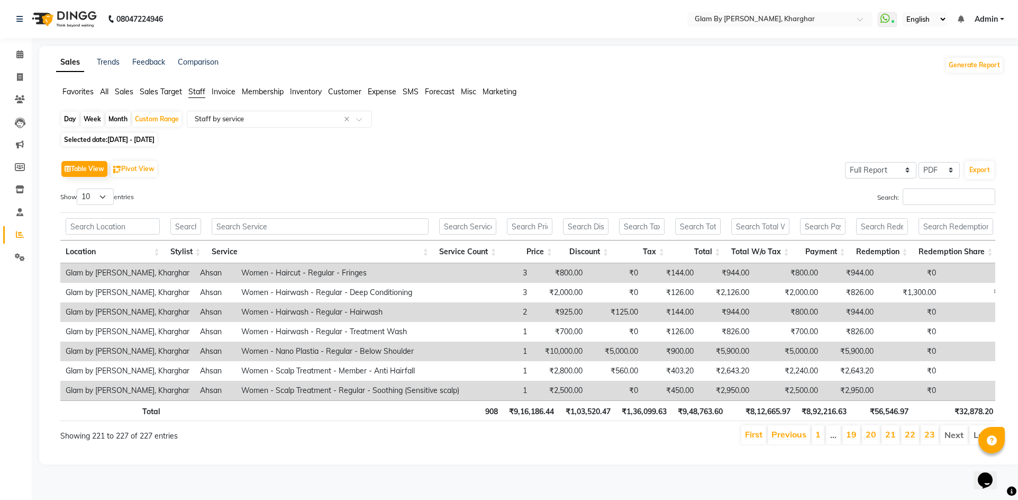
click at [957, 444] on li "Next" at bounding box center [955, 434] width 28 height 19
click at [955, 443] on li "Next" at bounding box center [955, 434] width 28 height 19
click at [818, 439] on link "1" at bounding box center [818, 434] width 5 height 11
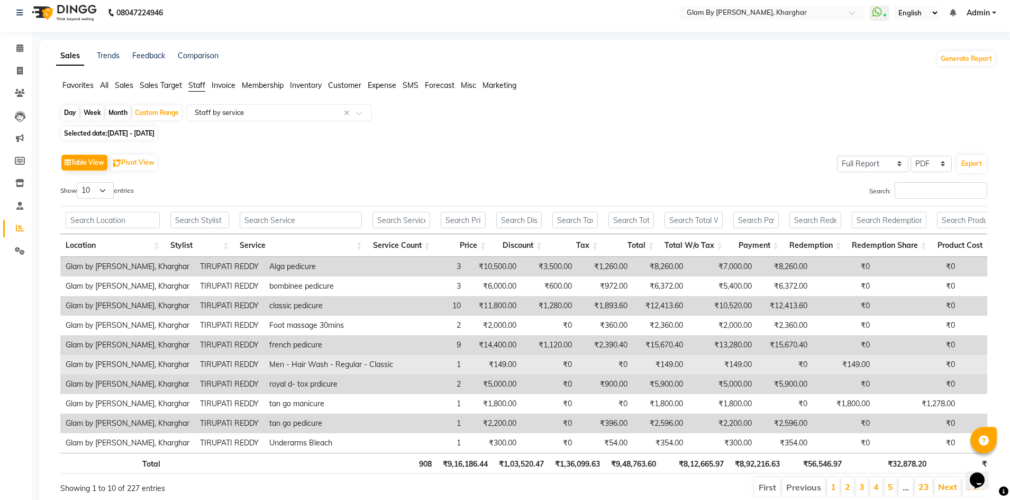
scroll to position [55, 0]
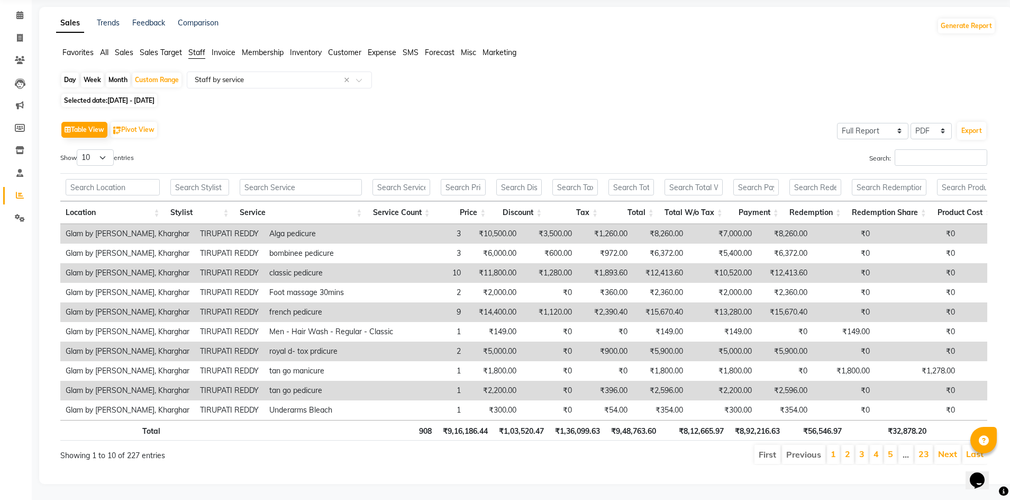
click at [969, 452] on li "Last" at bounding box center [975, 454] width 25 height 19
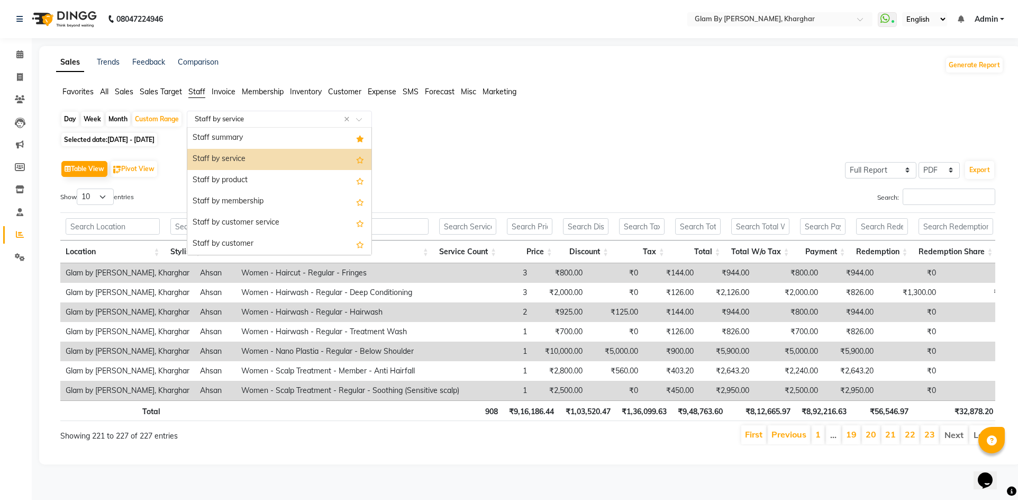
click at [224, 120] on input "text" at bounding box center [269, 119] width 152 height 11
click at [213, 158] on div "Staff by service" at bounding box center [279, 159] width 184 height 21
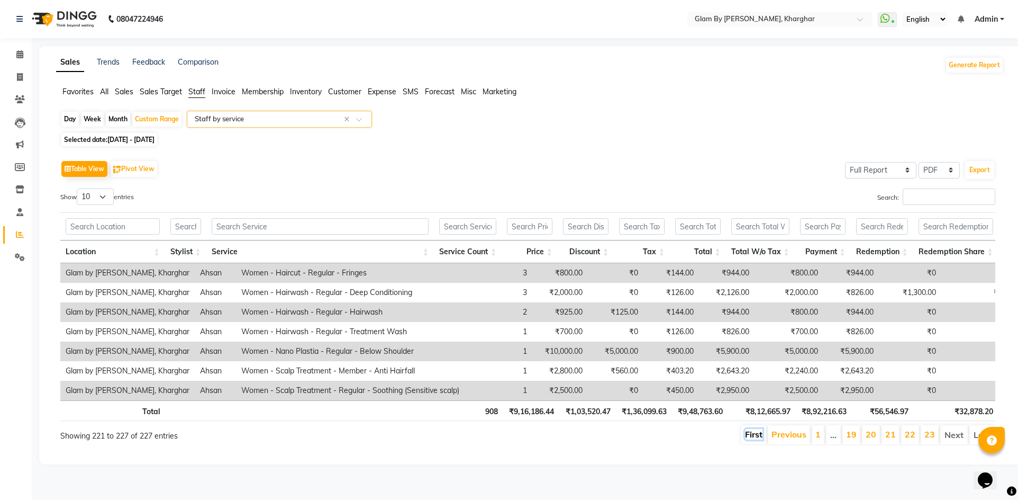
click at [749, 439] on link "First" at bounding box center [753, 434] width 17 height 11
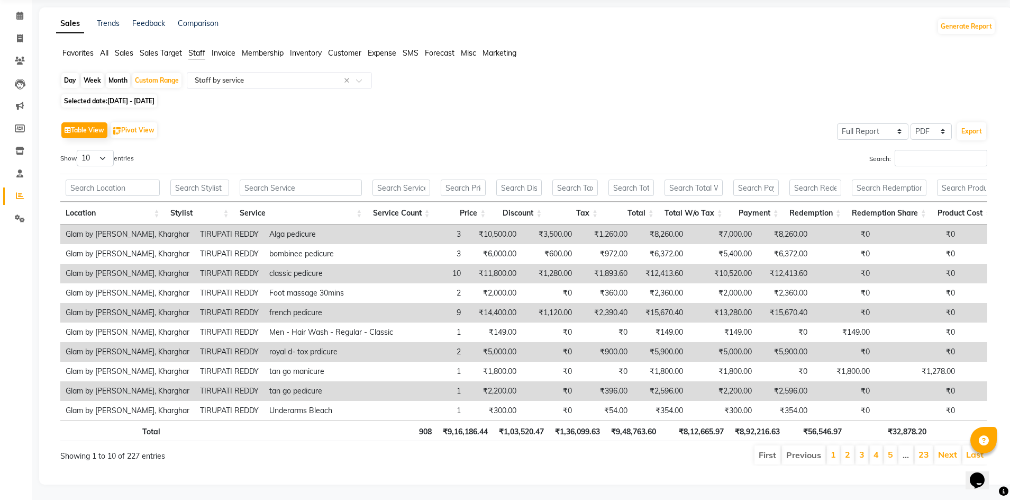
scroll to position [55, 0]
click at [832, 448] on li "1" at bounding box center [833, 454] width 13 height 19
click at [834, 448] on link "1" at bounding box center [833, 453] width 5 height 11
click at [838, 447] on li "1" at bounding box center [833, 454] width 13 height 19
click at [847, 448] on link "2" at bounding box center [847, 453] width 5 height 11
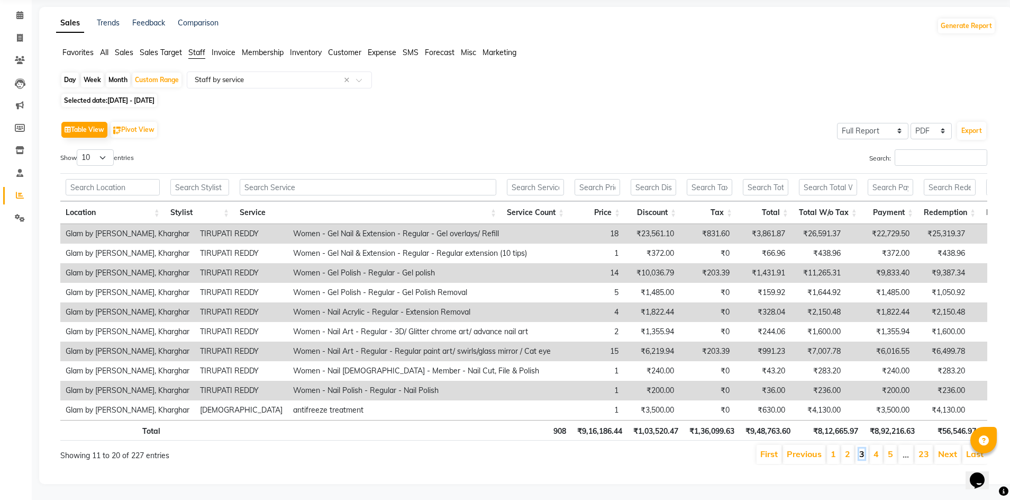
click at [863, 448] on link "3" at bounding box center [862, 453] width 5 height 11
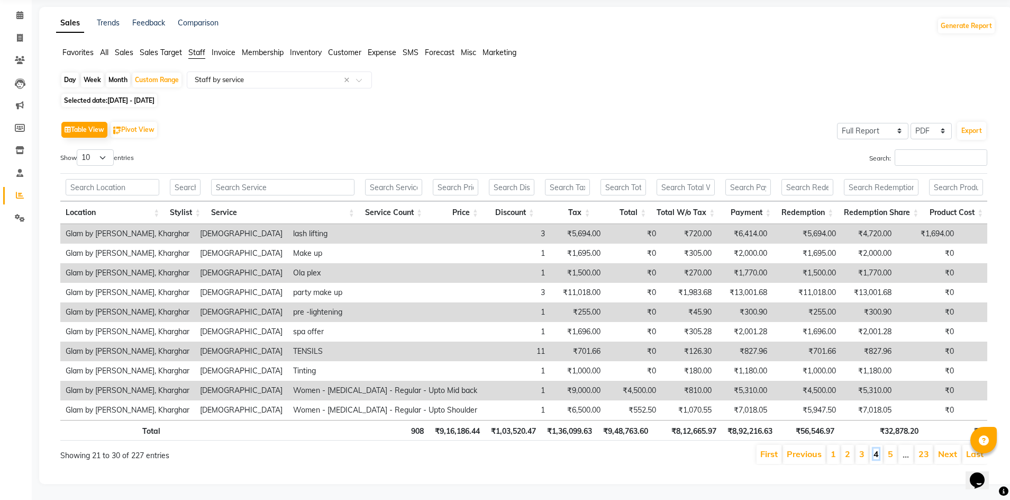
click at [877, 448] on link "4" at bounding box center [876, 453] width 5 height 11
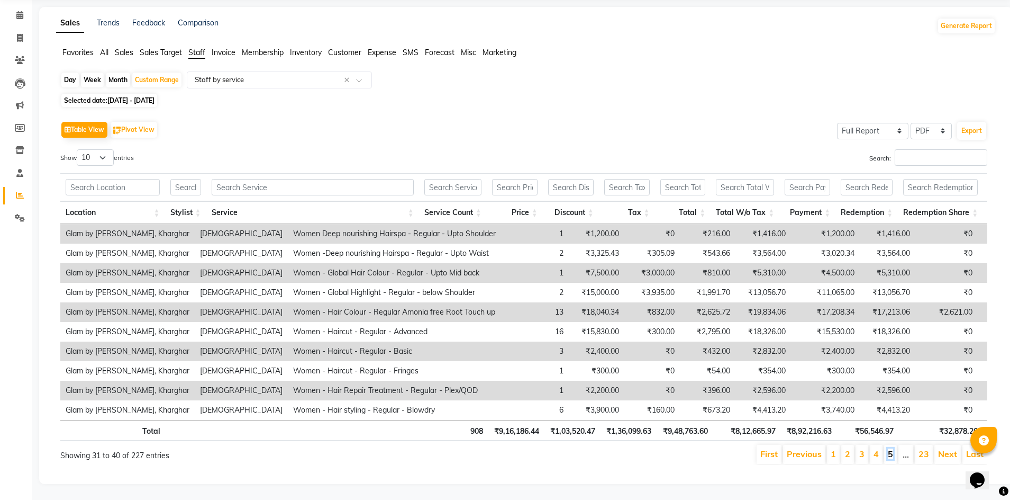
drag, startPoint x: 893, startPoint y: 444, endPoint x: 855, endPoint y: 426, distance: 41.7
click at [893, 448] on link "5" at bounding box center [890, 453] width 5 height 11
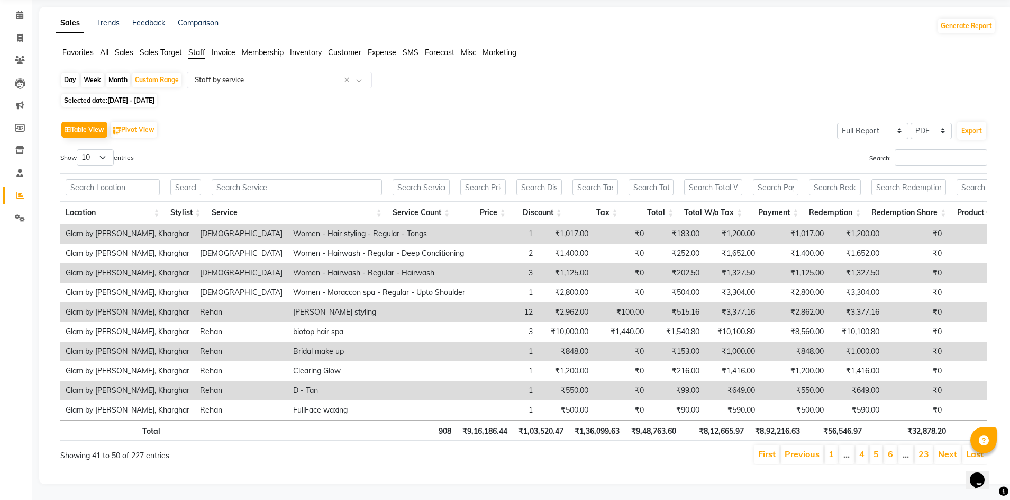
click at [909, 449] on li "…" at bounding box center [906, 454] width 15 height 19
click at [927, 448] on link "23" at bounding box center [924, 453] width 11 height 11
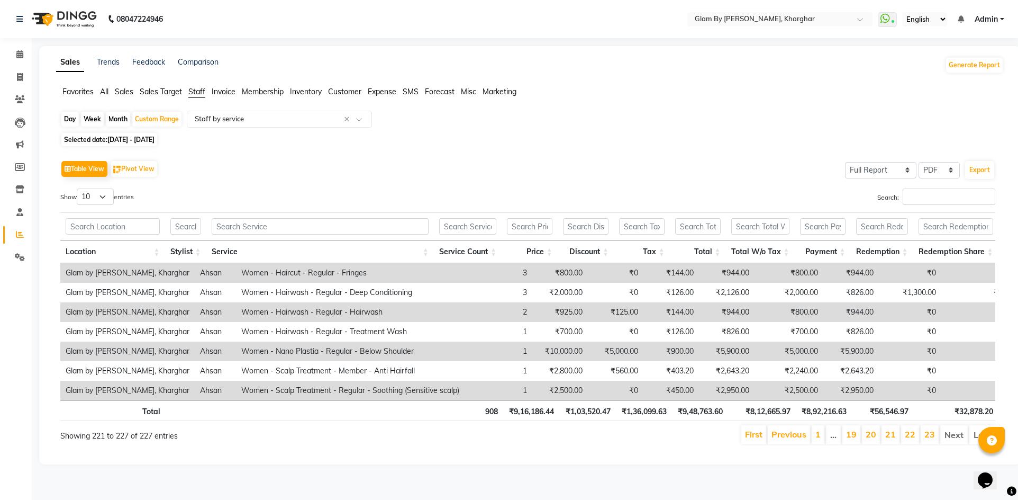
scroll to position [0, 8]
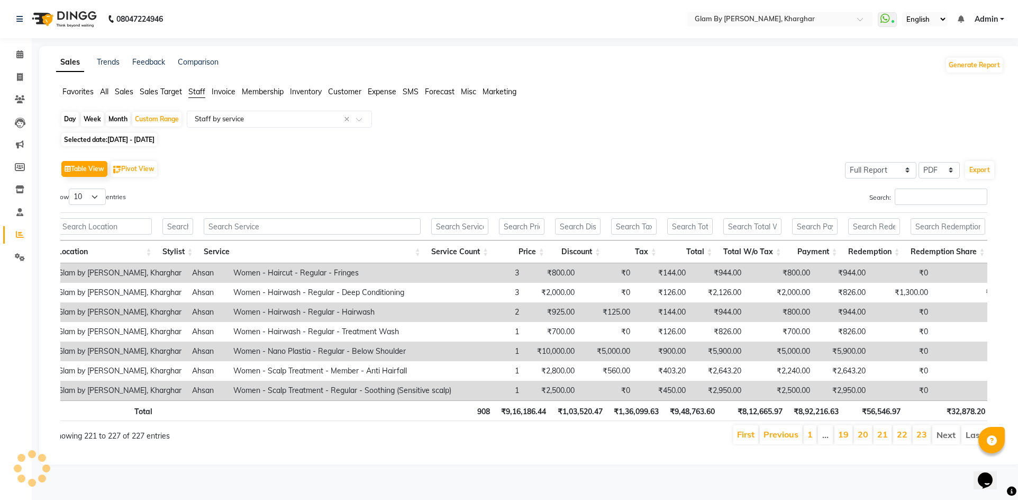
click at [946, 441] on li "Next" at bounding box center [947, 434] width 28 height 19
click at [944, 441] on li "Next" at bounding box center [947, 434] width 28 height 19
click at [945, 441] on li "Next" at bounding box center [947, 434] width 28 height 19
click at [970, 439] on li "Last" at bounding box center [975, 434] width 26 height 19
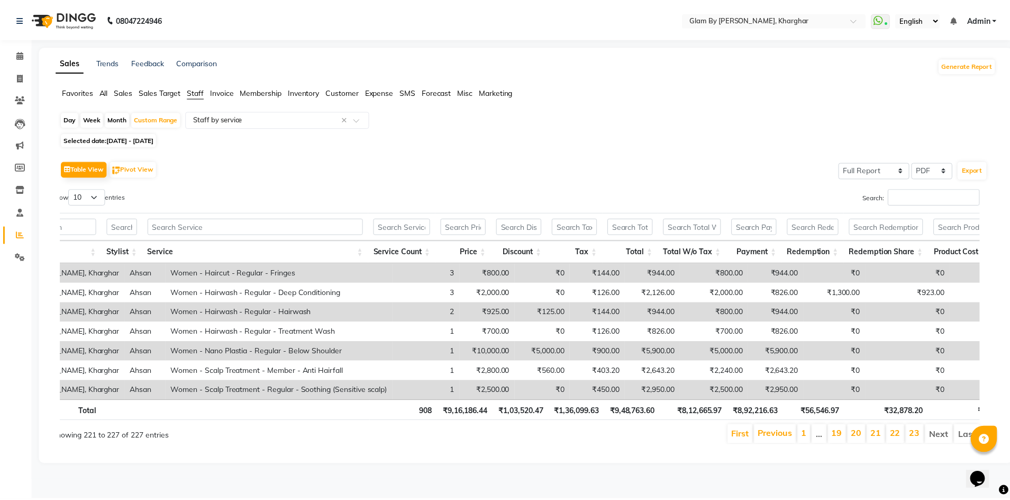
scroll to position [0, 68]
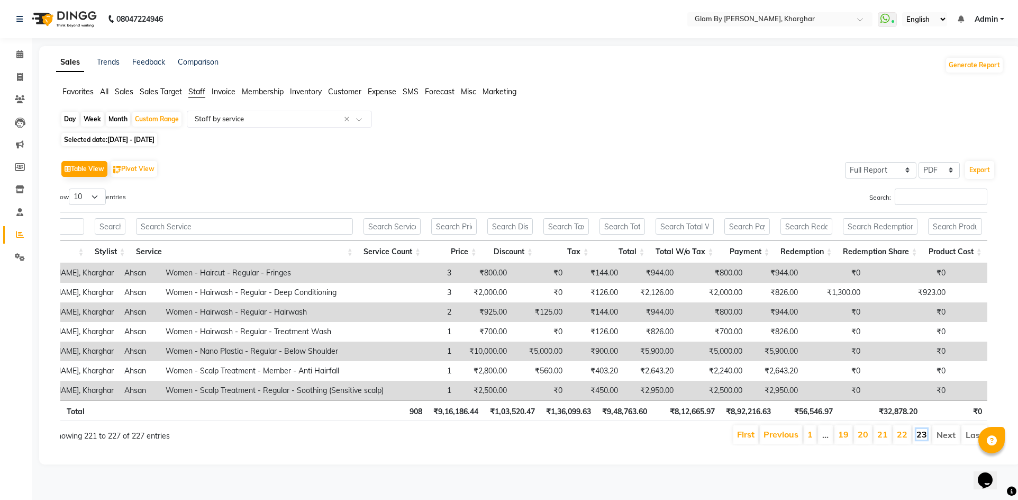
click at [920, 439] on link "23" at bounding box center [922, 434] width 11 height 11
click at [924, 439] on link "23" at bounding box center [922, 434] width 11 height 11
click at [902, 439] on link "22" at bounding box center [902, 434] width 11 height 11
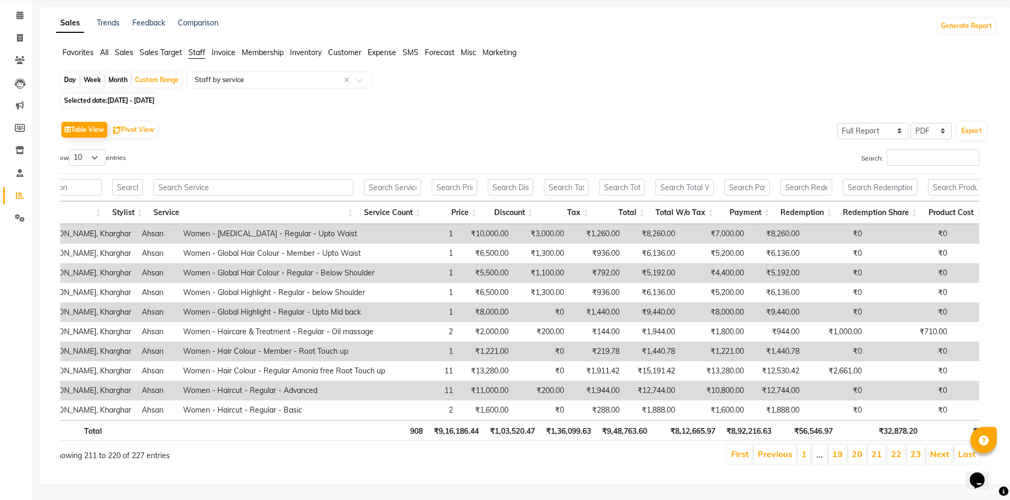
scroll to position [0, 58]
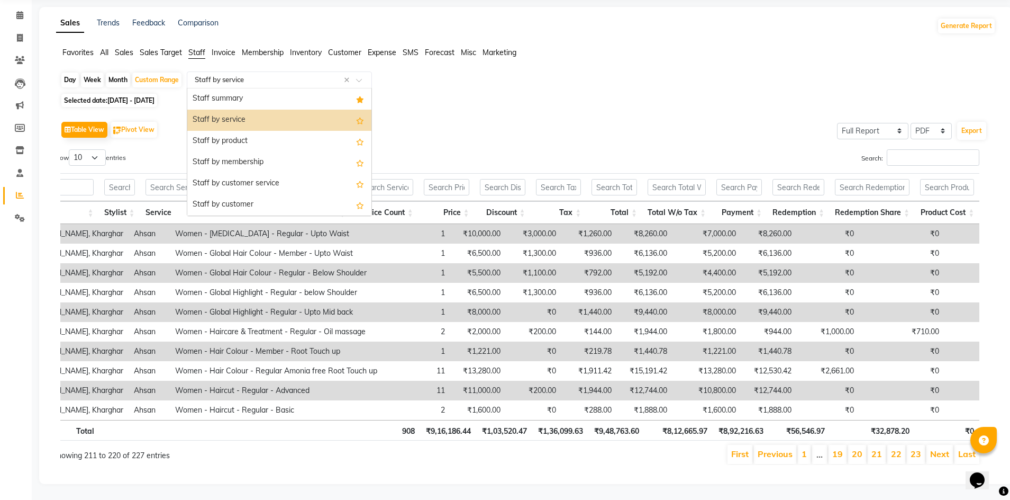
click at [212, 75] on input "text" at bounding box center [269, 80] width 152 height 11
click at [222, 110] on div "Staff by service" at bounding box center [279, 120] width 184 height 21
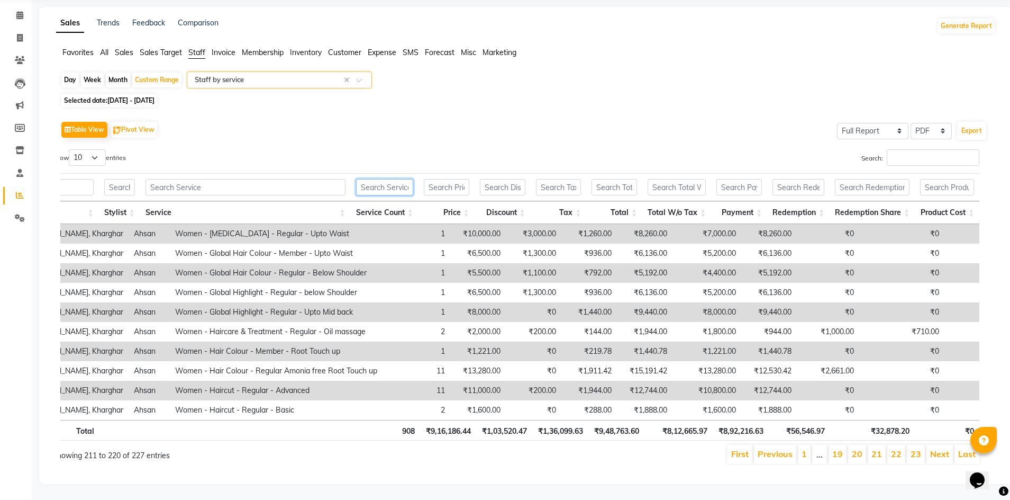
click at [371, 179] on input "text" at bounding box center [384, 187] width 57 height 16
click at [807, 449] on link "1" at bounding box center [804, 453] width 5 height 11
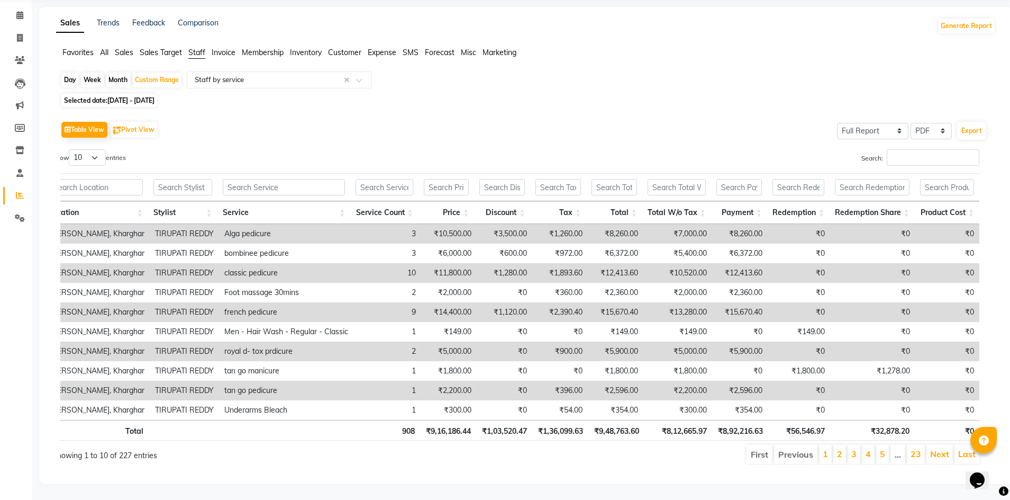
scroll to position [0, 9]
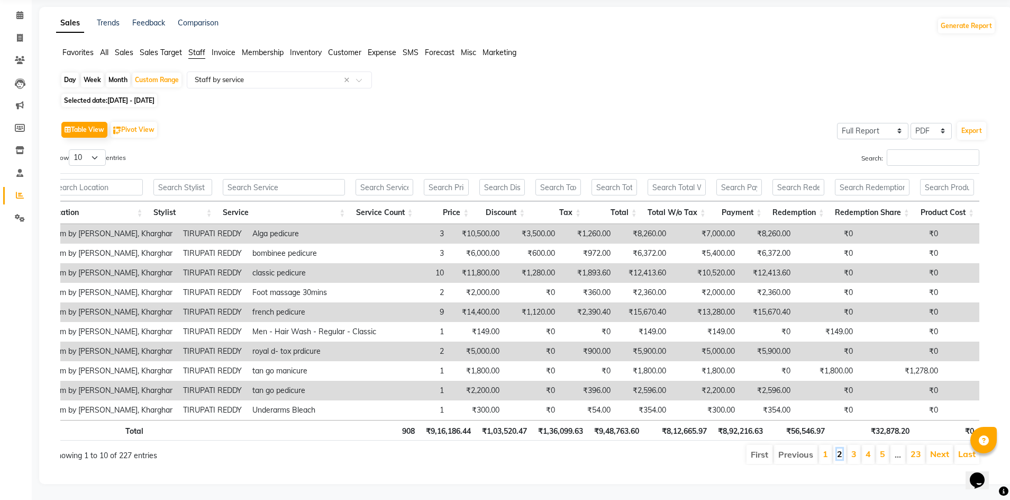
click at [840, 448] on link "2" at bounding box center [839, 453] width 5 height 11
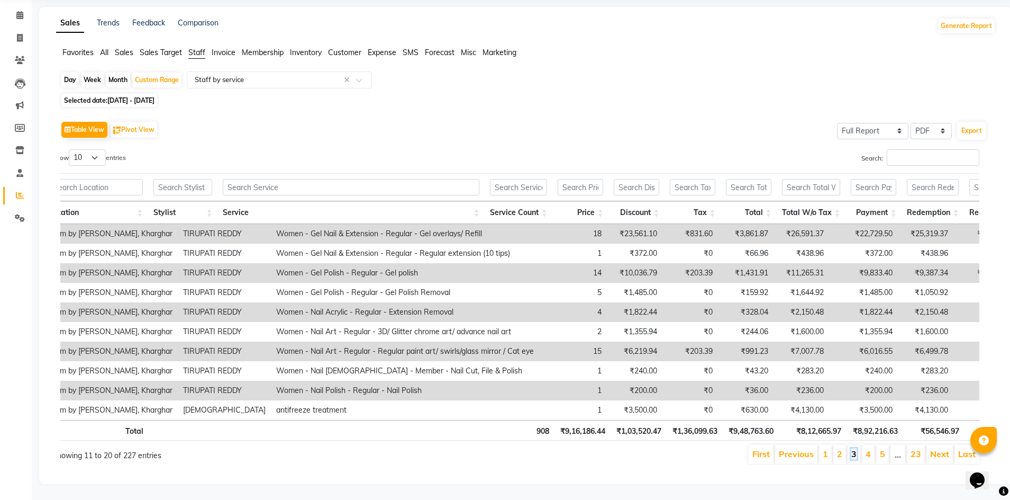
click at [857, 448] on link "3" at bounding box center [854, 453] width 5 height 11
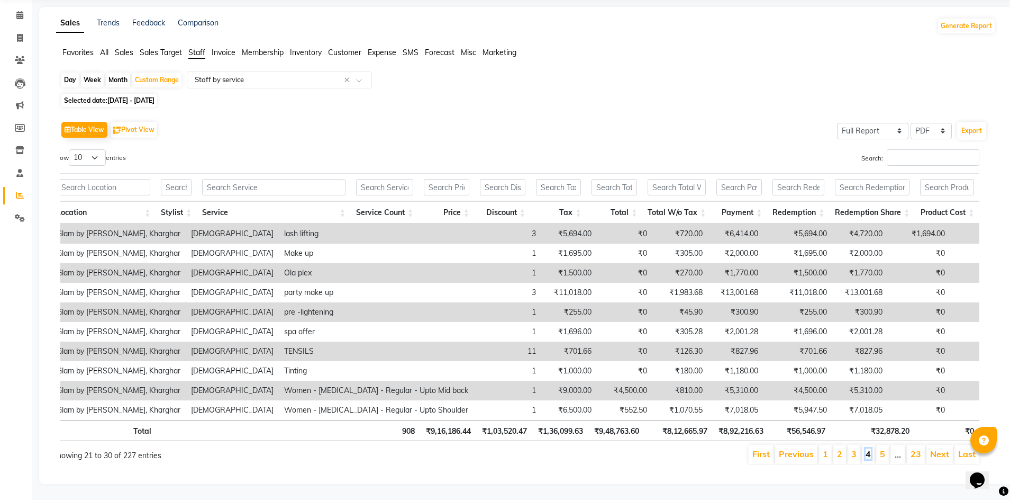
click at [869, 448] on link "4" at bounding box center [868, 453] width 5 height 11
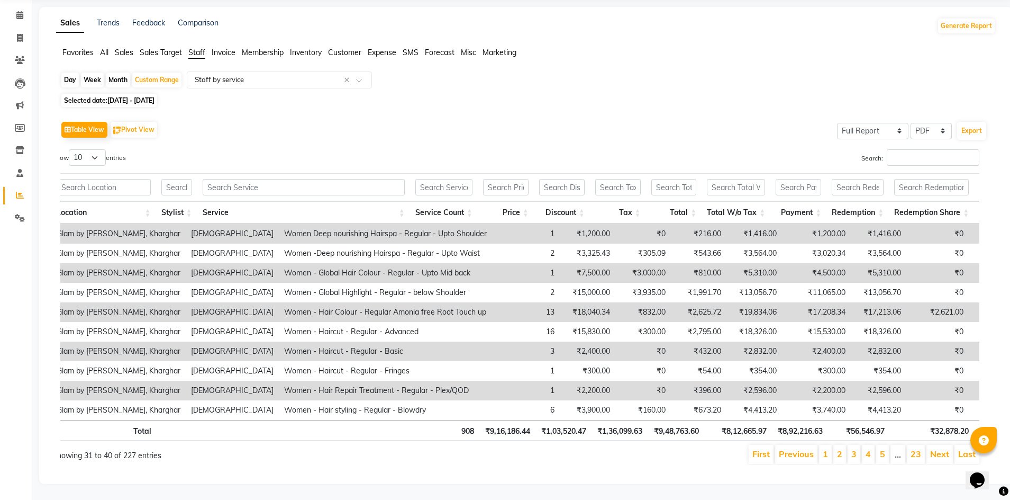
click at [880, 448] on li "5" at bounding box center [883, 454] width 13 height 19
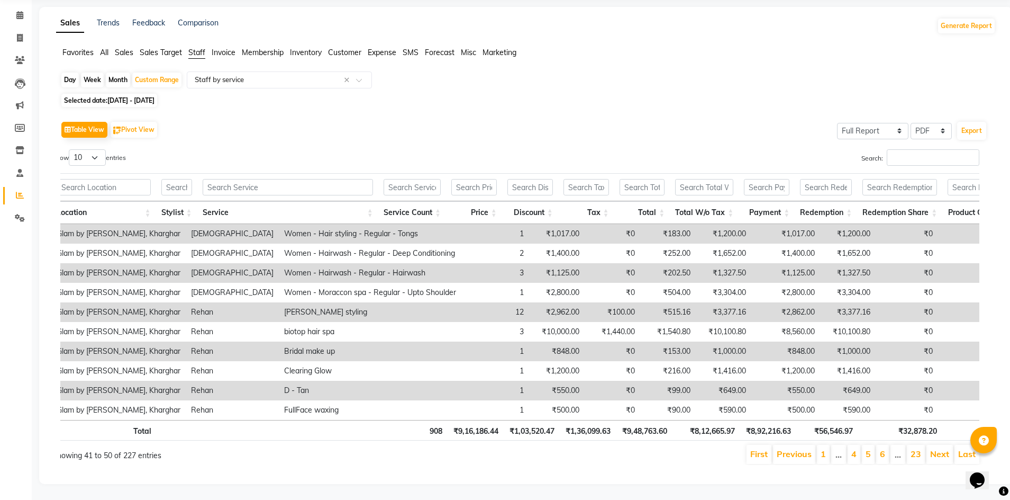
click at [902, 449] on li "…" at bounding box center [898, 454] width 15 height 19
click at [917, 448] on link "23" at bounding box center [916, 453] width 11 height 11
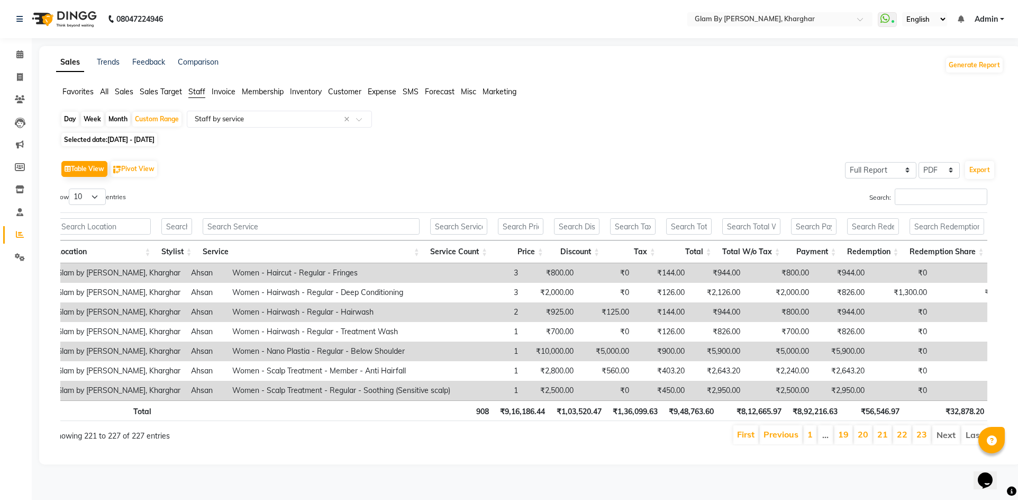
click at [942, 441] on li "Next" at bounding box center [947, 434] width 28 height 19
click at [943, 443] on li "Next" at bounding box center [947, 434] width 28 height 19
click at [908, 200] on input "Search:" at bounding box center [941, 196] width 93 height 16
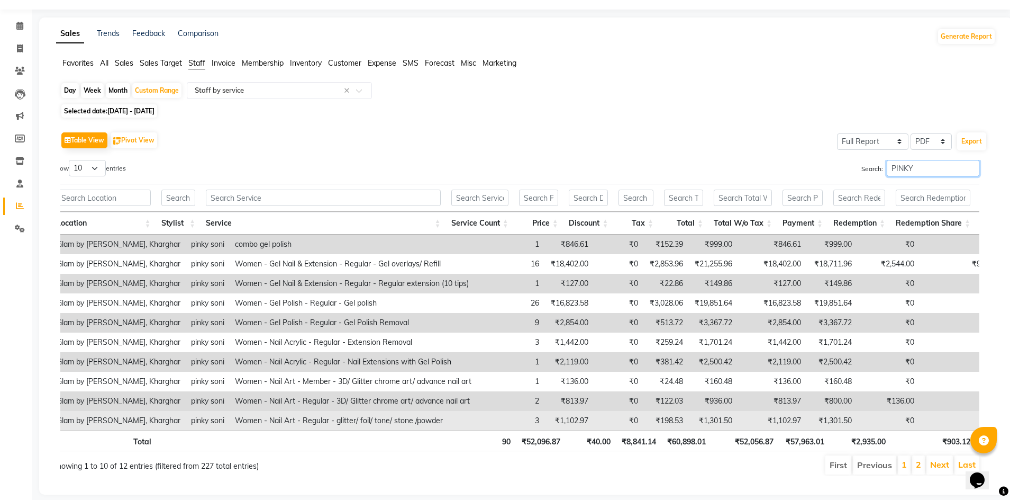
scroll to position [55, 0]
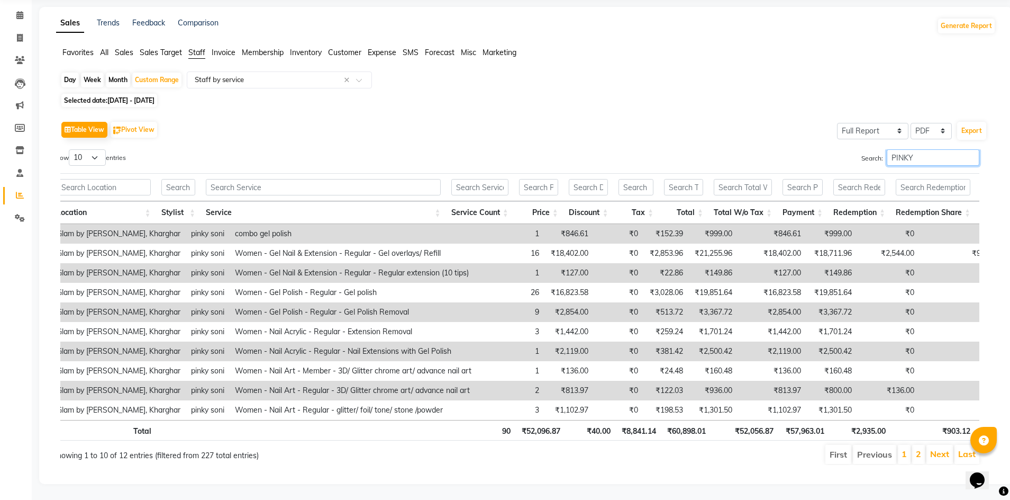
drag, startPoint x: 917, startPoint y: 137, endPoint x: 882, endPoint y: 138, distance: 35.5
click at [882, 149] on label "Search: PINKY" at bounding box center [921, 157] width 118 height 16
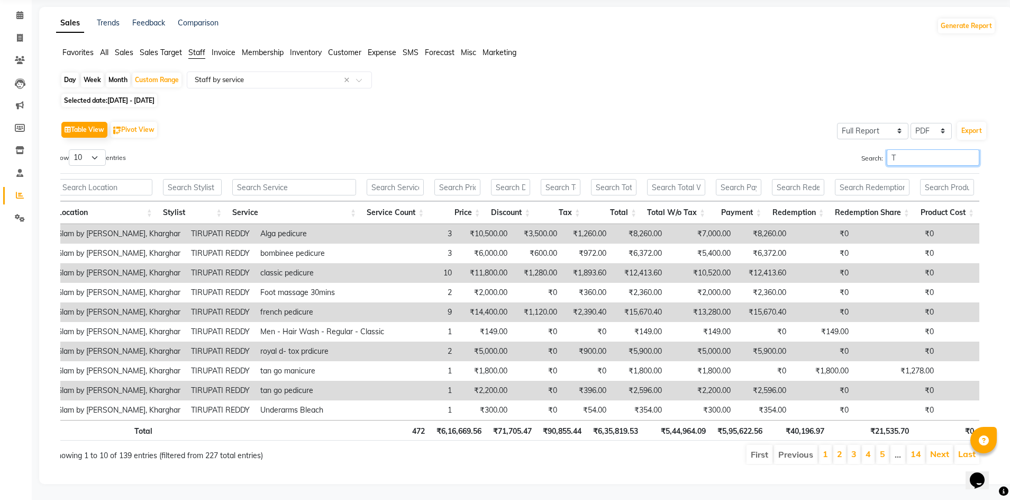
scroll to position [0, 0]
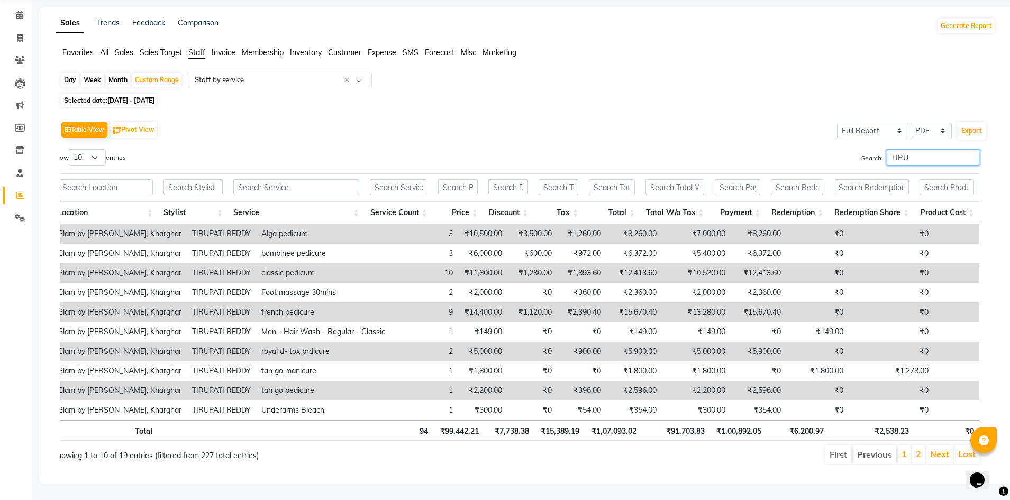
type input "TIRU"
click at [916, 450] on li "2" at bounding box center [919, 454] width 13 height 19
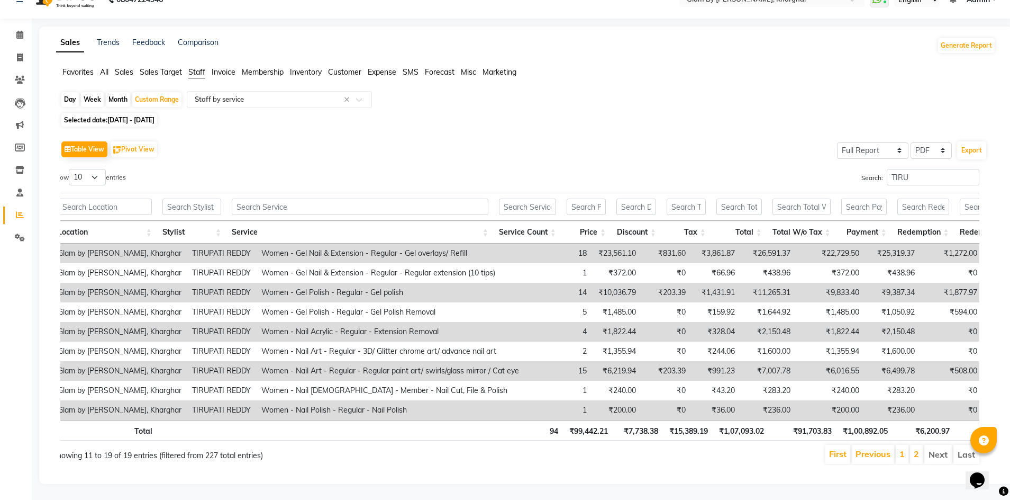
scroll to position [35, 0]
drag, startPoint x: 908, startPoint y: 160, endPoint x: 855, endPoint y: 160, distance: 52.4
click at [855, 169] on div "Search: TIRU" at bounding box center [752, 179] width 456 height 21
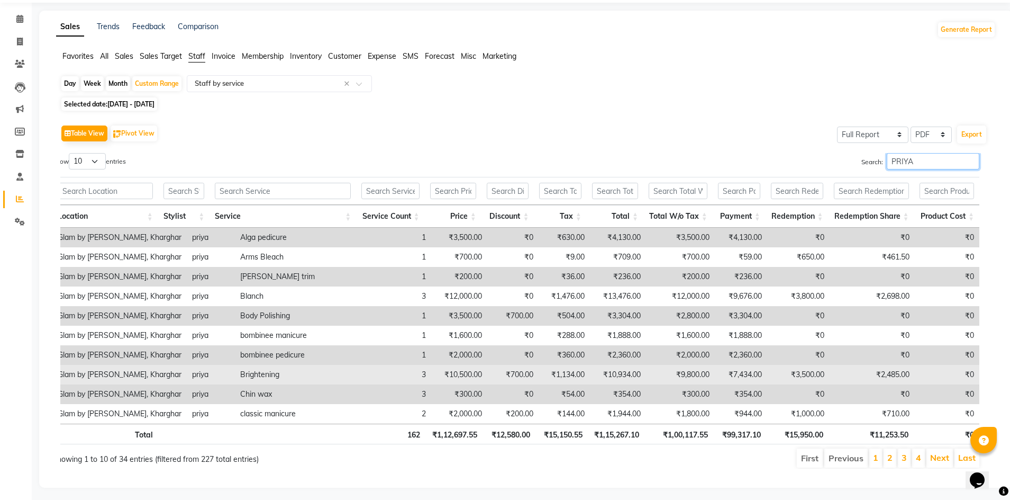
scroll to position [47, 0]
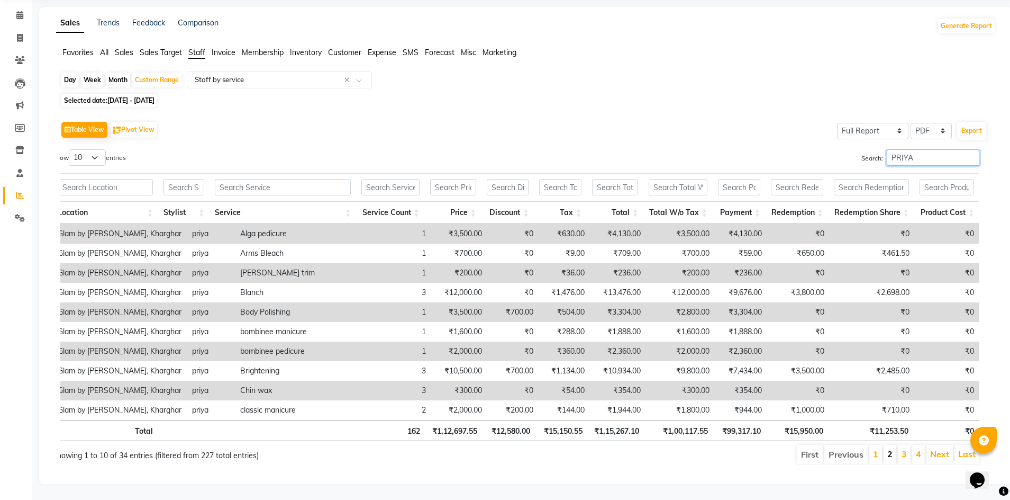
type input "PRIYA"
click at [889, 448] on link "2" at bounding box center [890, 453] width 5 height 11
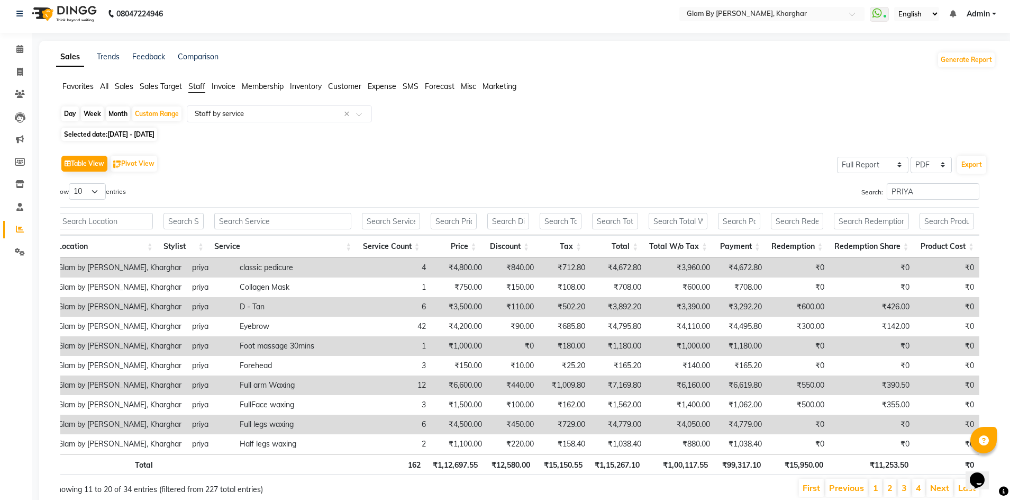
scroll to position [0, 0]
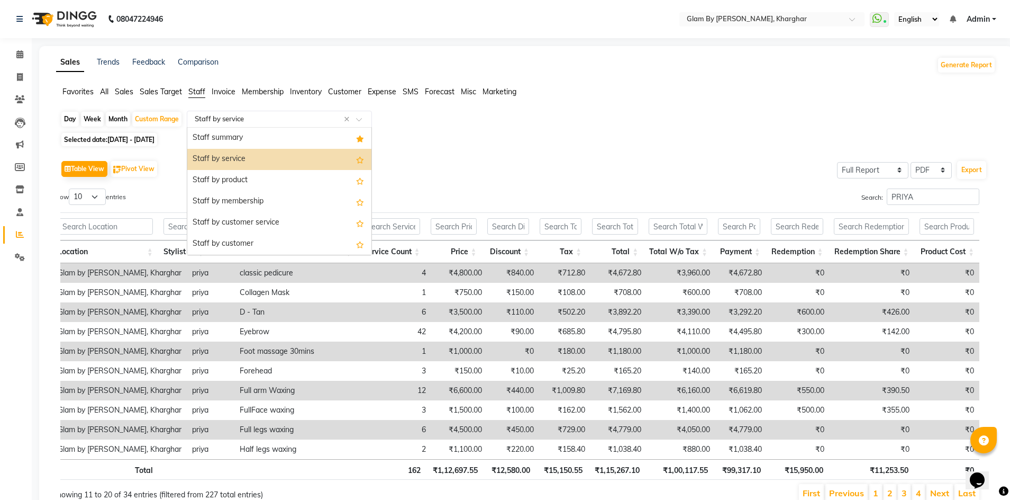
click at [223, 118] on input "text" at bounding box center [269, 119] width 152 height 11
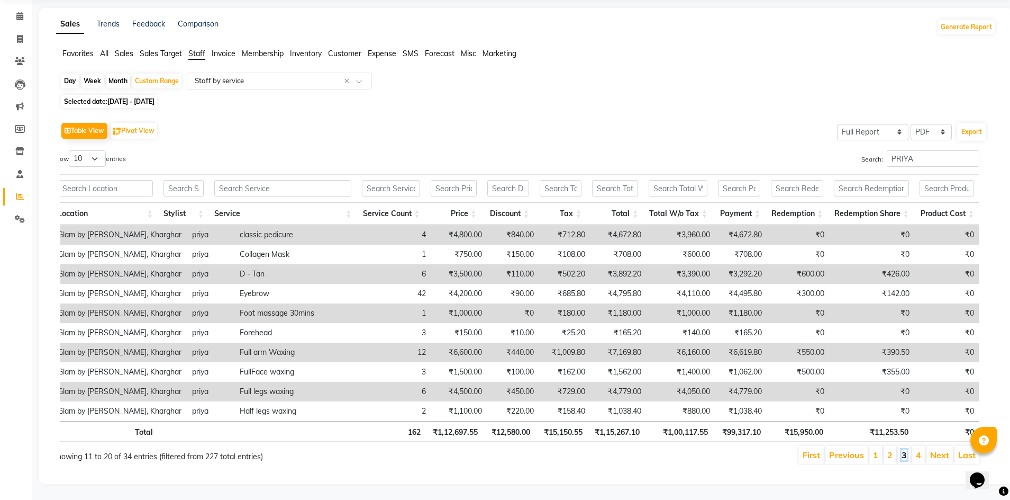
click at [906, 450] on link "3" at bounding box center [904, 454] width 5 height 11
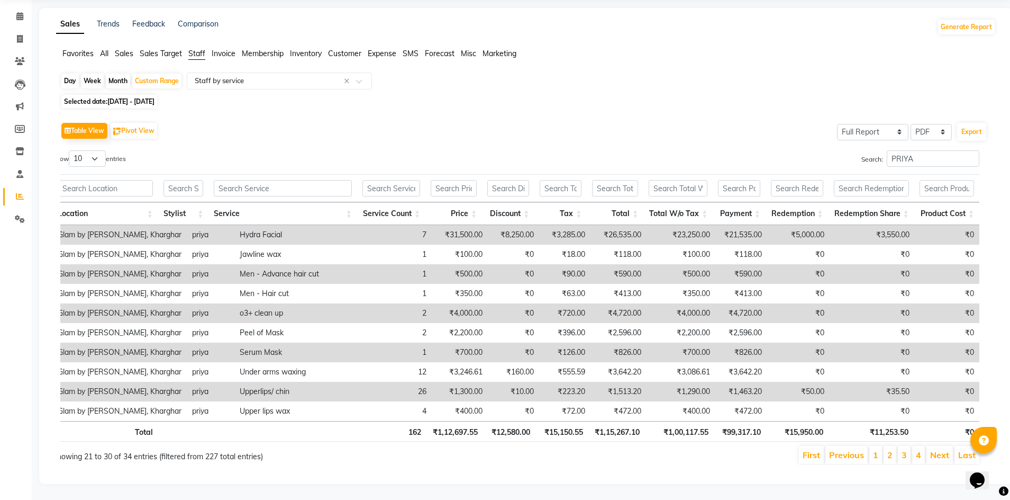
click at [286, 267] on td "Men - Advance hair cut" at bounding box center [299, 274] width 130 height 20
click at [187, 267] on td "priya" at bounding box center [211, 274] width 48 height 20
click at [81, 266] on td "Glam by [PERSON_NAME], Kharghar" at bounding box center [119, 274] width 134 height 20
click at [918, 449] on link "4" at bounding box center [918, 454] width 5 height 11
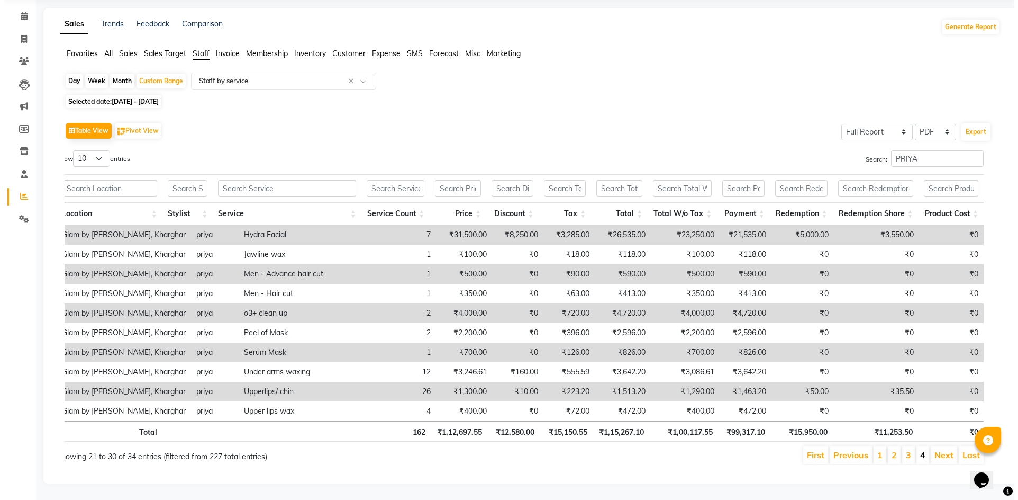
scroll to position [0, 0]
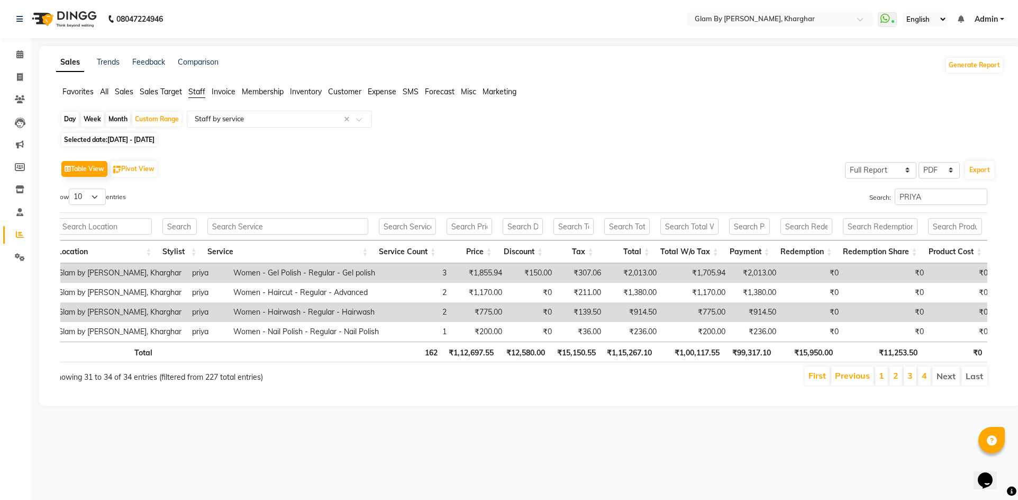
click at [73, 90] on span "Favorites" at bounding box center [77, 92] width 31 height 10
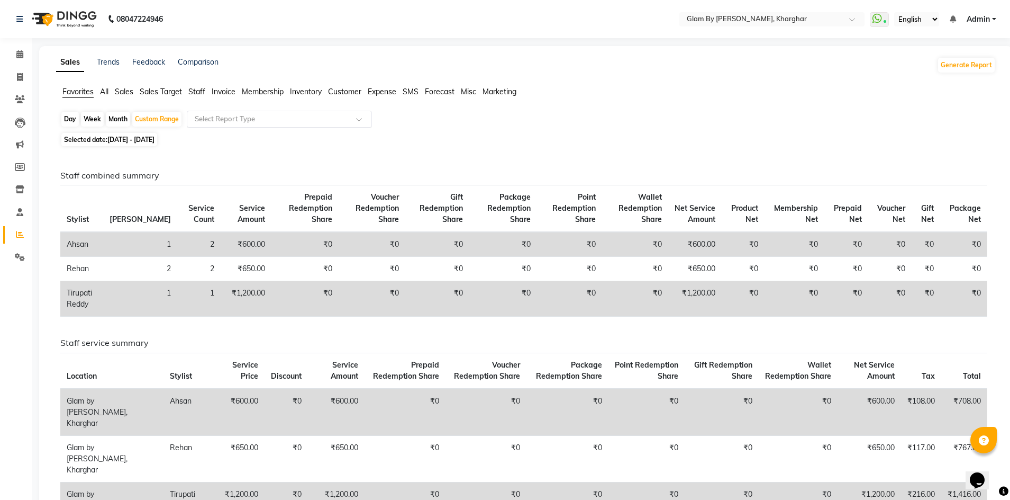
click at [214, 123] on input "text" at bounding box center [269, 119] width 152 height 11
click at [416, 161] on div "Staff combined summary Stylist Bill Count Service Count Service Amount Prepaid …" at bounding box center [524, 385] width 944 height 472
click at [240, 120] on input "text" at bounding box center [269, 119] width 152 height 11
click at [202, 90] on span "Staff" at bounding box center [196, 92] width 17 height 10
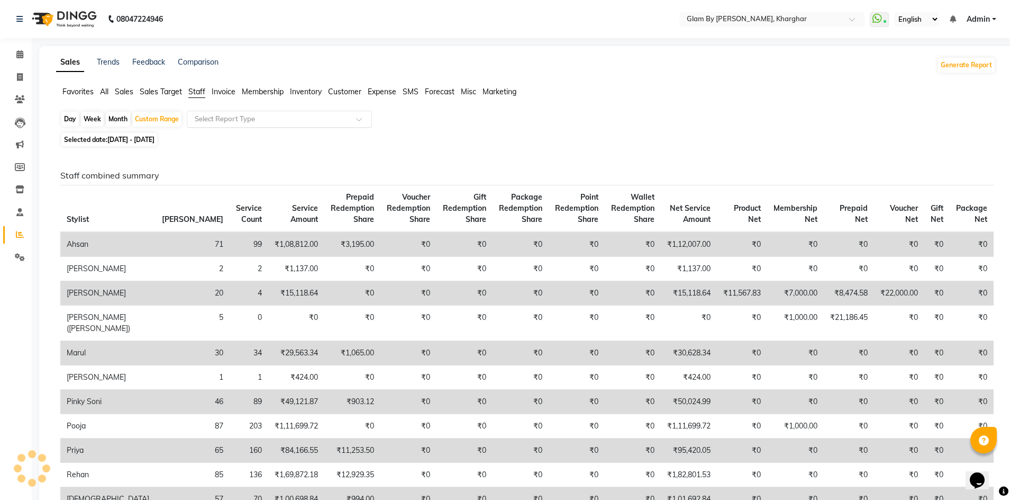
click at [202, 119] on input "text" at bounding box center [269, 119] width 152 height 11
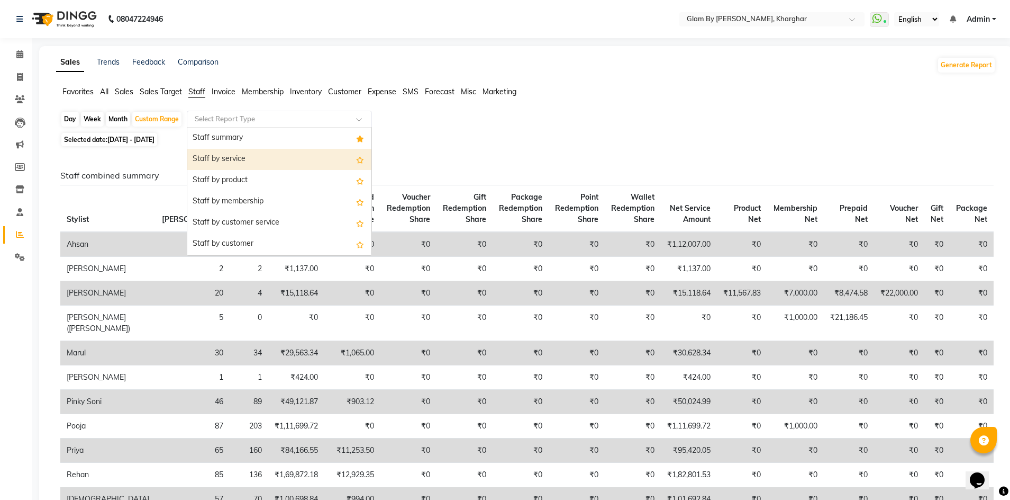
click at [225, 161] on div "Staff by service" at bounding box center [279, 159] width 184 height 21
select select "full_report"
select select "pdf"
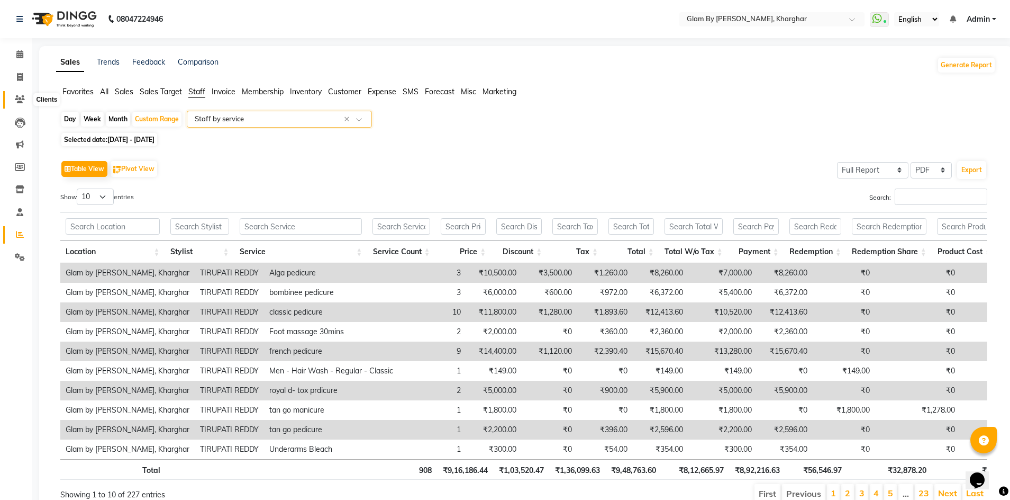
click at [20, 101] on icon at bounding box center [20, 99] width 10 height 8
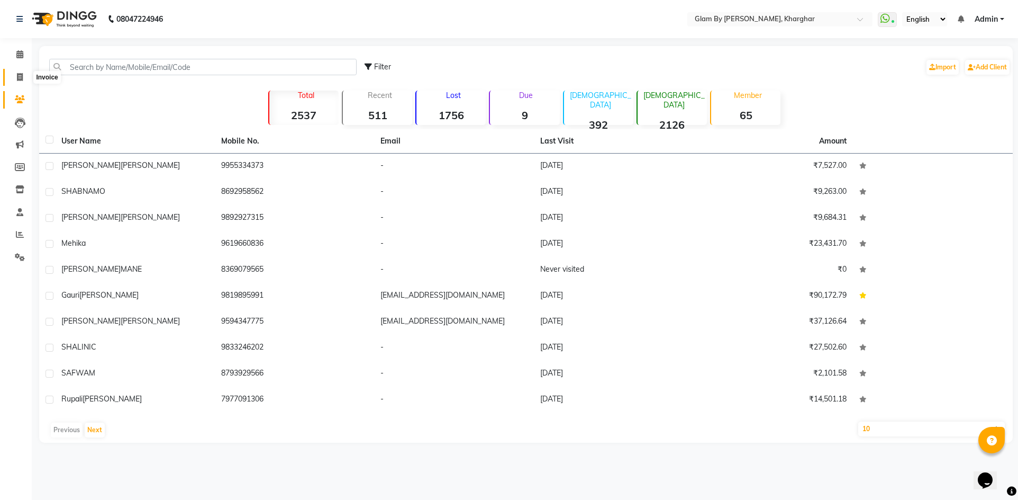
drag, startPoint x: 20, startPoint y: 73, endPoint x: 11, endPoint y: 87, distance: 16.9
click at [20, 75] on icon at bounding box center [20, 77] width 6 height 8
select select "service"
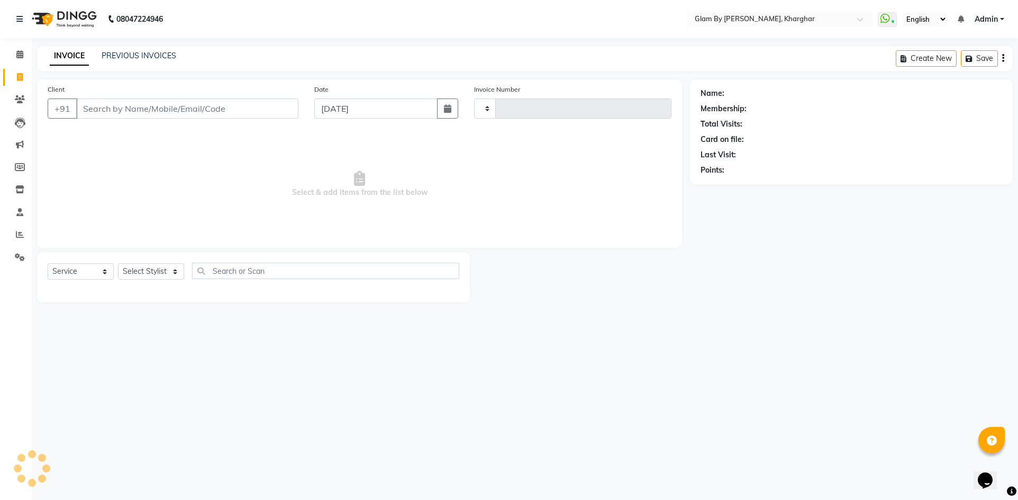
type input "1449"
select select "3992"
click at [72, 275] on select "Select Service Product Membership Package Voucher Prepaid Gift Card" at bounding box center [81, 271] width 66 height 16
click at [48, 263] on select "Select Service Product Membership Package Voucher Prepaid Gift Card" at bounding box center [81, 271] width 66 height 16
drag, startPoint x: 147, startPoint y: 270, endPoint x: 151, endPoint y: 277, distance: 7.8
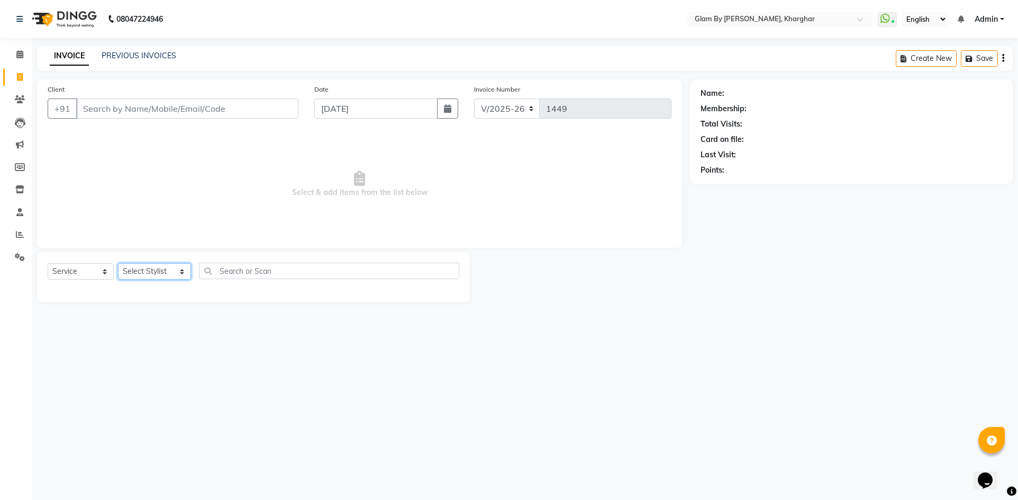
click at [149, 274] on select "Select Stylist [PERSON_NAME] Avi [PERSON_NAME] [PERSON_NAME] (maneger) MARUL [P…" at bounding box center [154, 271] width 73 height 16
select select "35045"
click at [118, 263] on select "Select Stylist [PERSON_NAME] Avi [PERSON_NAME] [PERSON_NAME] (maneger) MARUL [P…" at bounding box center [154, 271] width 73 height 16
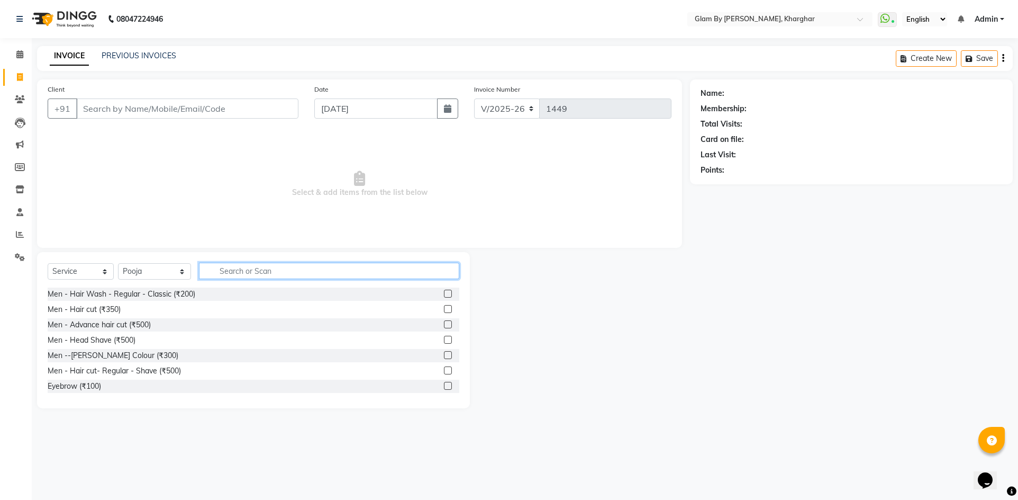
click at [216, 269] on input "text" at bounding box center [329, 271] width 260 height 16
type input "D"
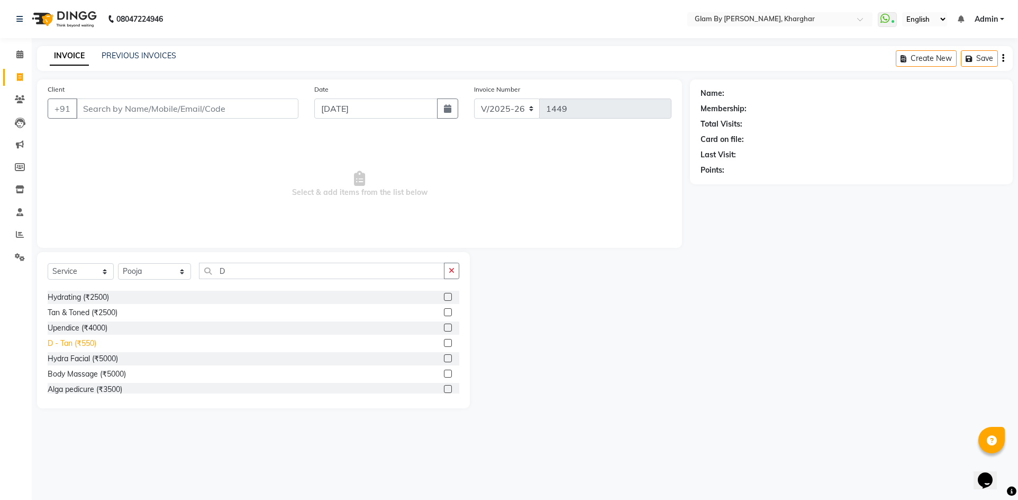
click at [83, 345] on div "D - Tan (₹550)" at bounding box center [72, 343] width 49 height 11
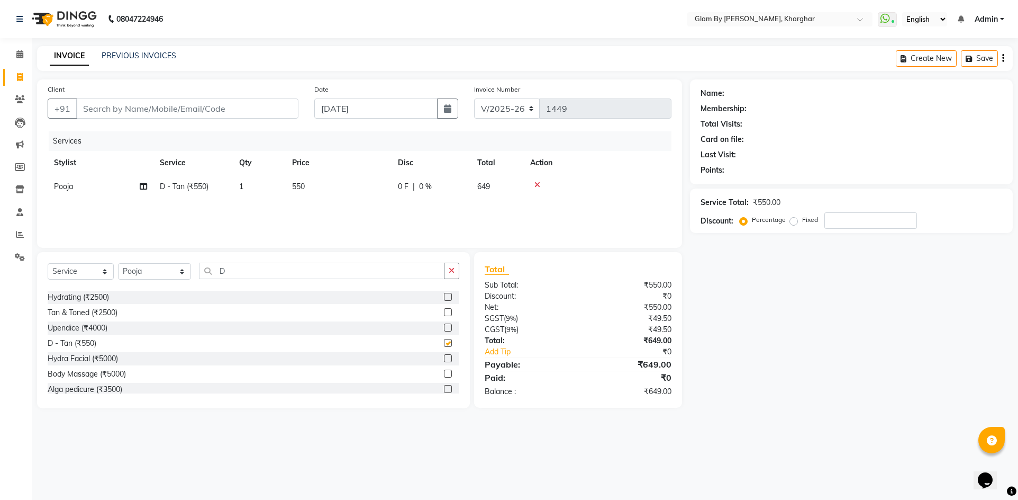
checkbox input "false"
click at [299, 194] on td "550" at bounding box center [339, 187] width 106 height 24
select select "35045"
drag, startPoint x: 359, startPoint y: 188, endPoint x: 342, endPoint y: 194, distance: 18.6
click at [341, 194] on td "550" at bounding box center [389, 195] width 106 height 40
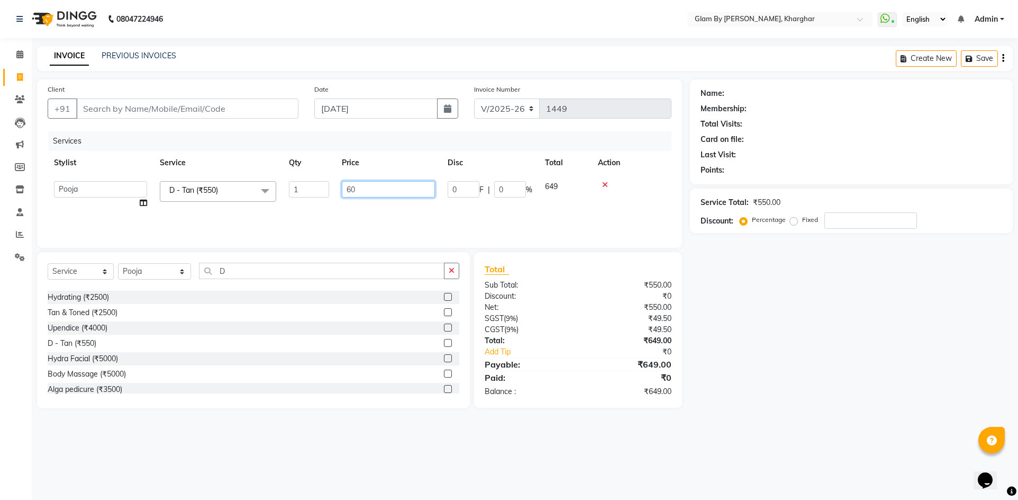
type input "600"
click at [340, 201] on div "Services Stylist Service Qty Price Disc Total Action Pooja D - Tan (₹550) 1 600…" at bounding box center [360, 184] width 624 height 106
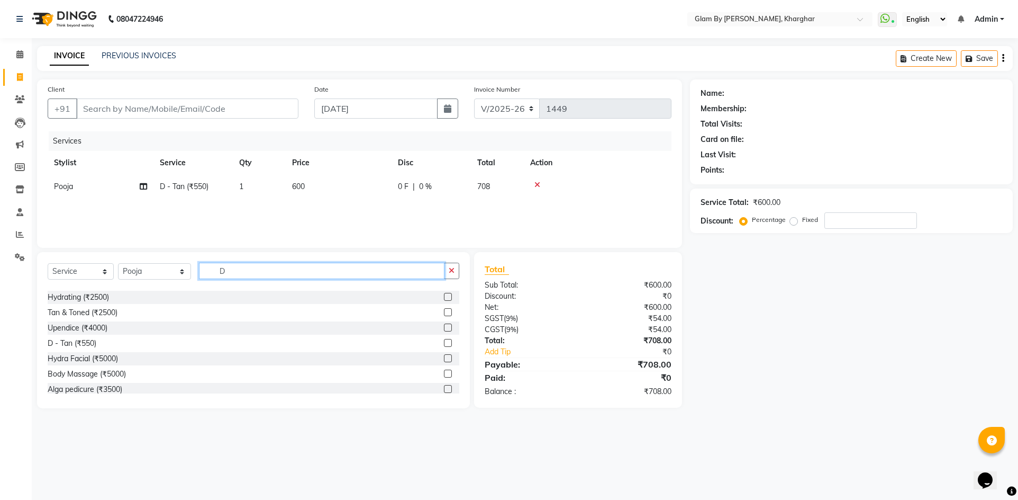
drag, startPoint x: 219, startPoint y: 267, endPoint x: 205, endPoint y: 268, distance: 14.3
click at [205, 268] on input "D" at bounding box center [322, 271] width 246 height 16
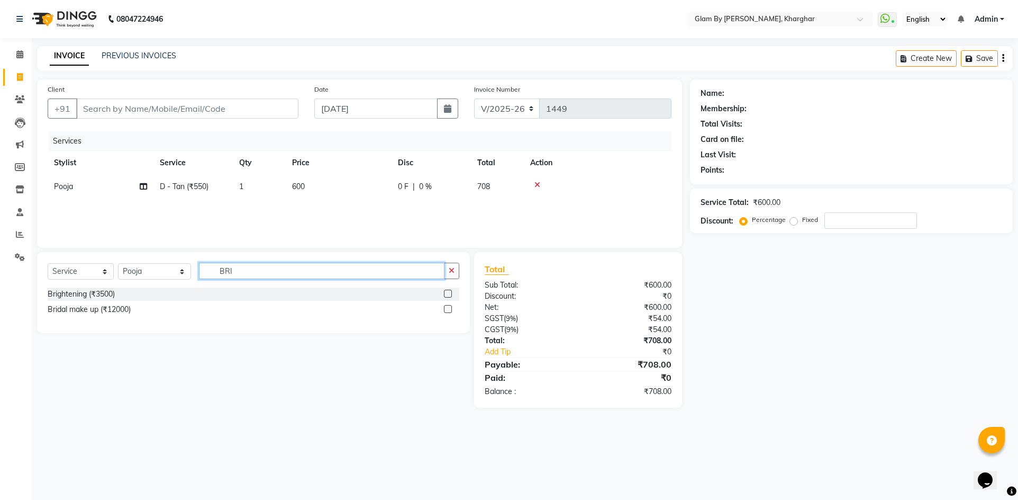
scroll to position [0, 0]
type input "BRI"
click at [87, 290] on div "Brightening (₹3500)" at bounding box center [81, 293] width 67 height 11
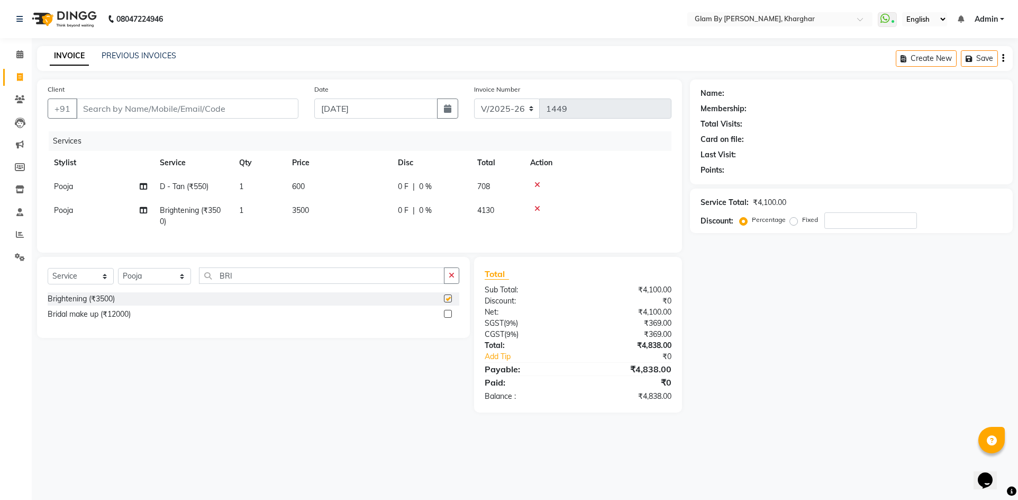
checkbox input "false"
click at [305, 224] on td "3500" at bounding box center [339, 215] width 106 height 35
select select "35045"
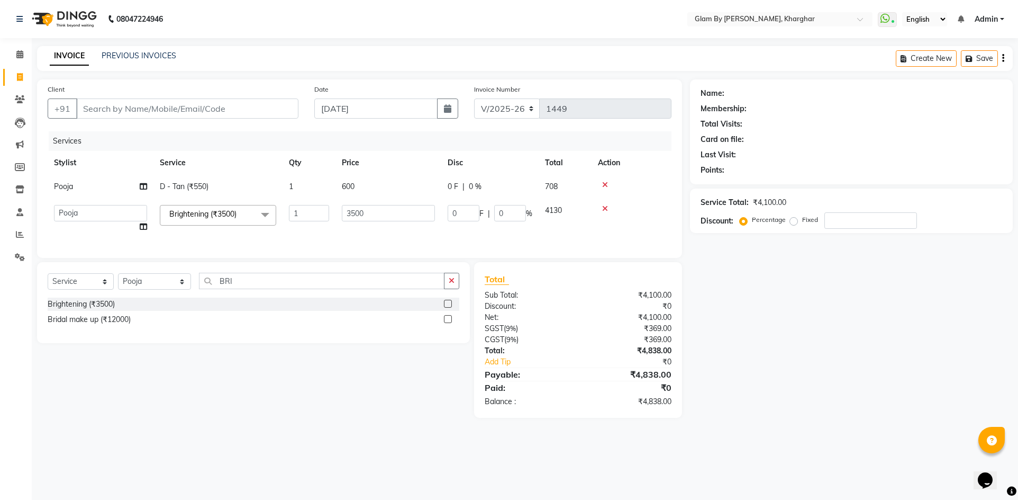
click at [338, 188] on td "600" at bounding box center [389, 187] width 106 height 24
select select "35045"
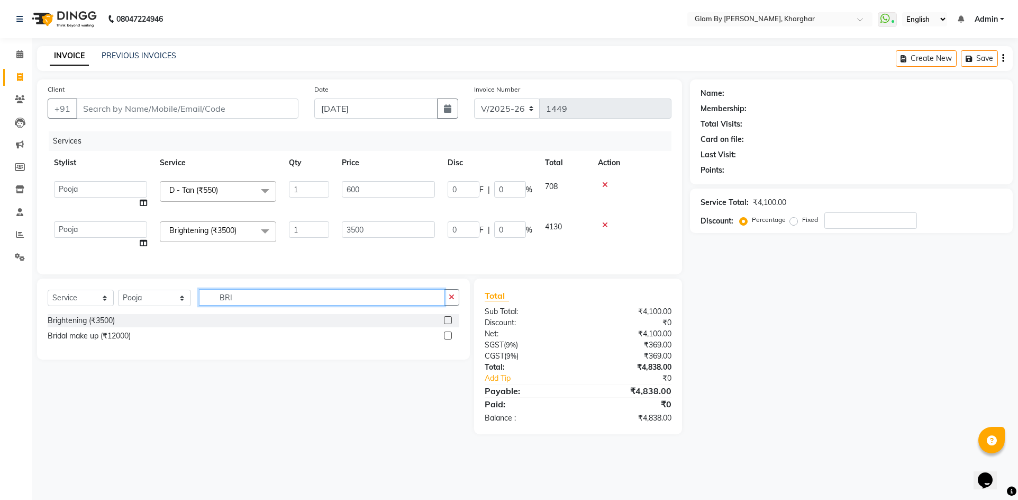
click at [206, 305] on input "BRI" at bounding box center [322, 297] width 246 height 16
